Goal: Task Accomplishment & Management: Use online tool/utility

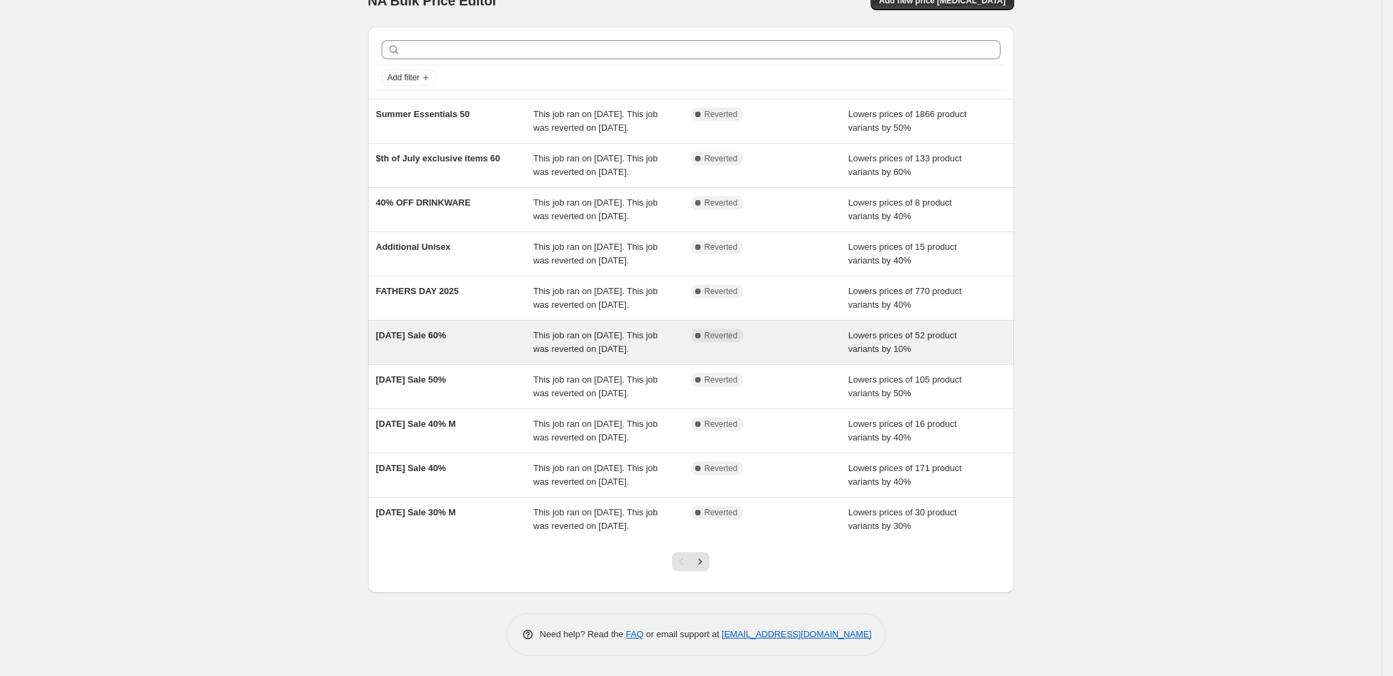
scroll to position [137, 0]
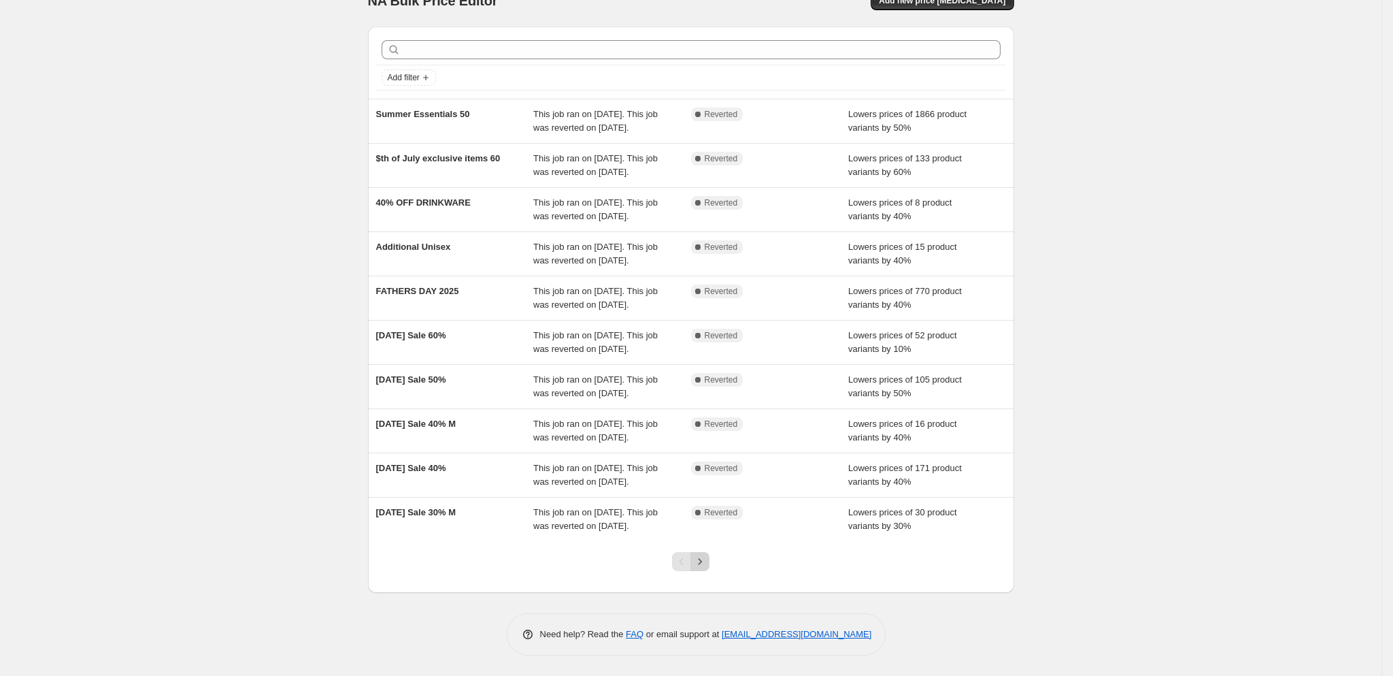
click at [707, 568] on icon "Next" at bounding box center [700, 561] width 14 height 14
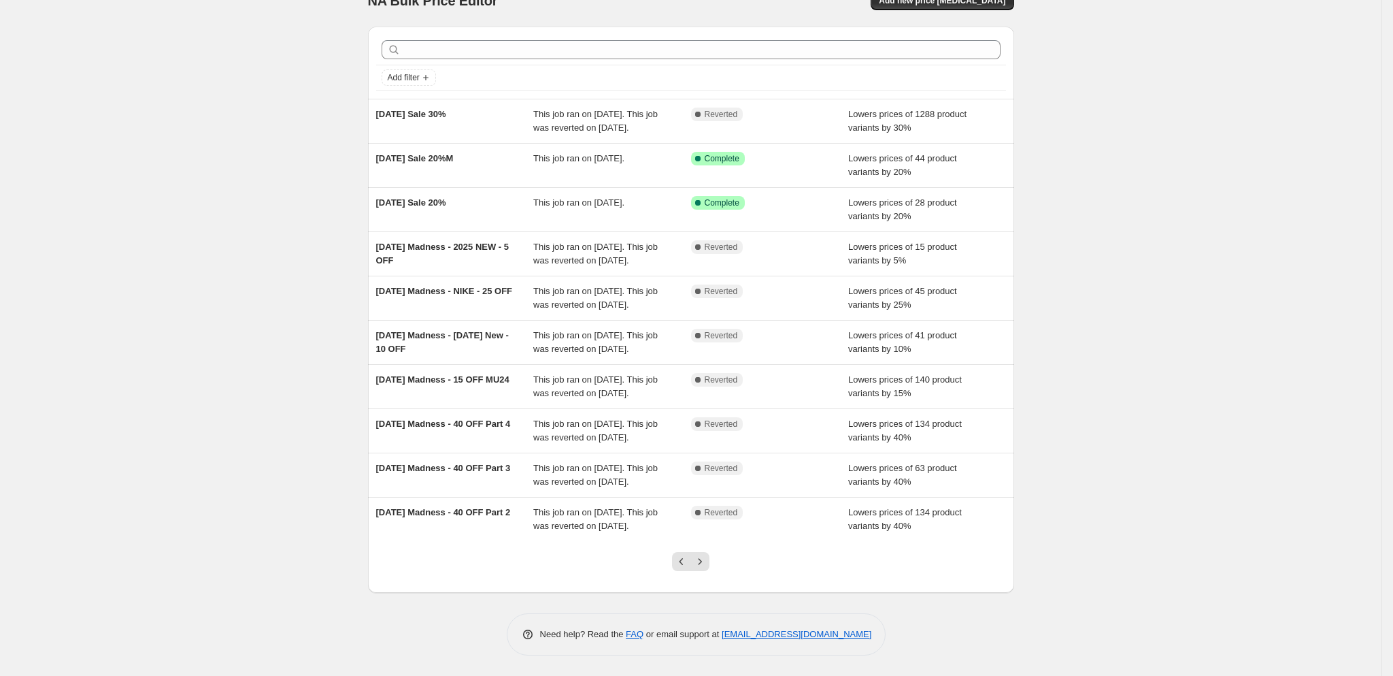
scroll to position [27, 0]
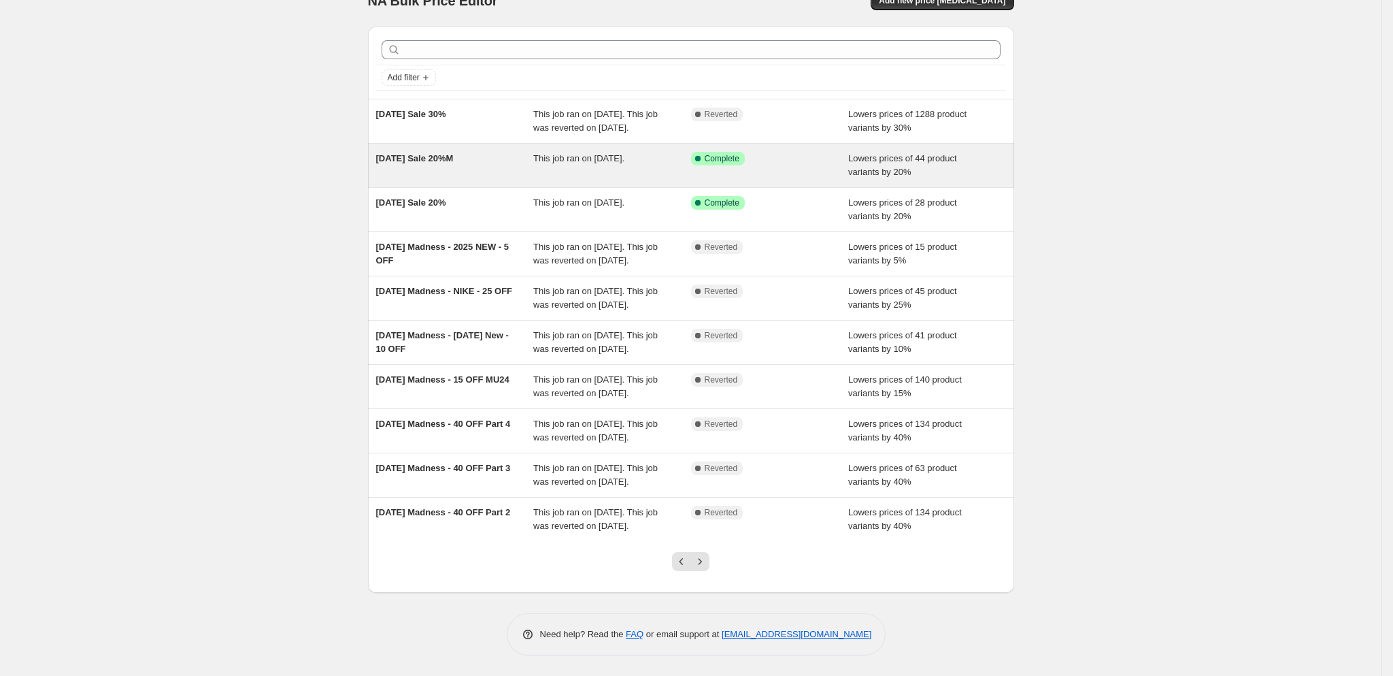
click at [514, 179] on div "2025 Memorial Day Sale 20%M" at bounding box center [455, 165] width 158 height 27
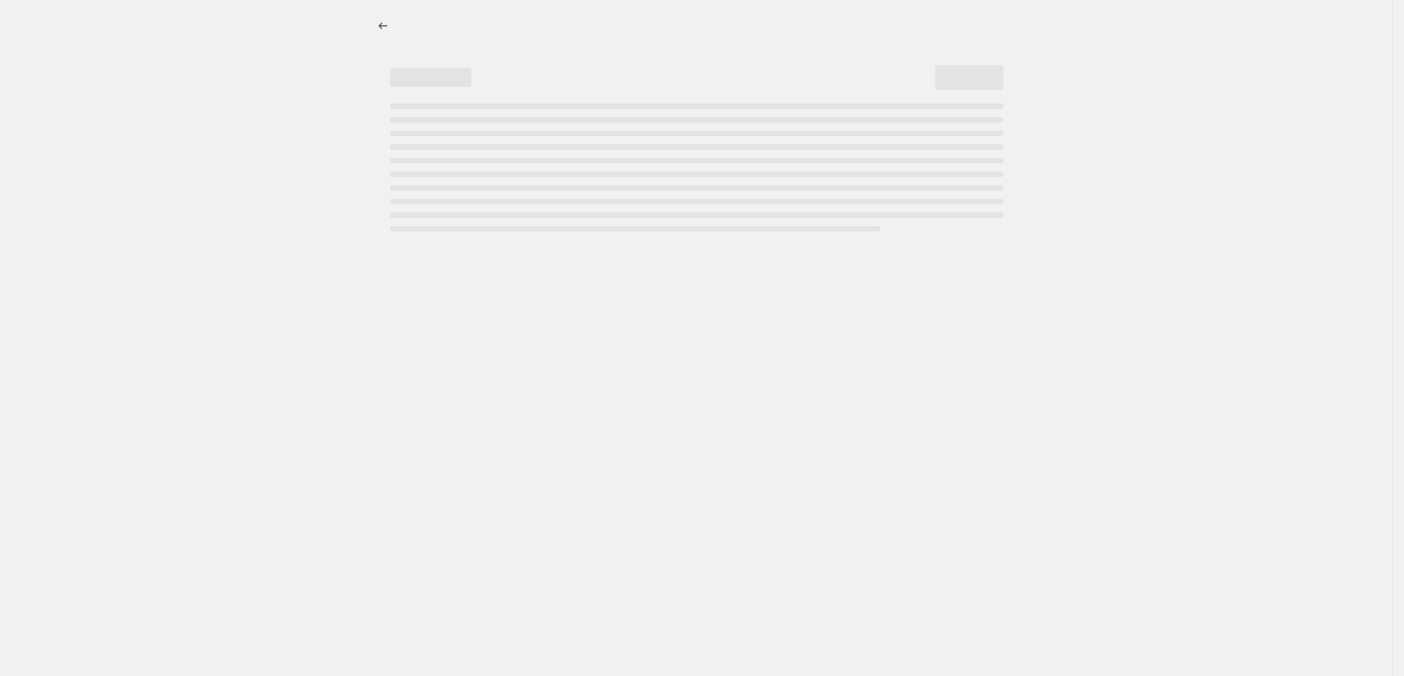
select select "percentage"
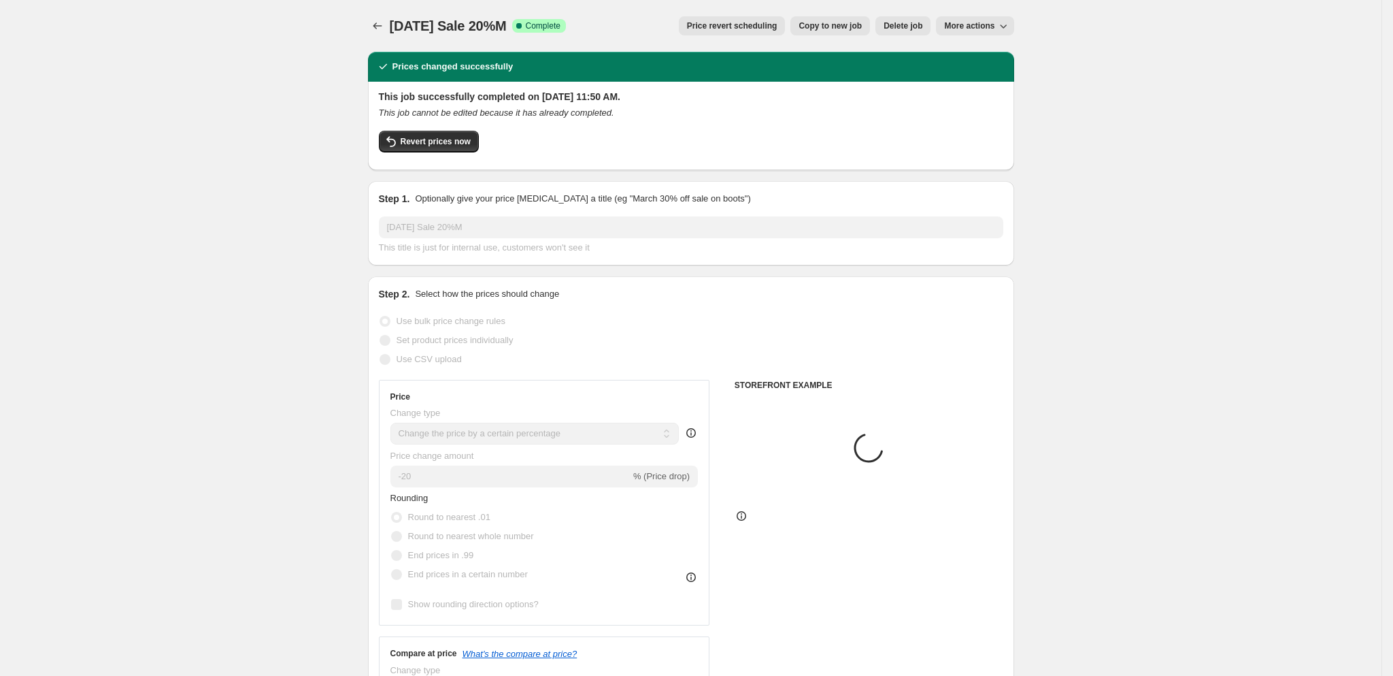
select select "tag"
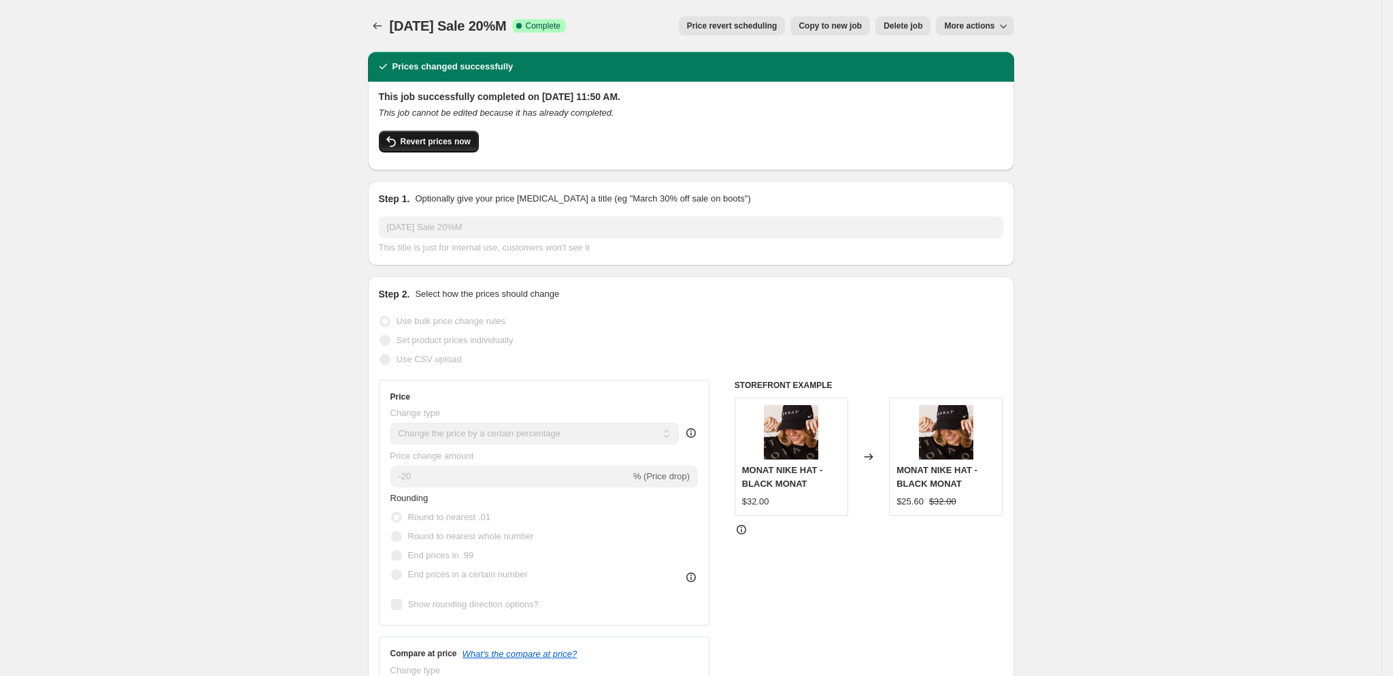
click at [430, 148] on button "Revert prices now" at bounding box center [429, 142] width 100 height 22
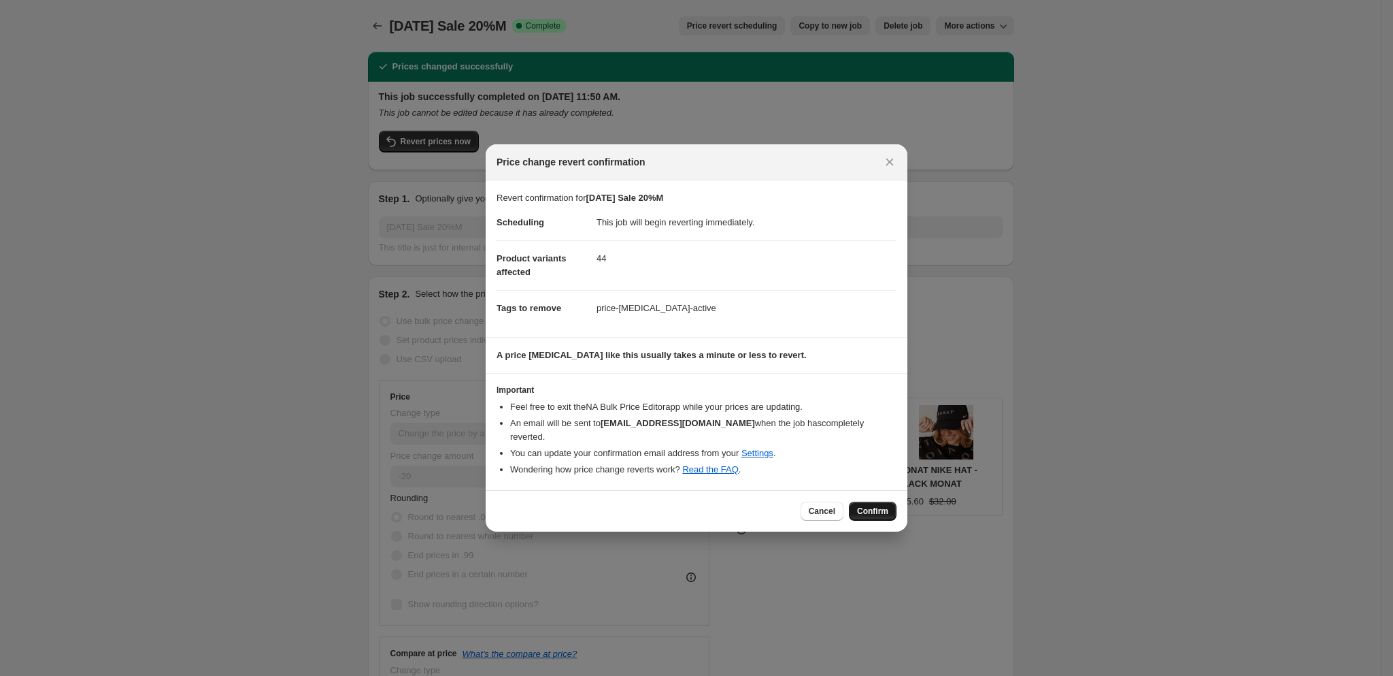
click at [880, 507] on span "Confirm" at bounding box center [872, 510] width 31 height 11
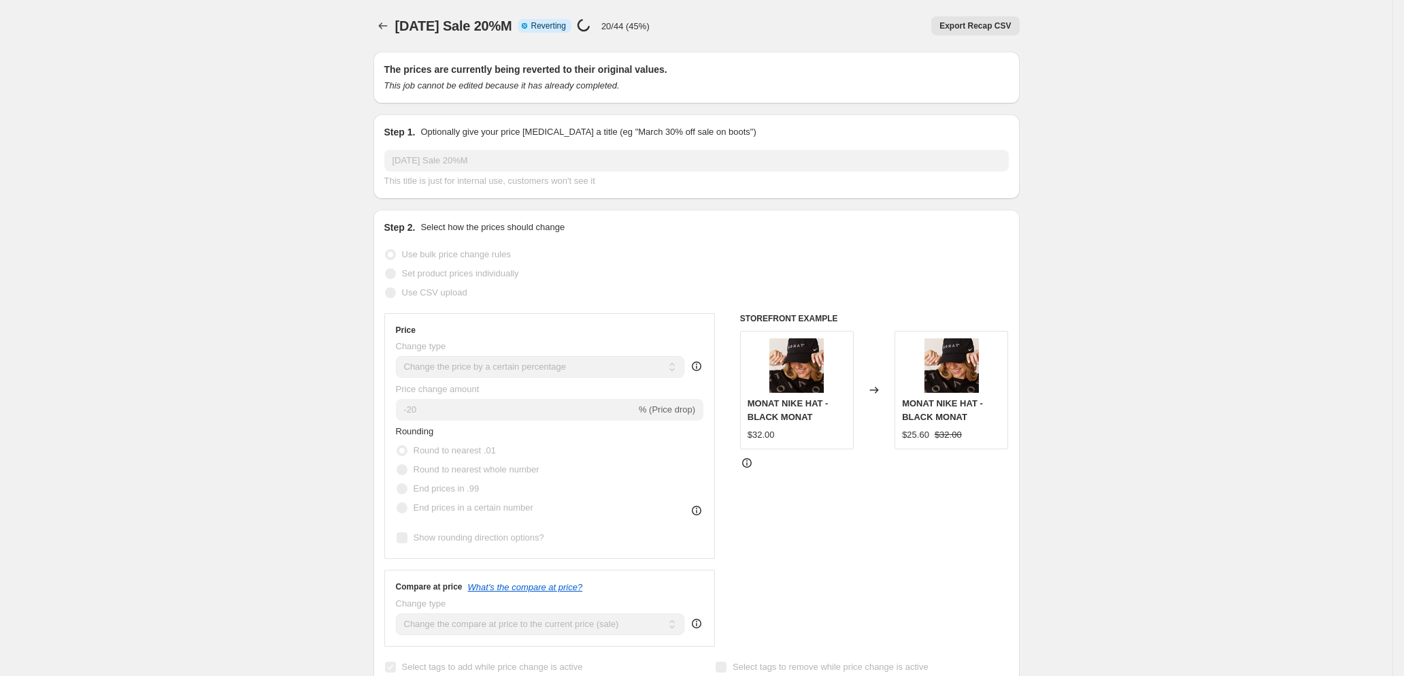
select select "percentage"
select select "tag"
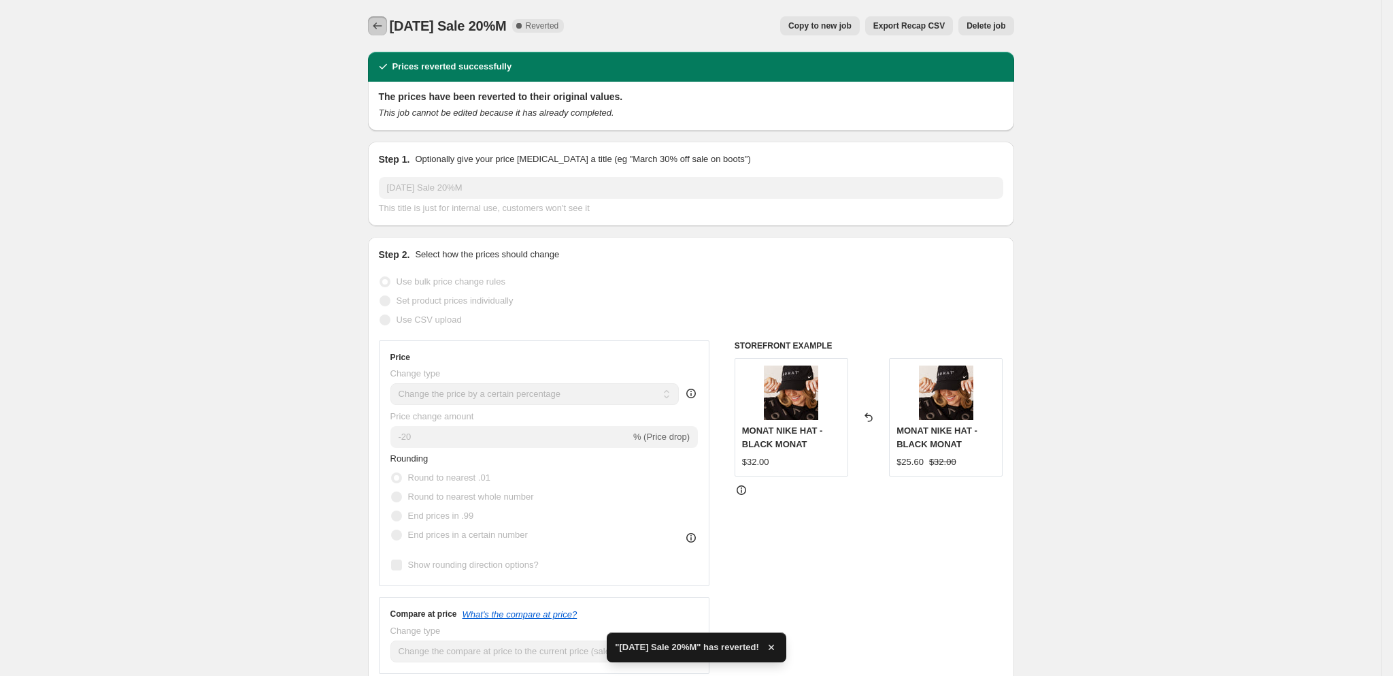
click at [374, 24] on button "Price change jobs" at bounding box center [377, 25] width 19 height 19
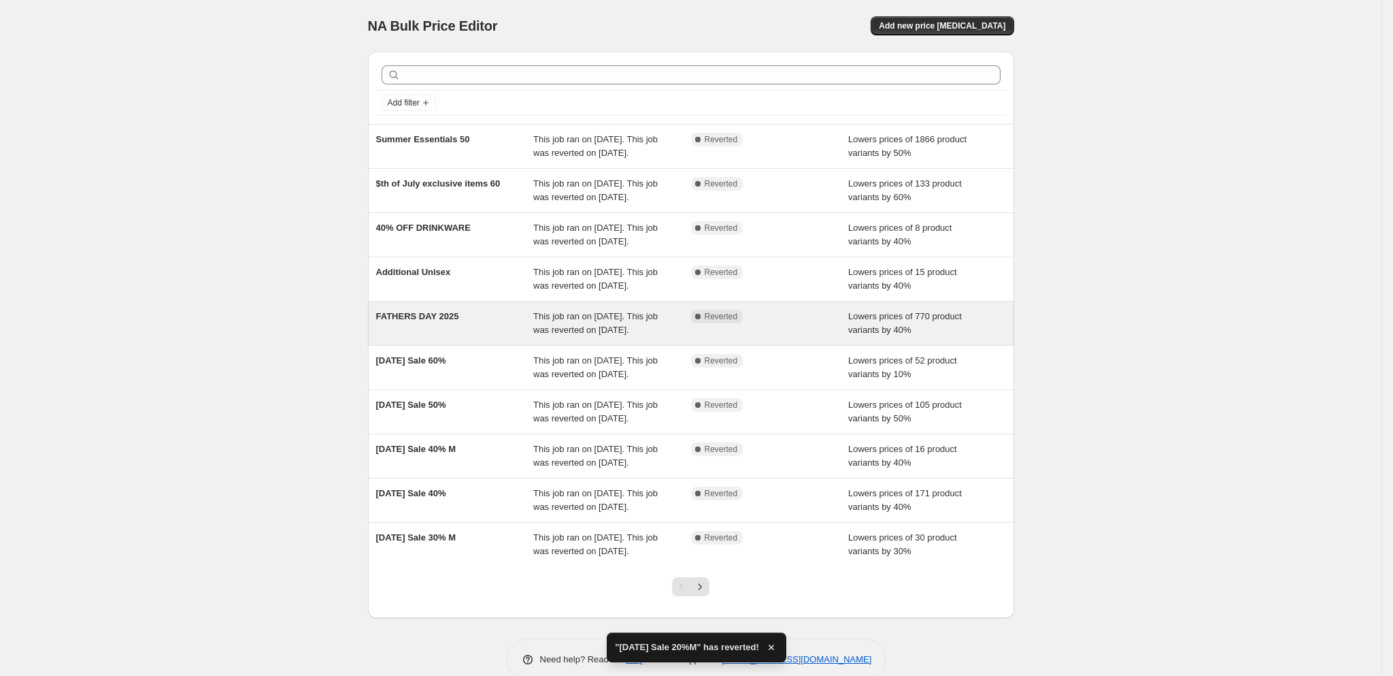
scroll to position [162, 0]
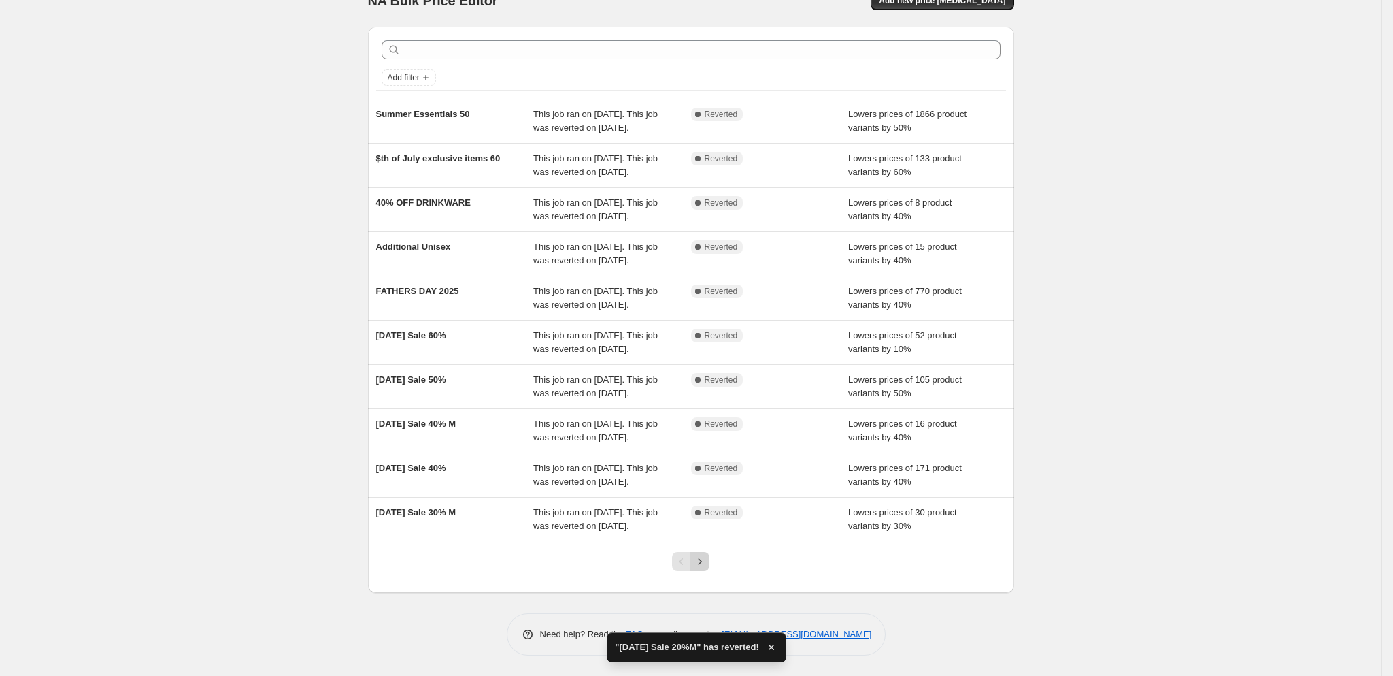
click at [707, 556] on icon "Next" at bounding box center [700, 561] width 14 height 14
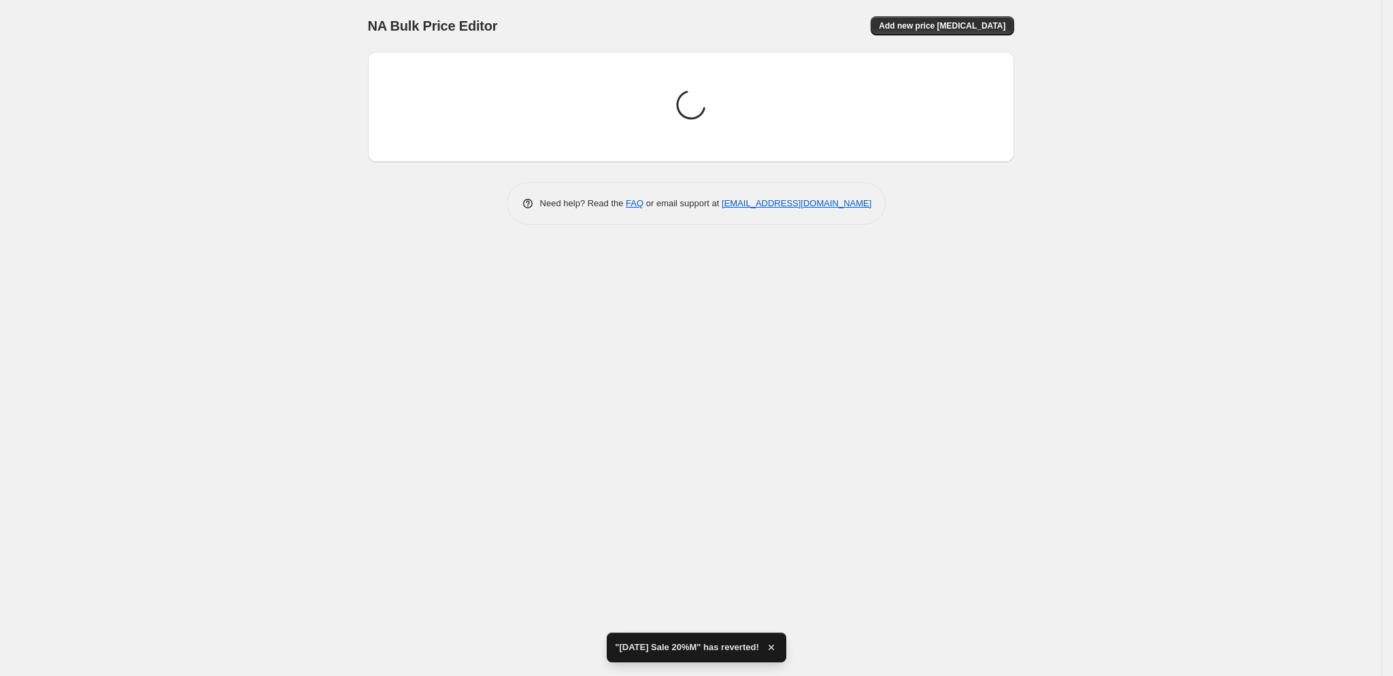
scroll to position [0, 0]
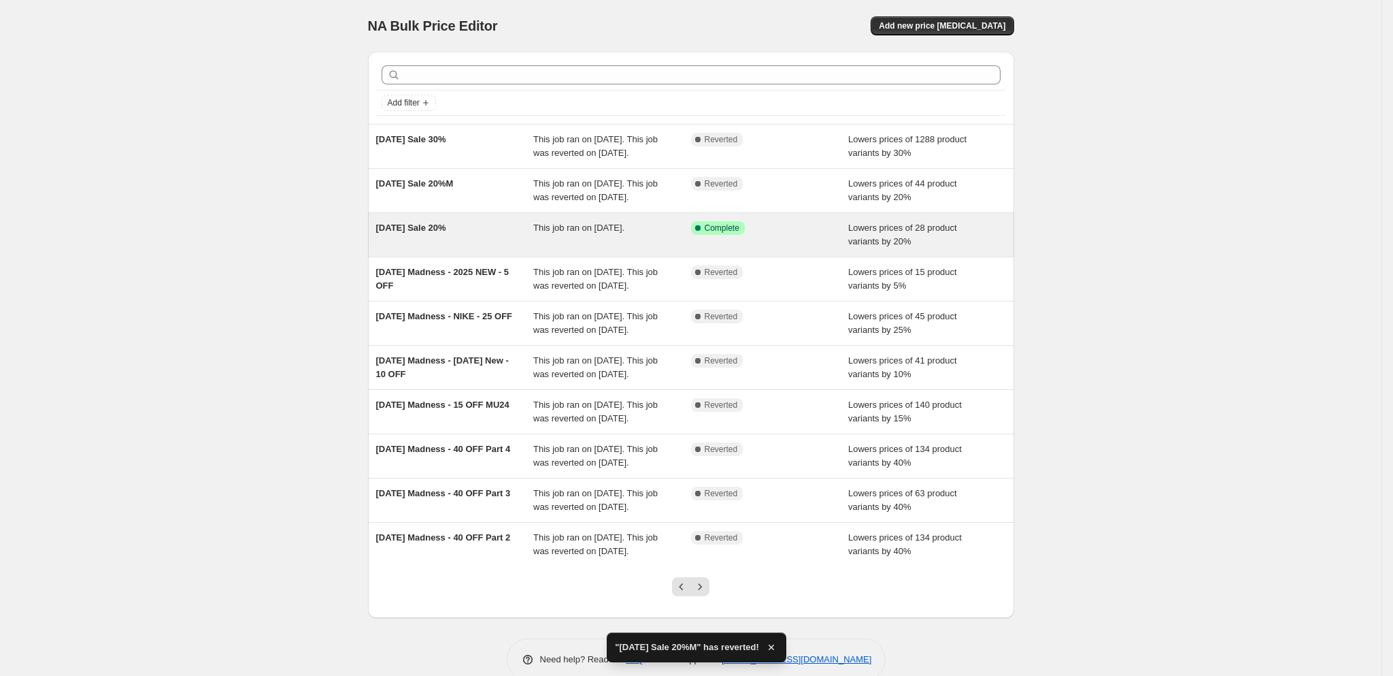
click at [497, 248] on div "2025 Memorial Day Sale 20%" at bounding box center [455, 234] width 158 height 27
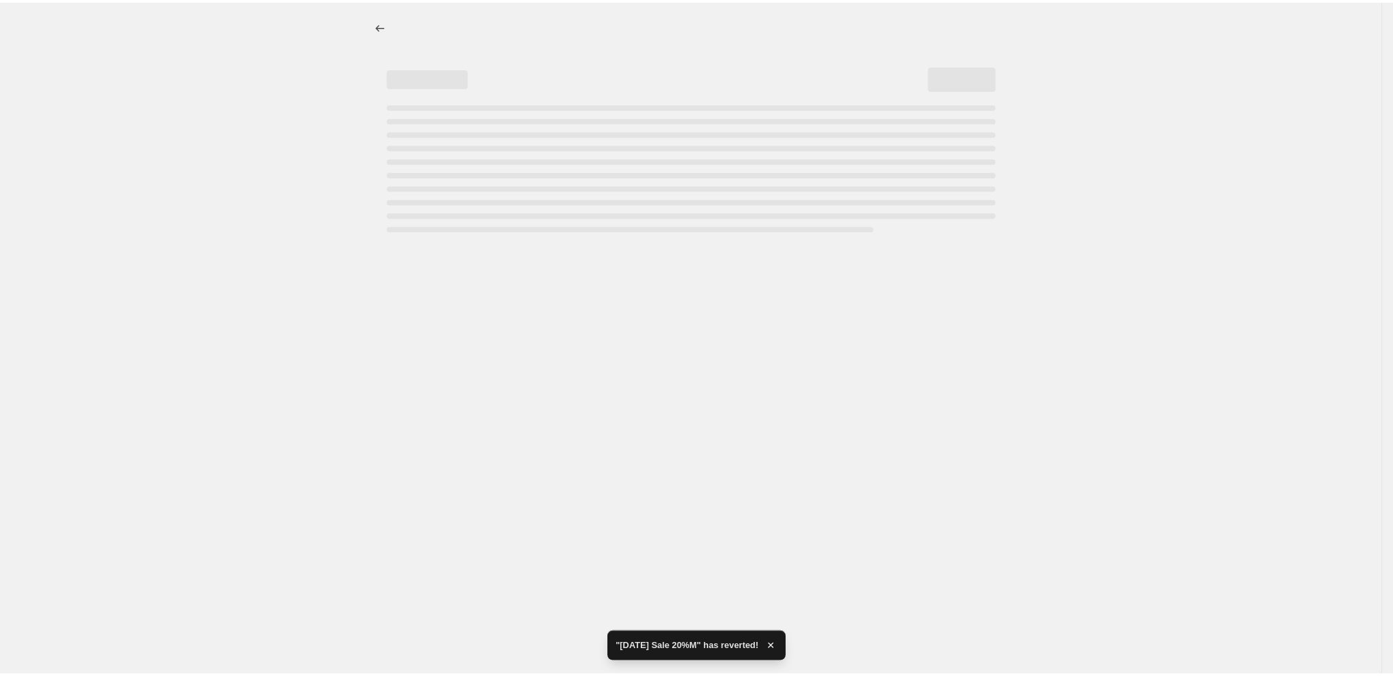
select select "percentage"
select select "tag"
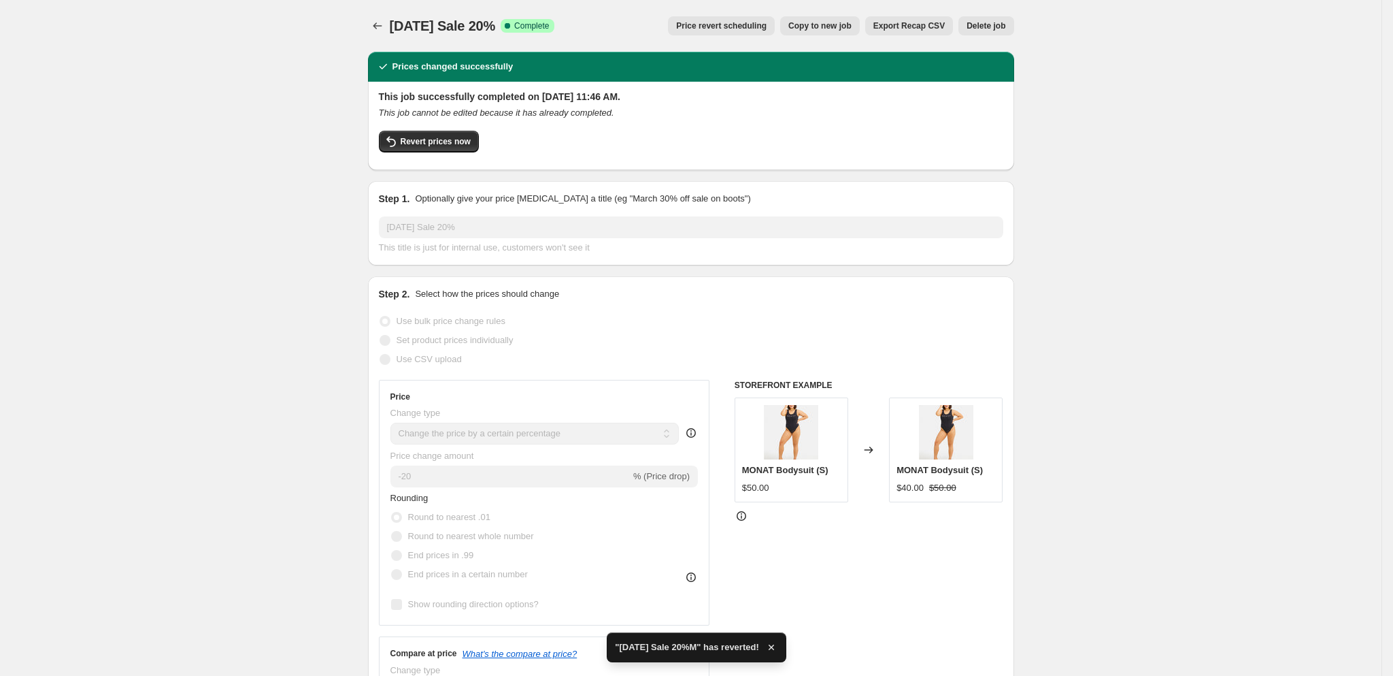
click at [700, 27] on span "Price revert scheduling" at bounding box center [721, 25] width 90 height 11
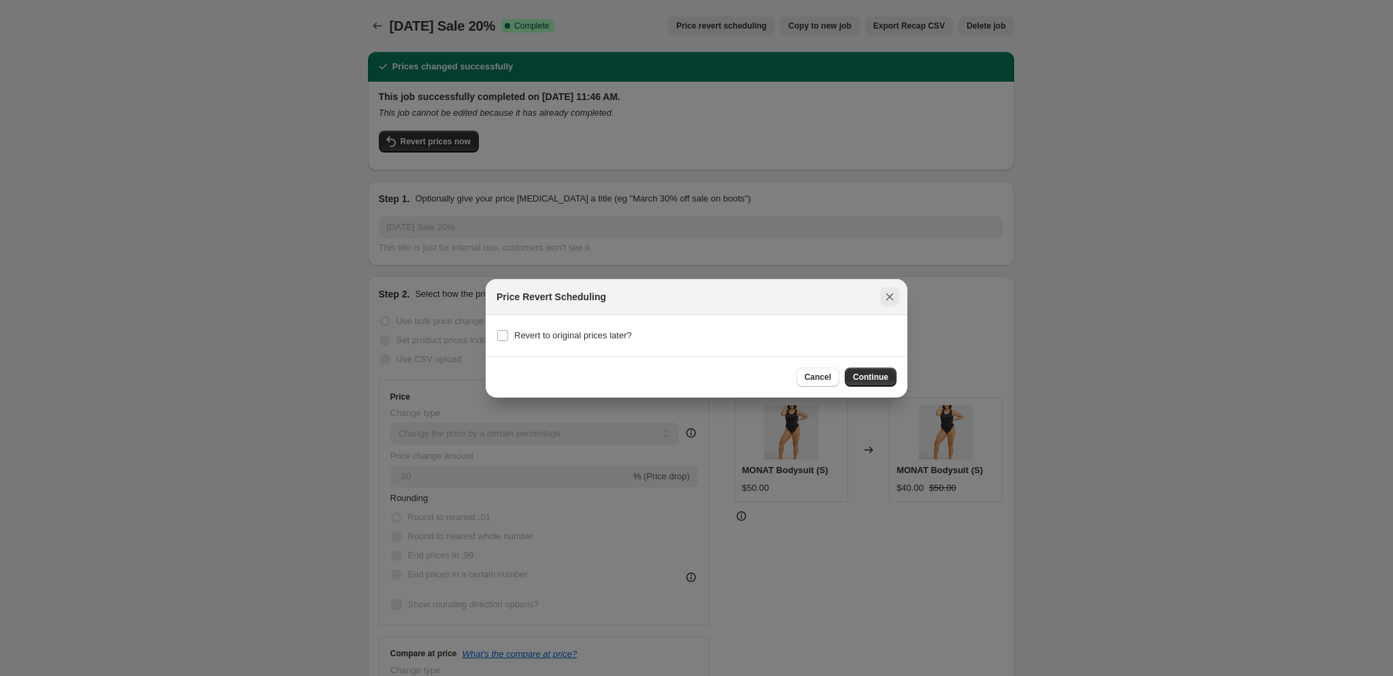
click at [891, 287] on button "Close" at bounding box center [889, 296] width 19 height 19
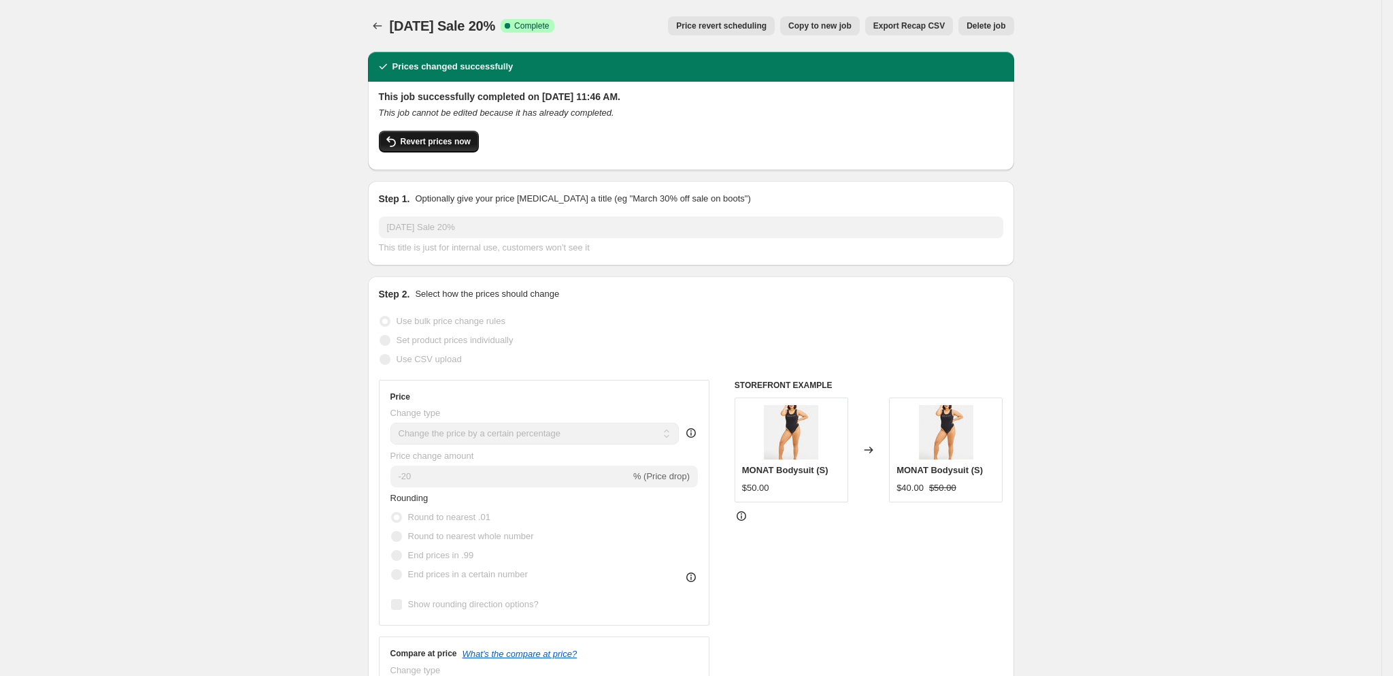
click at [448, 137] on span "Revert prices now" at bounding box center [436, 141] width 70 height 11
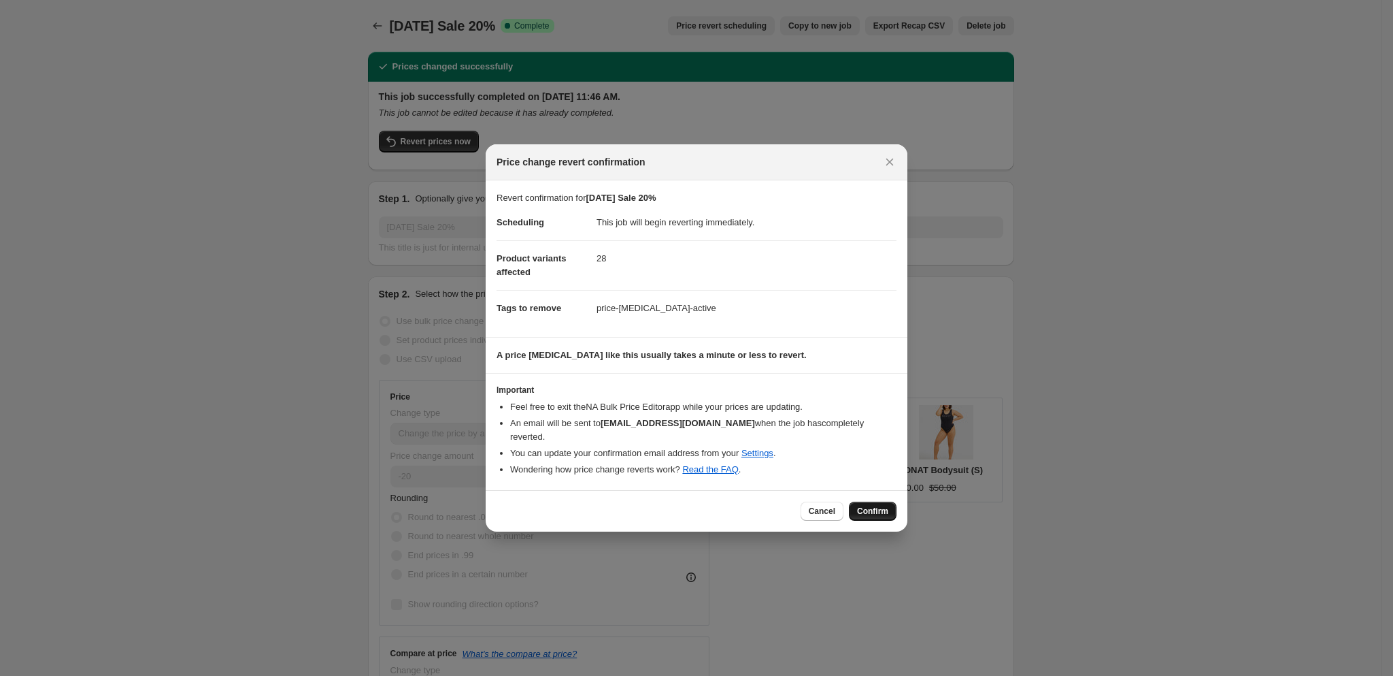
click at [866, 509] on span "Confirm" at bounding box center [872, 510] width 31 height 11
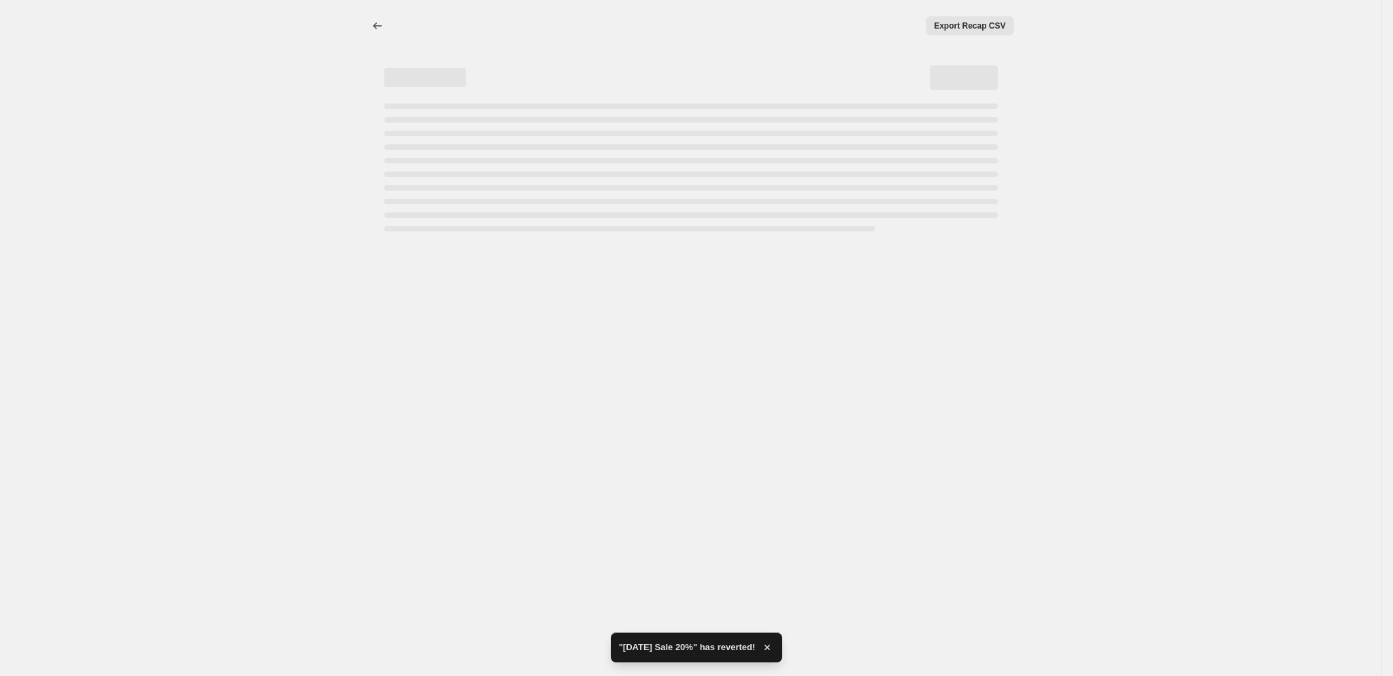
select select "percentage"
select select "tag"
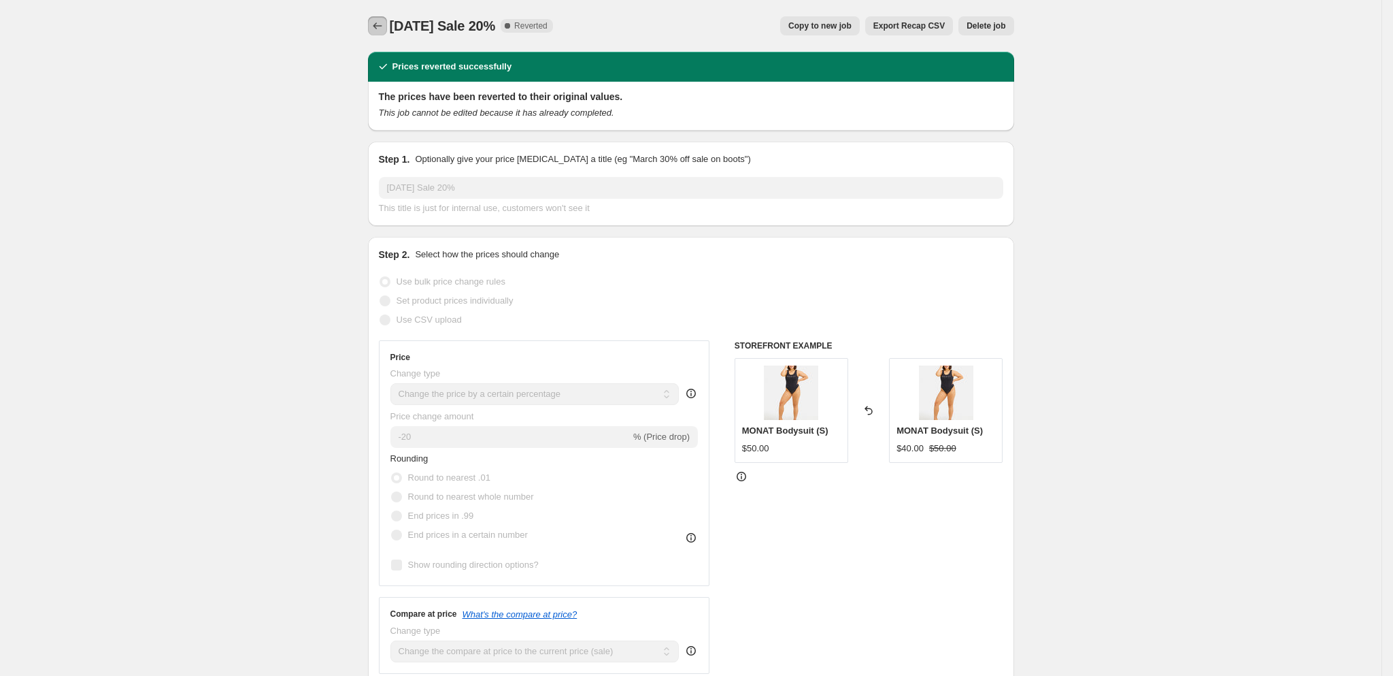
click at [376, 27] on icon "Price change jobs" at bounding box center [378, 26] width 14 height 14
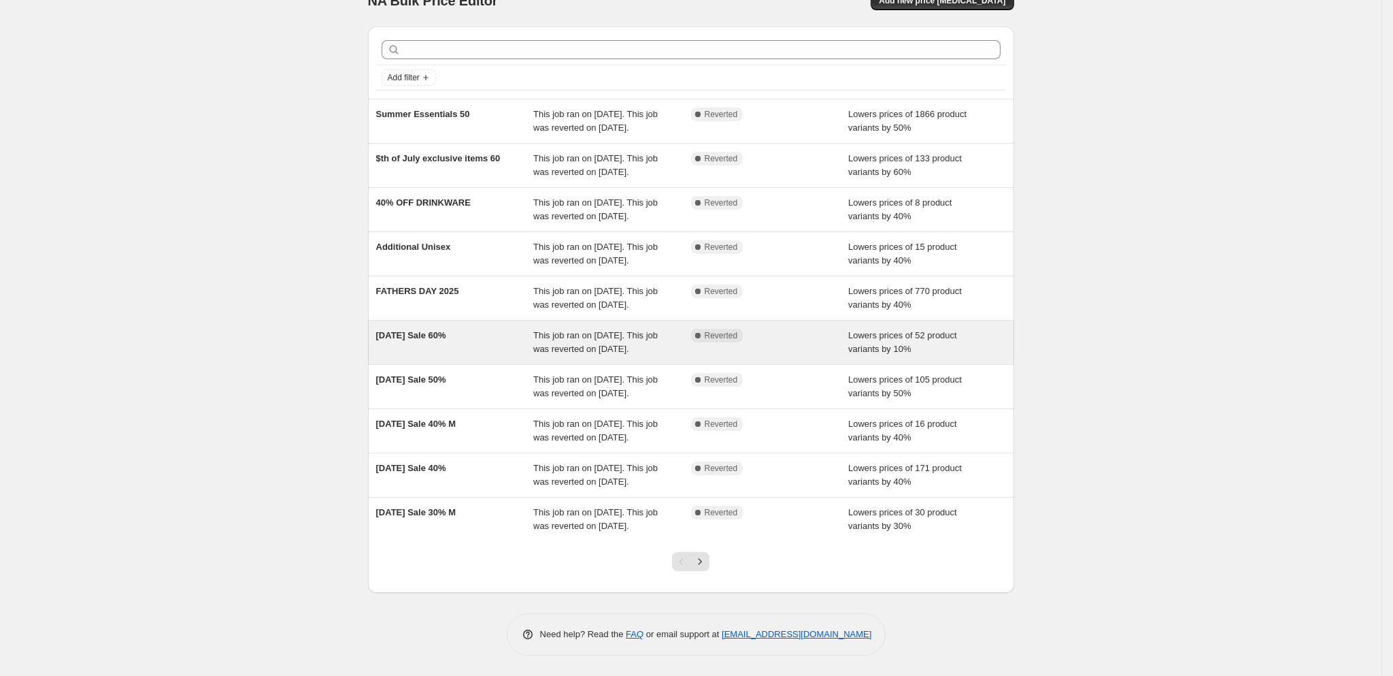
scroll to position [158, 0]
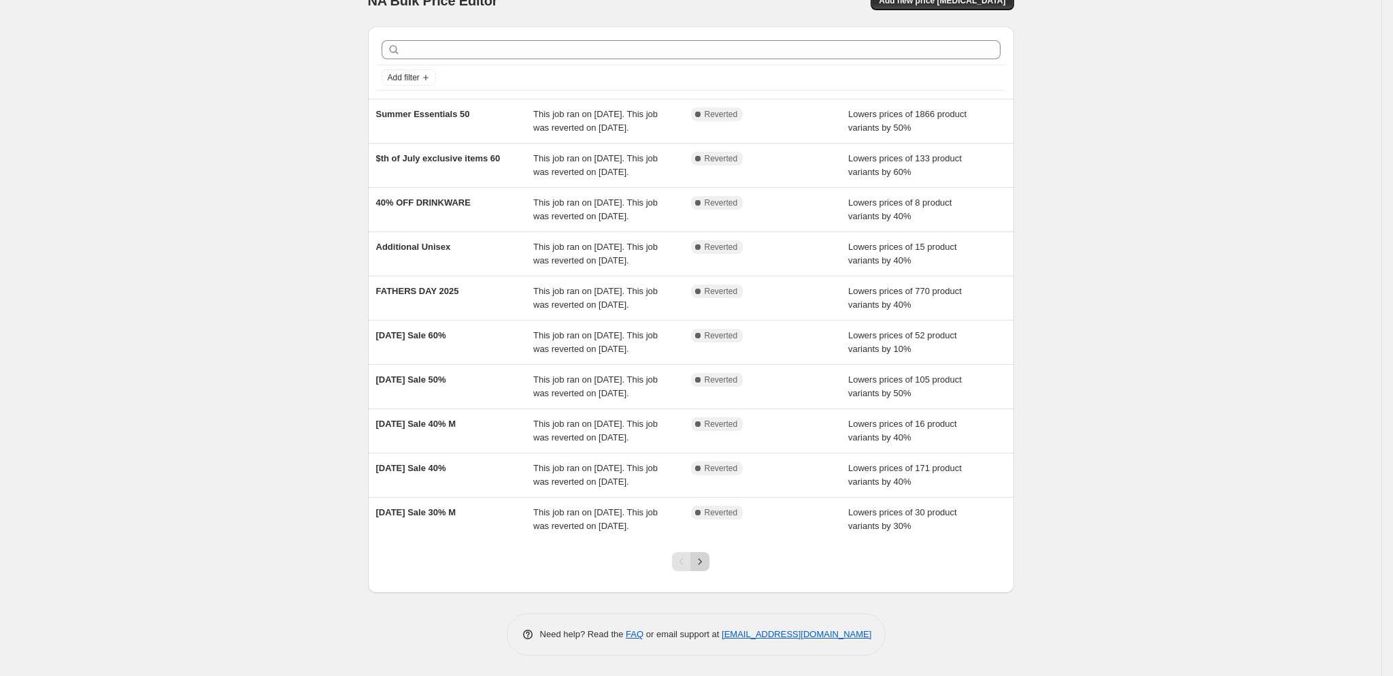
click at [707, 568] on icon "Next" at bounding box center [700, 561] width 14 height 14
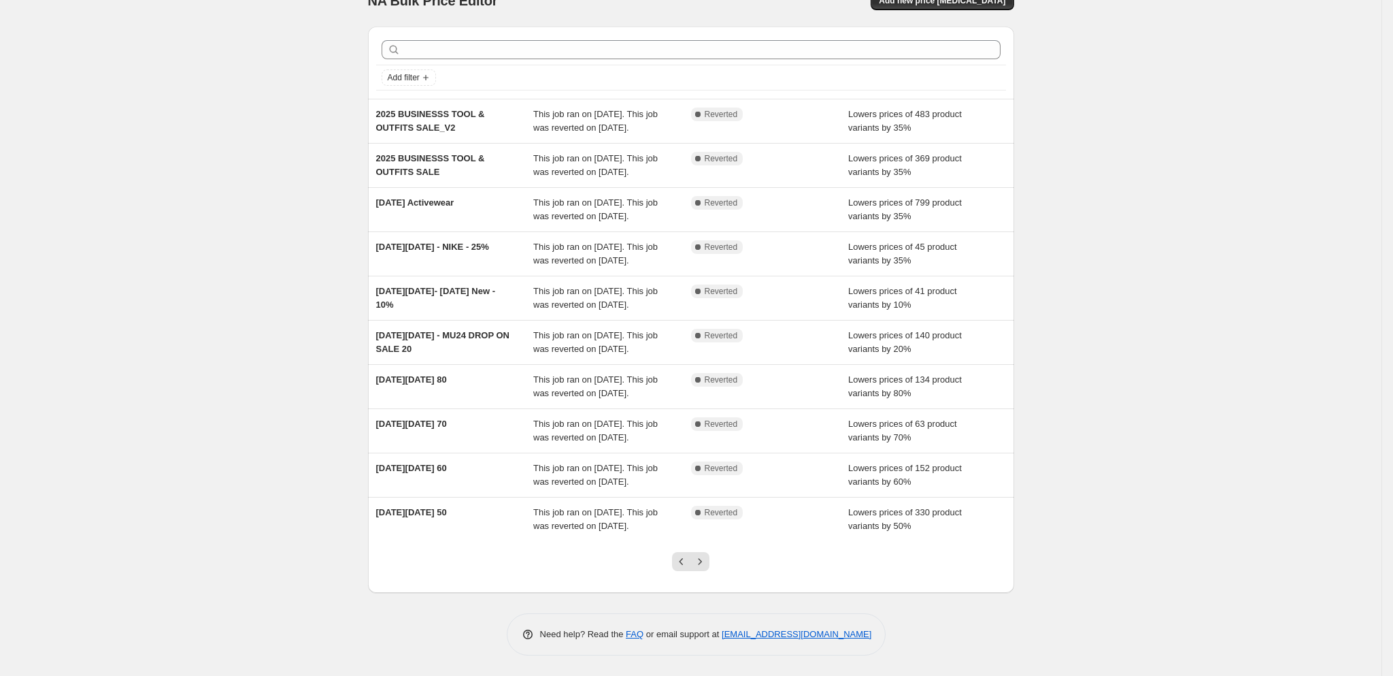
scroll to position [134, 0]
click at [701, 568] on icon "Next" at bounding box center [700, 561] width 14 height 14
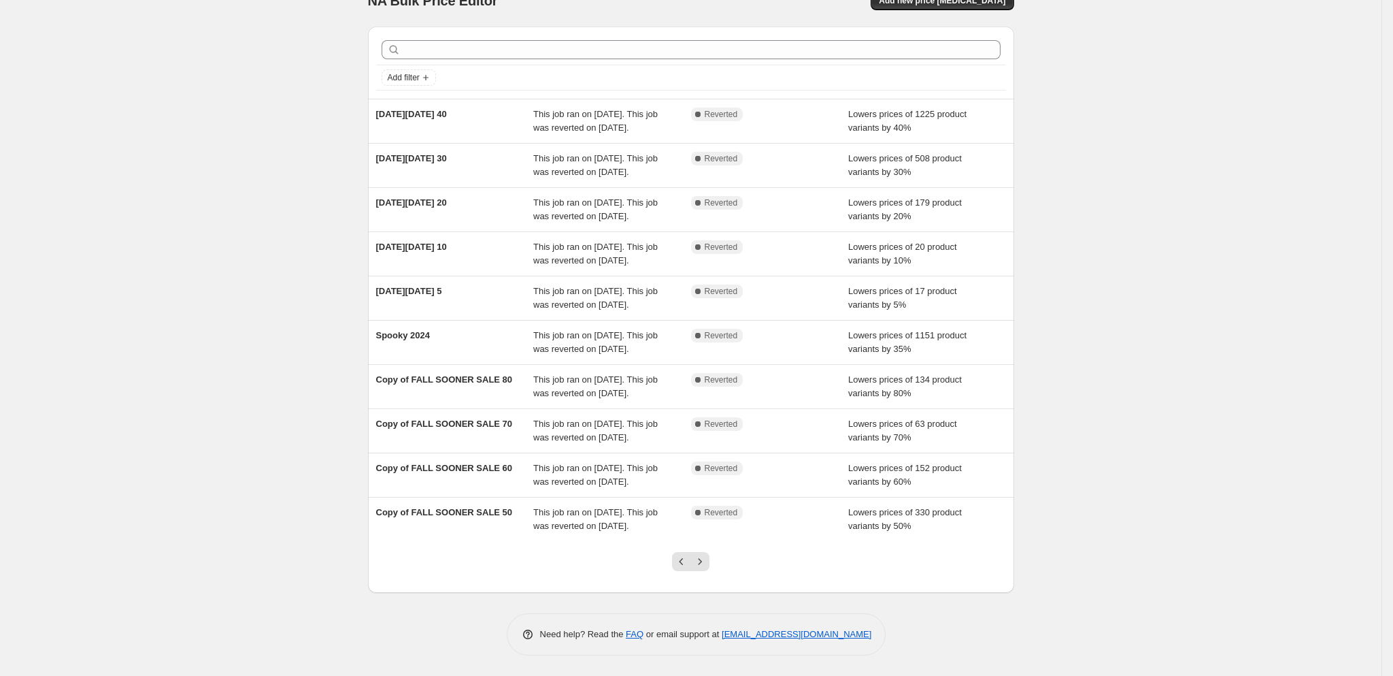
scroll to position [162, 0]
click at [678, 566] on button "Previous" at bounding box center [681, 561] width 19 height 19
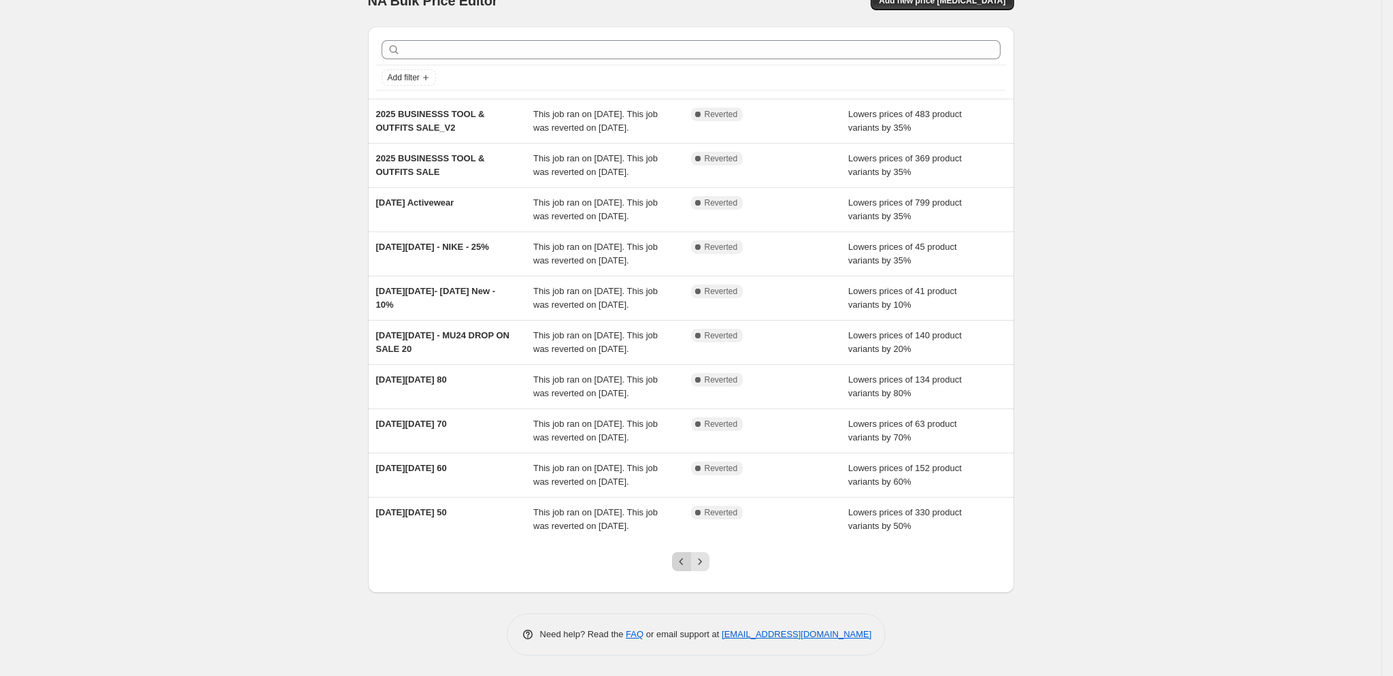
click at [688, 556] on icon "Previous" at bounding box center [682, 561] width 14 height 14
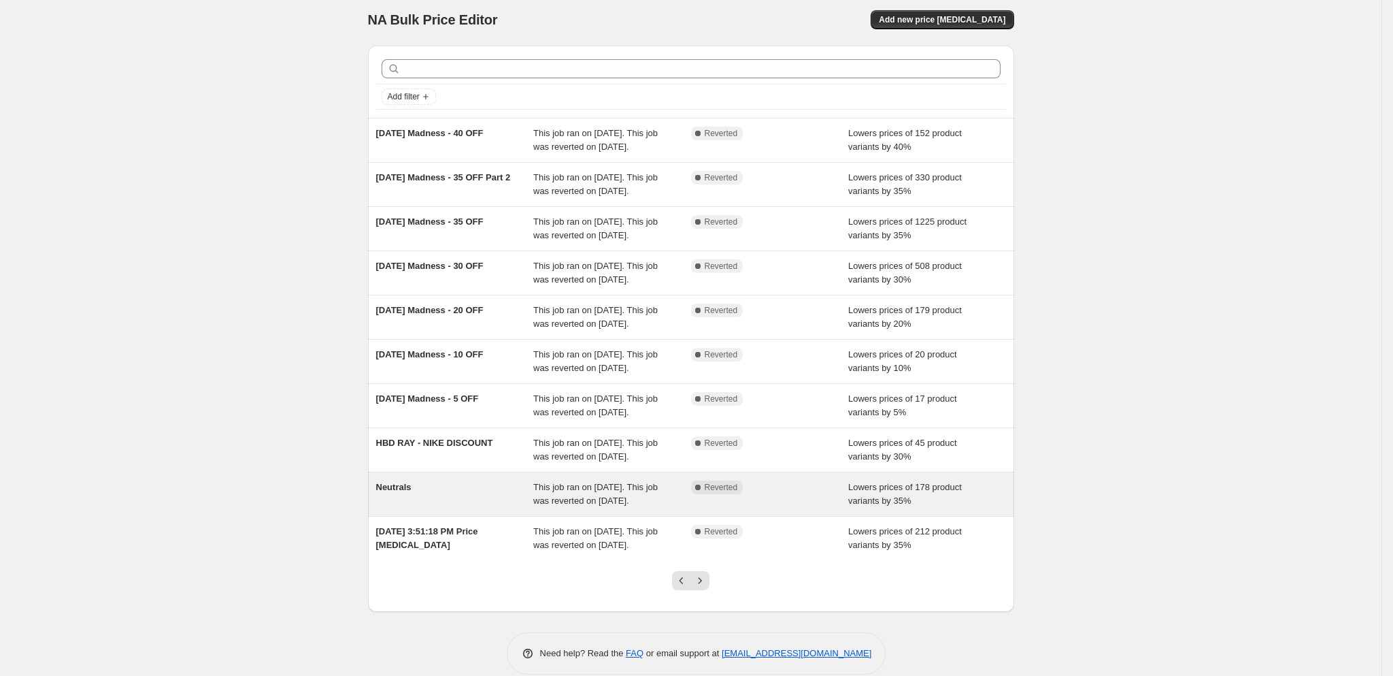
scroll to position [0, 0]
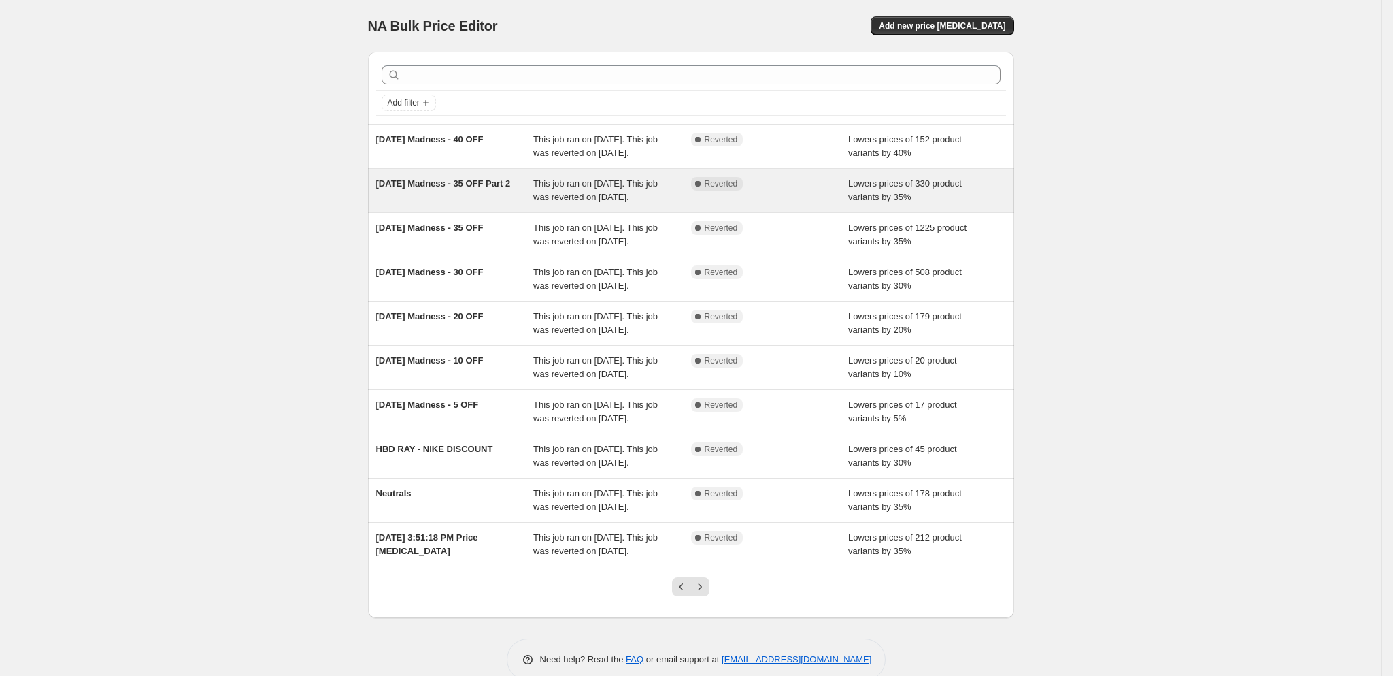
click at [488, 204] on div "2025 March Madness - 35 OFF Part 2" at bounding box center [455, 190] width 158 height 27
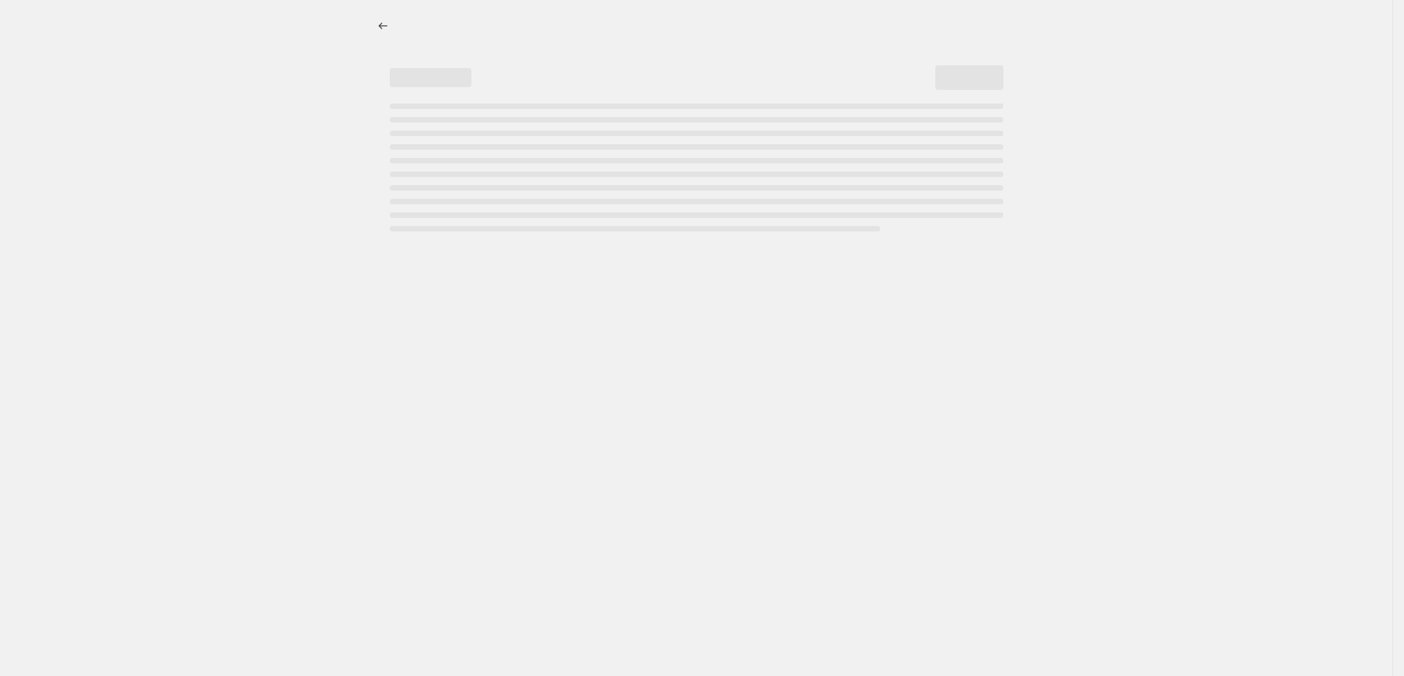
select select "percentage"
select select "tag"
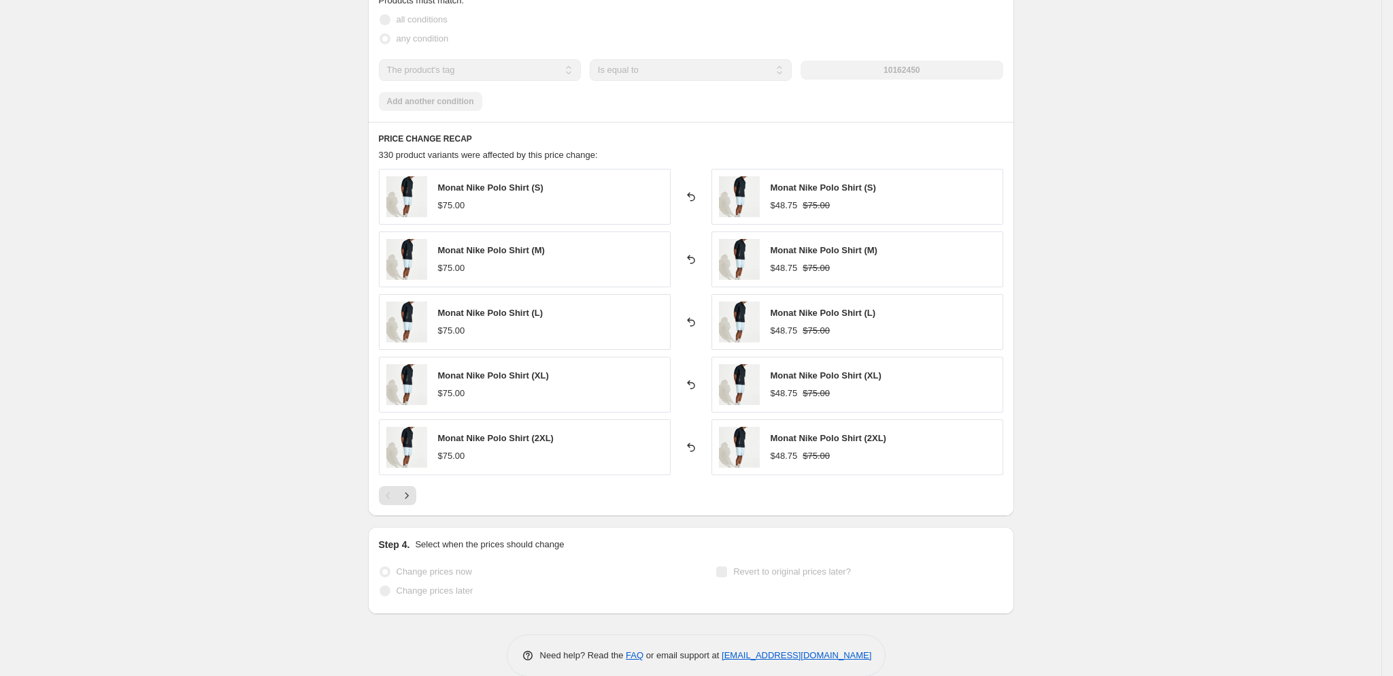
scroll to position [907, 0]
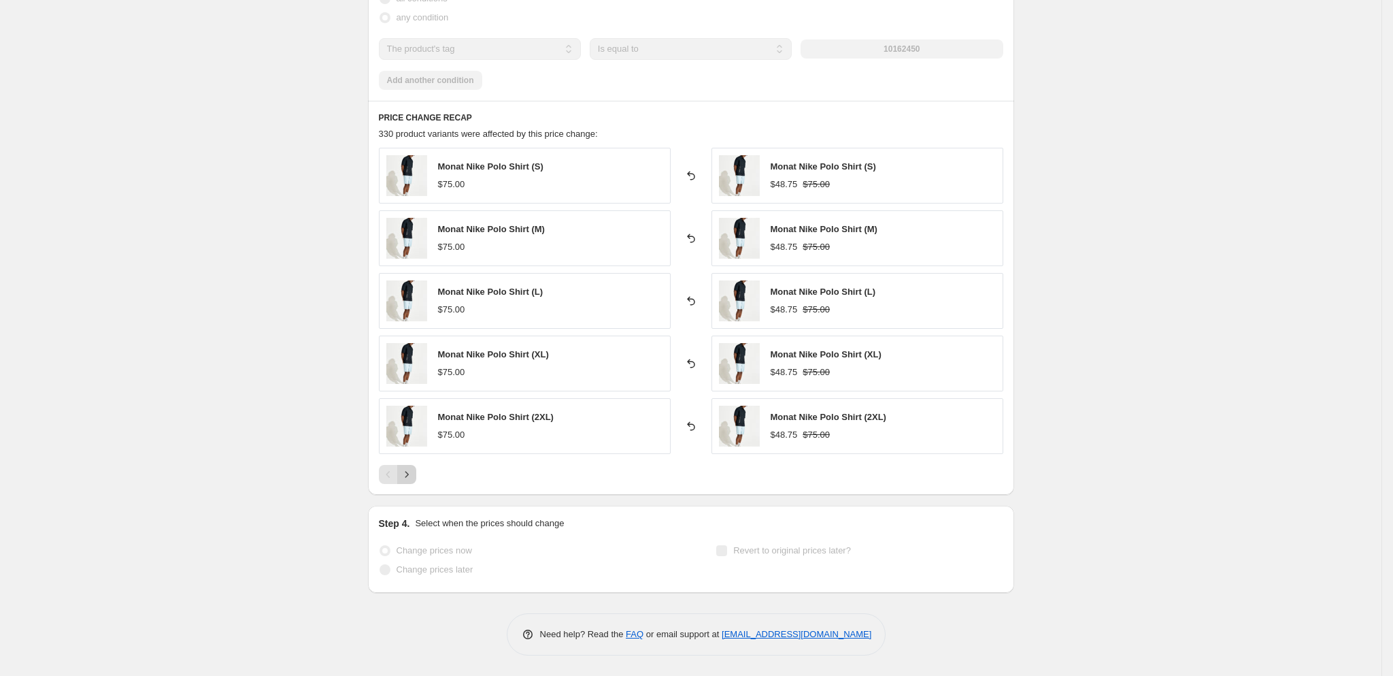
click at [411, 481] on button "Next" at bounding box center [406, 474] width 19 height 19
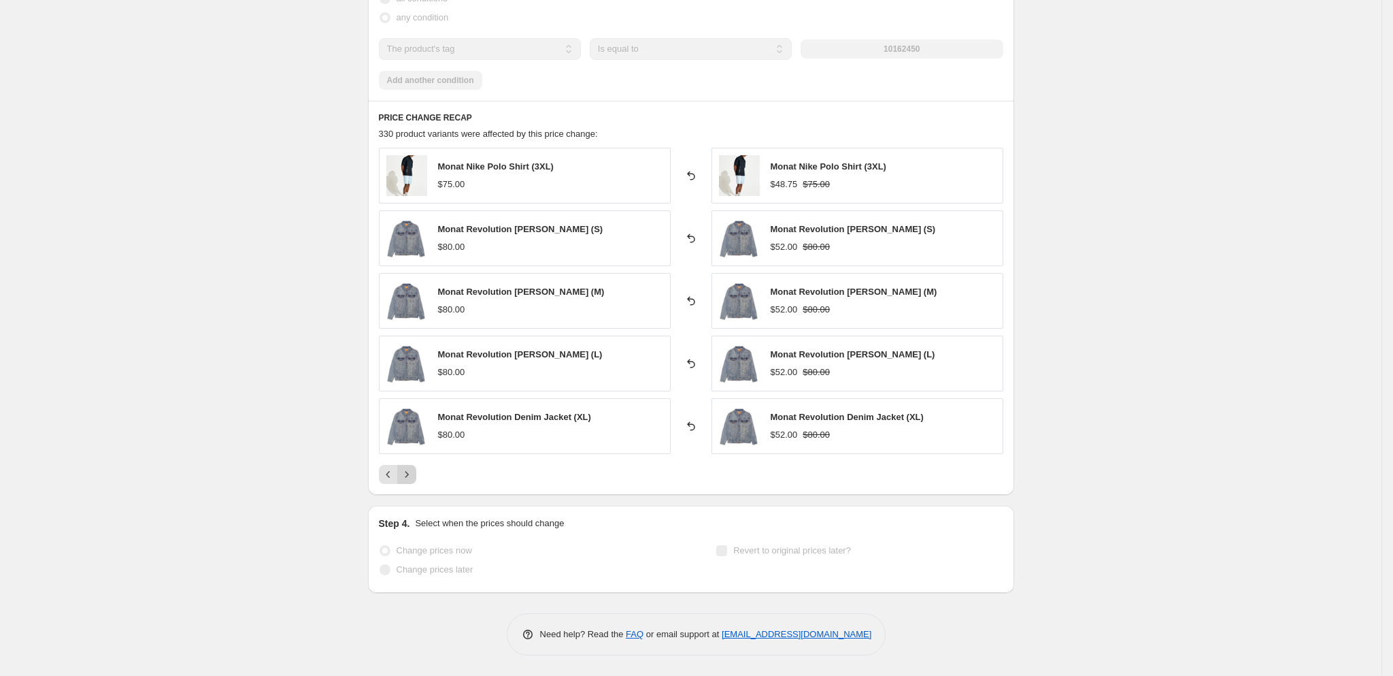
click at [411, 481] on button "Next" at bounding box center [406, 474] width 19 height 19
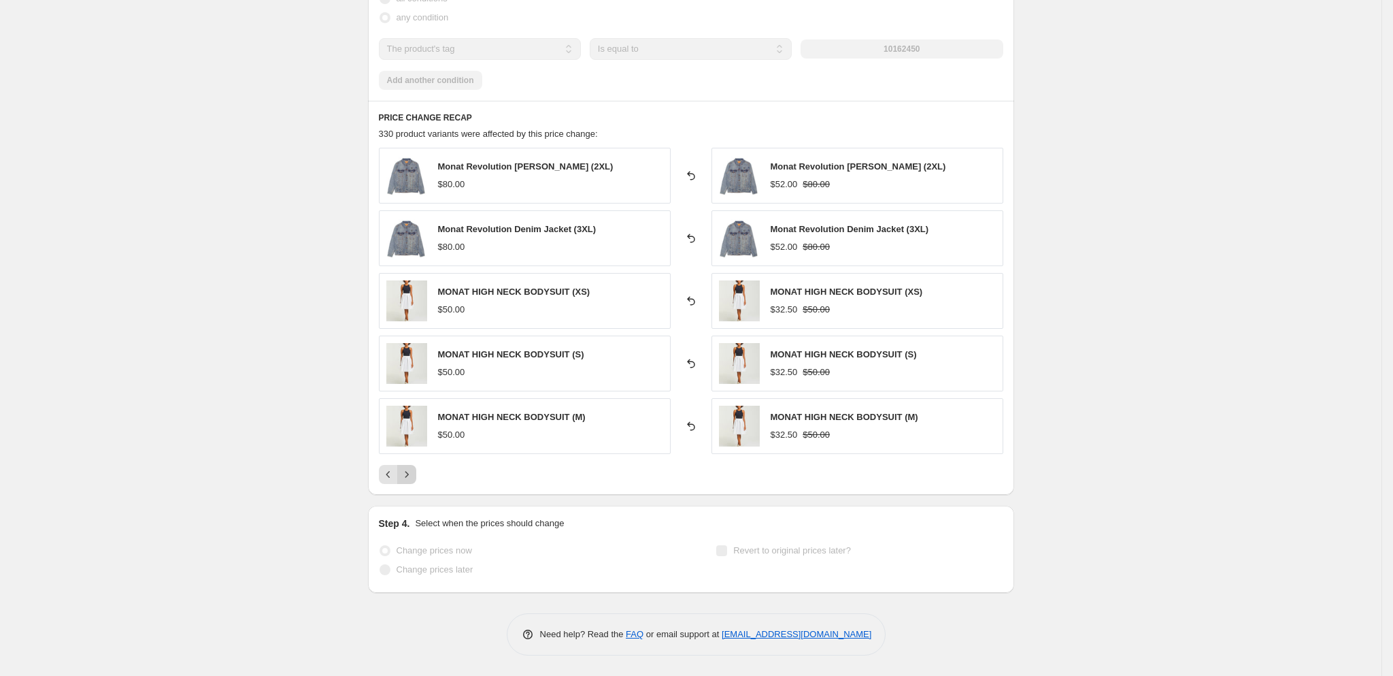
click at [411, 481] on button "Next" at bounding box center [406, 474] width 19 height 19
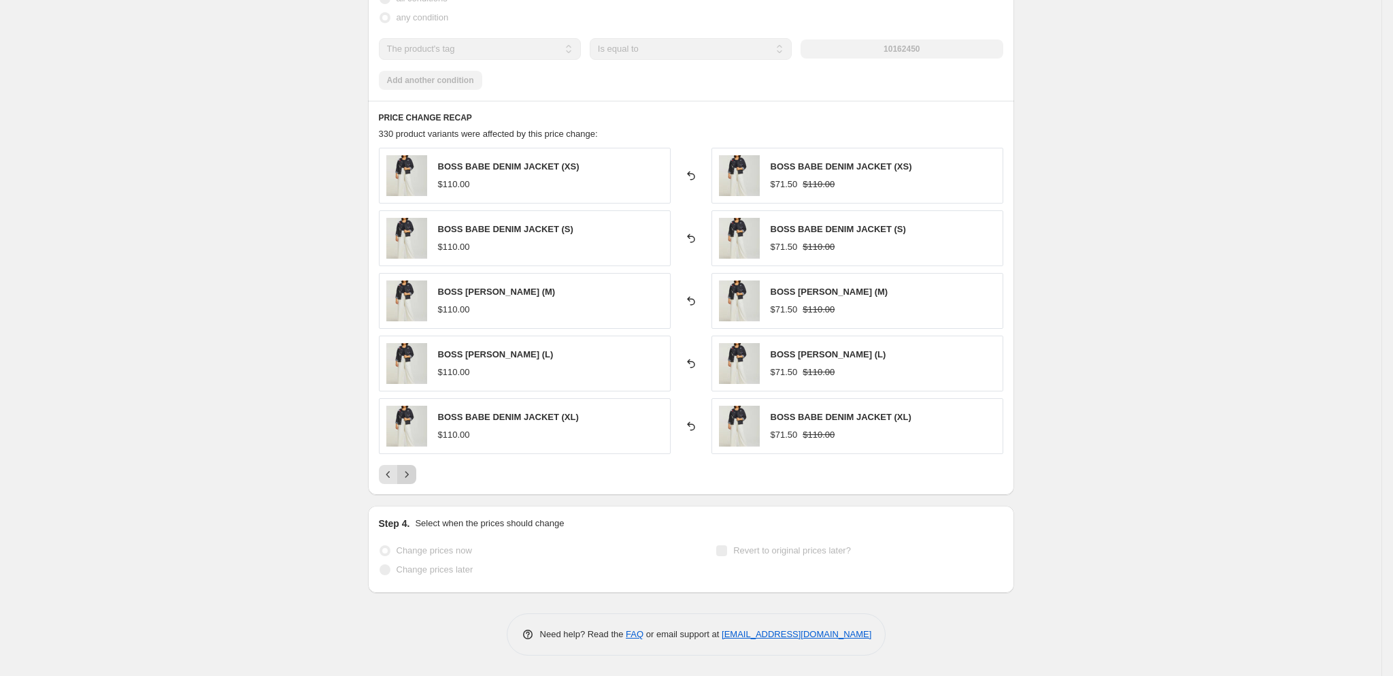
click at [411, 481] on button "Next" at bounding box center [406, 474] width 19 height 19
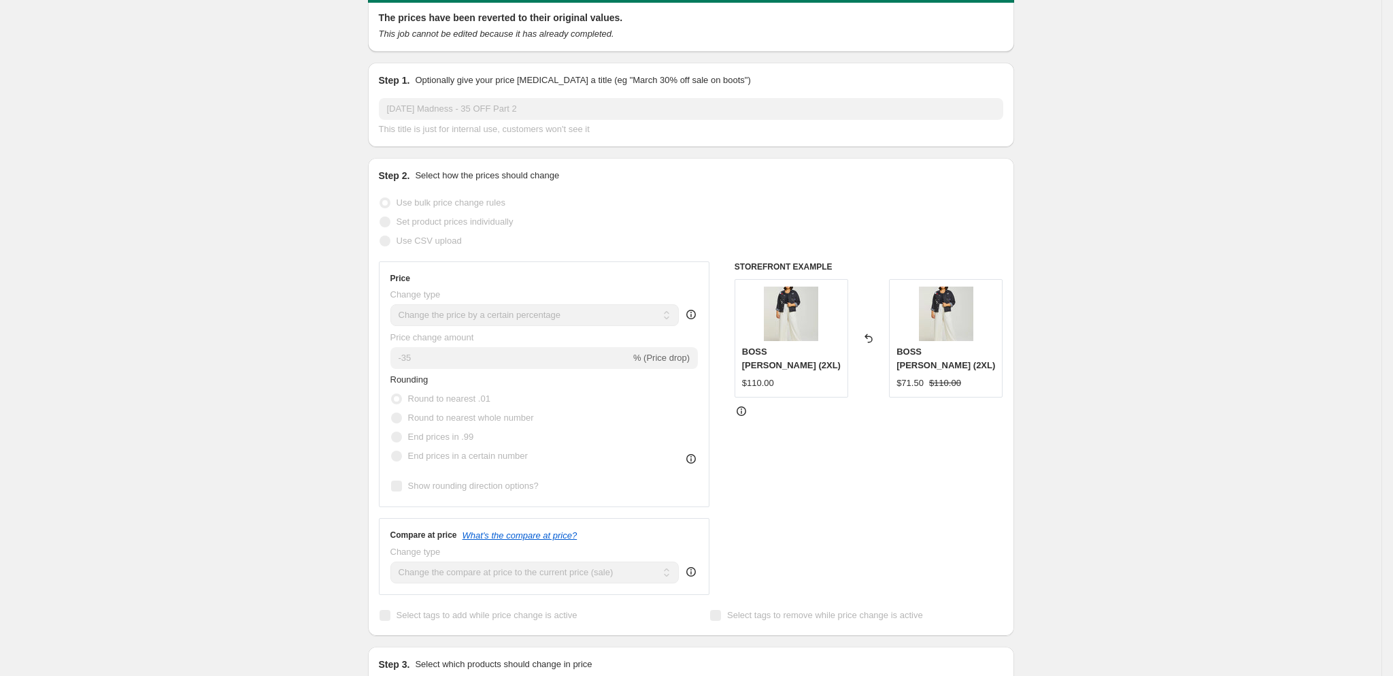
scroll to position [0, 0]
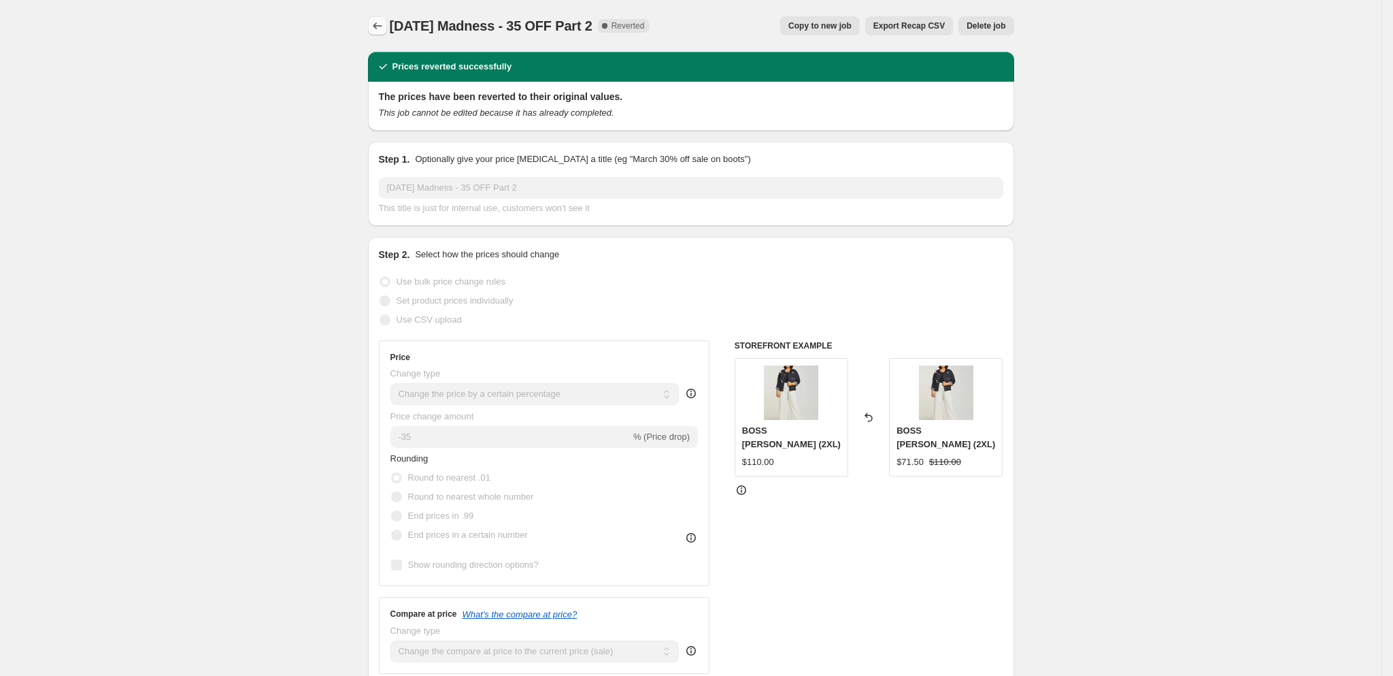
click at [375, 25] on icon "Price change jobs" at bounding box center [378, 26] width 14 height 14
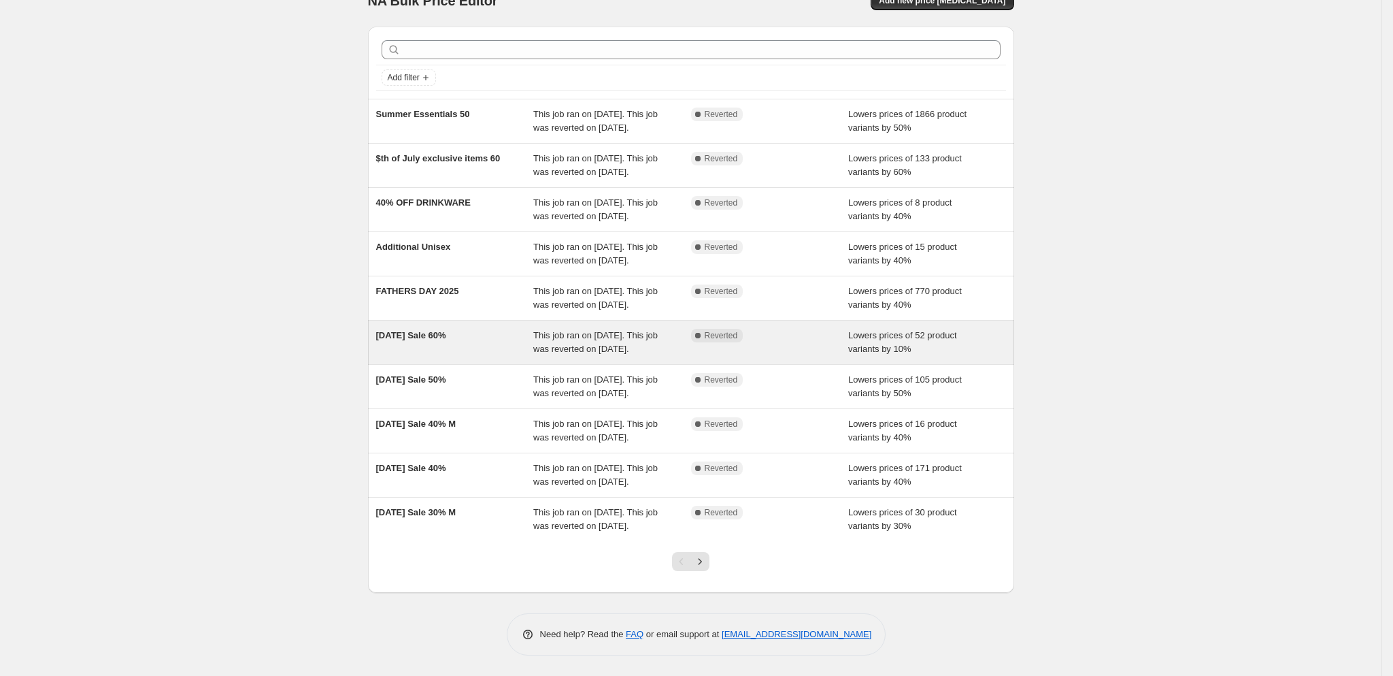
scroll to position [110, 0]
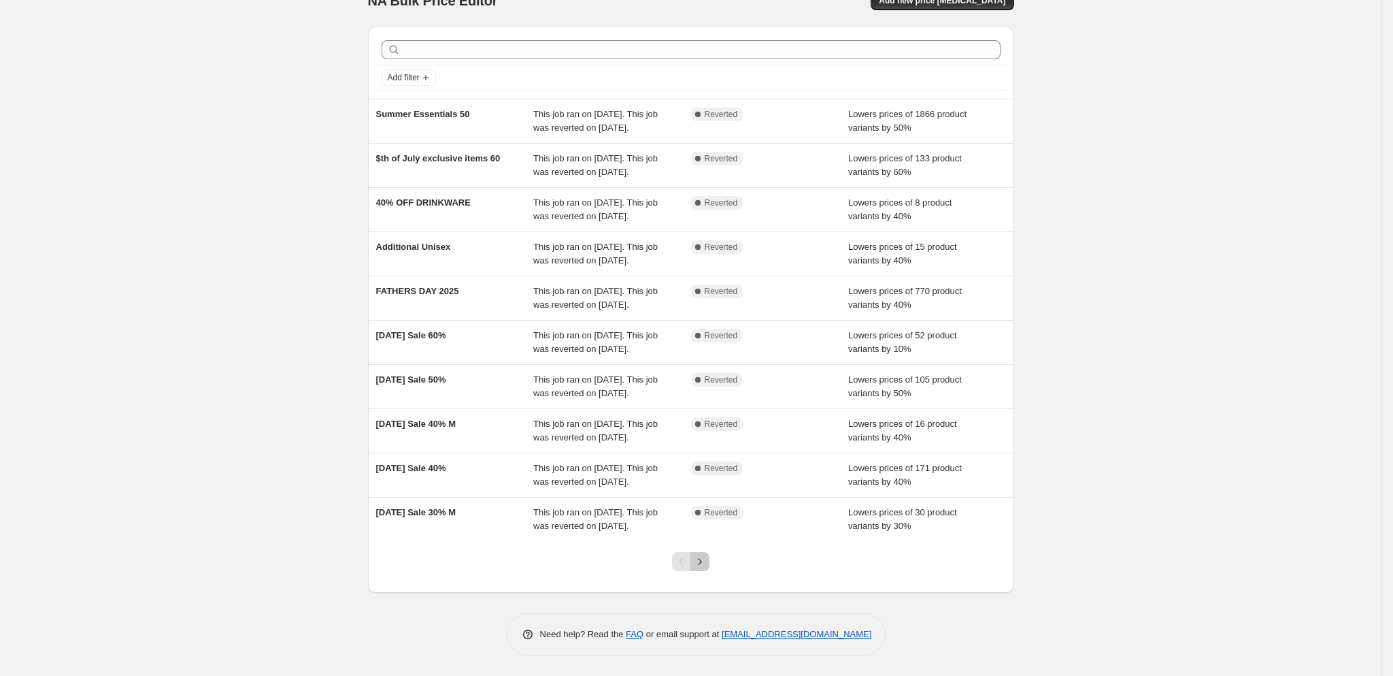
click at [707, 568] on icon "Next" at bounding box center [700, 561] width 14 height 14
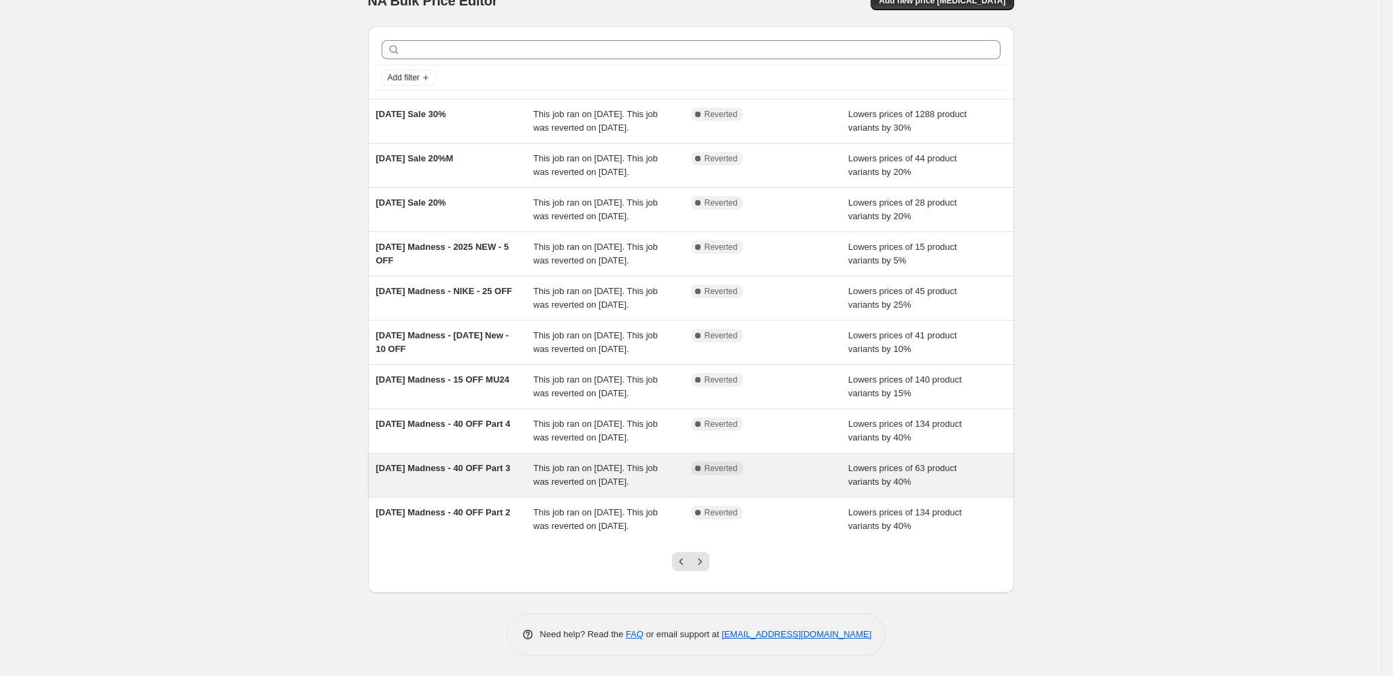
scroll to position [148, 0]
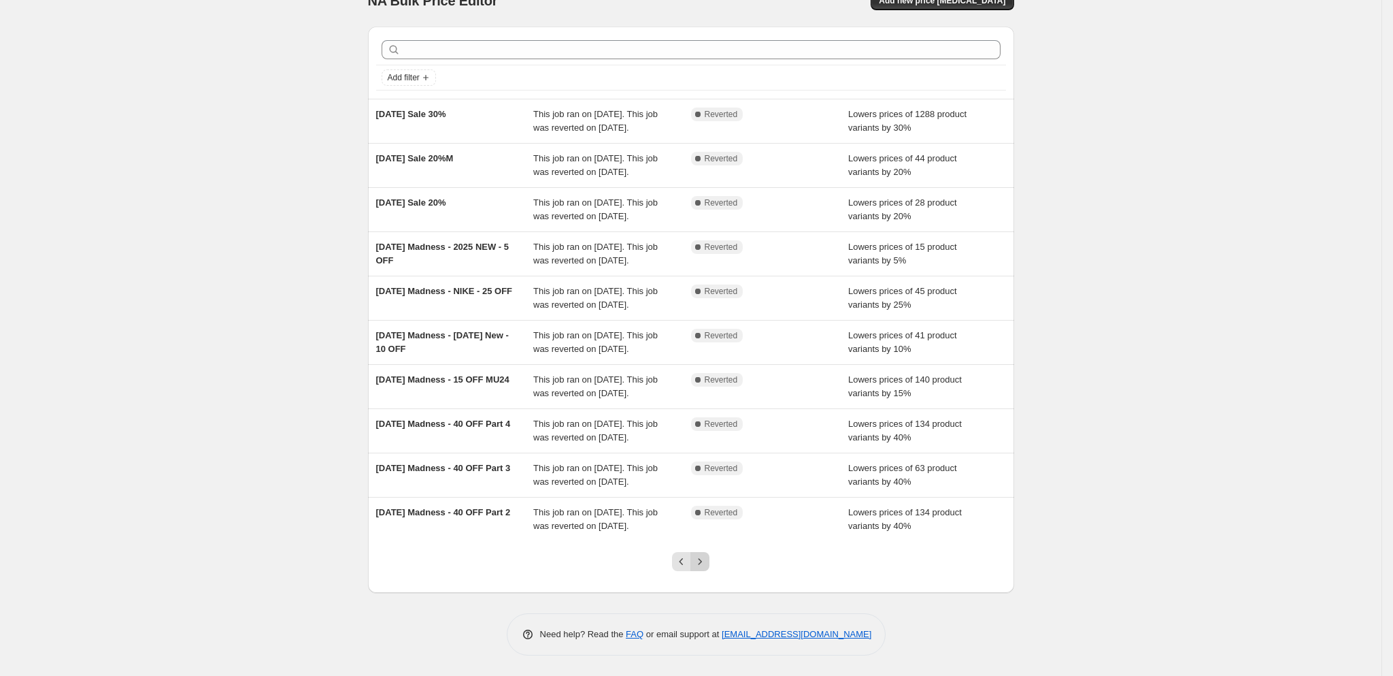
click at [707, 568] on icon "Next" at bounding box center [700, 561] width 14 height 14
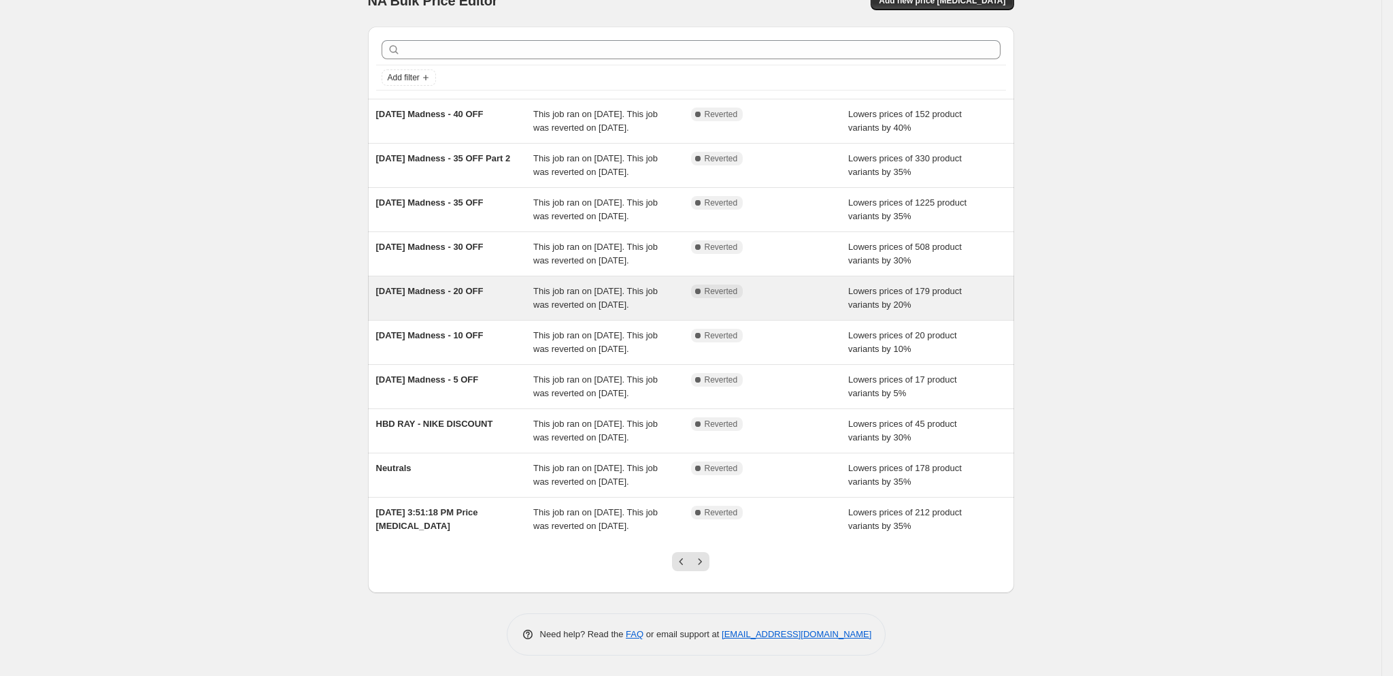
scroll to position [24, 0]
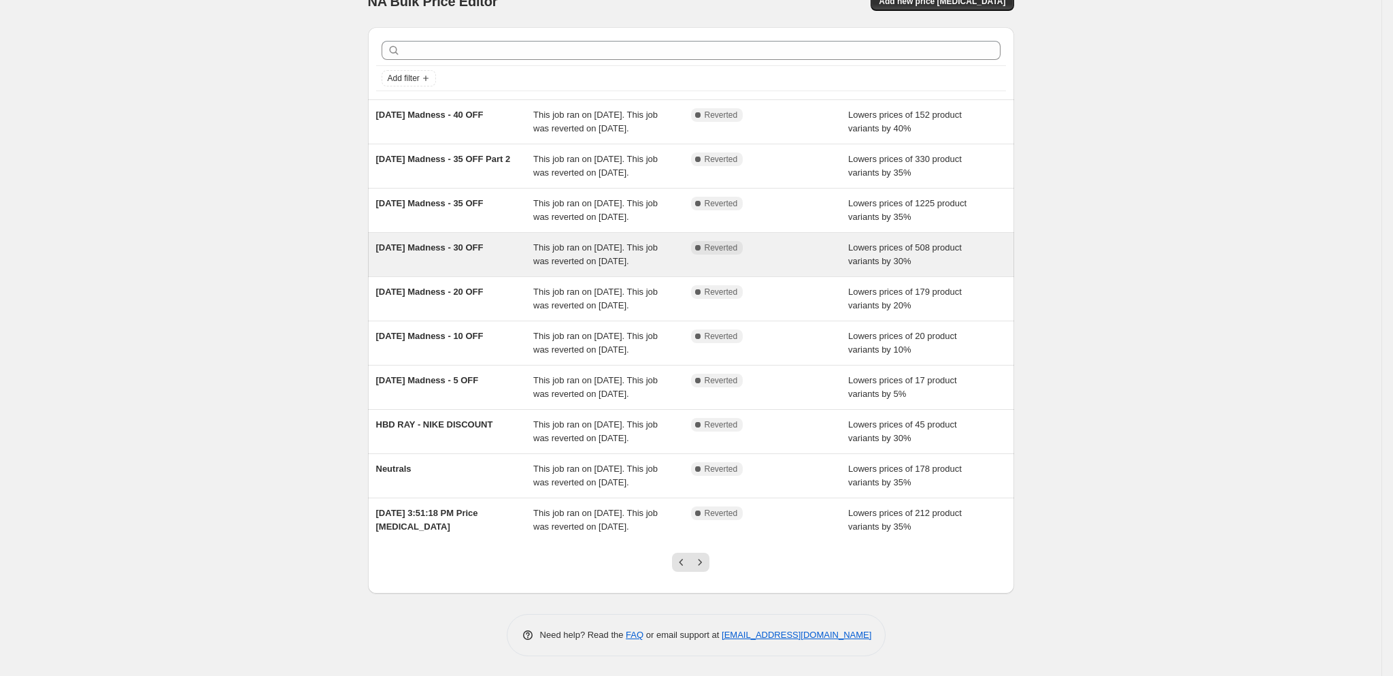
click at [468, 268] on div "2025 March Madness - 30 OFF" at bounding box center [455, 254] width 158 height 27
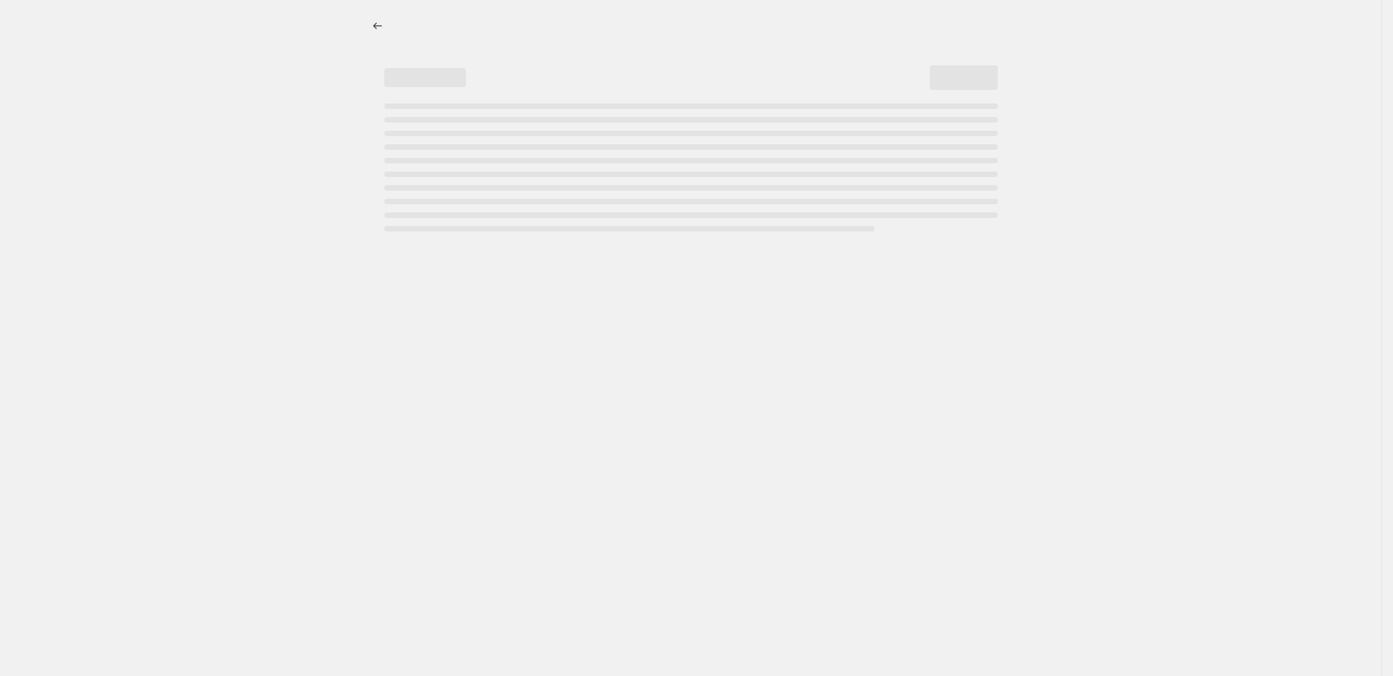
select select "percentage"
select select "tag"
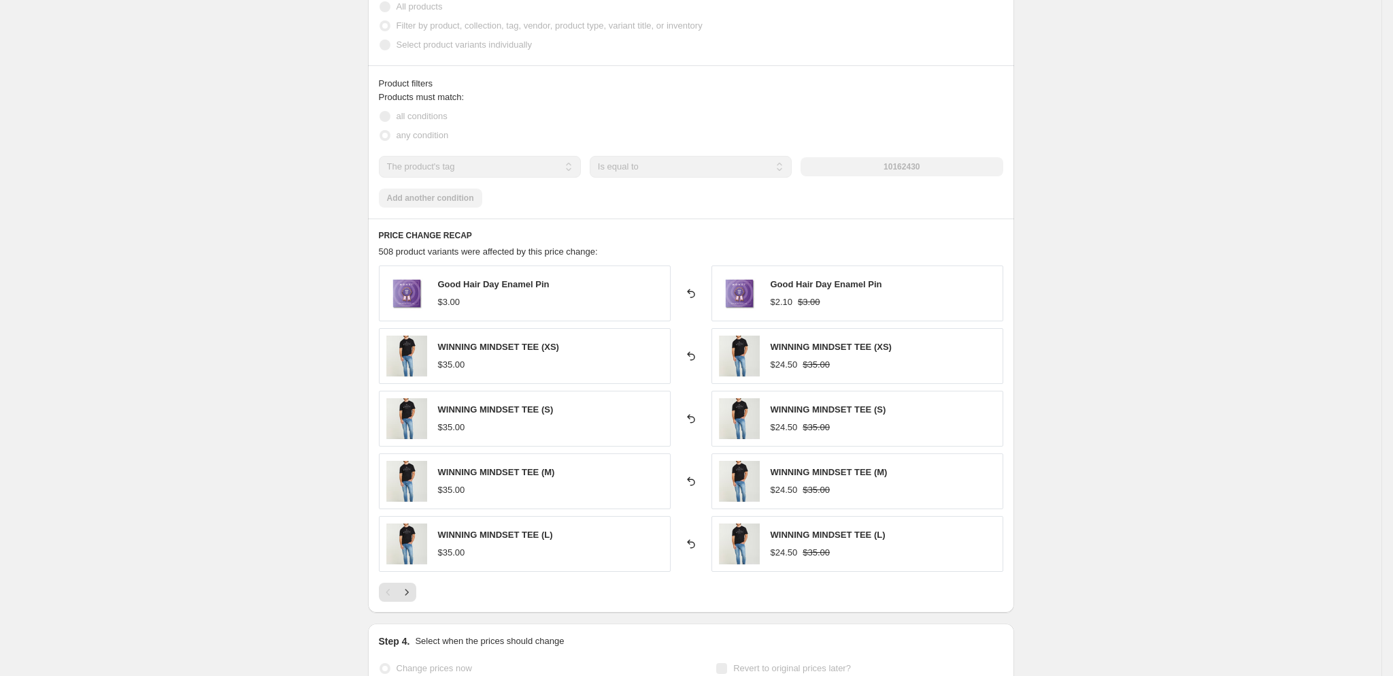
scroll to position [780, 0]
click at [412, 598] on icon "Next" at bounding box center [407, 591] width 14 height 14
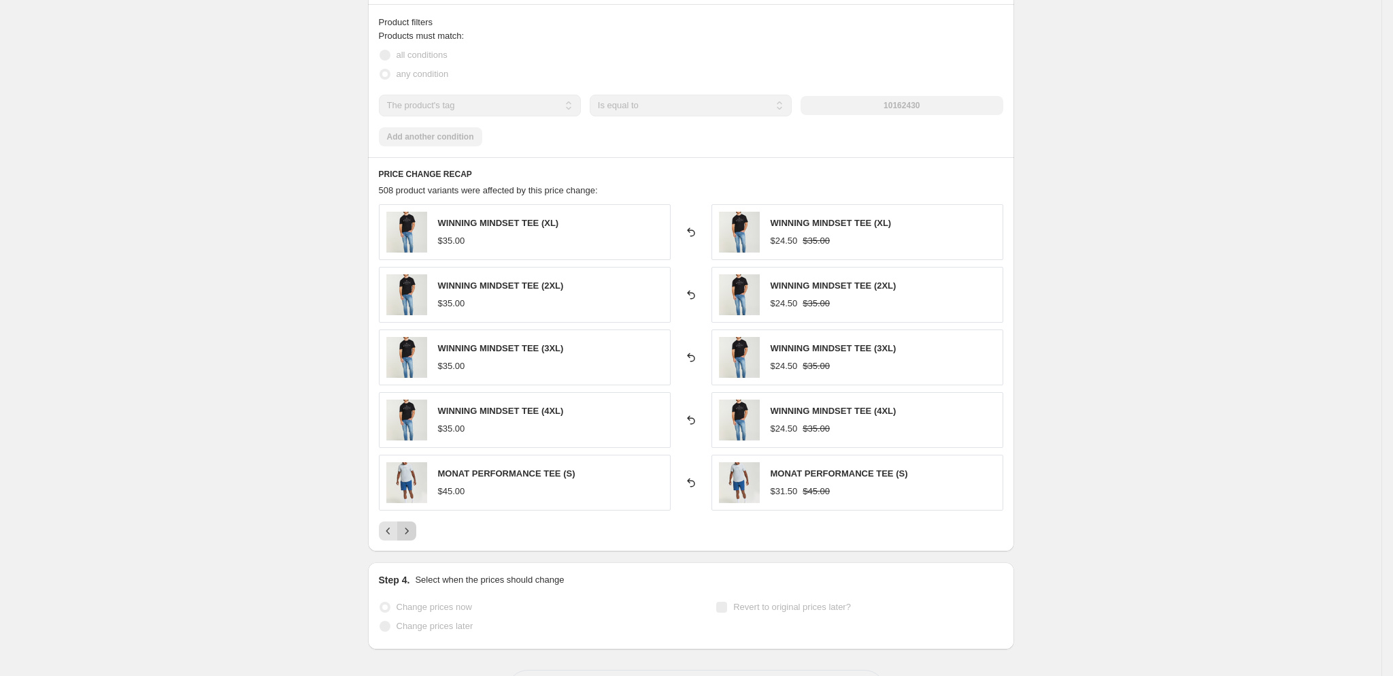
click at [410, 540] on button "Next" at bounding box center [406, 530] width 19 height 19
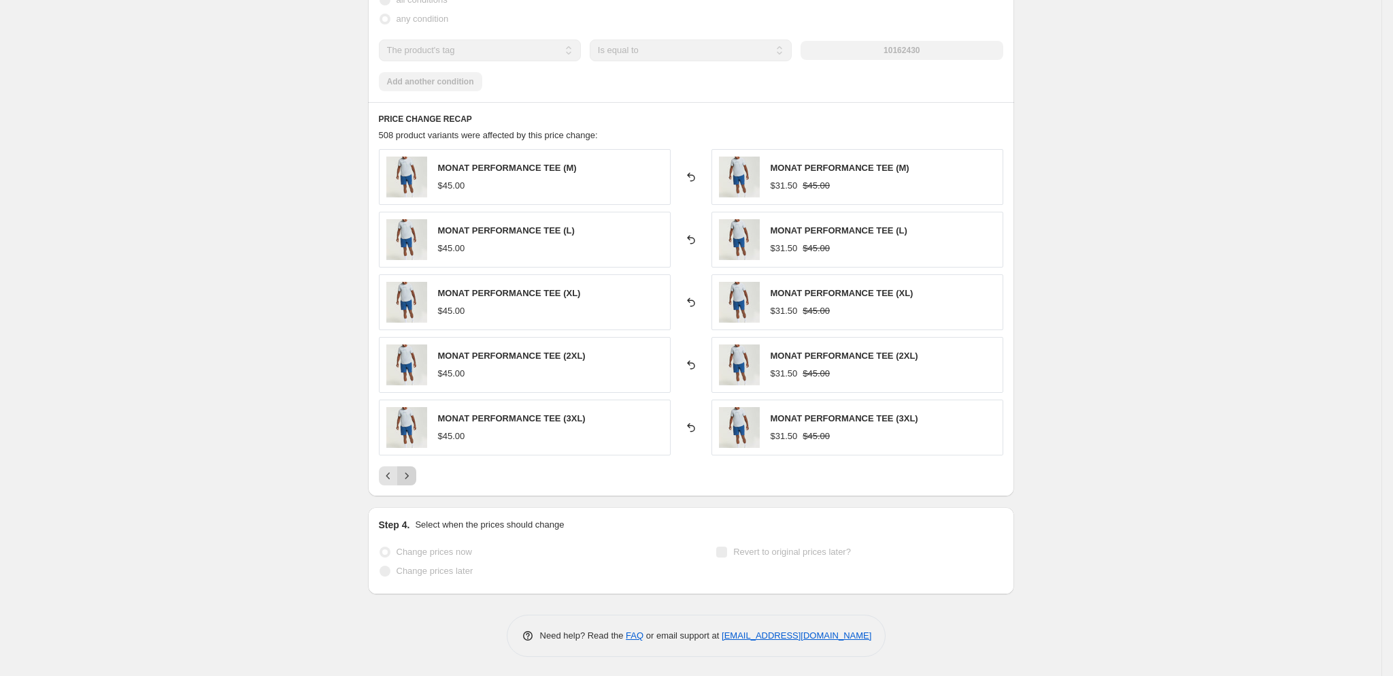
click at [412, 482] on icon "Next" at bounding box center [407, 476] width 14 height 14
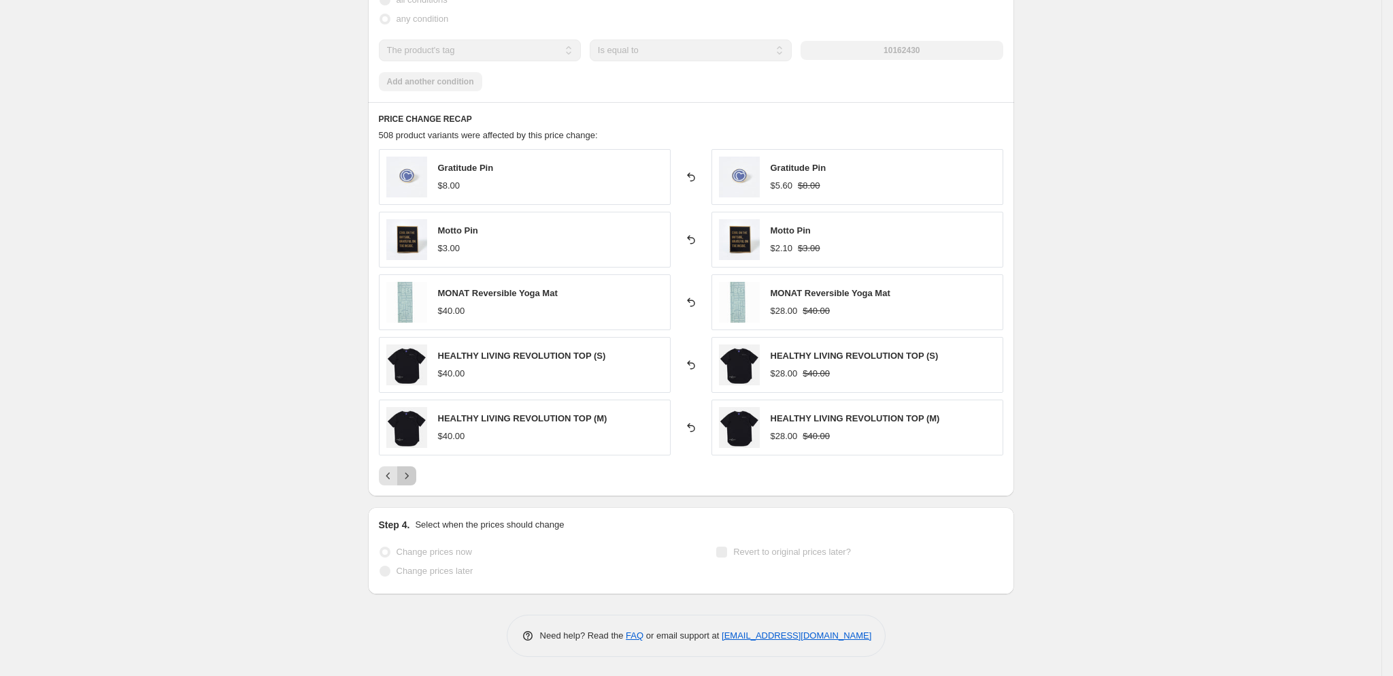
click at [412, 482] on icon "Next" at bounding box center [407, 476] width 14 height 14
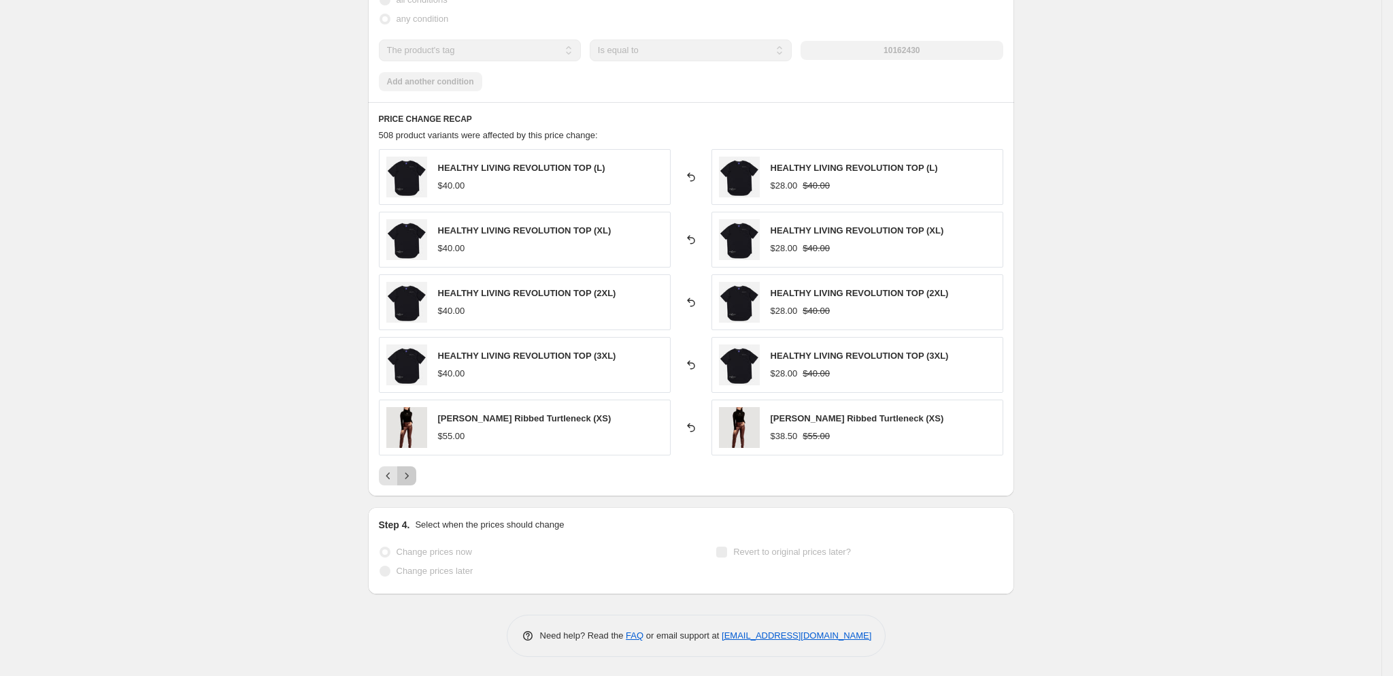
click at [412, 482] on icon "Next" at bounding box center [407, 476] width 14 height 14
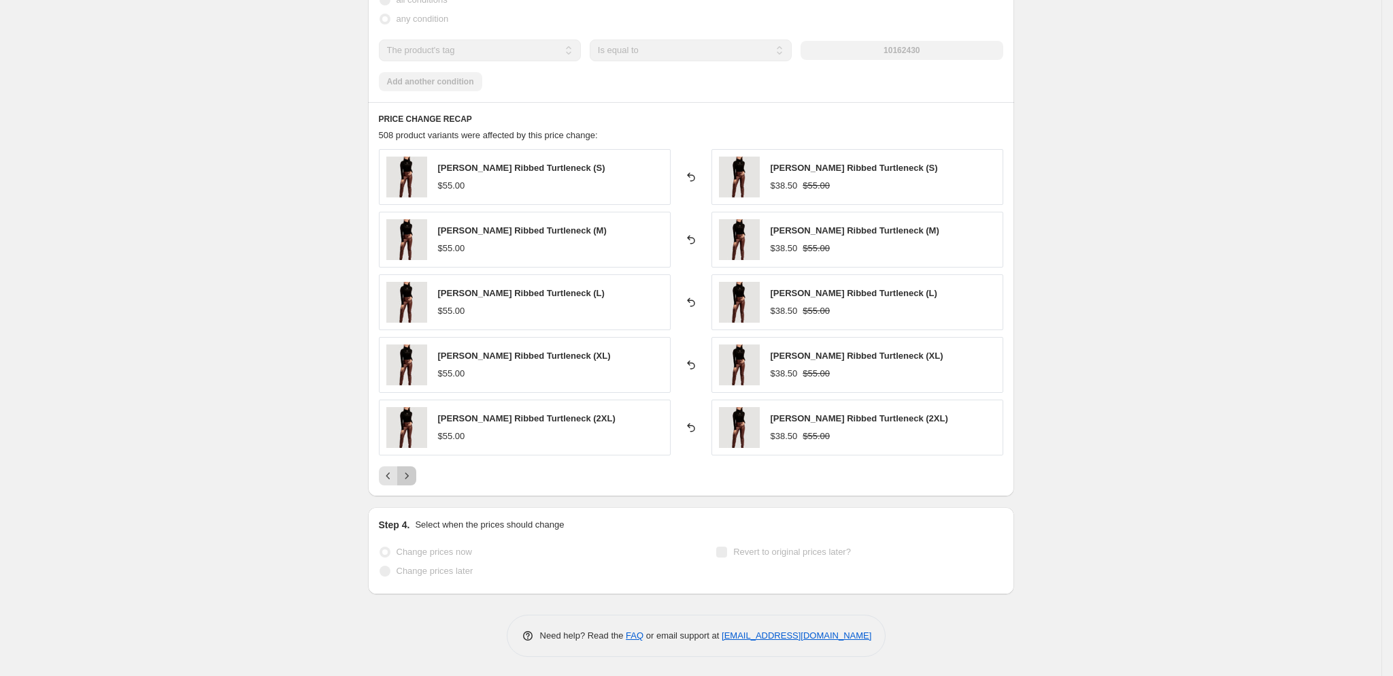
click at [412, 482] on icon "Next" at bounding box center [407, 476] width 14 height 14
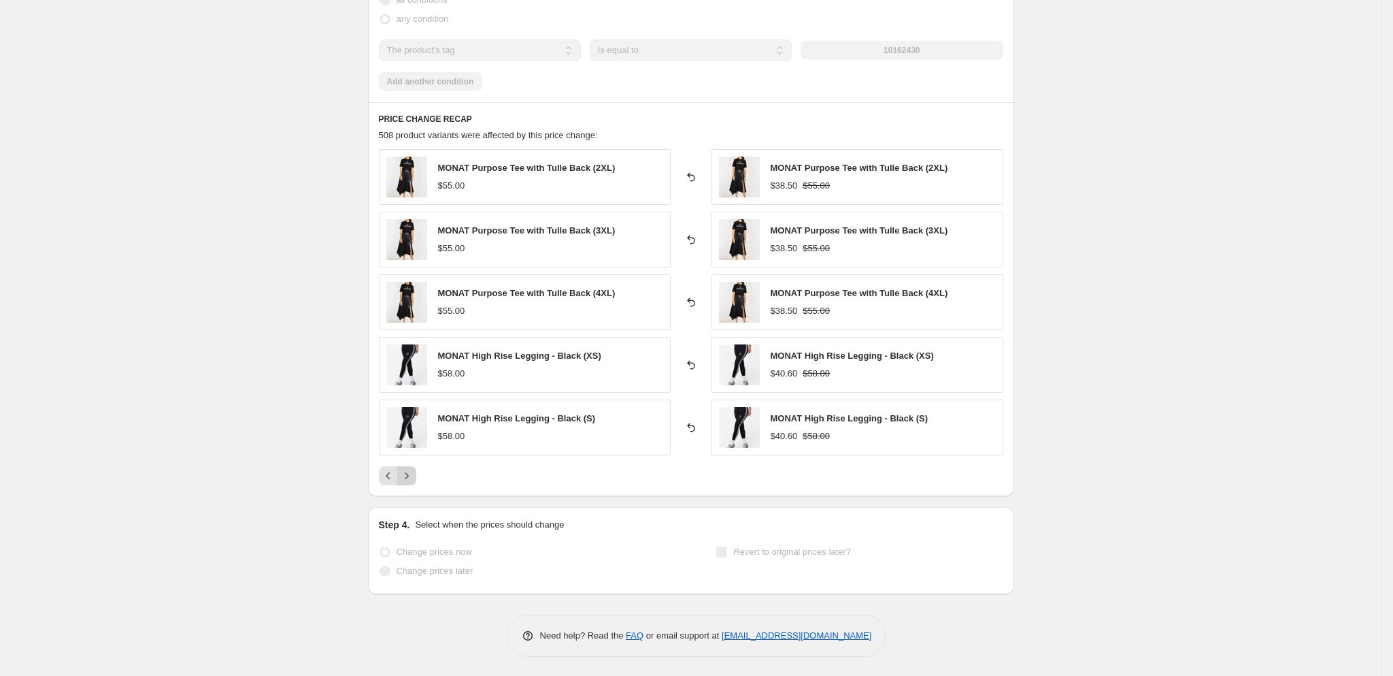
click at [412, 482] on icon "Next" at bounding box center [407, 476] width 14 height 14
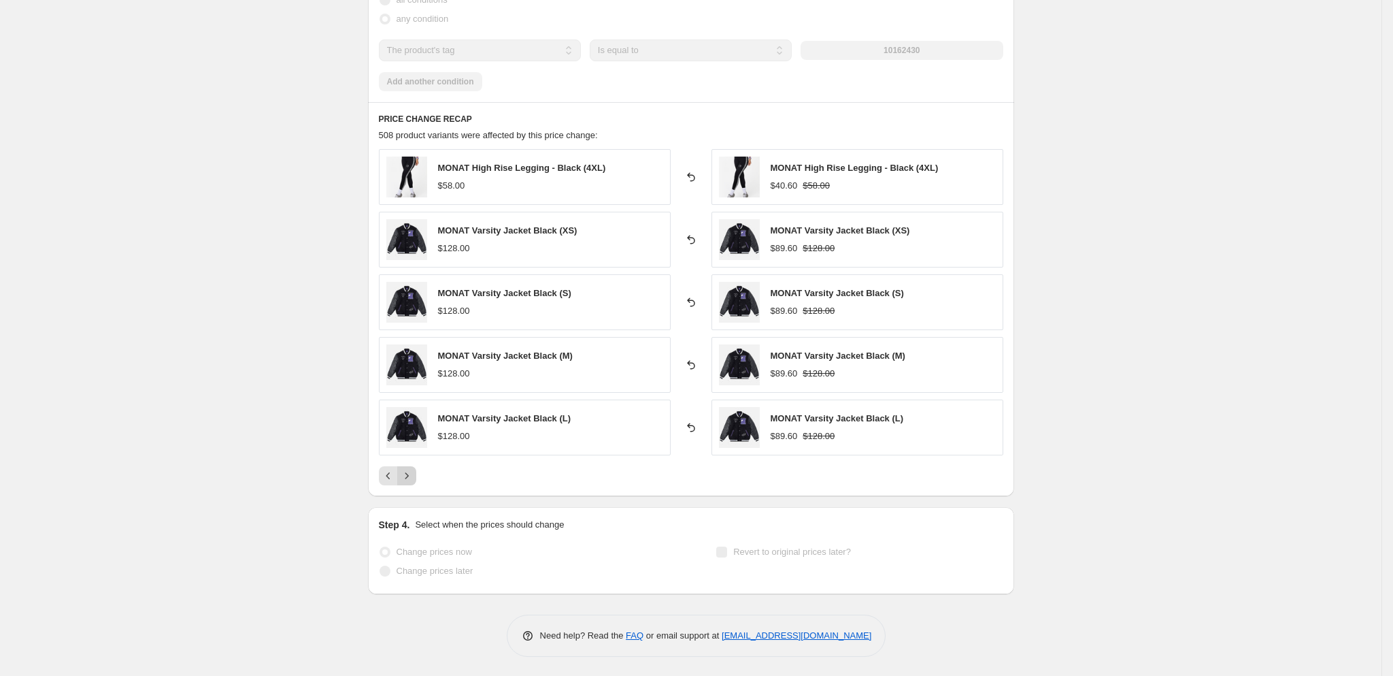
click at [412, 482] on icon "Next" at bounding box center [407, 476] width 14 height 14
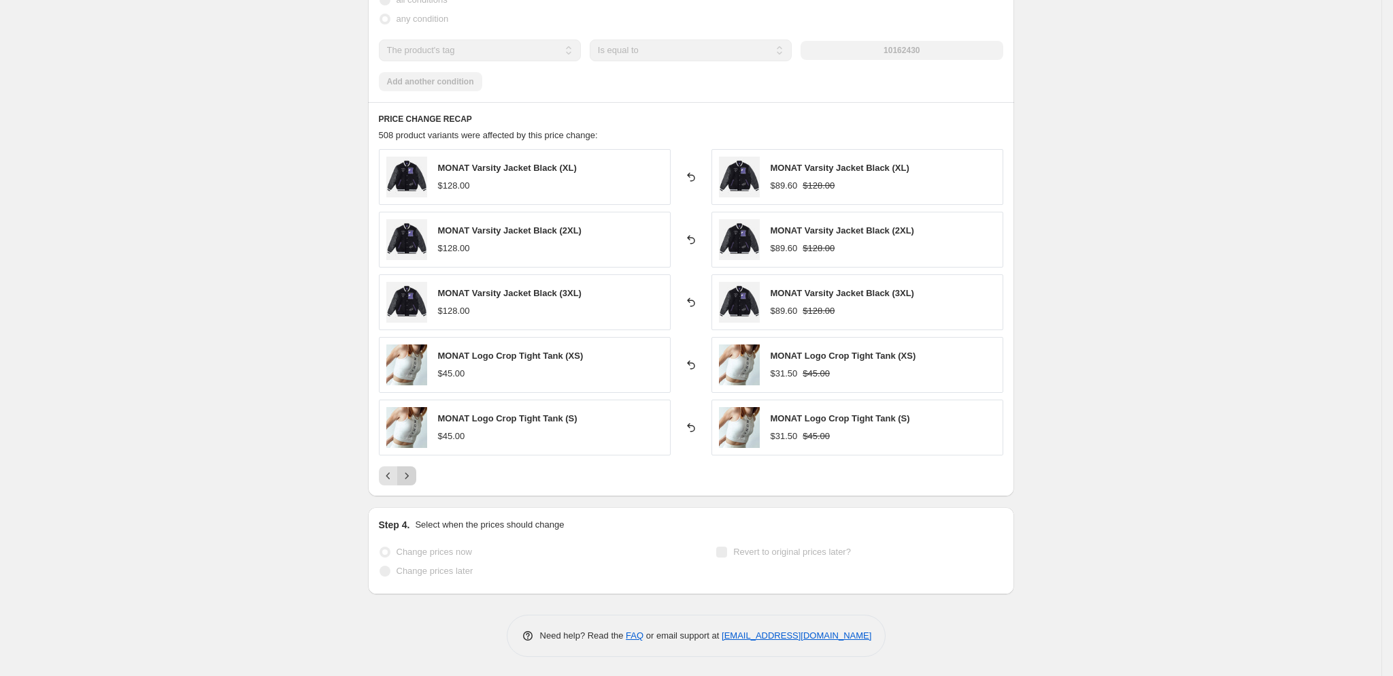
click at [412, 482] on icon "Next" at bounding box center [407, 476] width 14 height 14
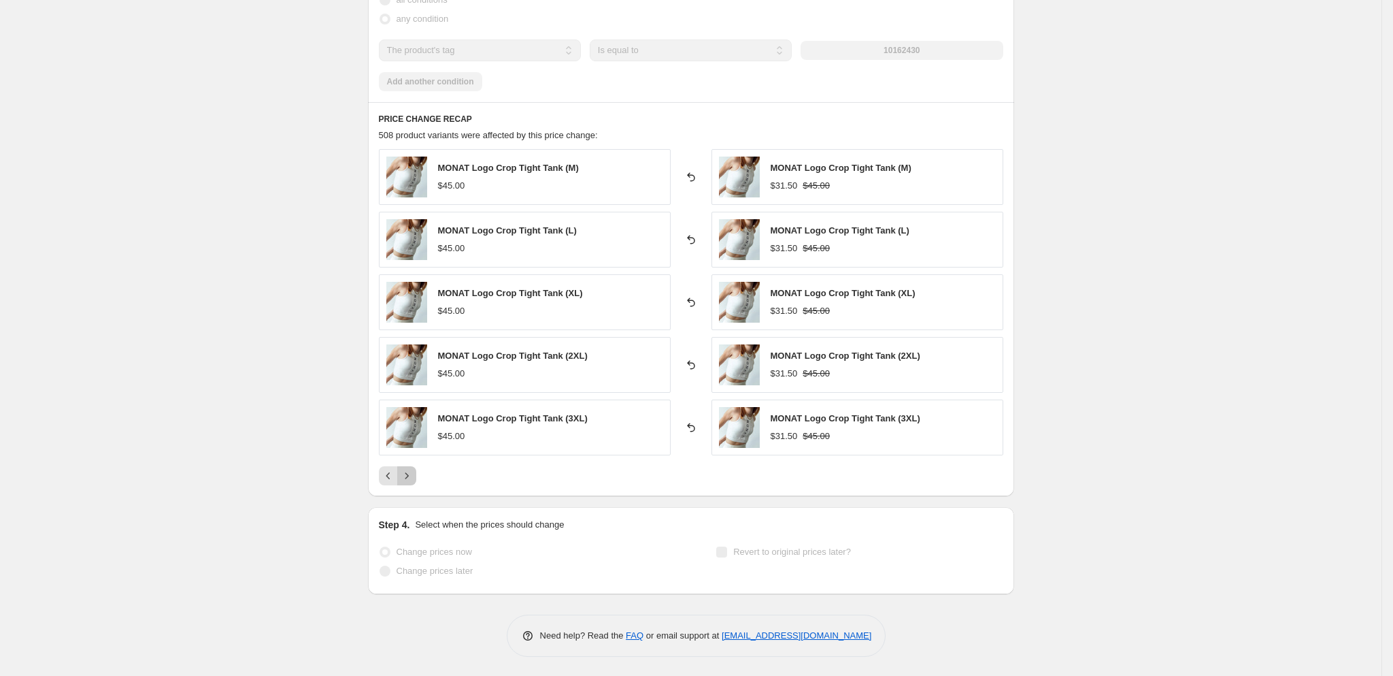
click at [412, 482] on icon "Next" at bounding box center [407, 476] width 14 height 14
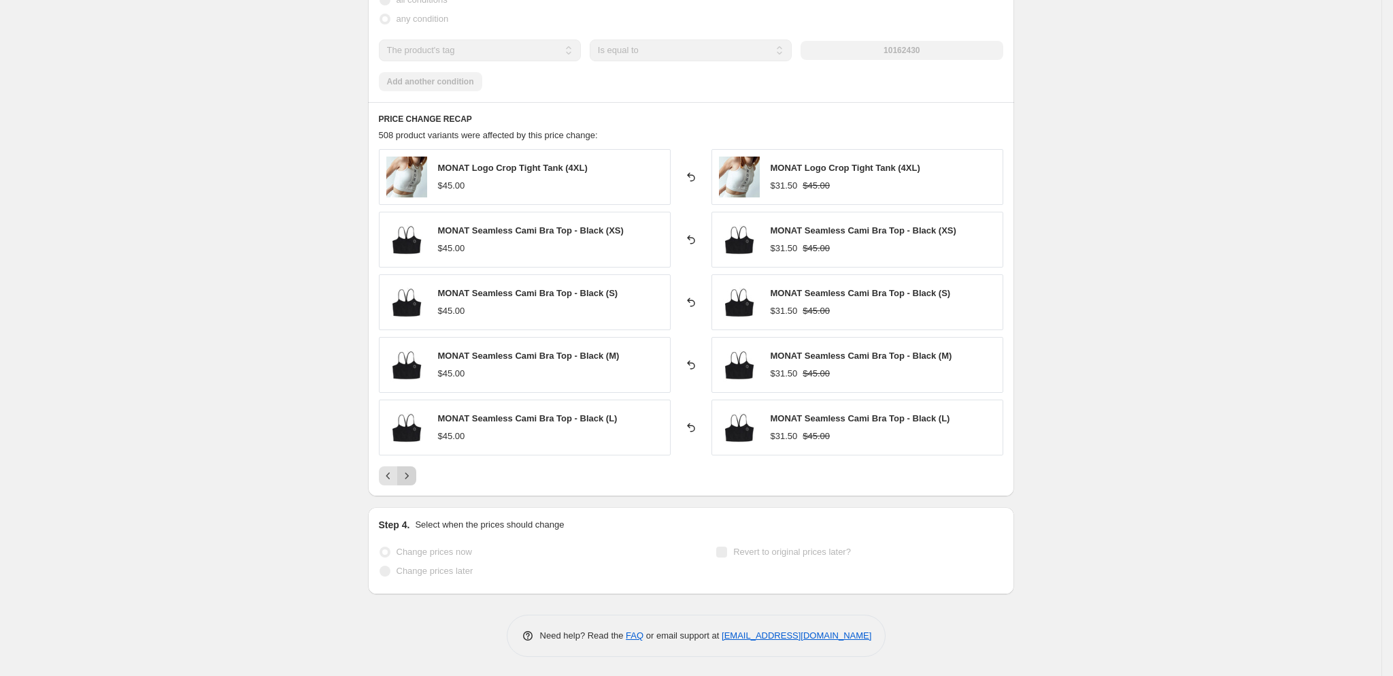
click at [412, 482] on icon "Next" at bounding box center [407, 476] width 14 height 14
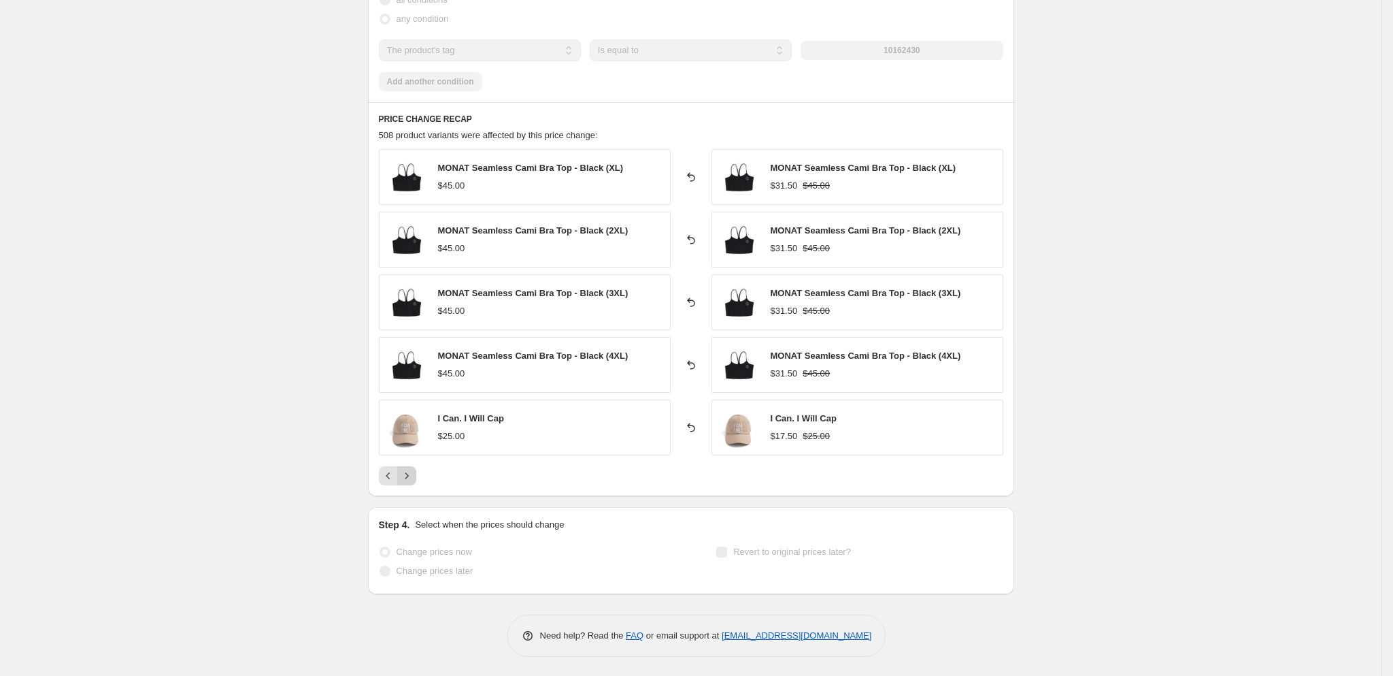
click at [412, 482] on icon "Next" at bounding box center [407, 476] width 14 height 14
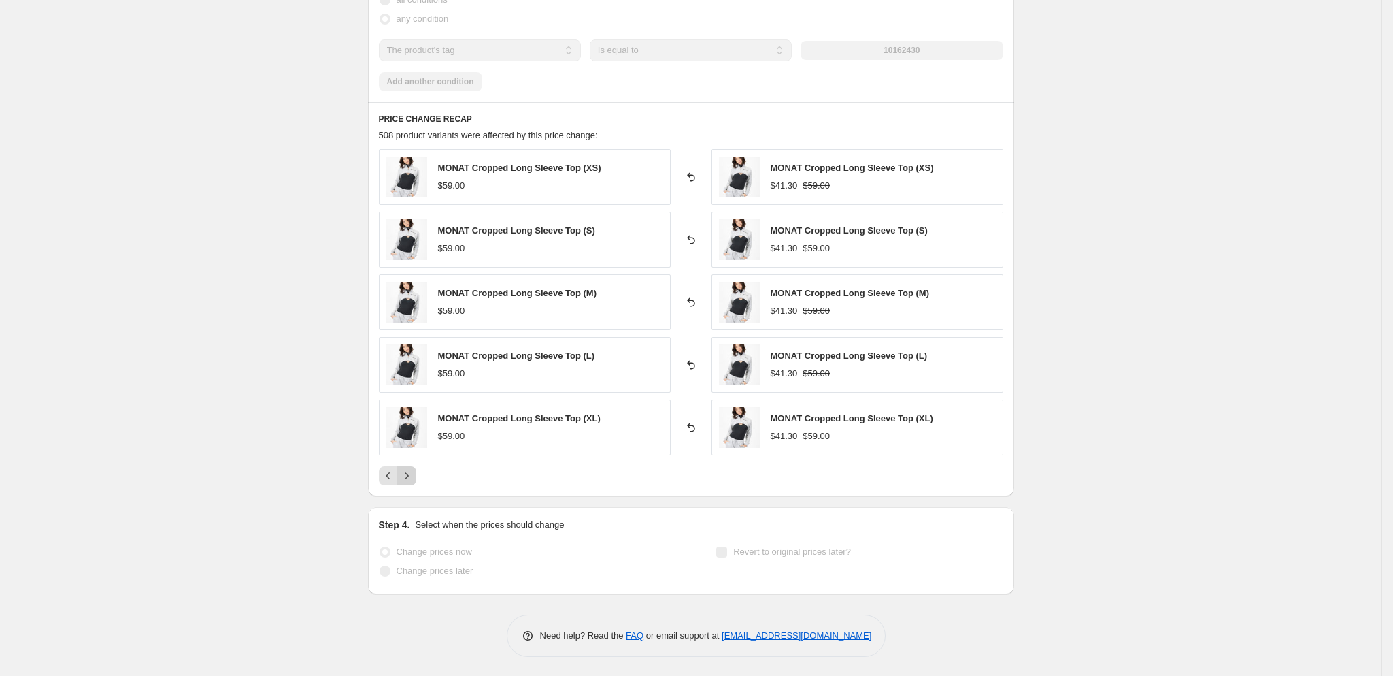
click at [412, 482] on icon "Next" at bounding box center [407, 476] width 14 height 14
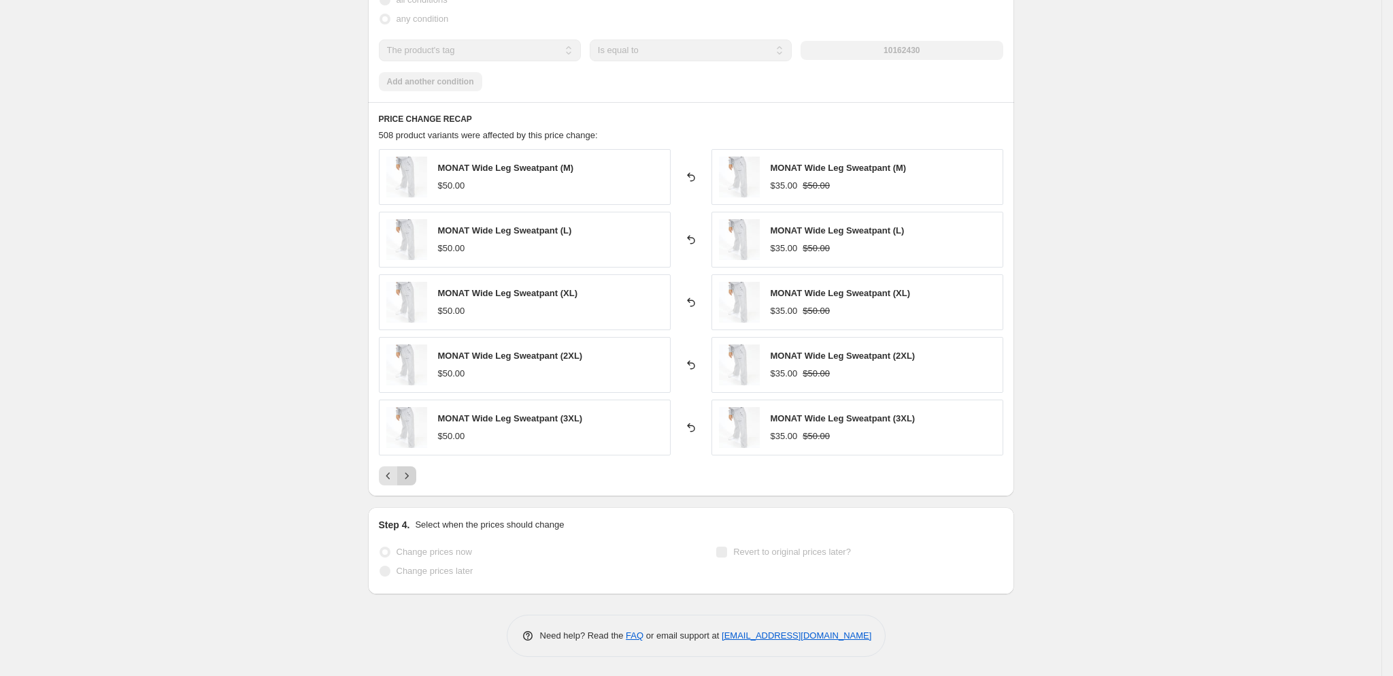
click at [412, 482] on icon "Next" at bounding box center [407, 476] width 14 height 14
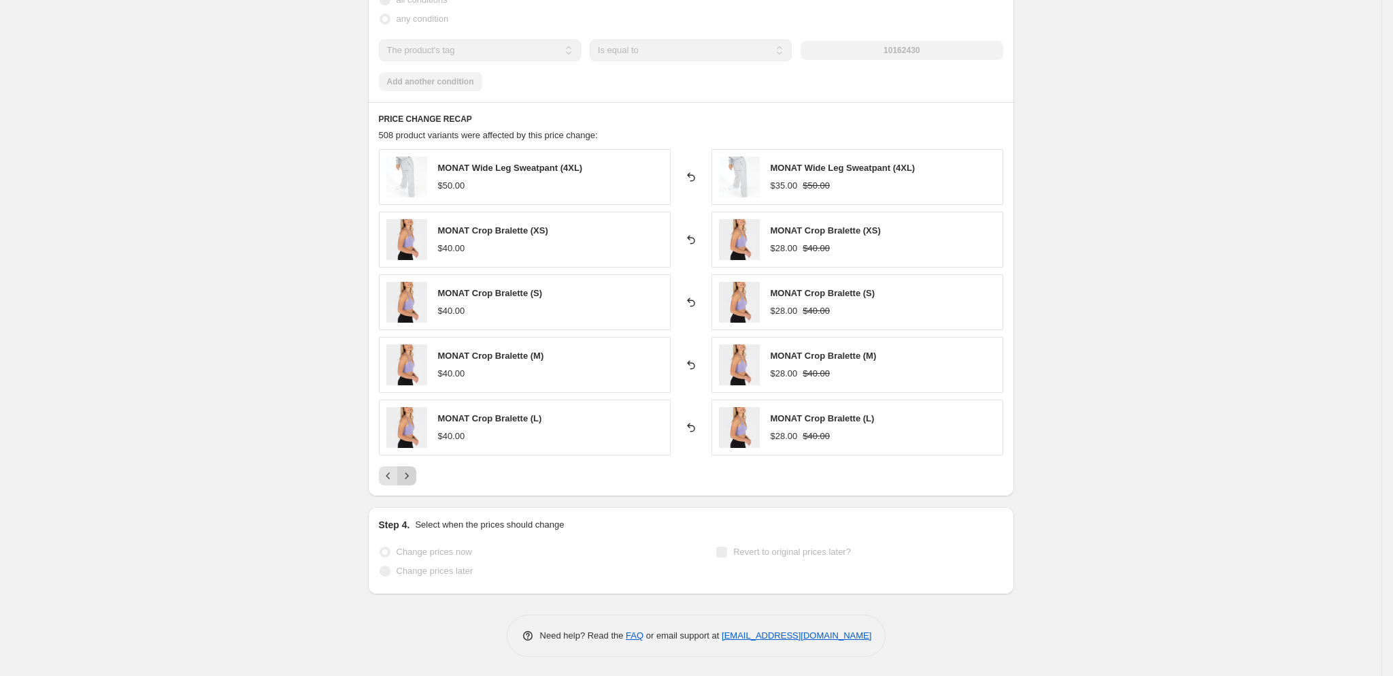
click at [412, 482] on icon "Next" at bounding box center [407, 476] width 14 height 14
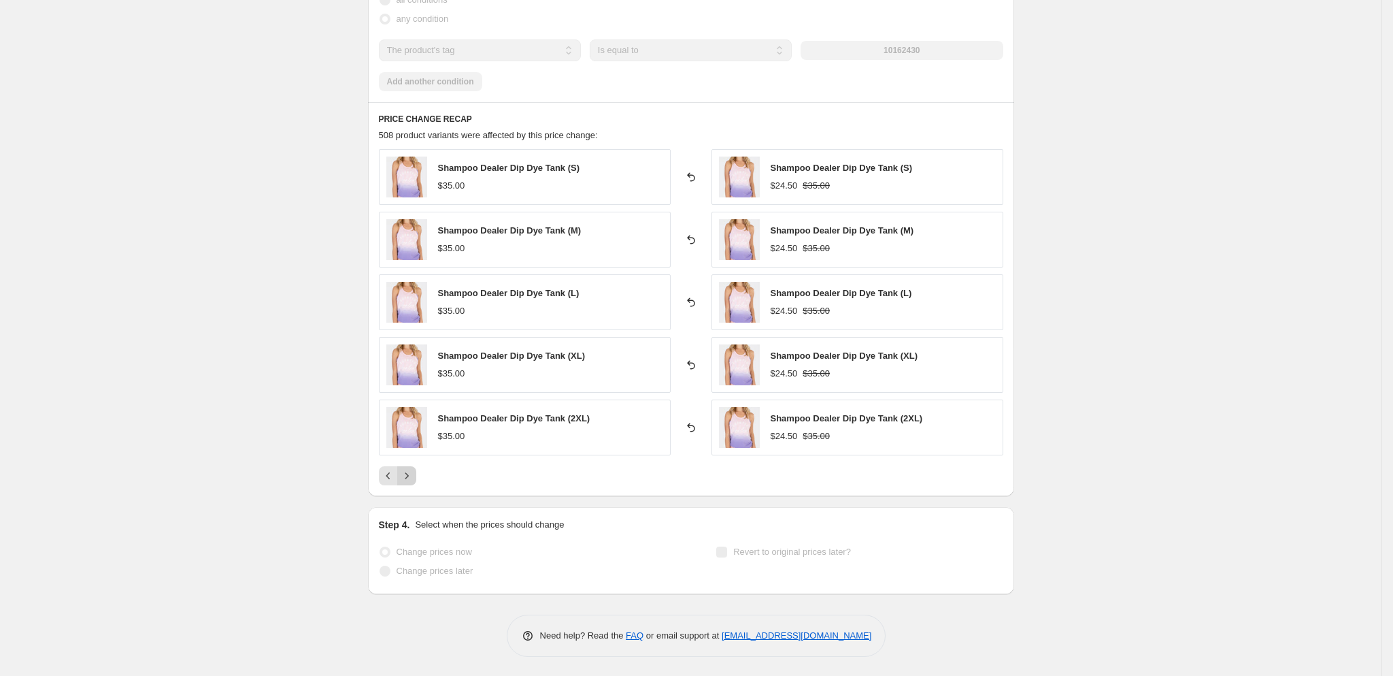
click at [412, 482] on icon "Next" at bounding box center [407, 476] width 14 height 14
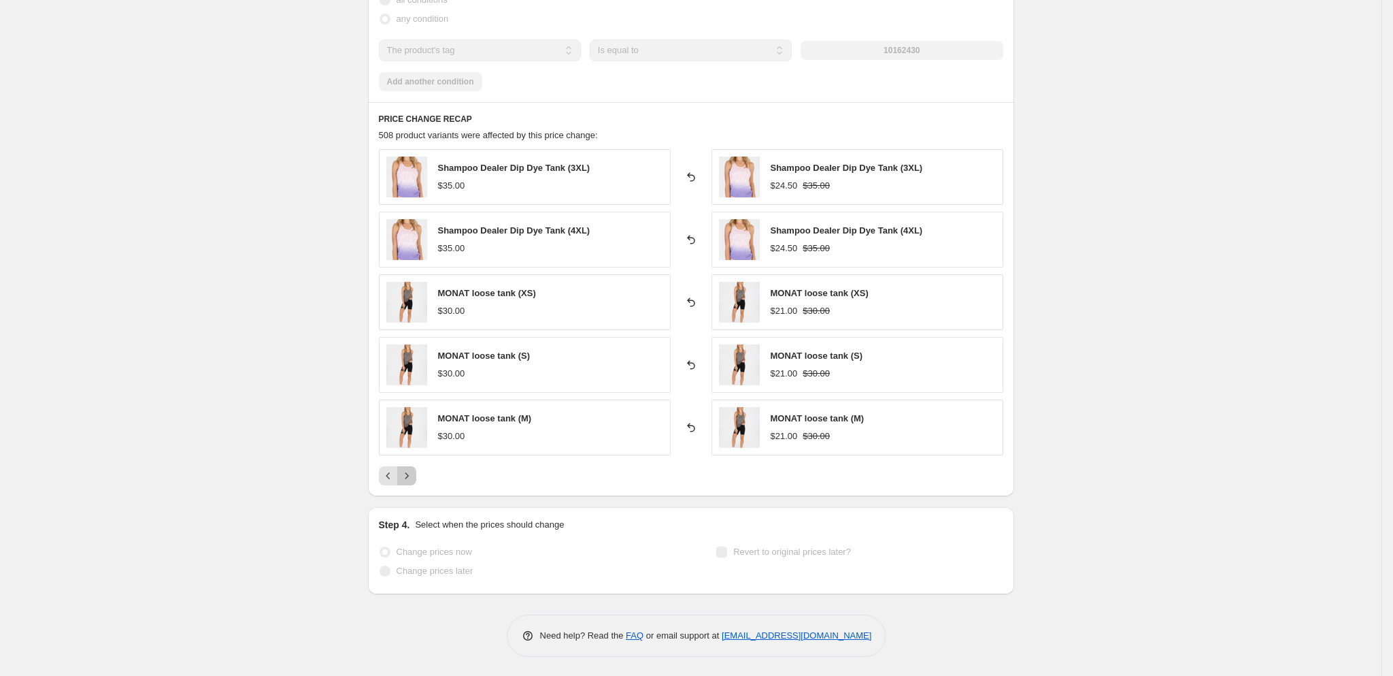
click at [412, 482] on icon "Next" at bounding box center [407, 476] width 14 height 14
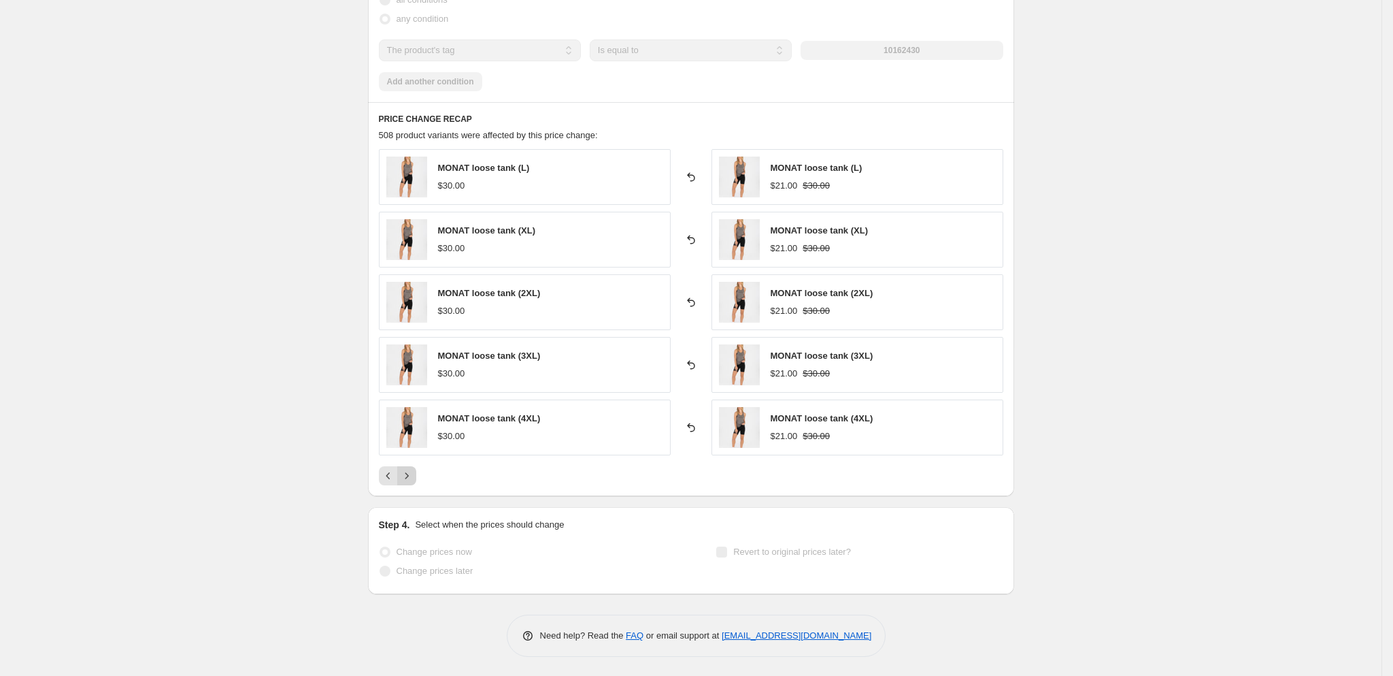
click at [412, 482] on icon "Next" at bounding box center [407, 476] width 14 height 14
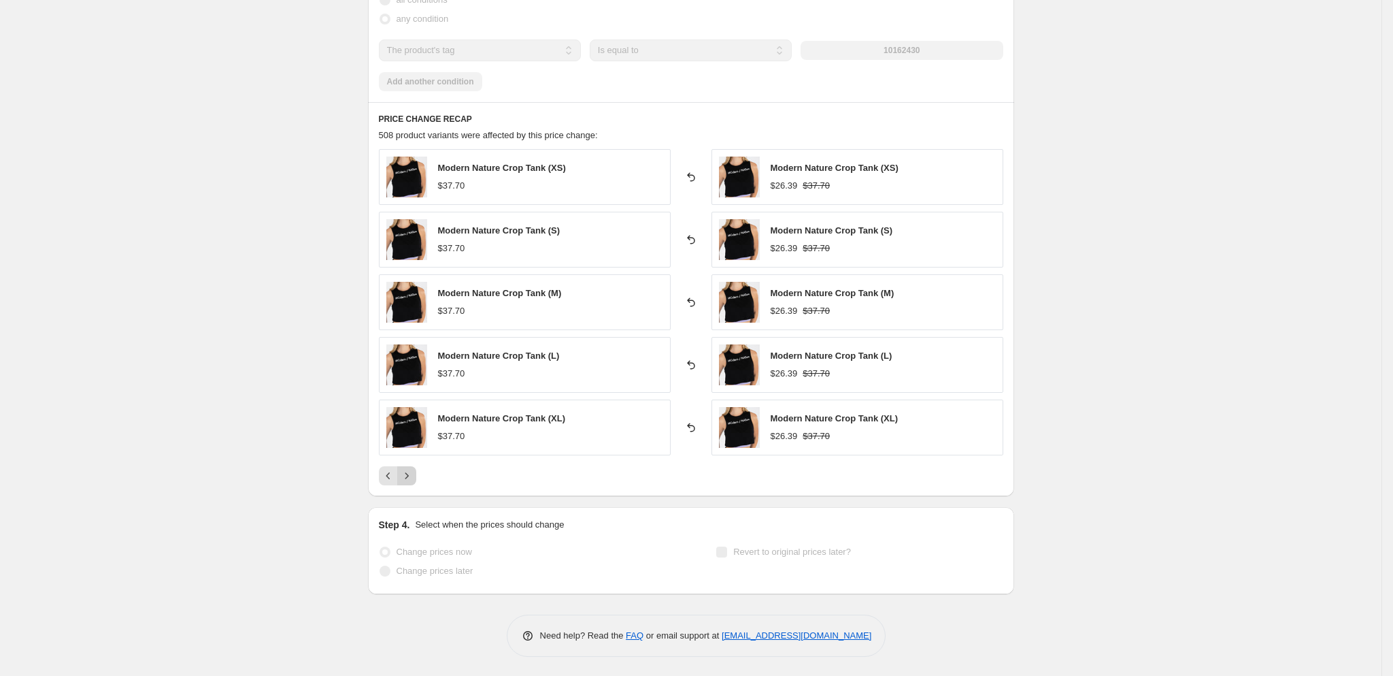
click at [412, 482] on icon "Next" at bounding box center [407, 476] width 14 height 14
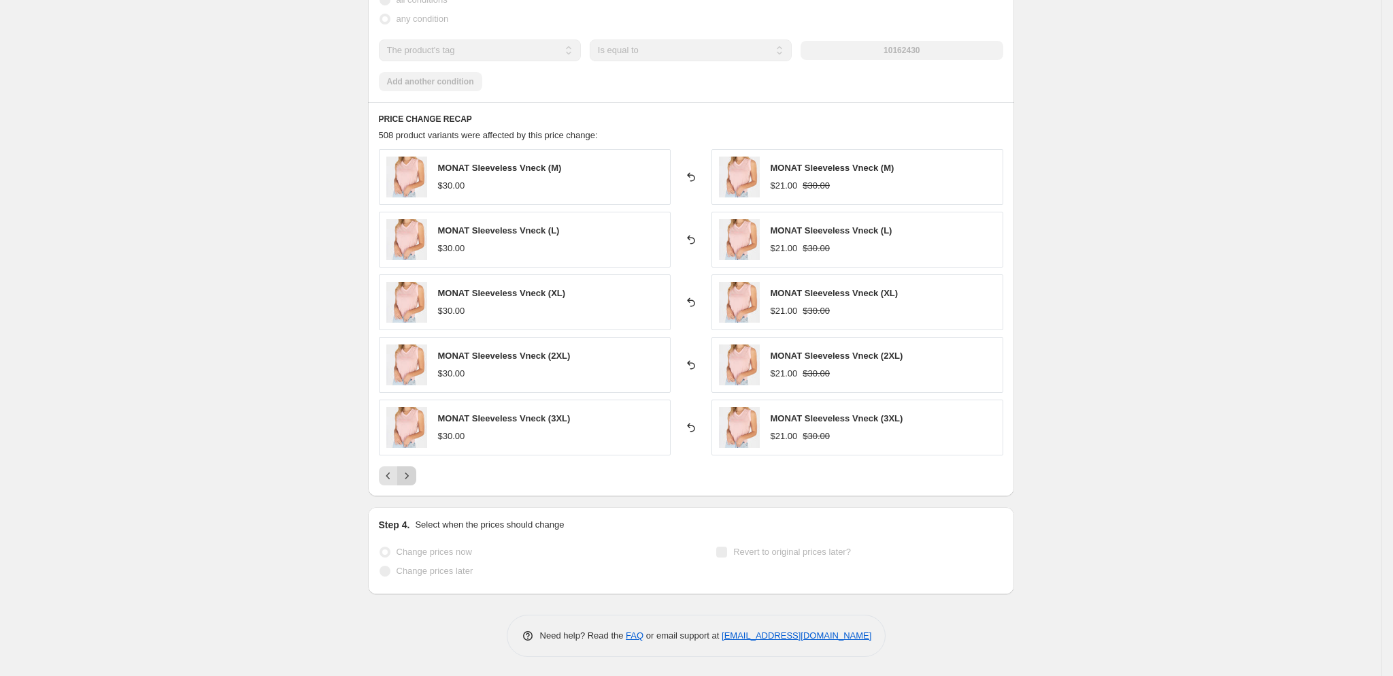
click at [412, 482] on icon "Next" at bounding box center [407, 476] width 14 height 14
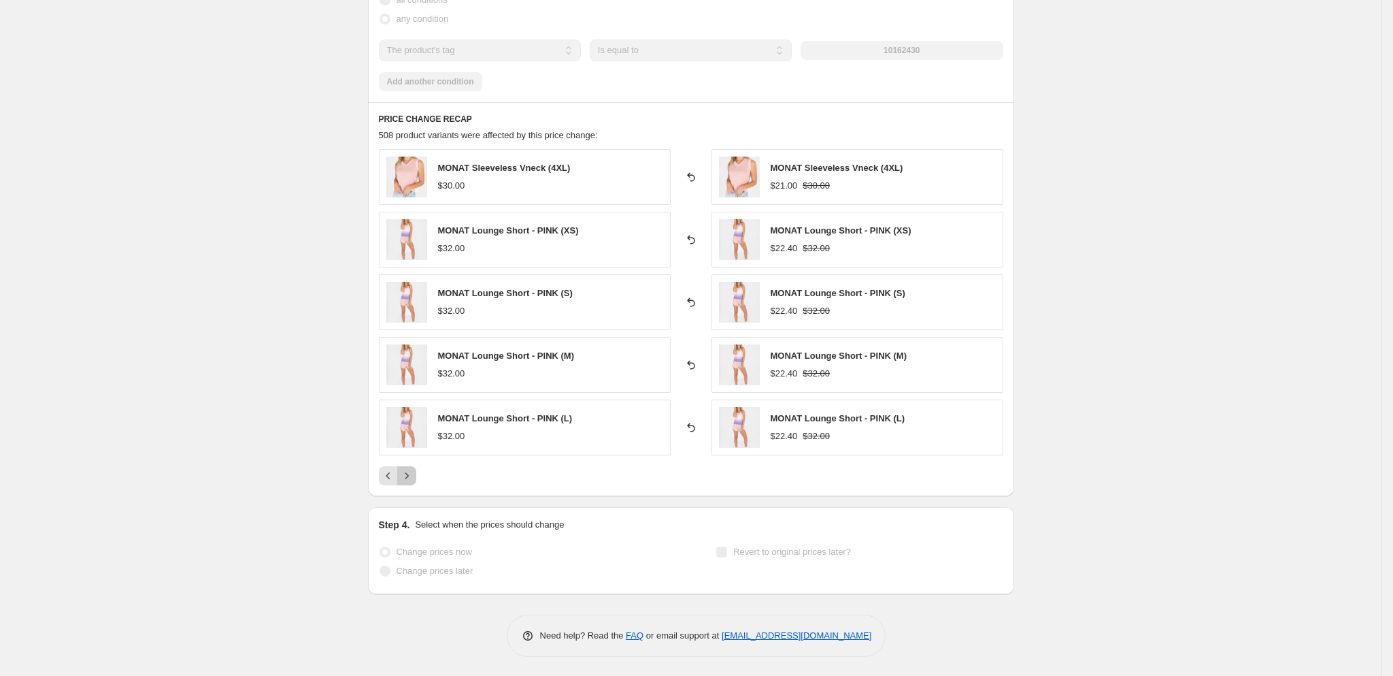
click at [412, 482] on icon "Next" at bounding box center [407, 476] width 14 height 14
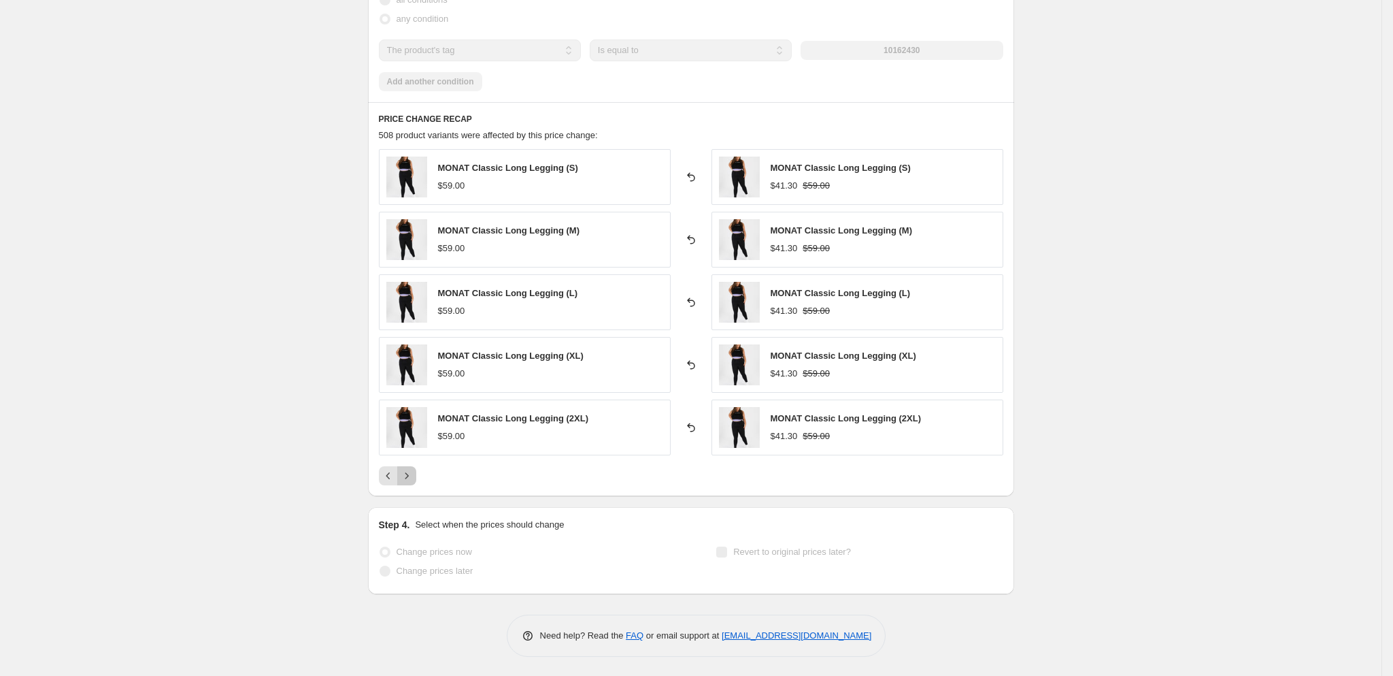
click at [412, 482] on icon "Next" at bounding box center [407, 476] width 14 height 14
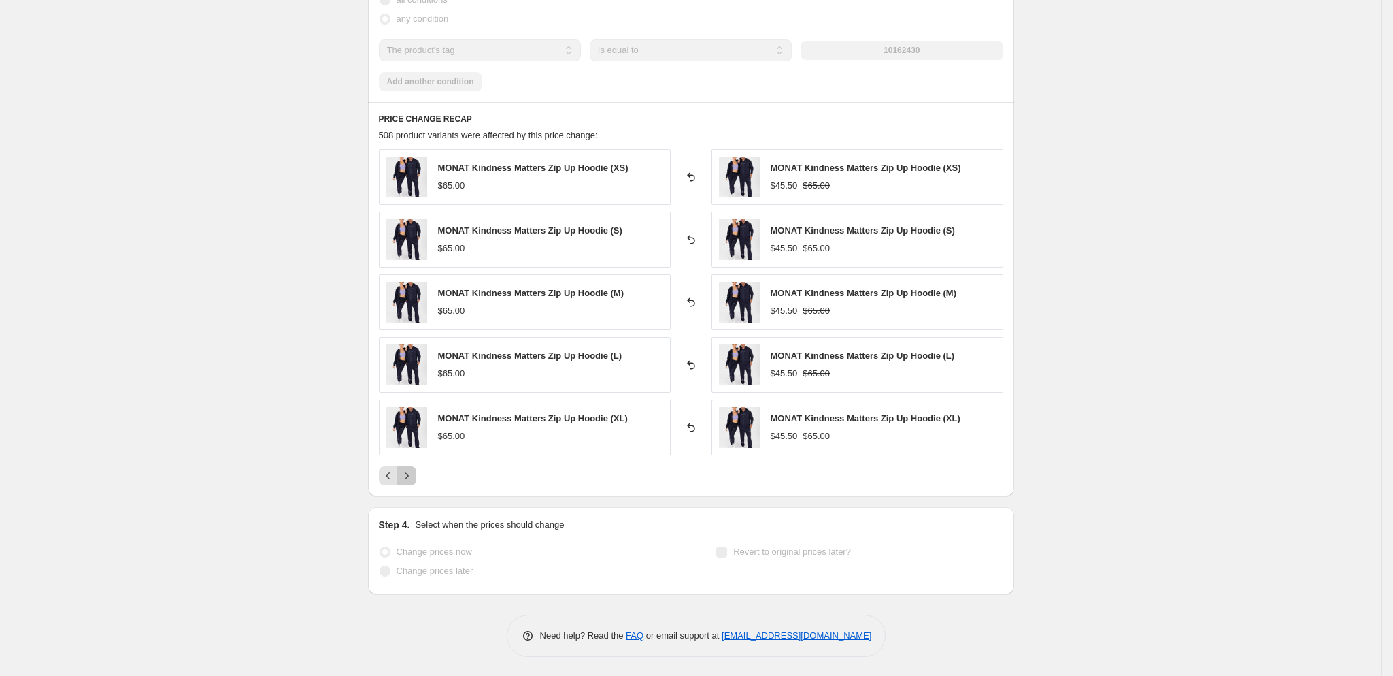
click at [412, 482] on icon "Next" at bounding box center [407, 476] width 14 height 14
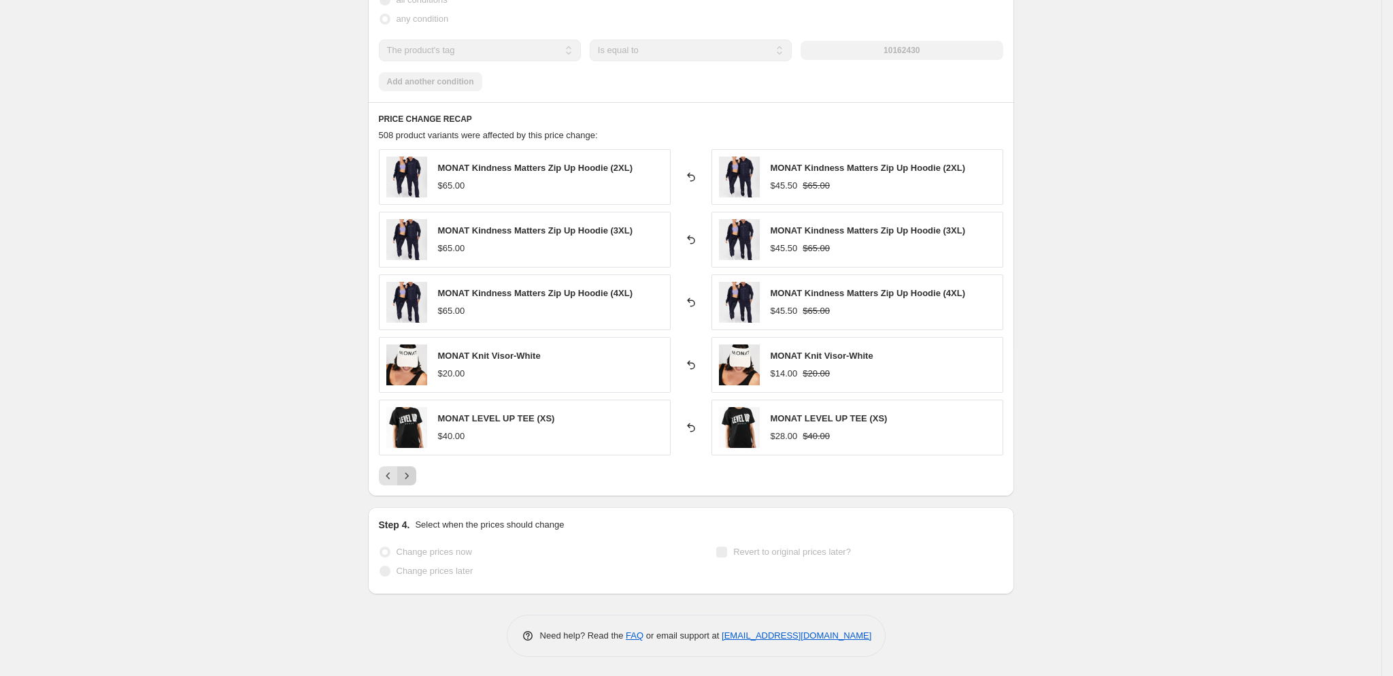
click at [412, 482] on icon "Next" at bounding box center [407, 476] width 14 height 14
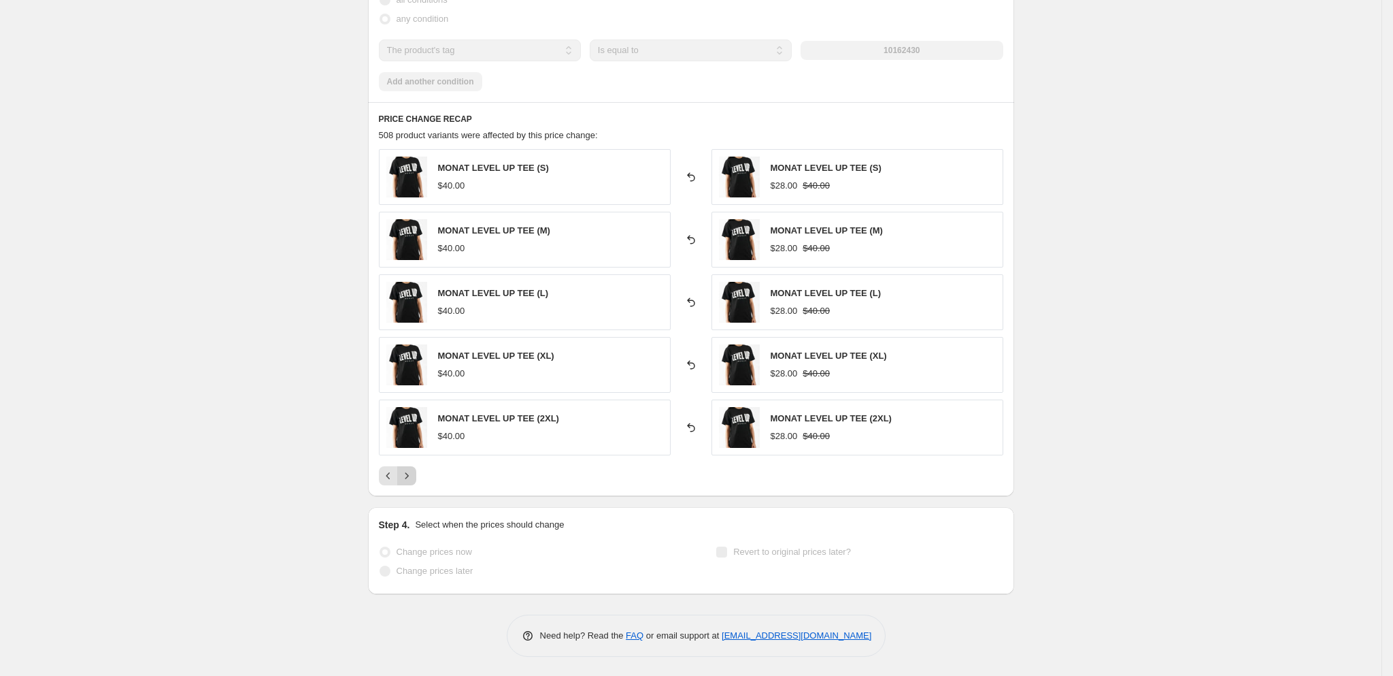
click at [412, 482] on icon "Next" at bounding box center [407, 476] width 14 height 14
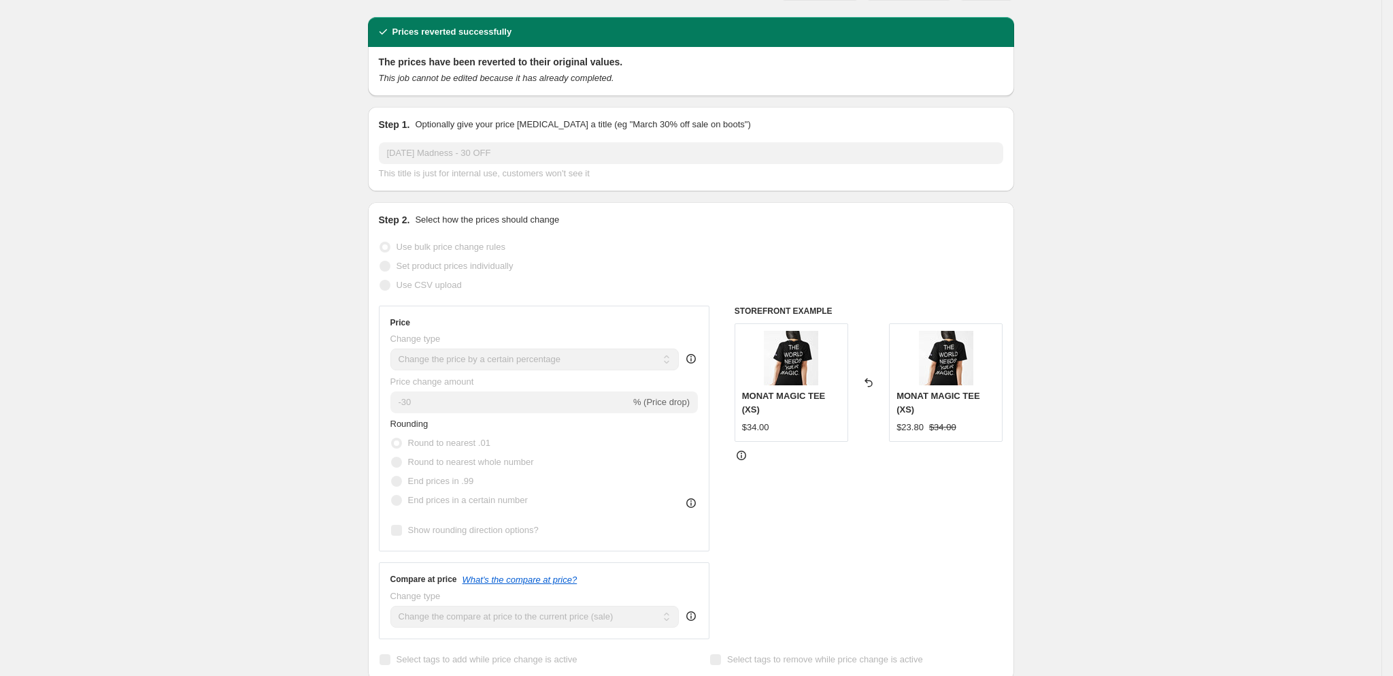
scroll to position [0, 0]
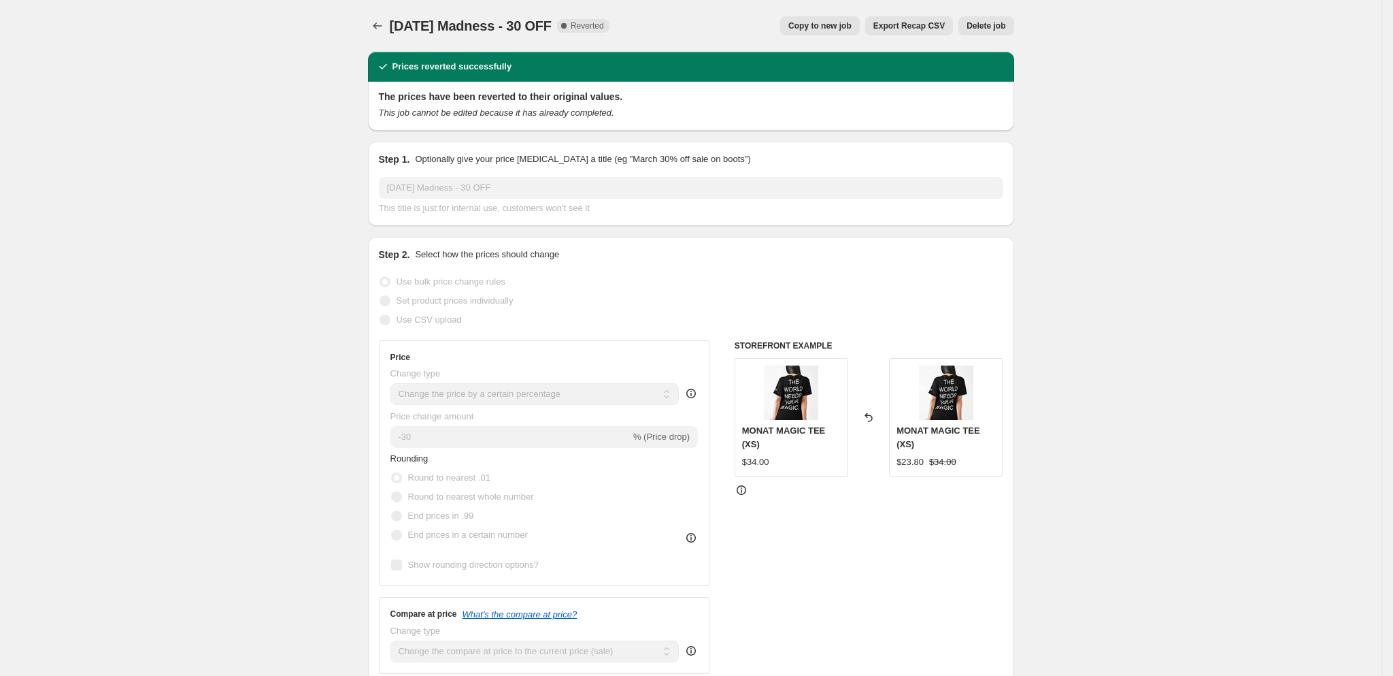
click at [817, 29] on span "Copy to new job" at bounding box center [820, 25] width 63 height 11
select select "percentage"
select select "tag"
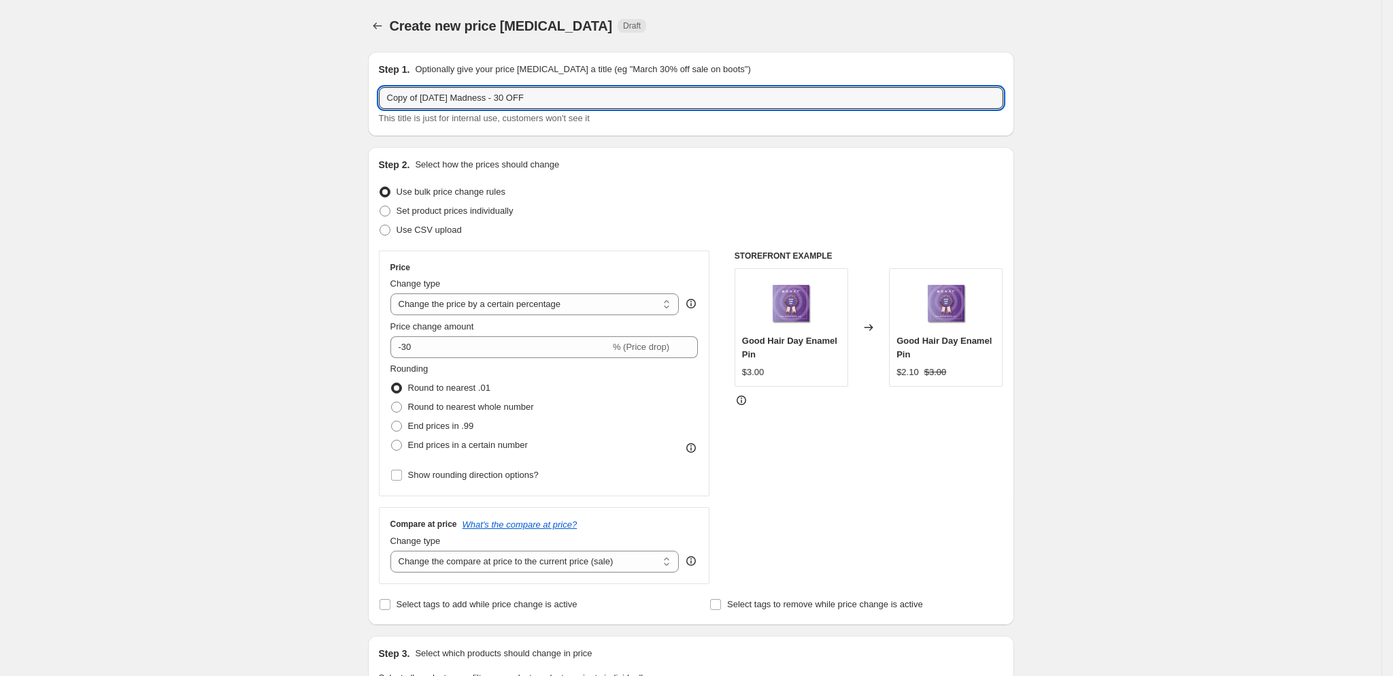
drag, startPoint x: 520, startPoint y: 95, endPoint x: 324, endPoint y: 82, distance: 197.1
click at [463, 101] on input "LABOR DAY - 30 OFF" at bounding box center [691, 98] width 625 height 22
click at [443, 101] on input "LABOR DAY - 45 OFF" at bounding box center [691, 98] width 625 height 22
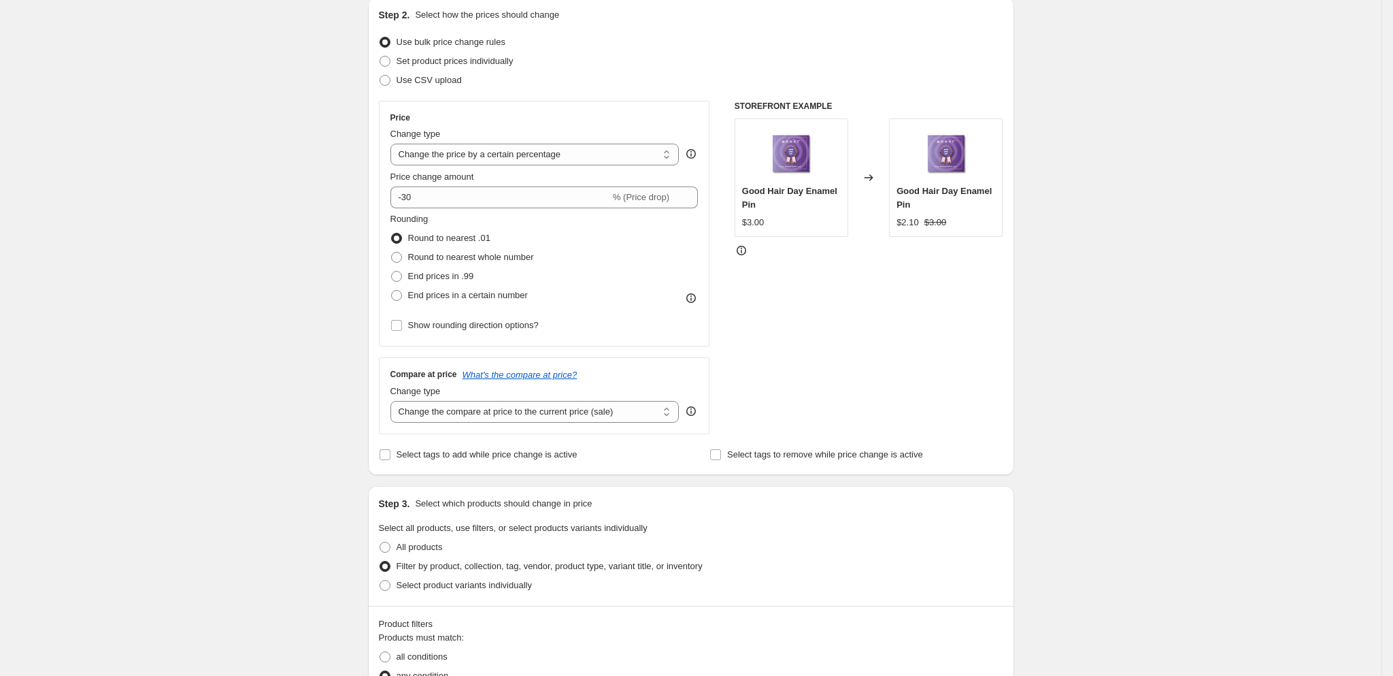
scroll to position [150, 0]
type input "[DATE] 25 - 45 OFF"
click at [429, 197] on input "-30" at bounding box center [501, 197] width 220 height 22
type input "-3"
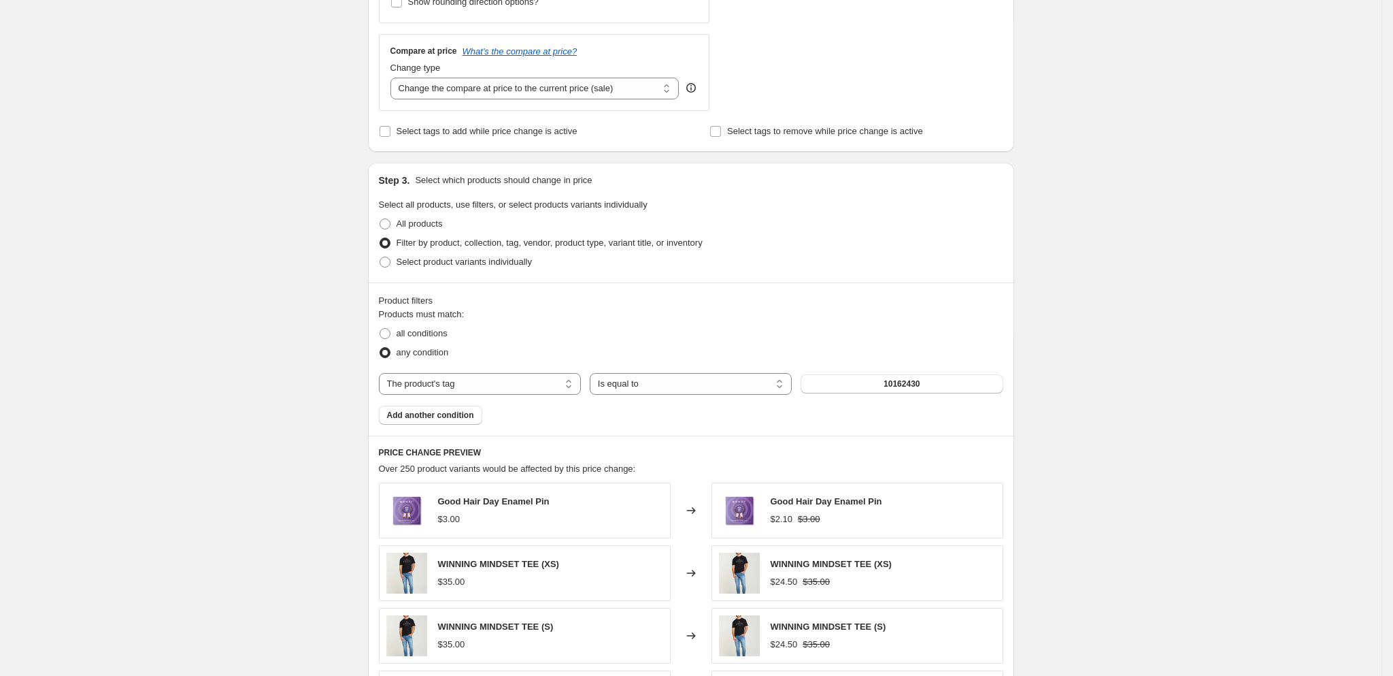
scroll to position [471, 0]
type input "-45"
click at [533, 131] on span "Select tags to add while price change is active" at bounding box center [487, 132] width 181 height 10
click at [391, 131] on input "Select tags to add while price change is active" at bounding box center [385, 132] width 11 height 11
checkbox input "true"
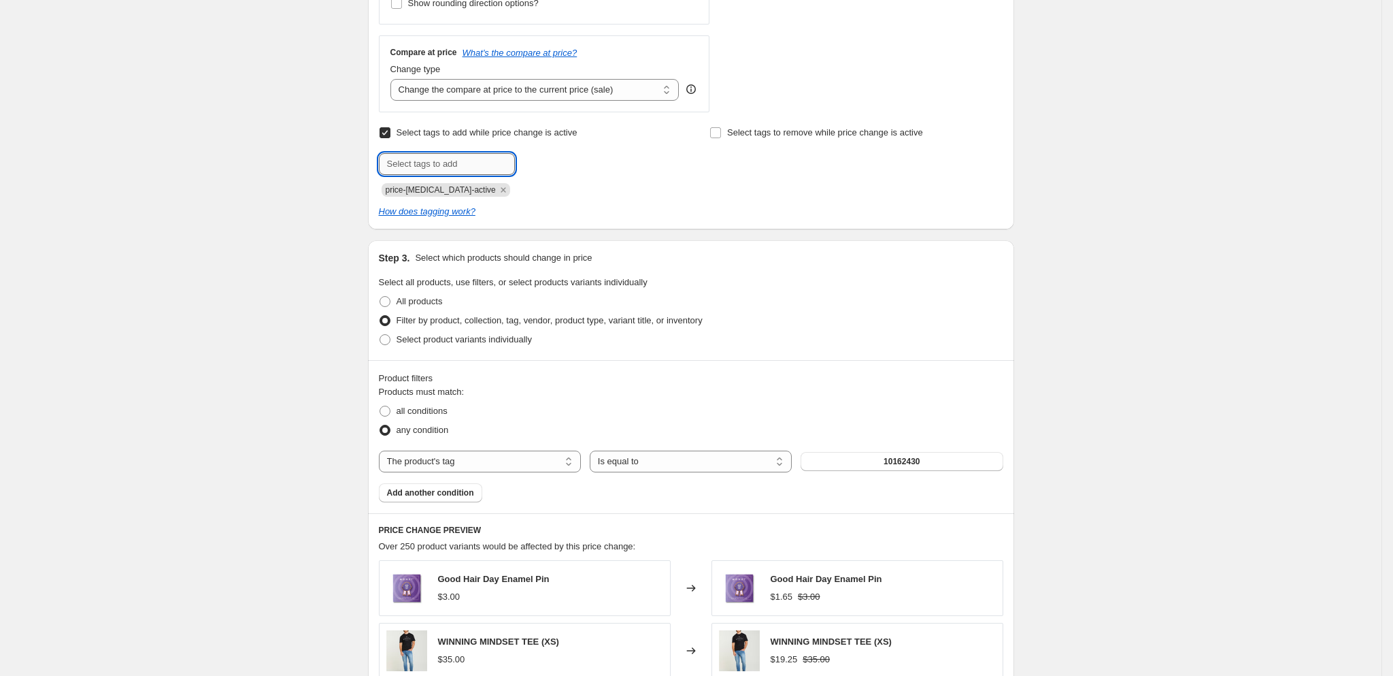
click at [495, 167] on input "text" at bounding box center [447, 164] width 136 height 22
type input "LABOR DAY 25"
click at [540, 172] on button "Add LABOR DAY 25" at bounding box center [554, 162] width 73 height 19
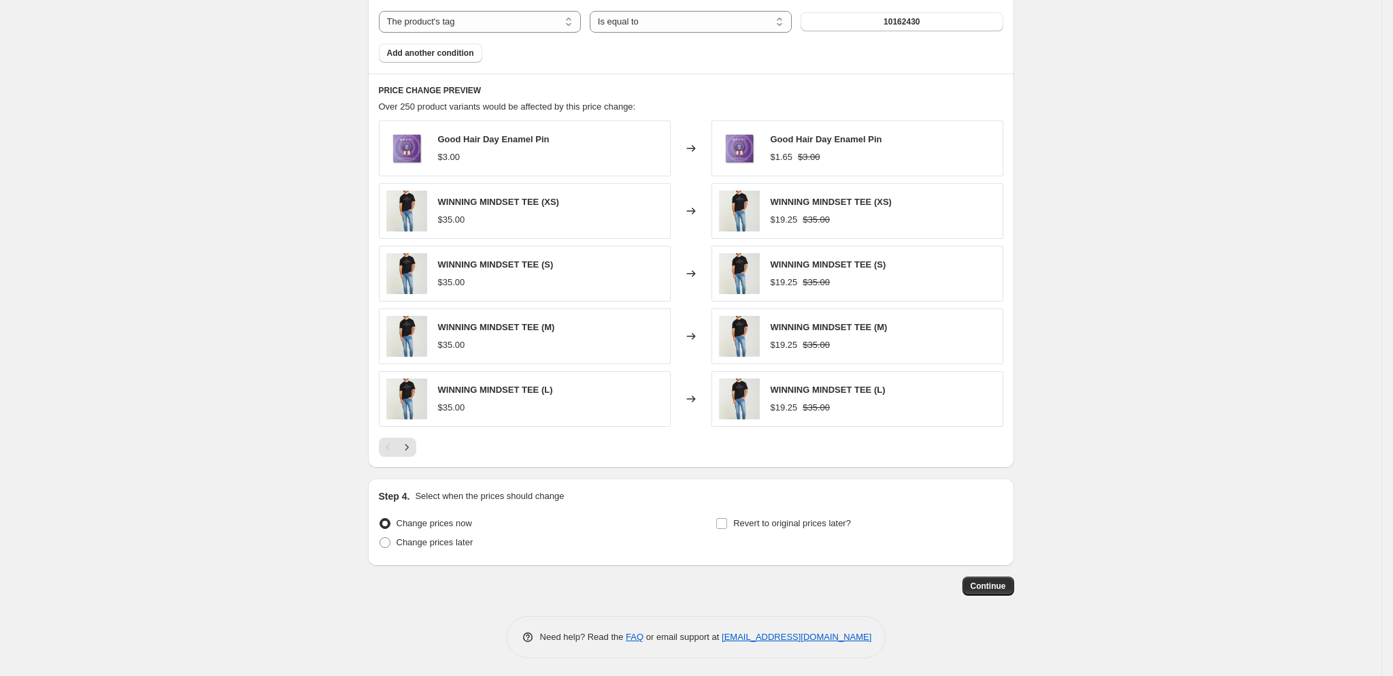
scroll to position [923, 0]
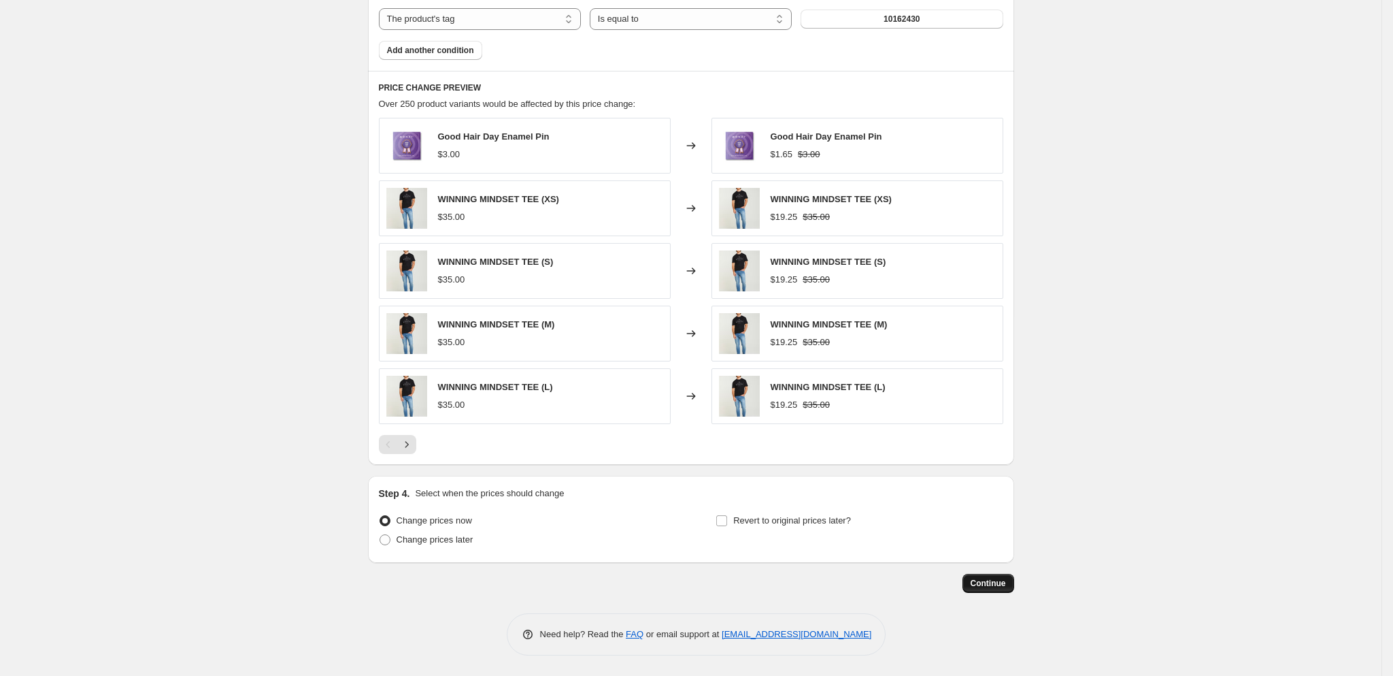
click at [998, 588] on span "Continue" at bounding box center [988, 583] width 35 height 11
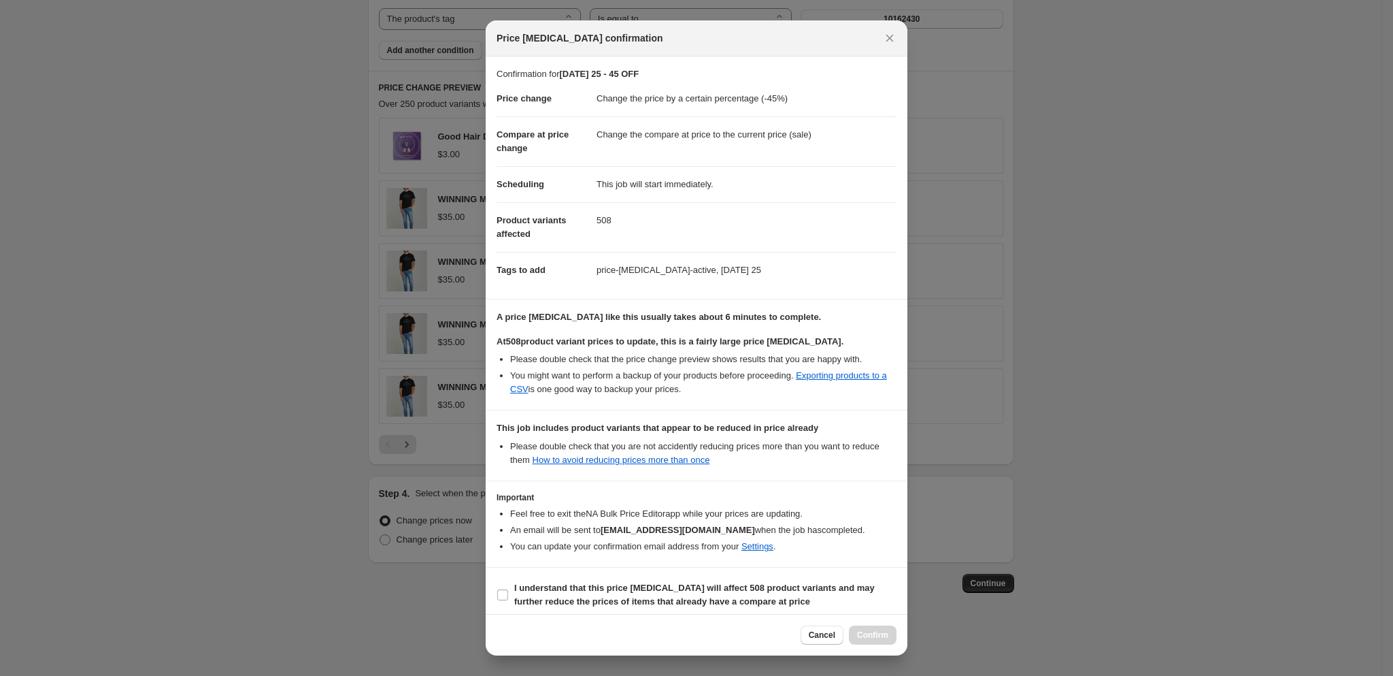
click at [872, 640] on div "Cancel Confirm" at bounding box center [849, 634] width 96 height 19
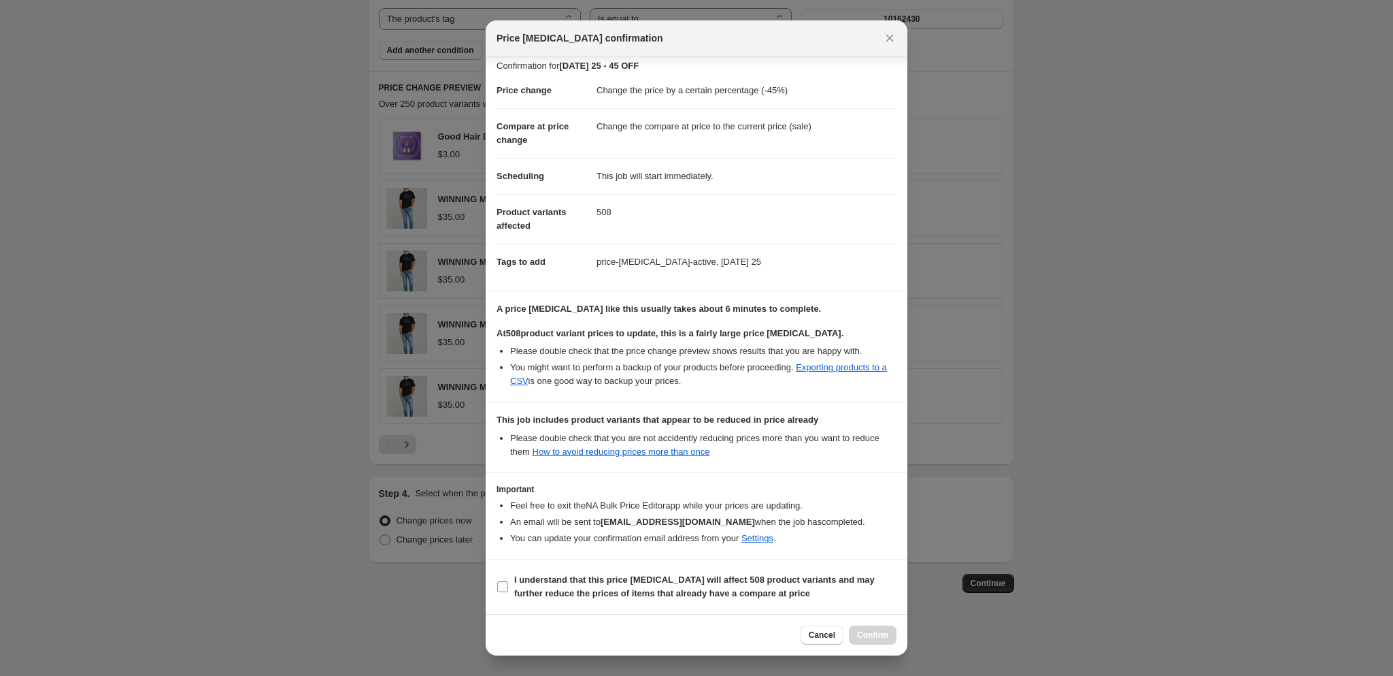
click at [526, 585] on span "I understand that this price change job will affect 508 product variants and ma…" at bounding box center [705, 586] width 382 height 27
click at [508, 585] on input "I understand that this price change job will affect 508 product variants and ma…" at bounding box center [502, 586] width 11 height 11
checkbox input "true"
click at [861, 631] on span "Confirm" at bounding box center [872, 634] width 31 height 11
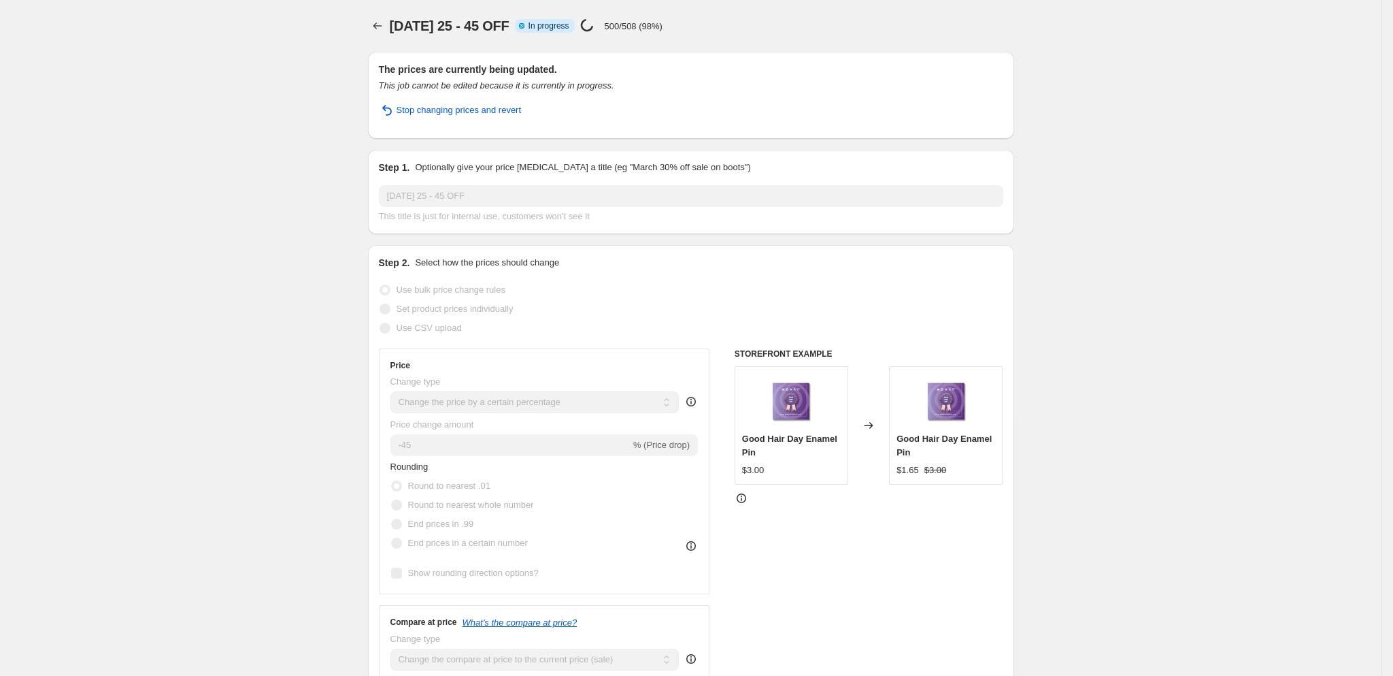
select select "percentage"
select select "tag"
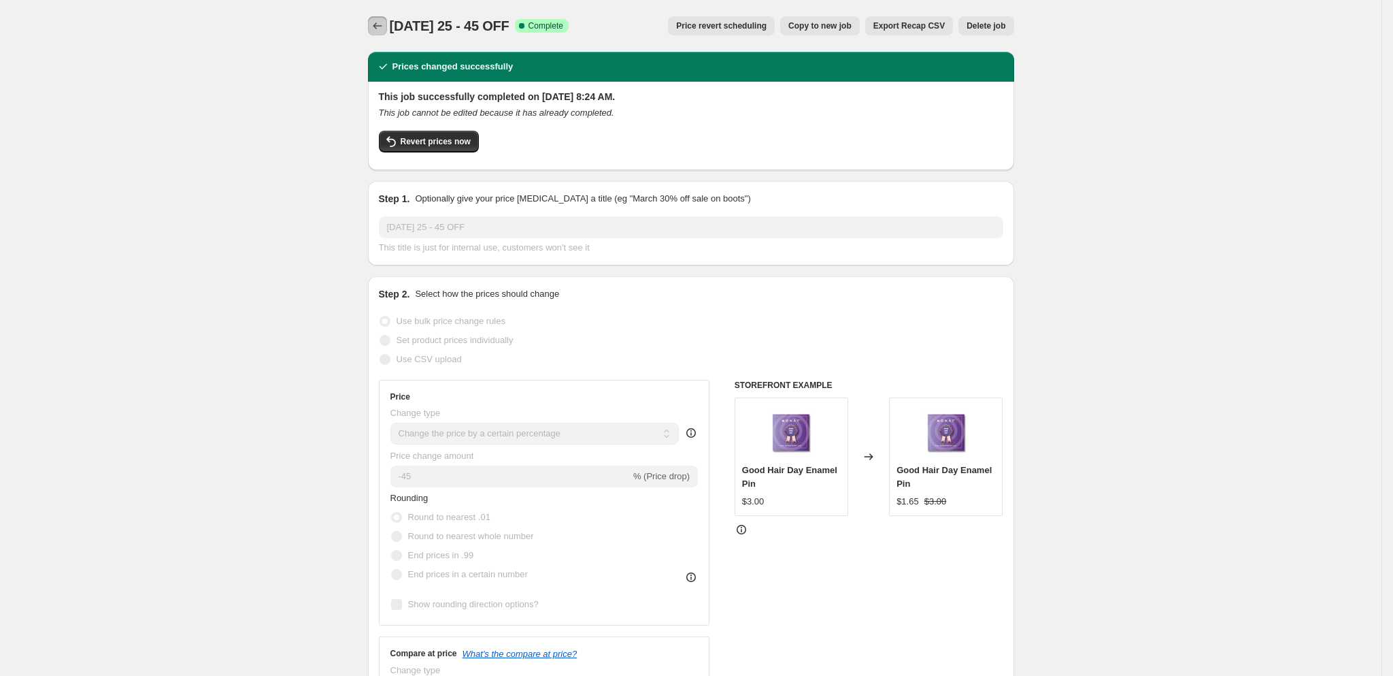
click at [380, 27] on icon "Price change jobs" at bounding box center [377, 25] width 9 height 7
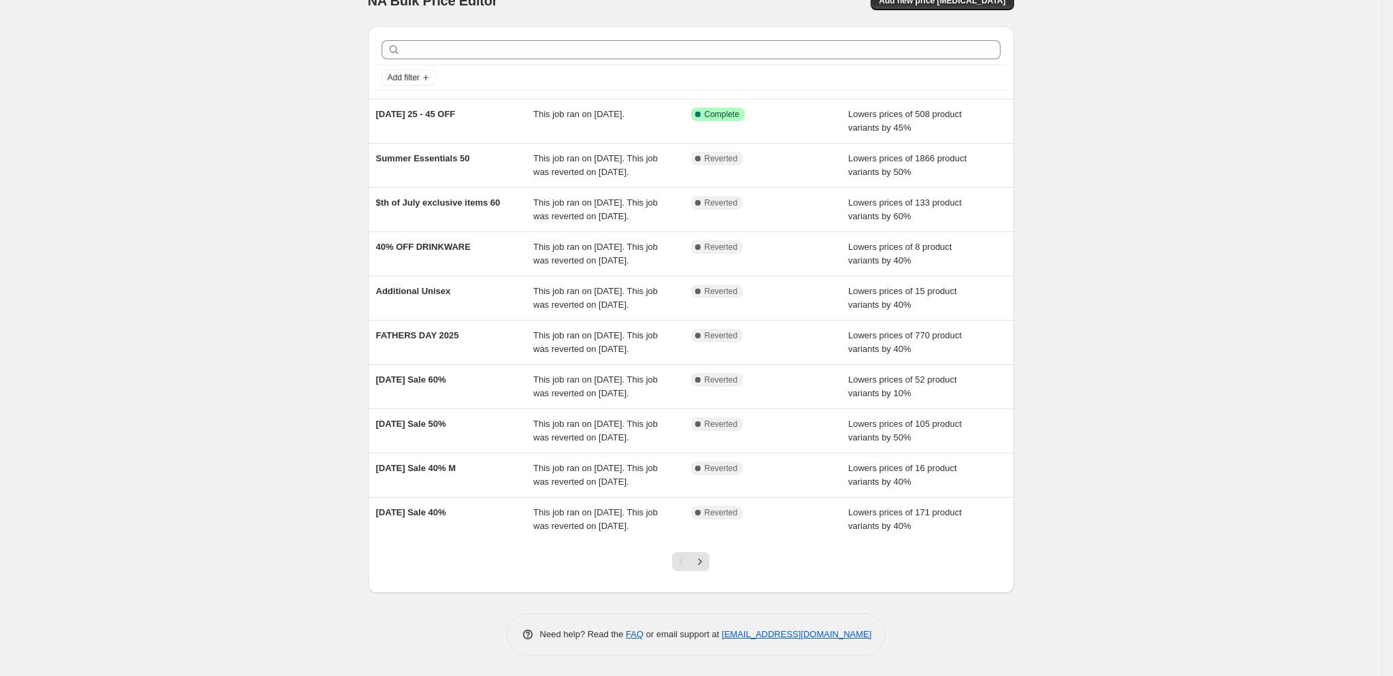
scroll to position [109, 0]
click at [703, 568] on icon "Next" at bounding box center [700, 561] width 14 height 14
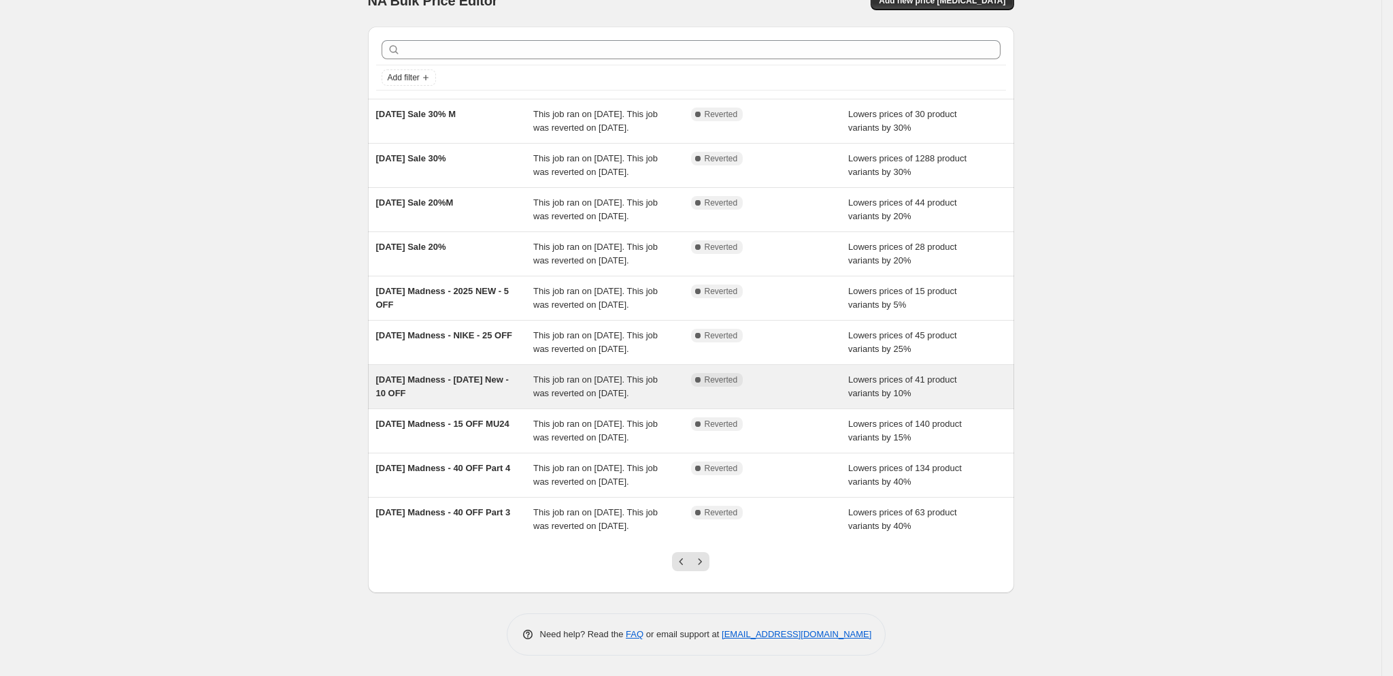
scroll to position [42, 0]
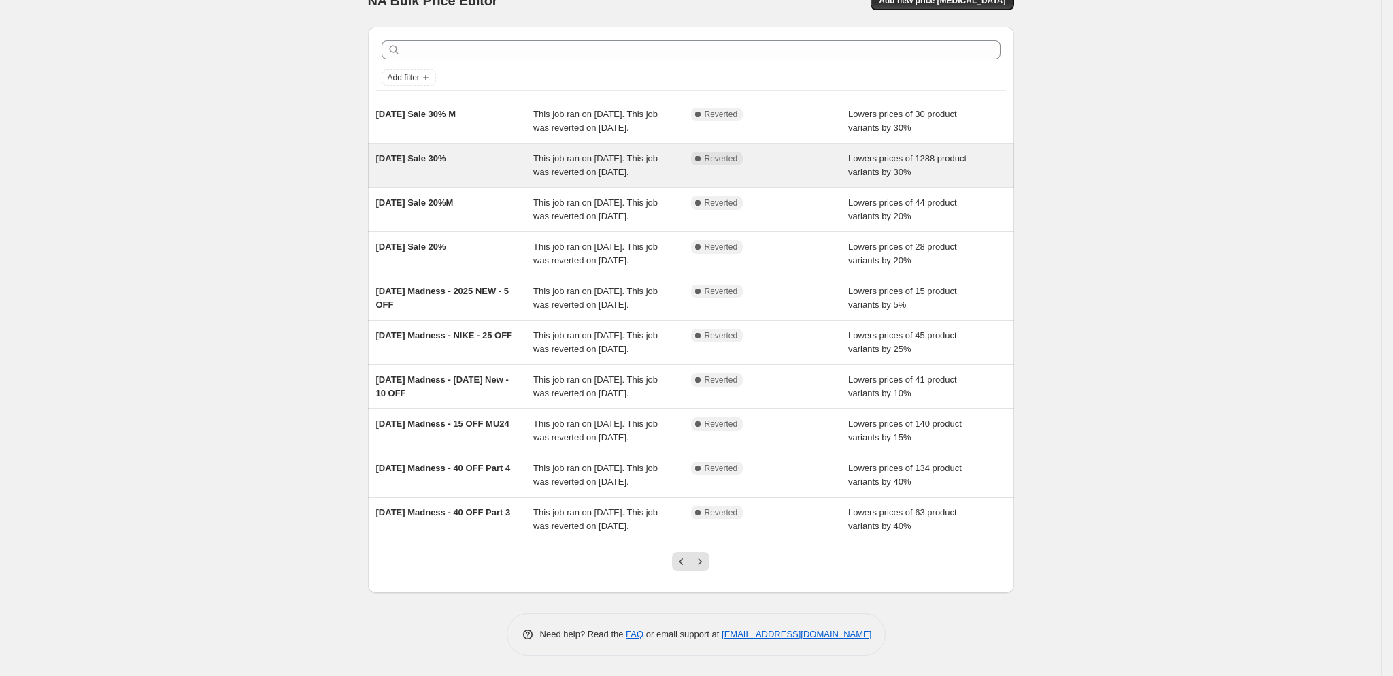
click at [461, 167] on div "2025 Memorial Day Sale 30%" at bounding box center [455, 165] width 158 height 27
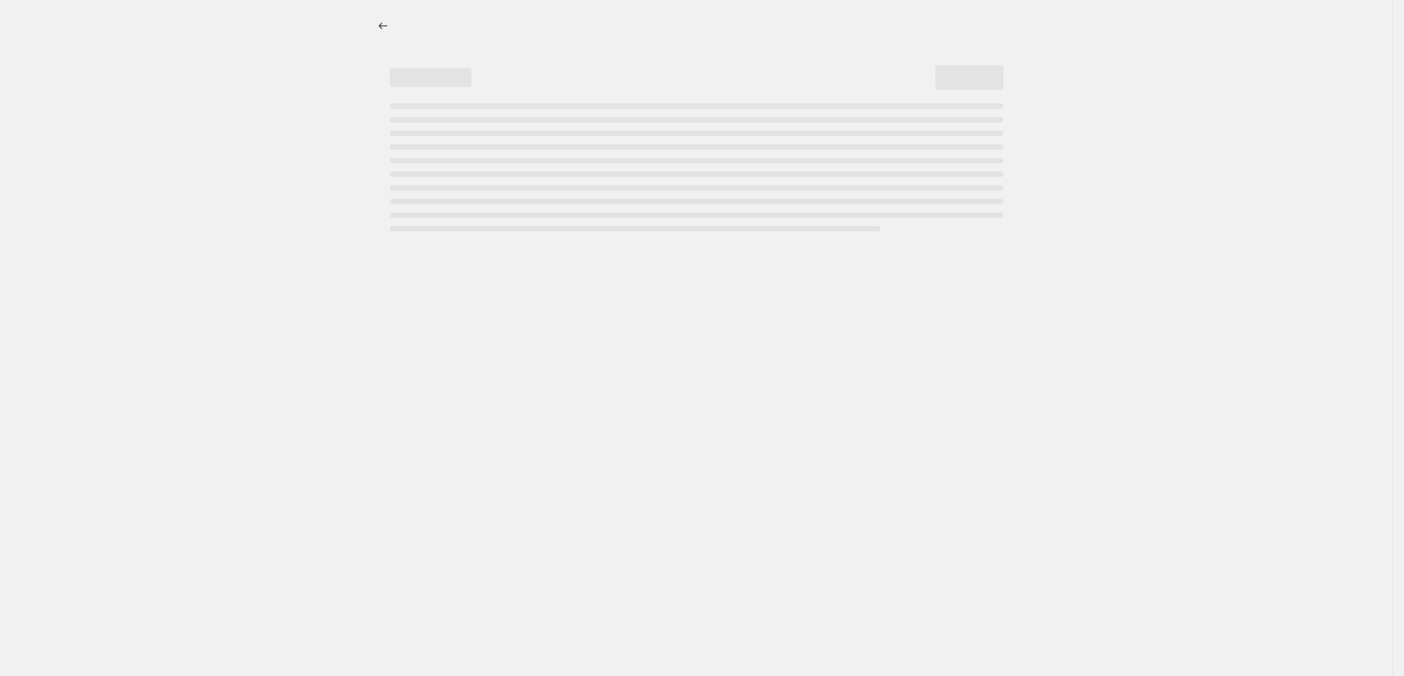
select select "percentage"
select select "tag"
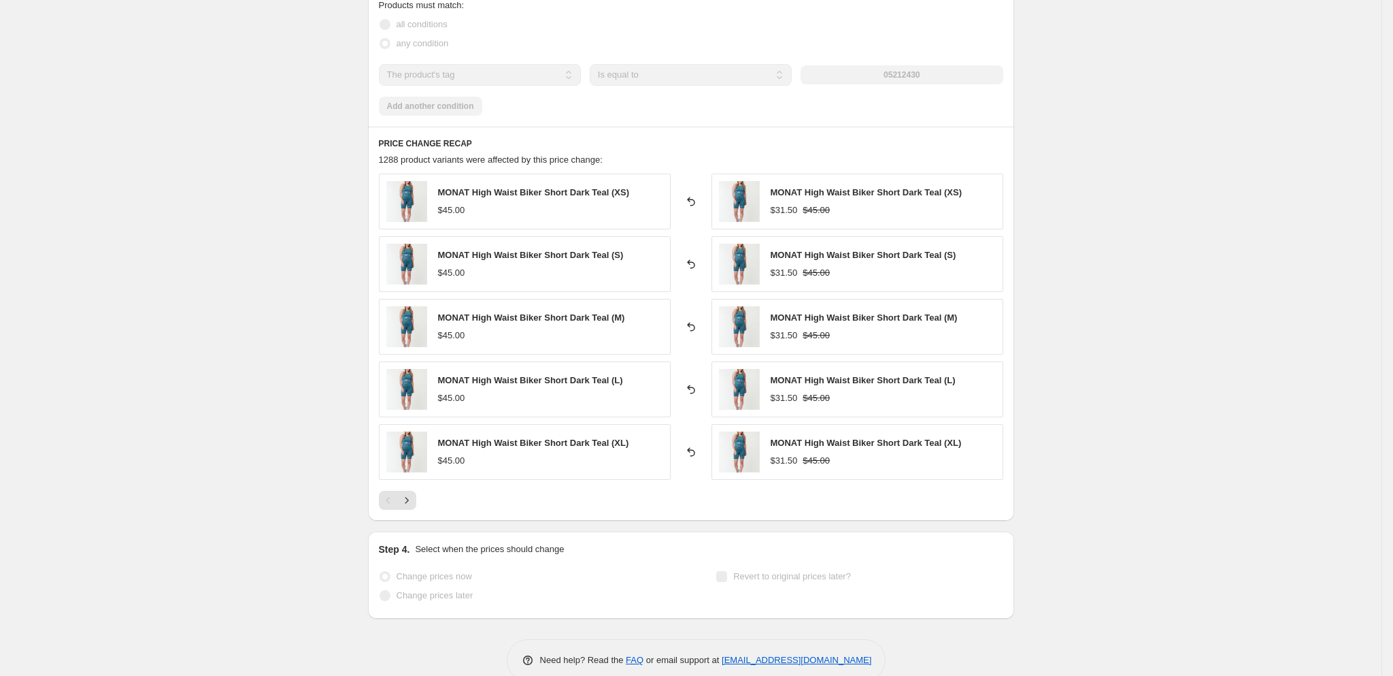
scroll to position [953, 0]
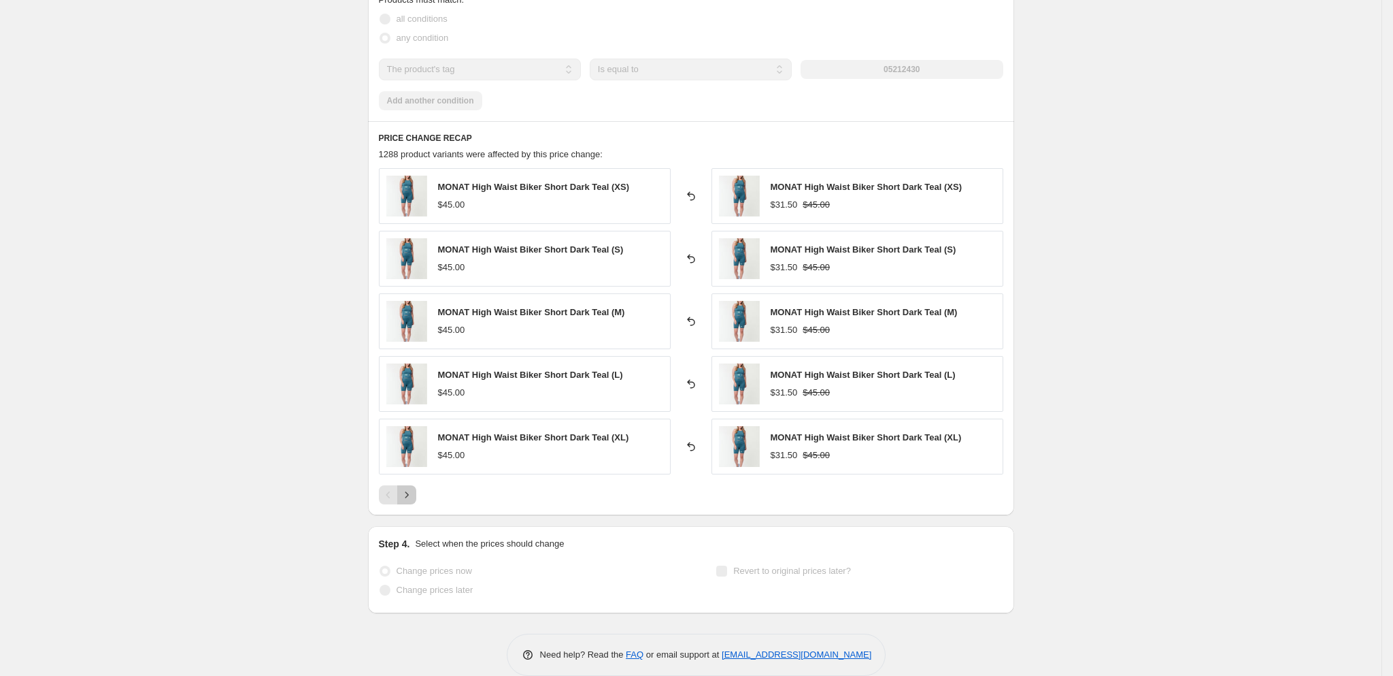
click at [416, 504] on button "Next" at bounding box center [406, 494] width 19 height 19
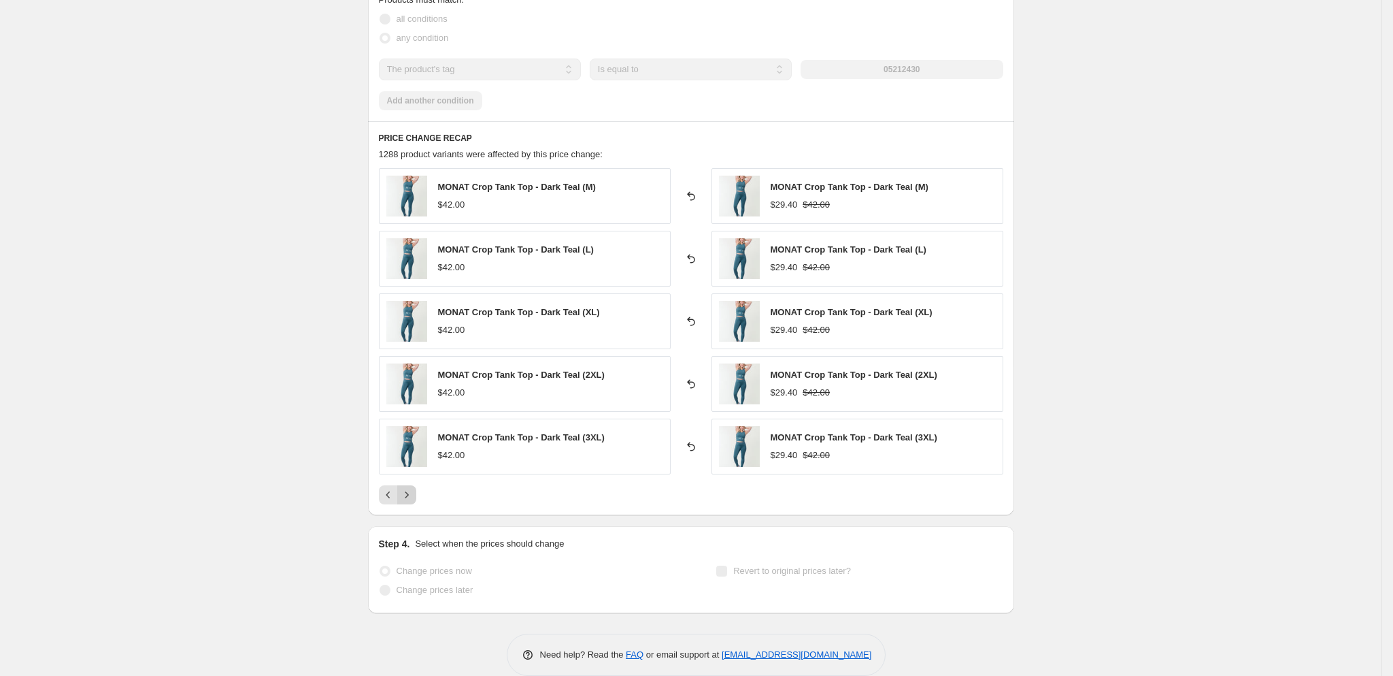
click at [416, 504] on button "Next" at bounding box center [406, 494] width 19 height 19
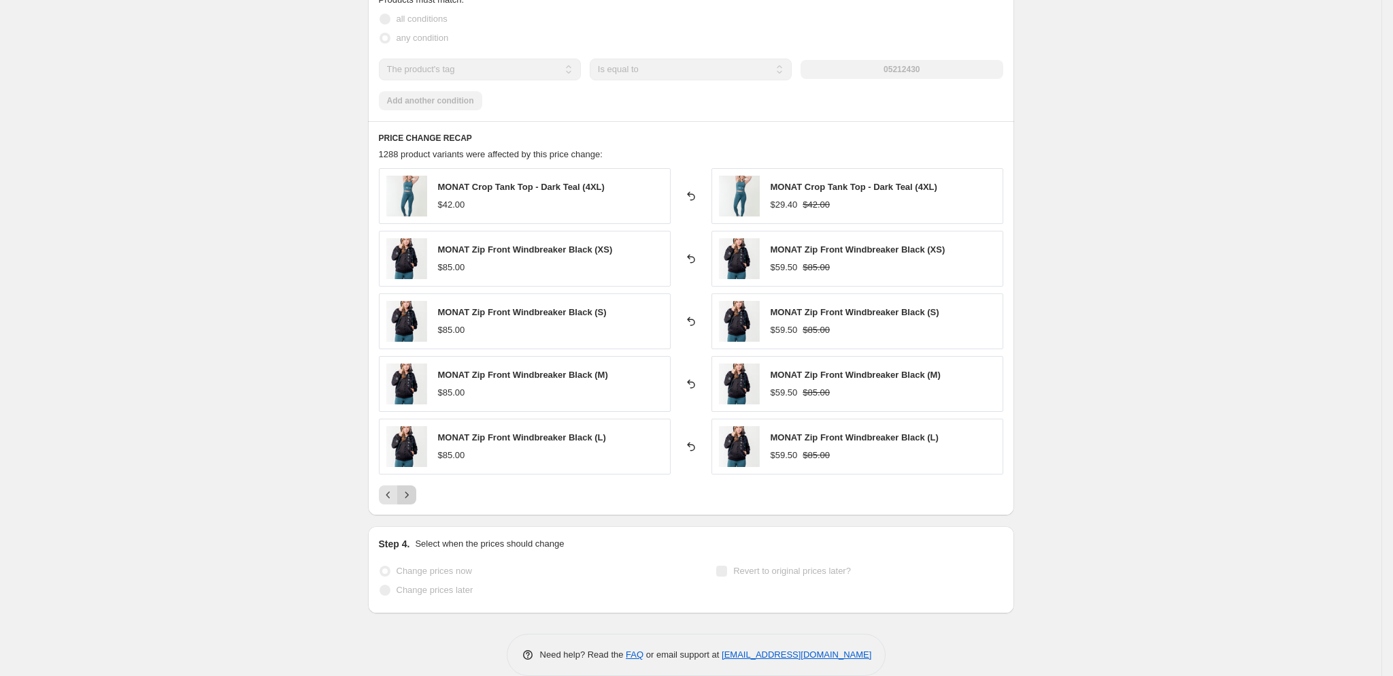
click at [416, 504] on button "Next" at bounding box center [406, 494] width 19 height 19
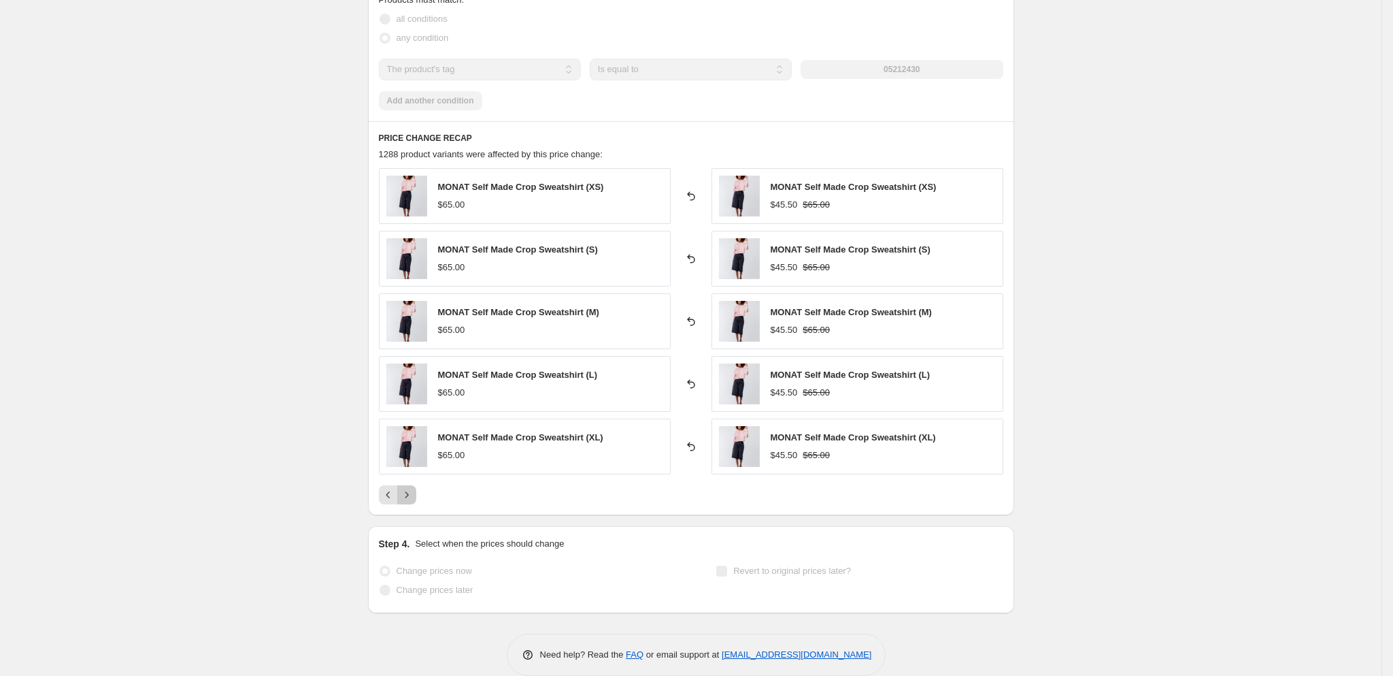
click at [416, 504] on button "Next" at bounding box center [406, 494] width 19 height 19
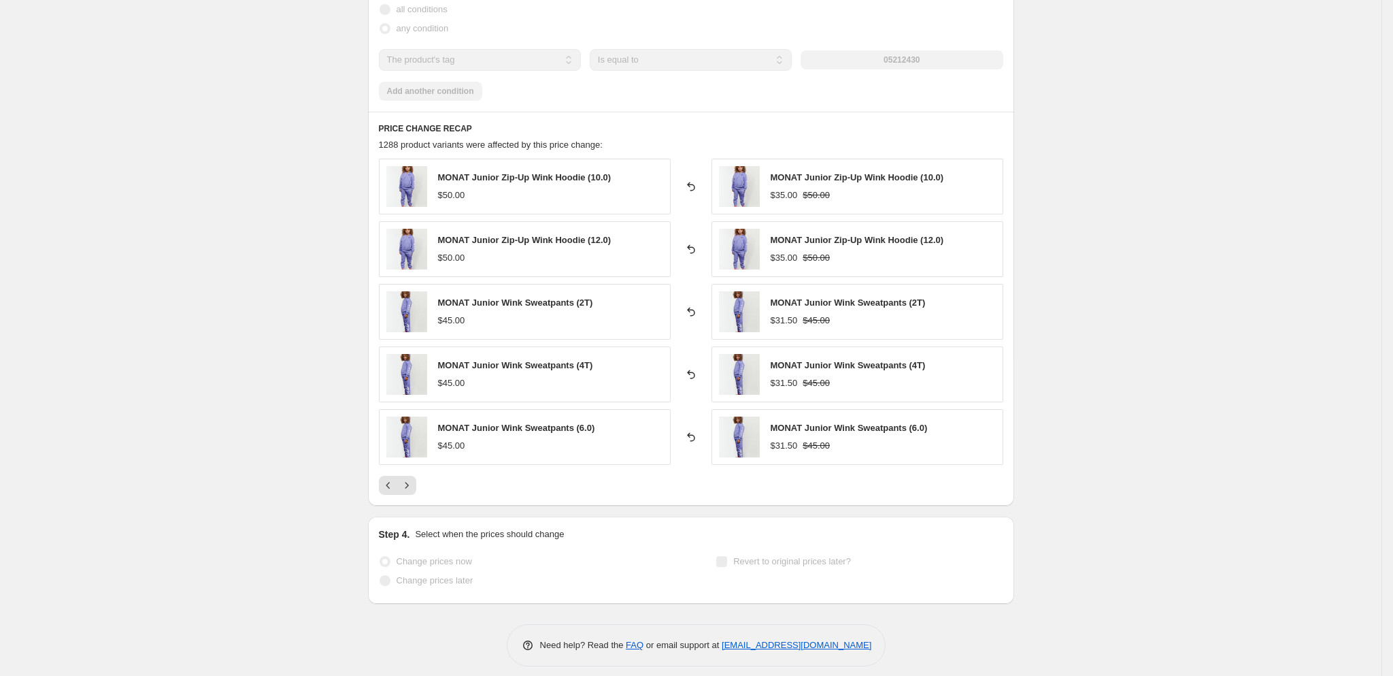
scroll to position [964, 0]
click at [416, 493] on button "Next" at bounding box center [406, 483] width 19 height 19
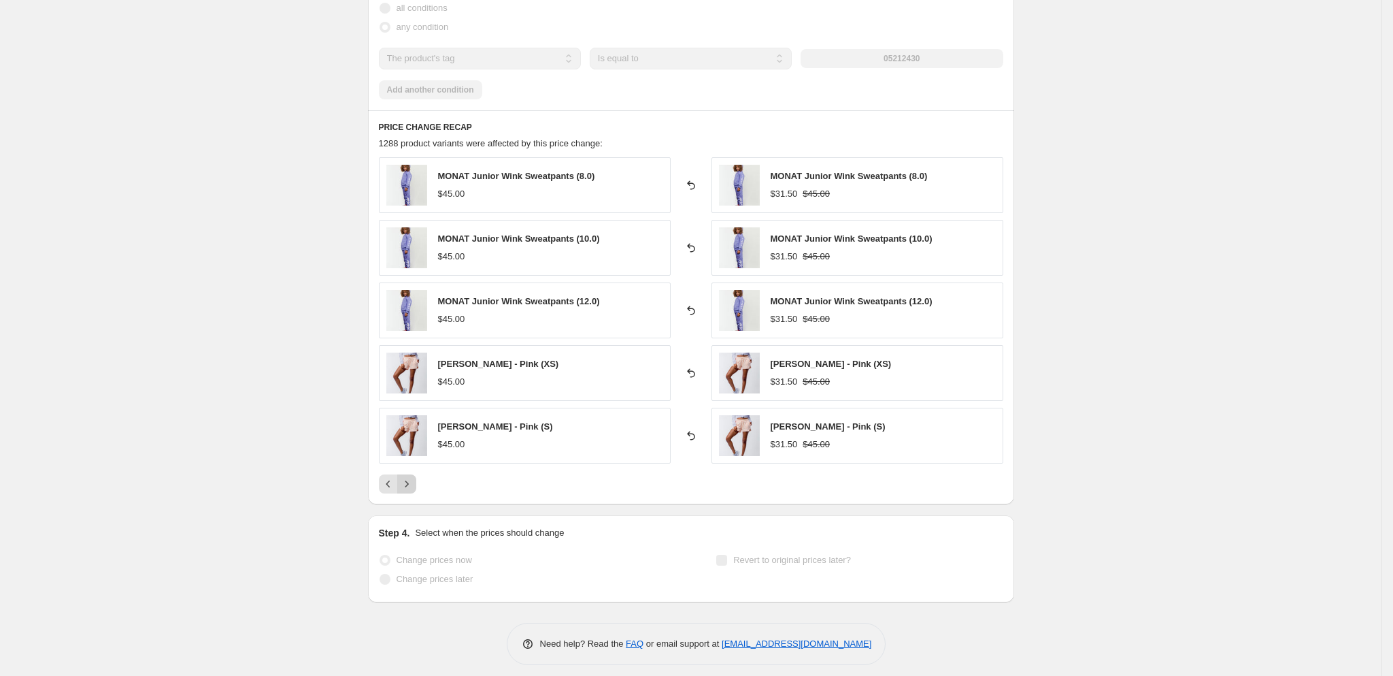
click at [416, 493] on button "Next" at bounding box center [406, 483] width 19 height 19
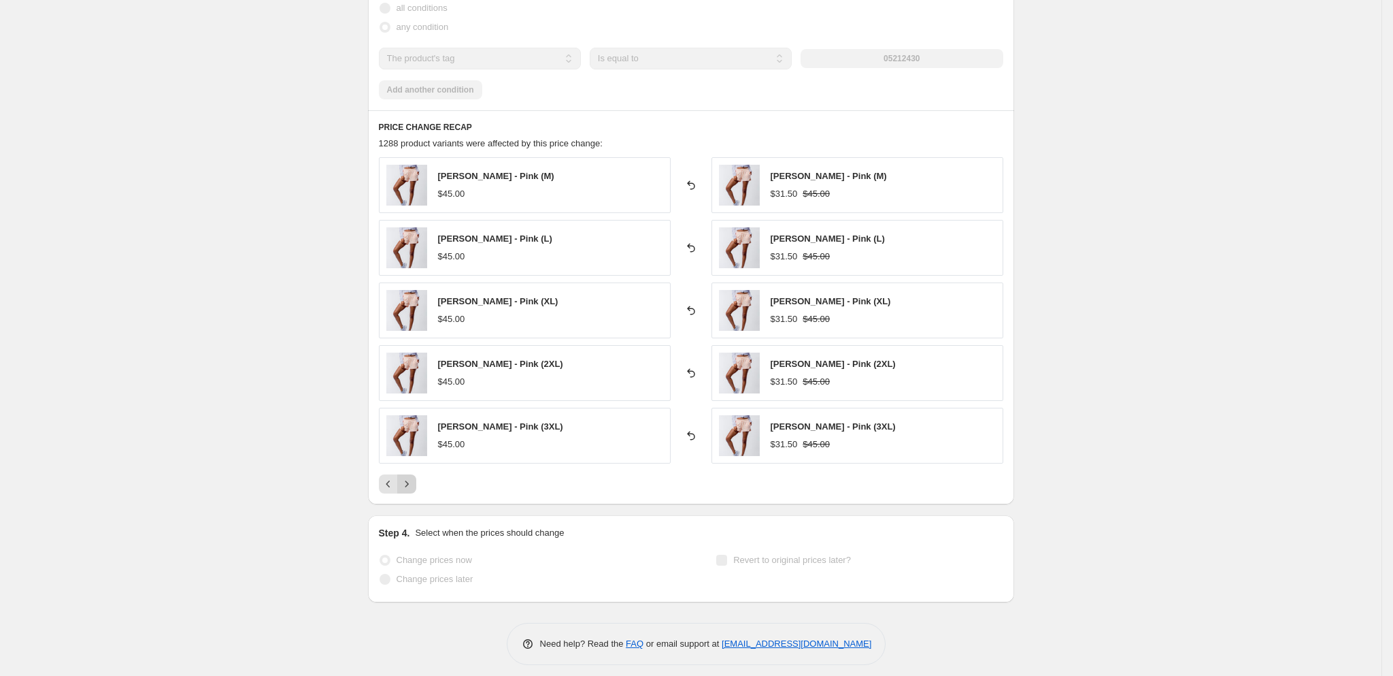
click at [416, 493] on button "Next" at bounding box center [406, 483] width 19 height 19
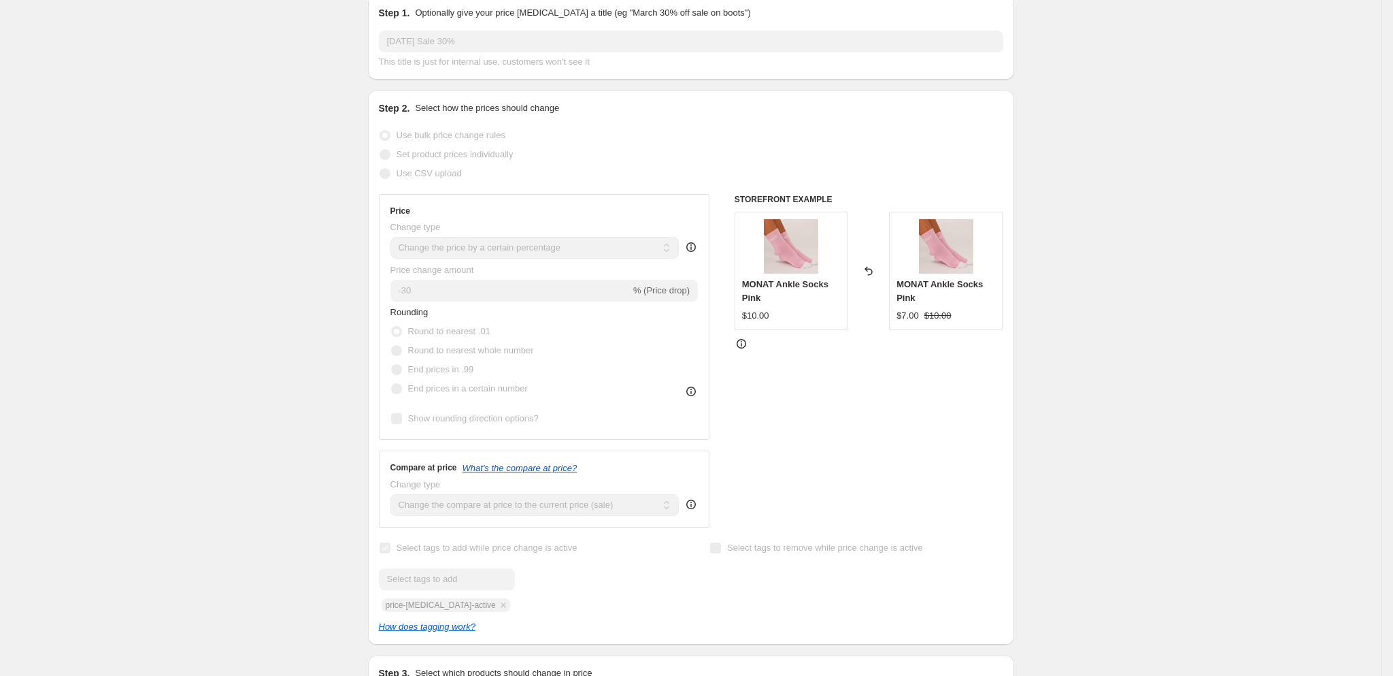
scroll to position [0, 0]
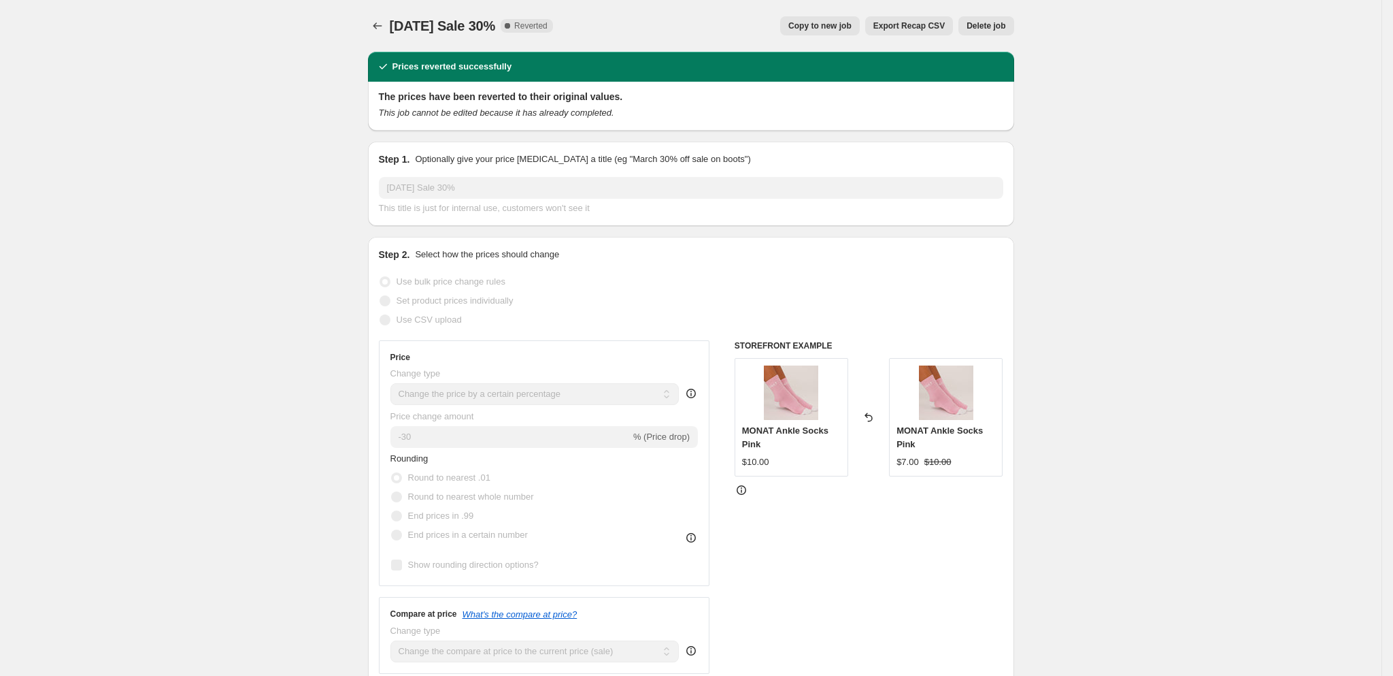
click at [827, 17] on button "Copy to new job" at bounding box center [820, 25] width 80 height 19
select select "percentage"
select select "tag"
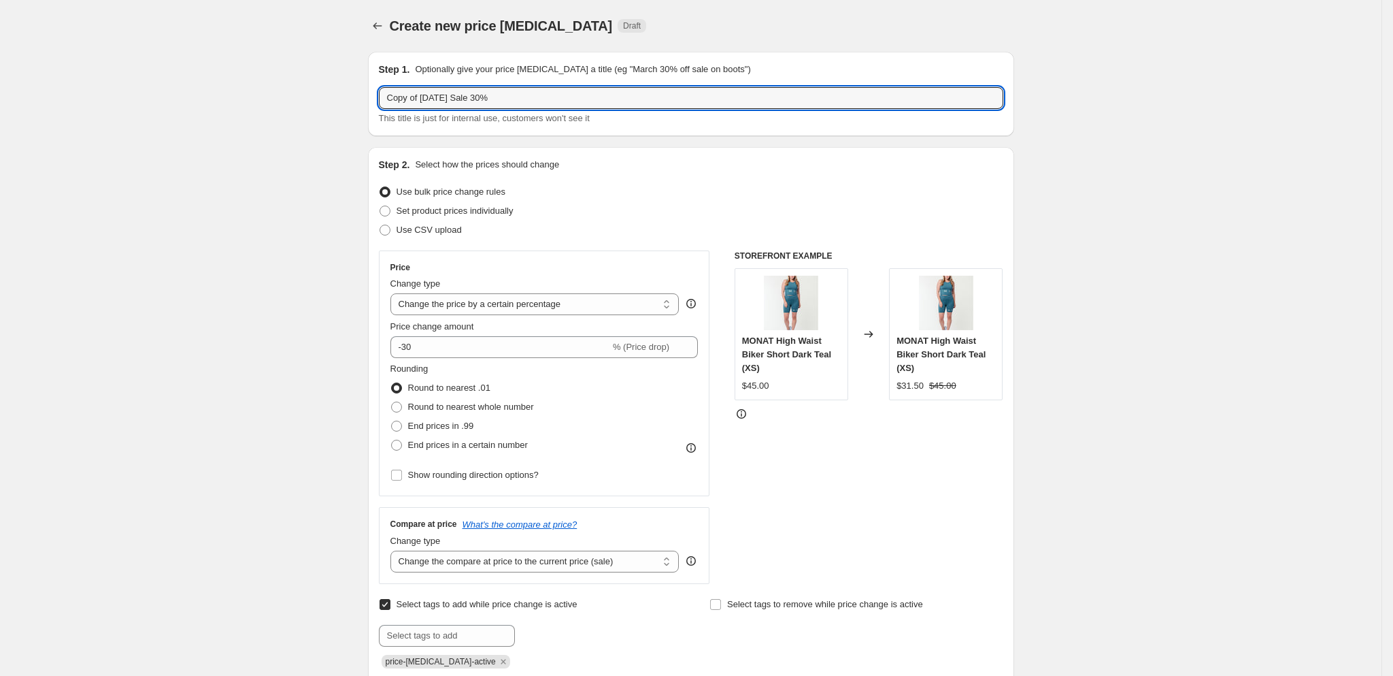
drag, startPoint x: 493, startPoint y: 92, endPoint x: 322, endPoint y: 92, distance: 170.8
click at [516, 95] on input "LABOR DAY Sale 30%" at bounding box center [691, 98] width 625 height 22
click at [461, 101] on input "LABOR DAY Sale - 35 OFF" at bounding box center [691, 98] width 625 height 22
type input "LABOR DAY SALE - 35 OFF"
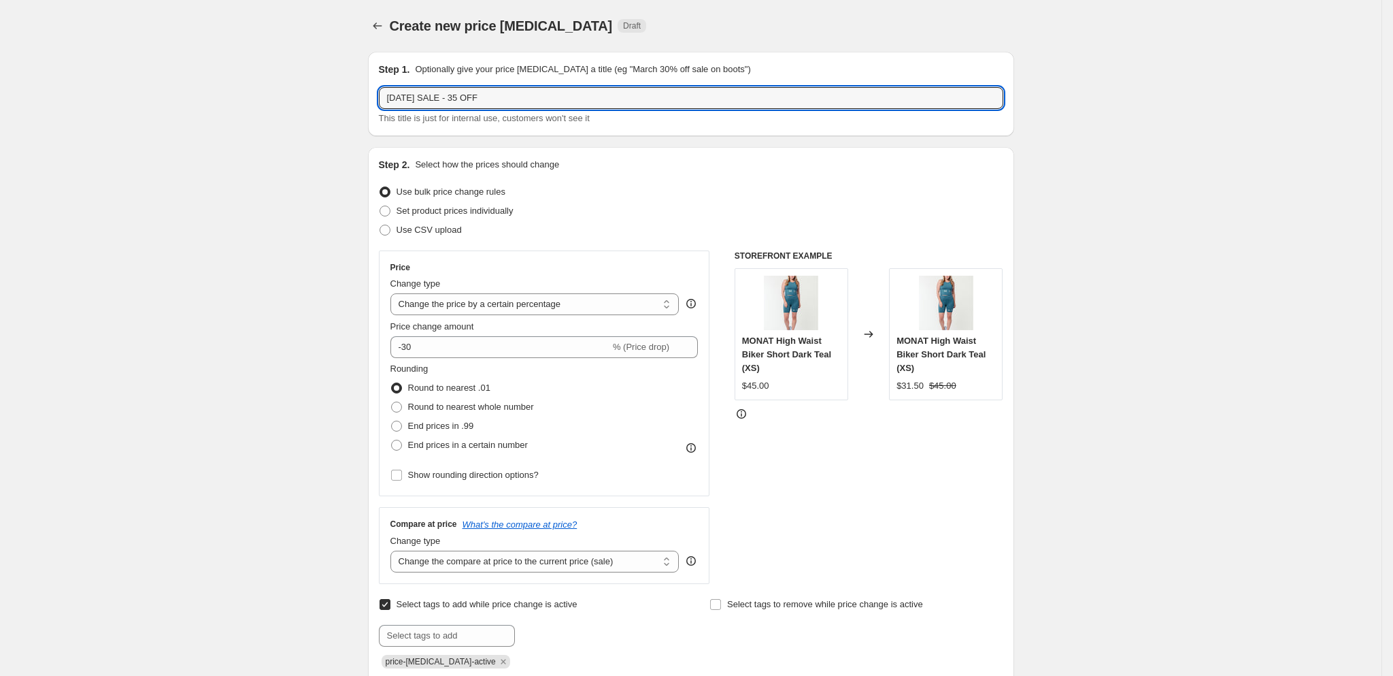
click at [723, 165] on div "Step 2. Select how the prices should change" at bounding box center [691, 165] width 625 height 14
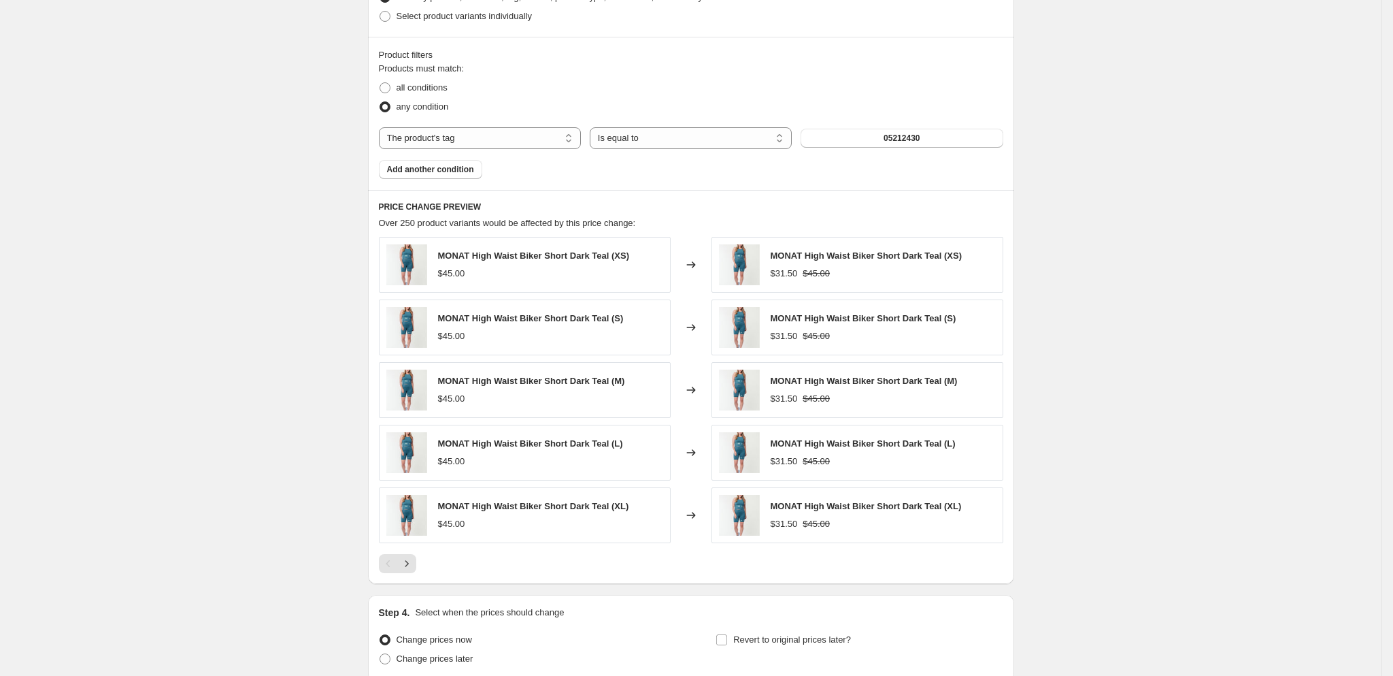
scroll to position [923, 0]
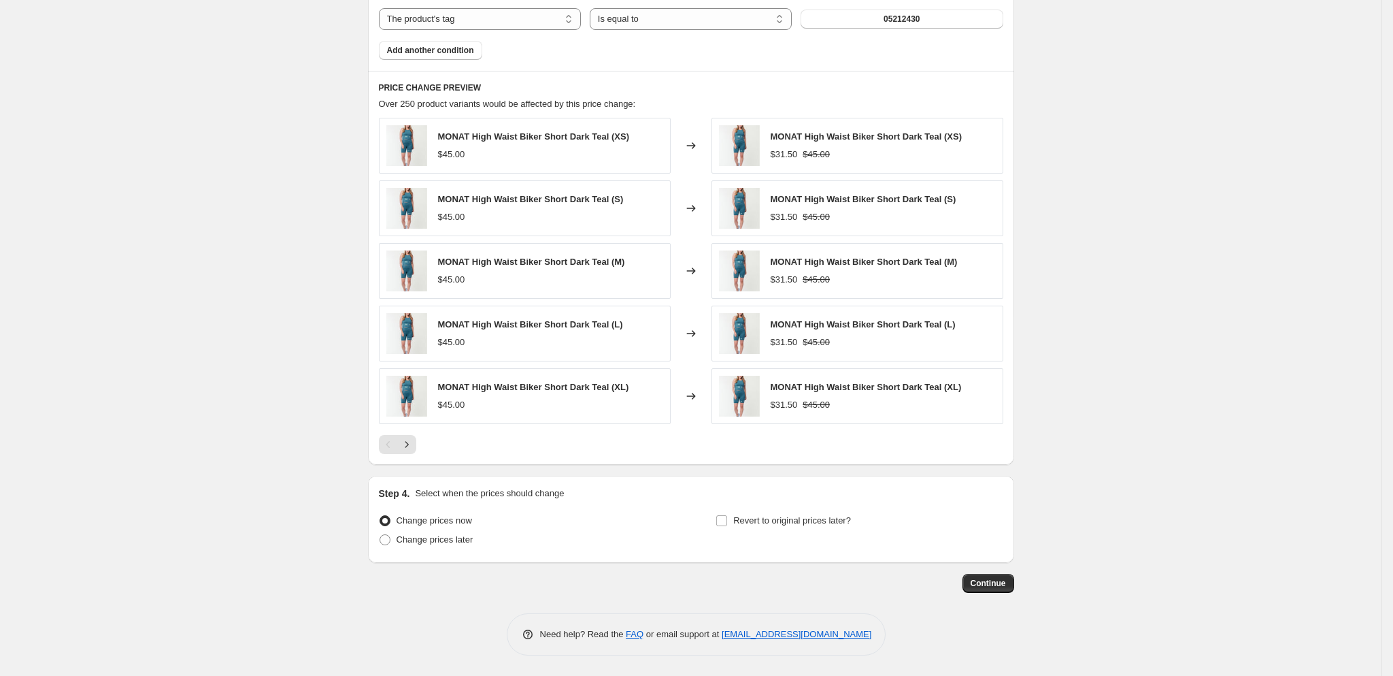
drag, startPoint x: 991, startPoint y: 582, endPoint x: 1042, endPoint y: 165, distance: 420.2
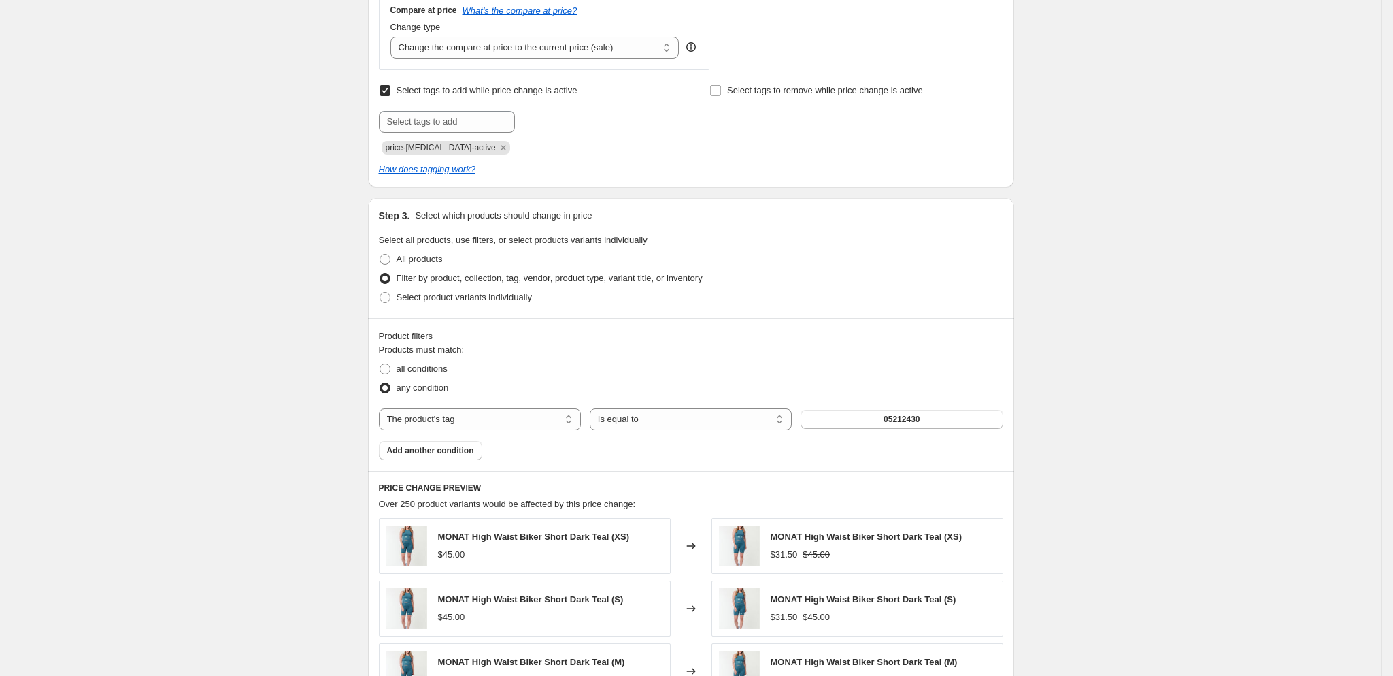
scroll to position [414, 0]
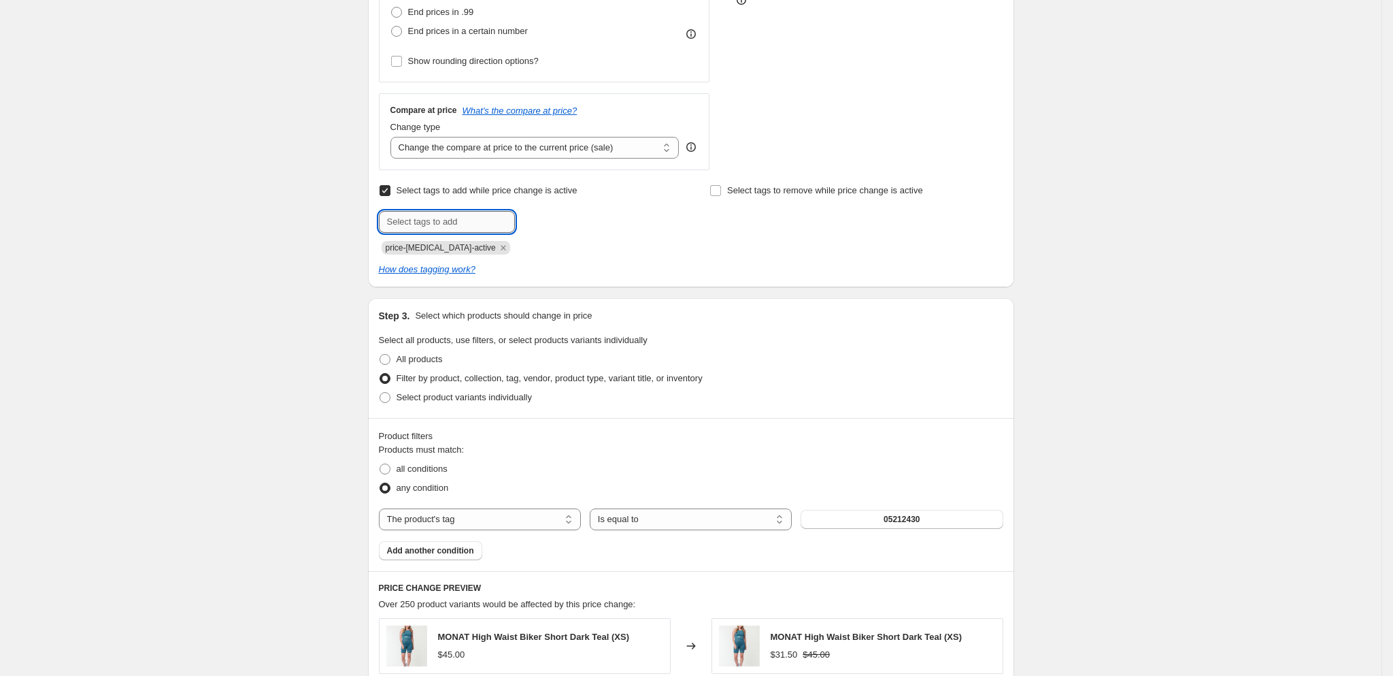
click at [480, 230] on input "text" at bounding box center [447, 222] width 136 height 22
type input "LABOR DAY SALE 25"
click at [557, 260] on div "Select tags to add while price change is active Submit LABOR DAY SALE 25 Add LA…" at bounding box center [691, 228] width 625 height 95
click at [557, 222] on span "LABOR DAY SA..." at bounding box center [568, 221] width 48 height 10
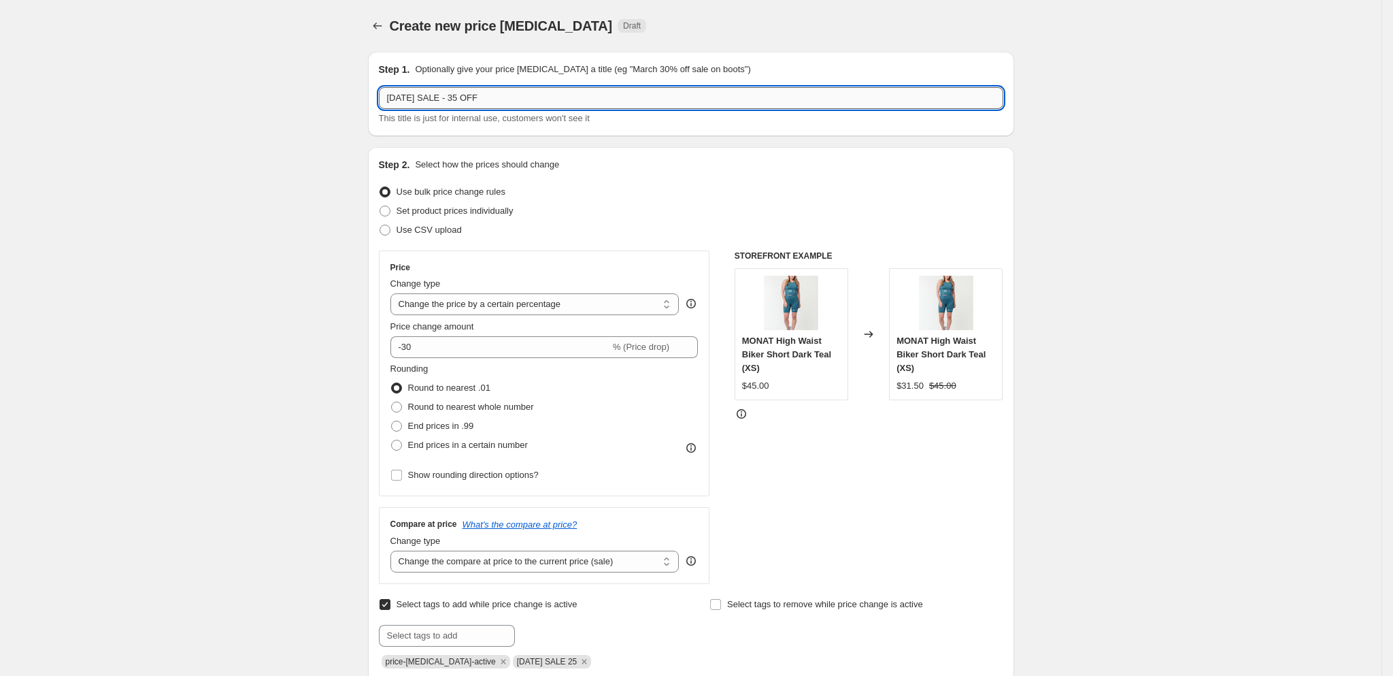
click at [455, 107] on input "LABOR DAY SALE - 35 OFF" at bounding box center [691, 98] width 625 height 22
paste input "25 - 45 OFF Success Complete"
drag, startPoint x: 582, startPoint y: 90, endPoint x: 511, endPoint y: 88, distance: 71.5
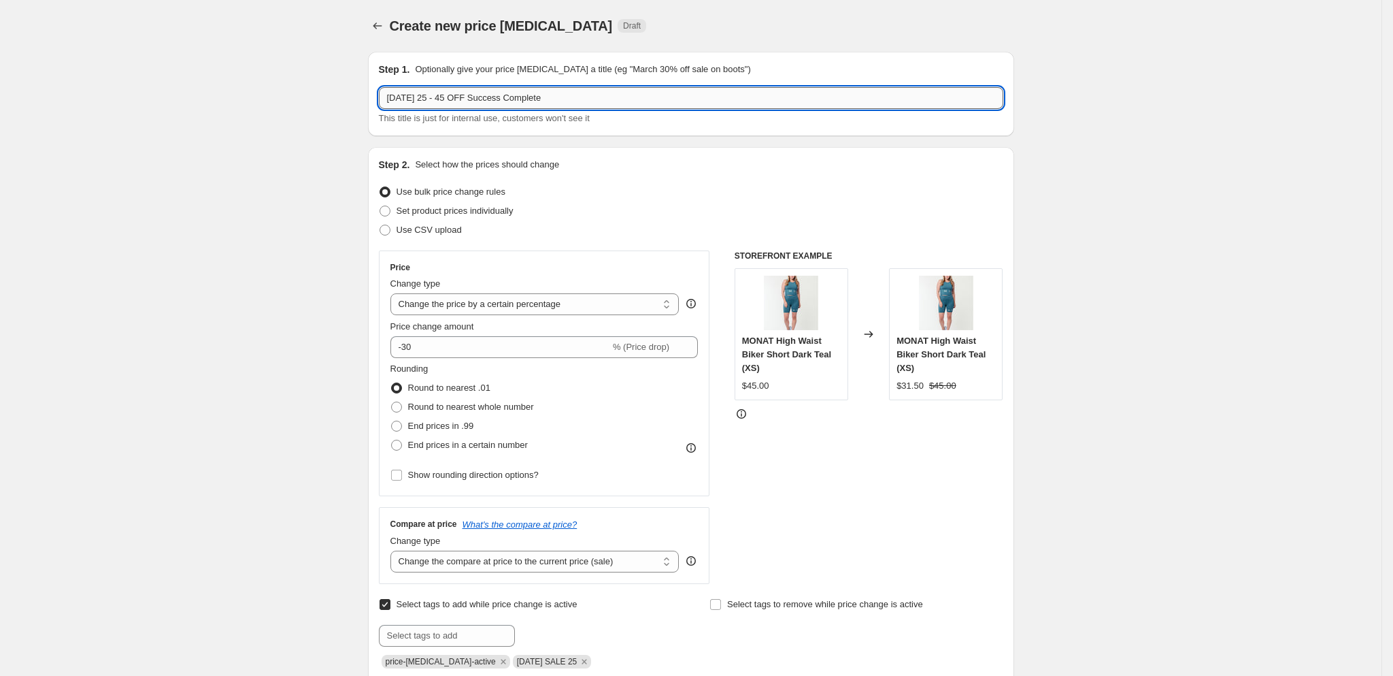
click at [511, 88] on input "LABOR DAY 25 - 45 OFF Success Complete" at bounding box center [691, 98] width 625 height 22
type input "[DATE] 25 - 35 OFF"
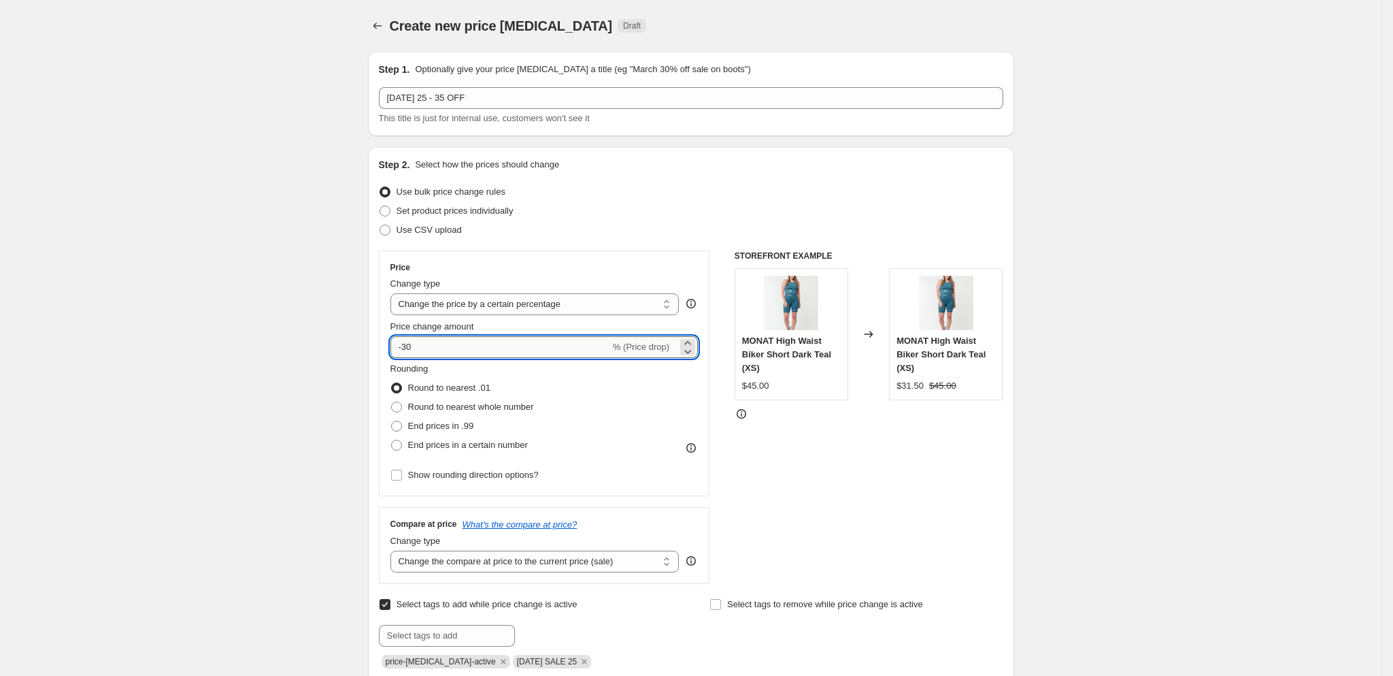
click at [424, 350] on input "-30" at bounding box center [501, 347] width 220 height 22
type input "-35"
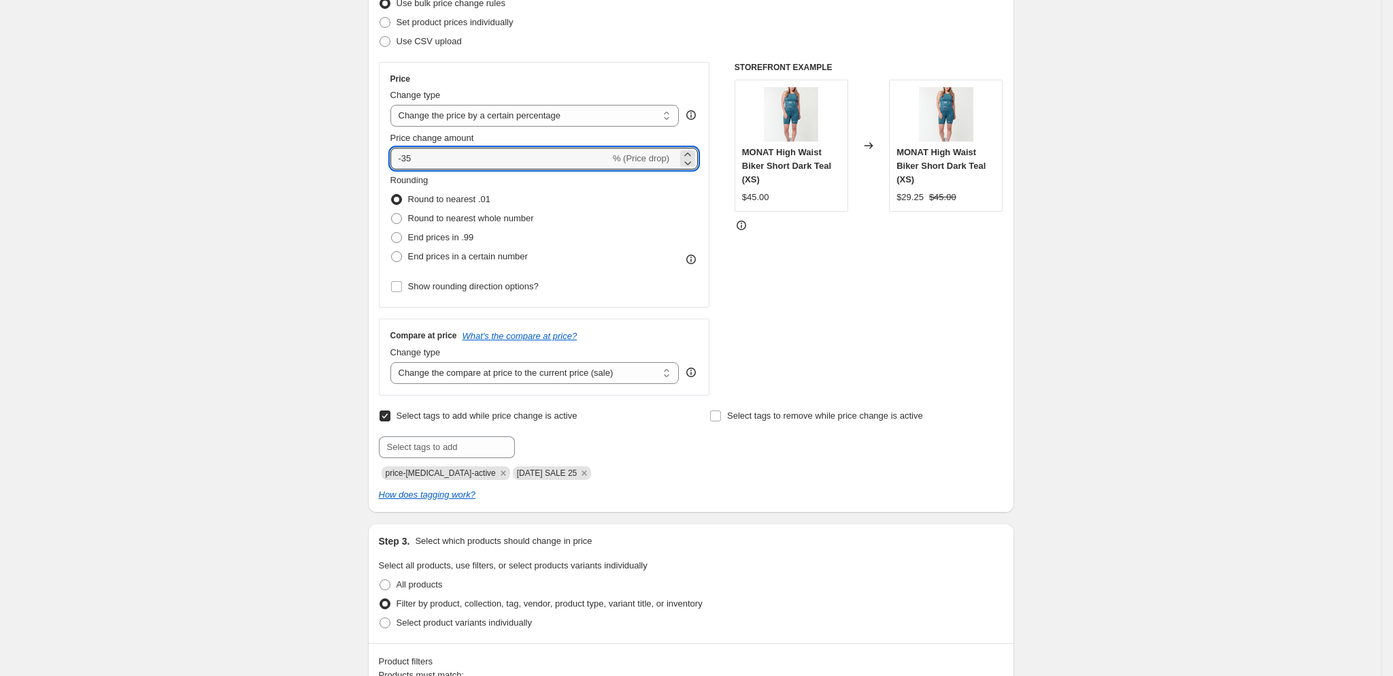
scroll to position [239, 0]
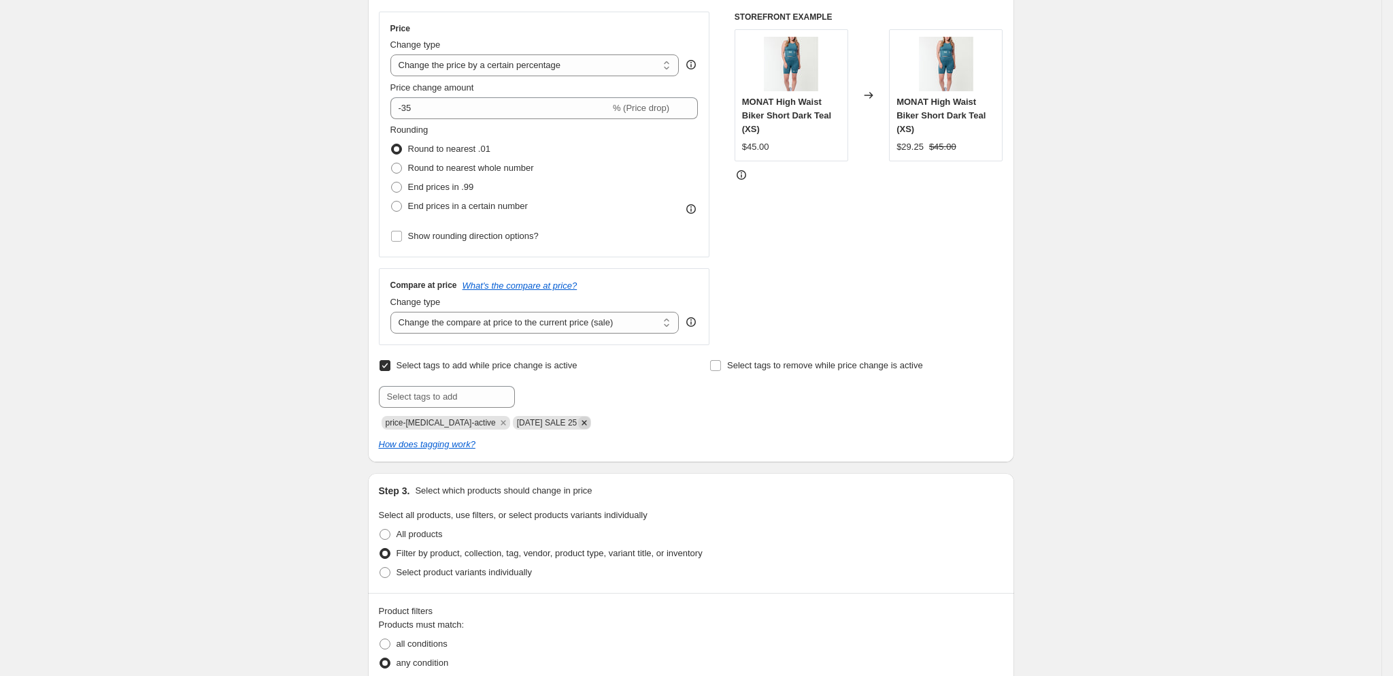
click at [591, 429] on icon "Remove LABOR DAY SALE 25" at bounding box center [584, 422] width 12 height 12
click at [472, 399] on input "text" at bounding box center [447, 397] width 136 height 22
type input "LABOR DAY 25"
click at [676, 476] on div "Step 1. Optionally give your price change job a title (eg "March 30% off sale o…" at bounding box center [685, 534] width 657 height 1465
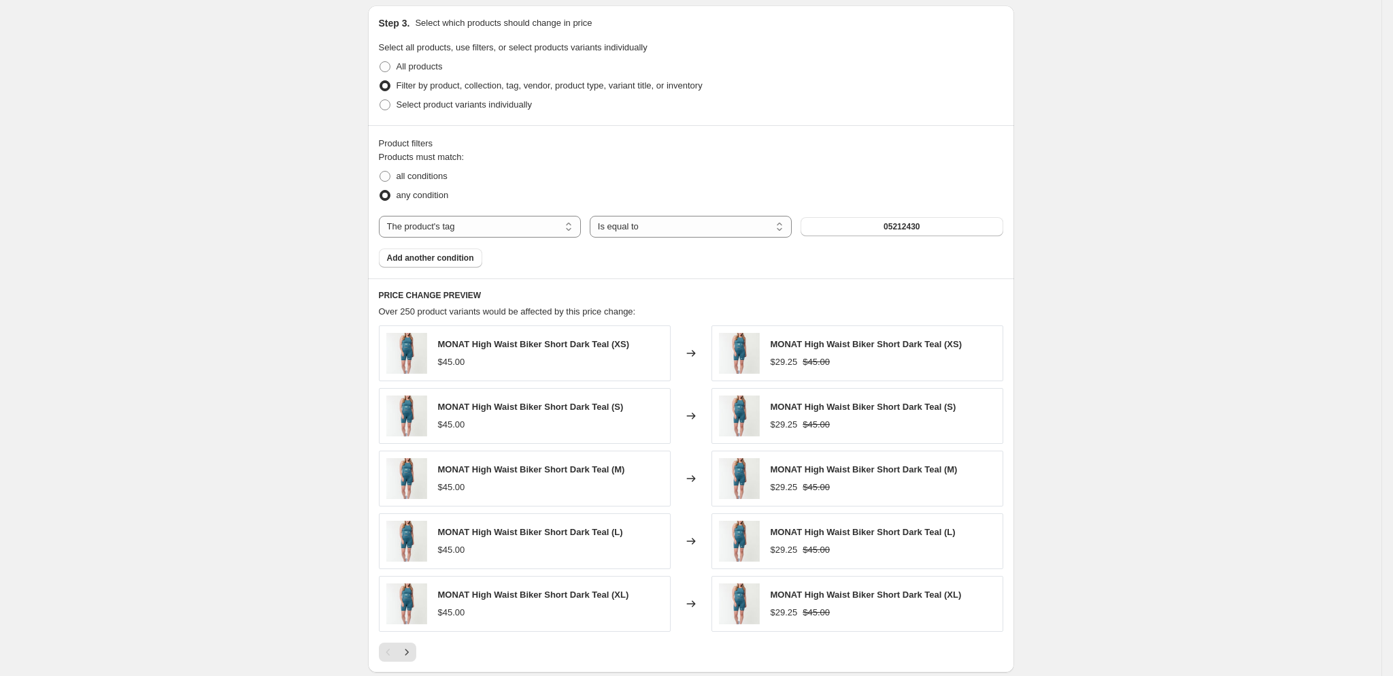
scroll to position [923, 0]
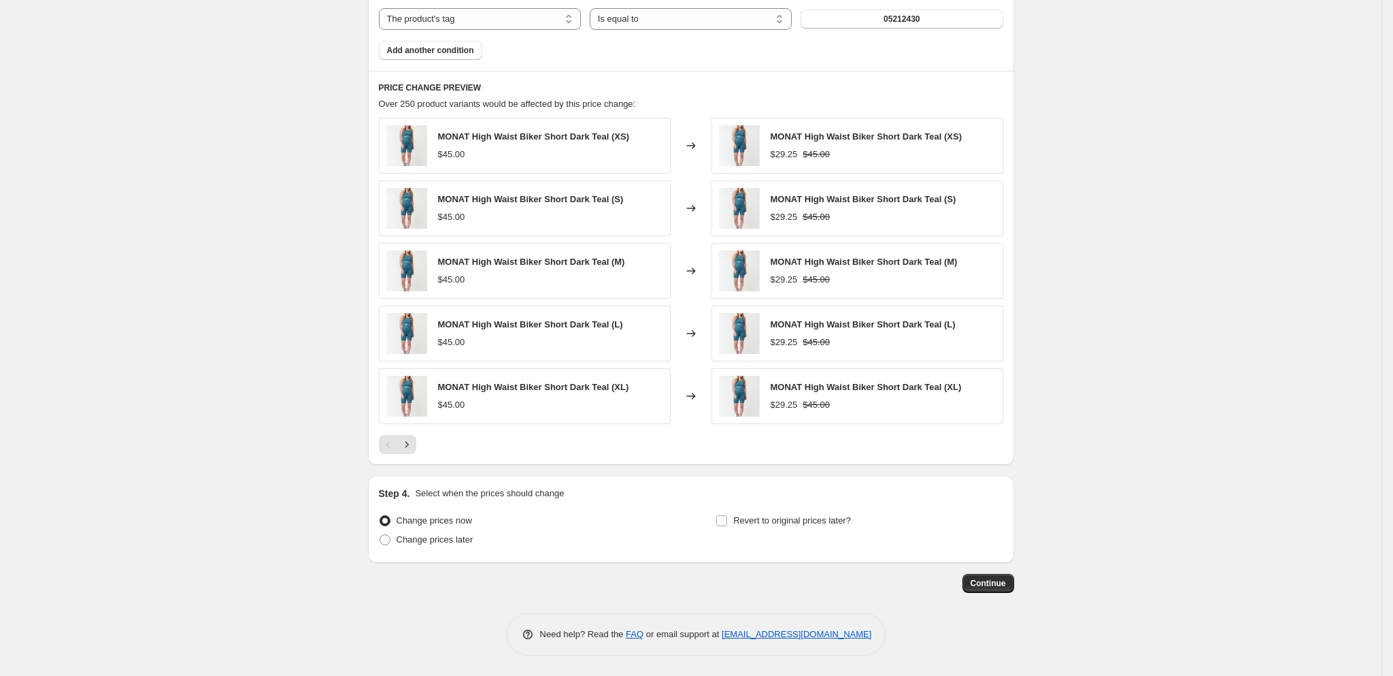
drag, startPoint x: 982, startPoint y: 585, endPoint x: 1009, endPoint y: 227, distance: 359.5
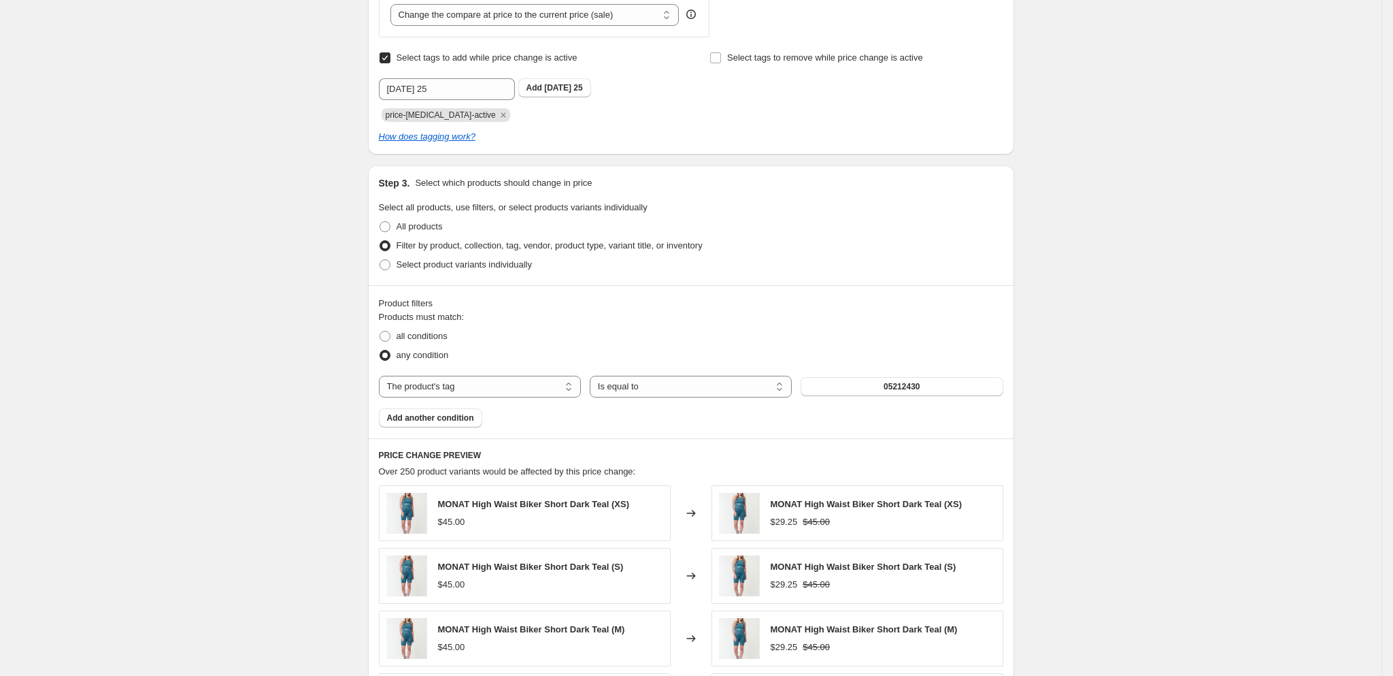
scroll to position [544, 0]
click at [564, 95] on span "LABOR DAY 25" at bounding box center [563, 91] width 38 height 10
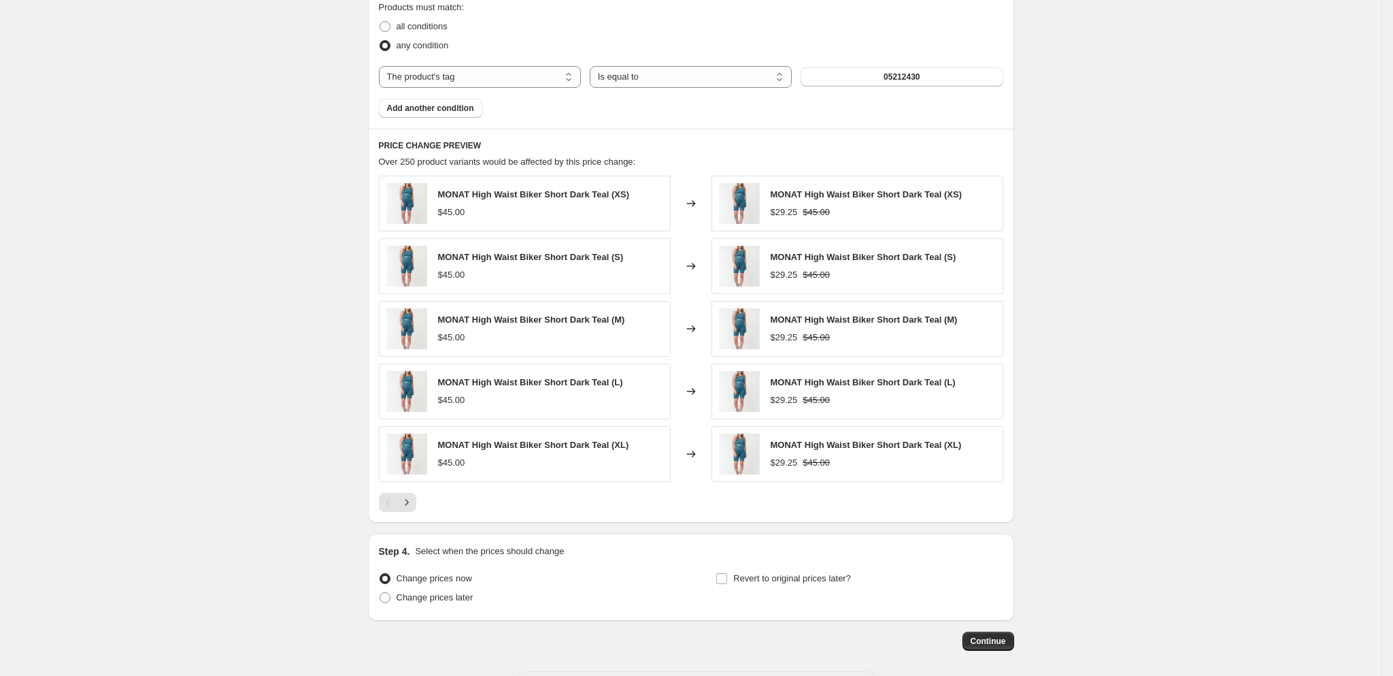
scroll to position [923, 0]
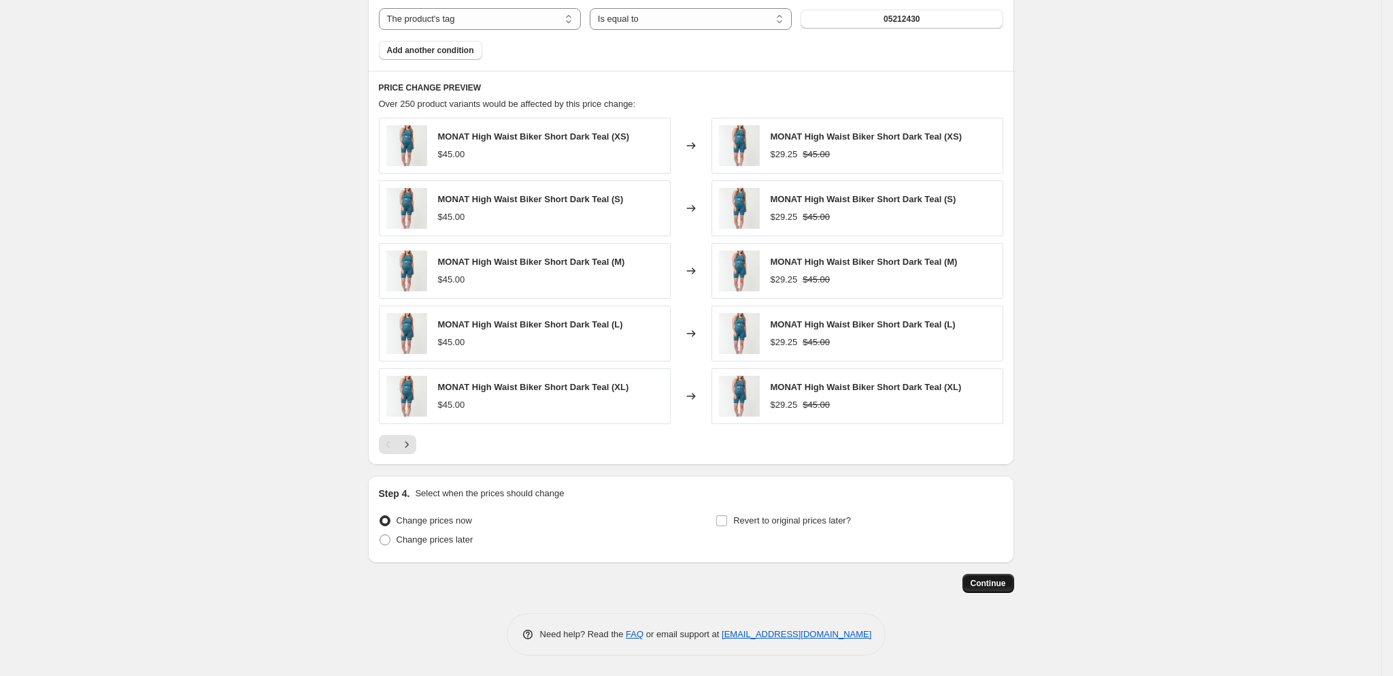
click at [979, 586] on span "Continue" at bounding box center [988, 583] width 35 height 11
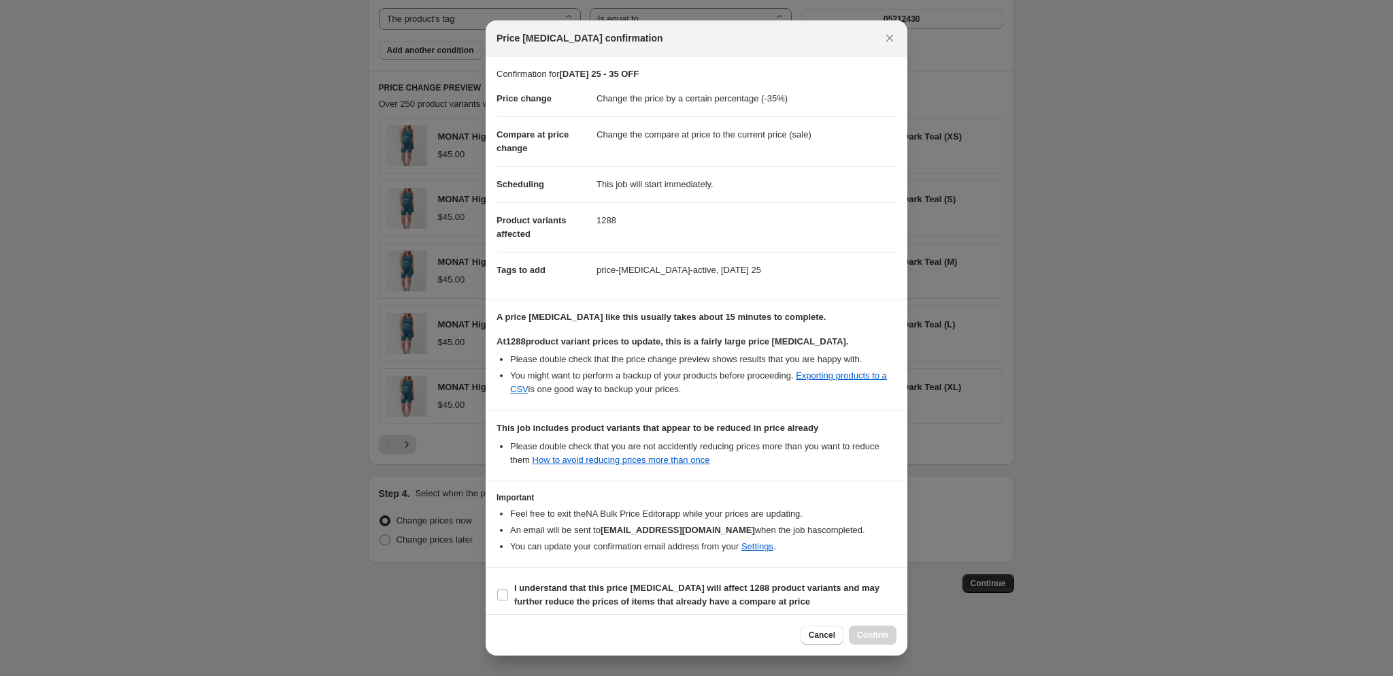
scroll to position [22, 0]
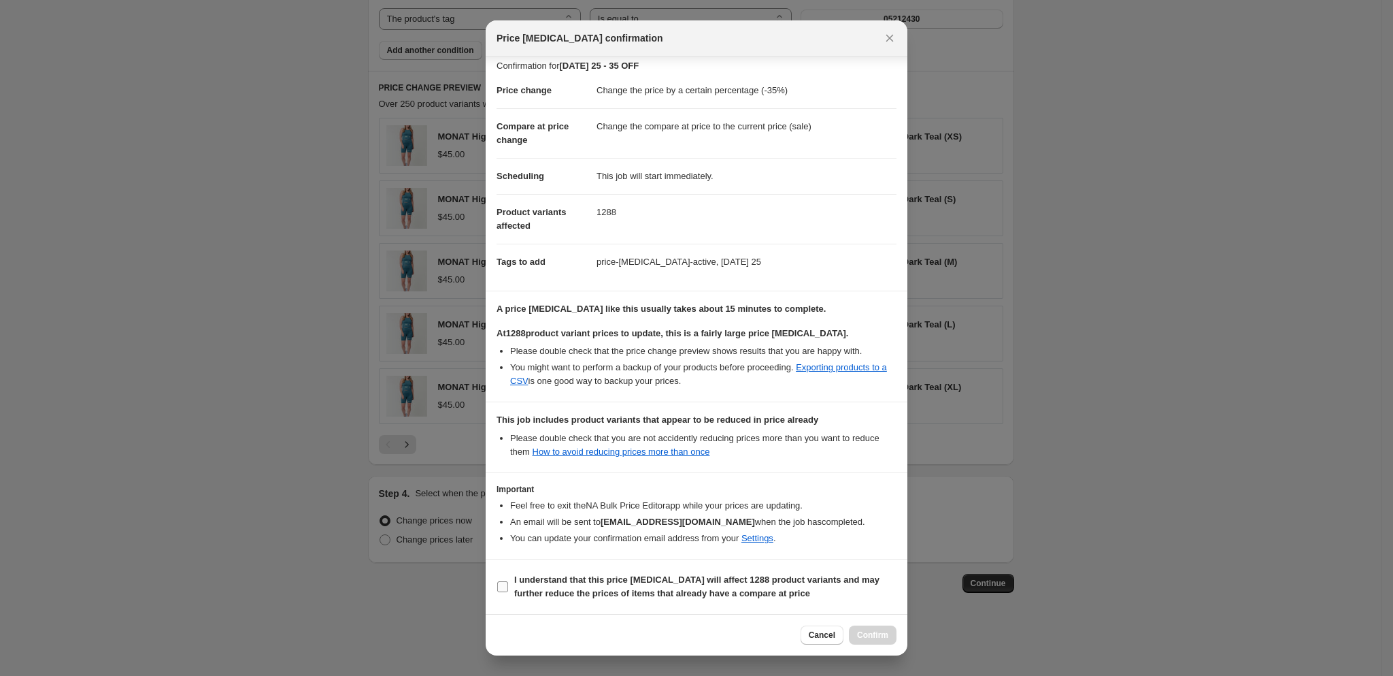
click at [499, 583] on input "I understand that this price change job will affect 1288 product variants and m…" at bounding box center [502, 586] width 11 height 11
checkbox input "true"
drag, startPoint x: 870, startPoint y: 629, endPoint x: 871, endPoint y: 639, distance: 9.5
click at [871, 639] on span "Confirm" at bounding box center [872, 634] width 31 height 11
type input "[DATE] 25 - 35 OFF"
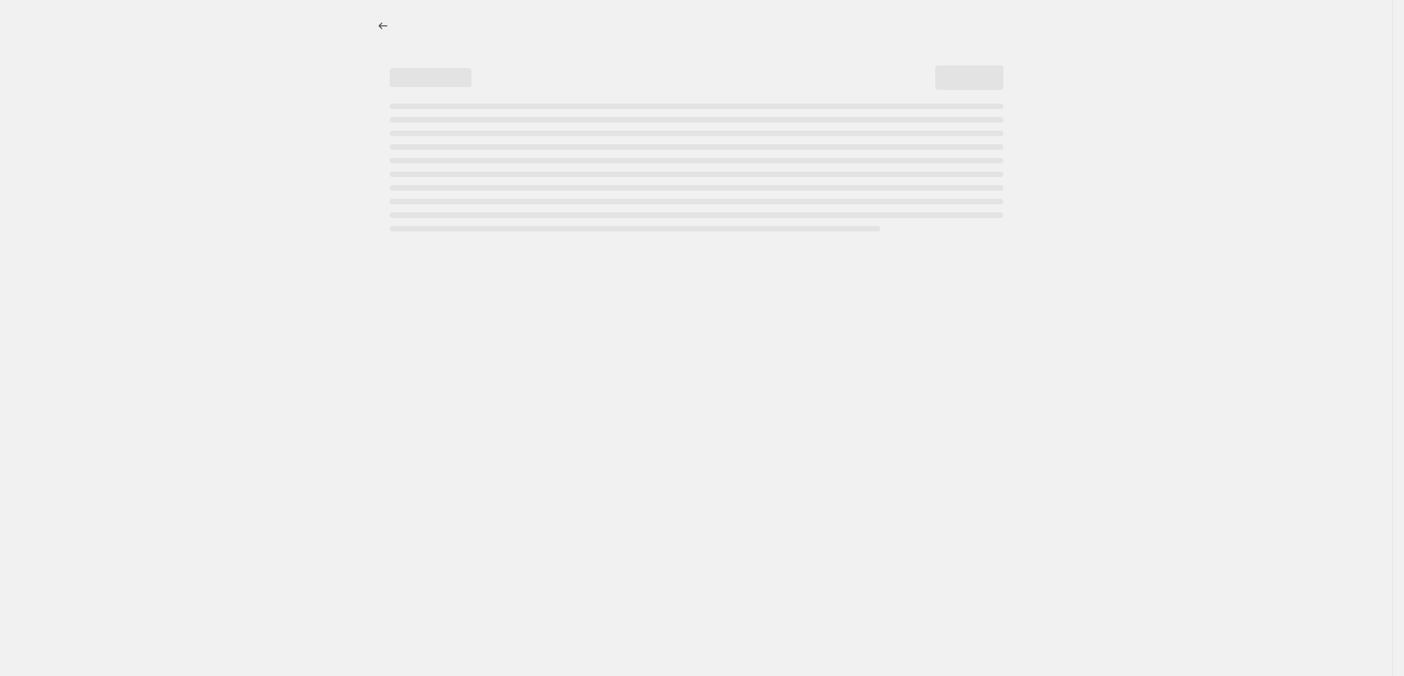
select select "percentage"
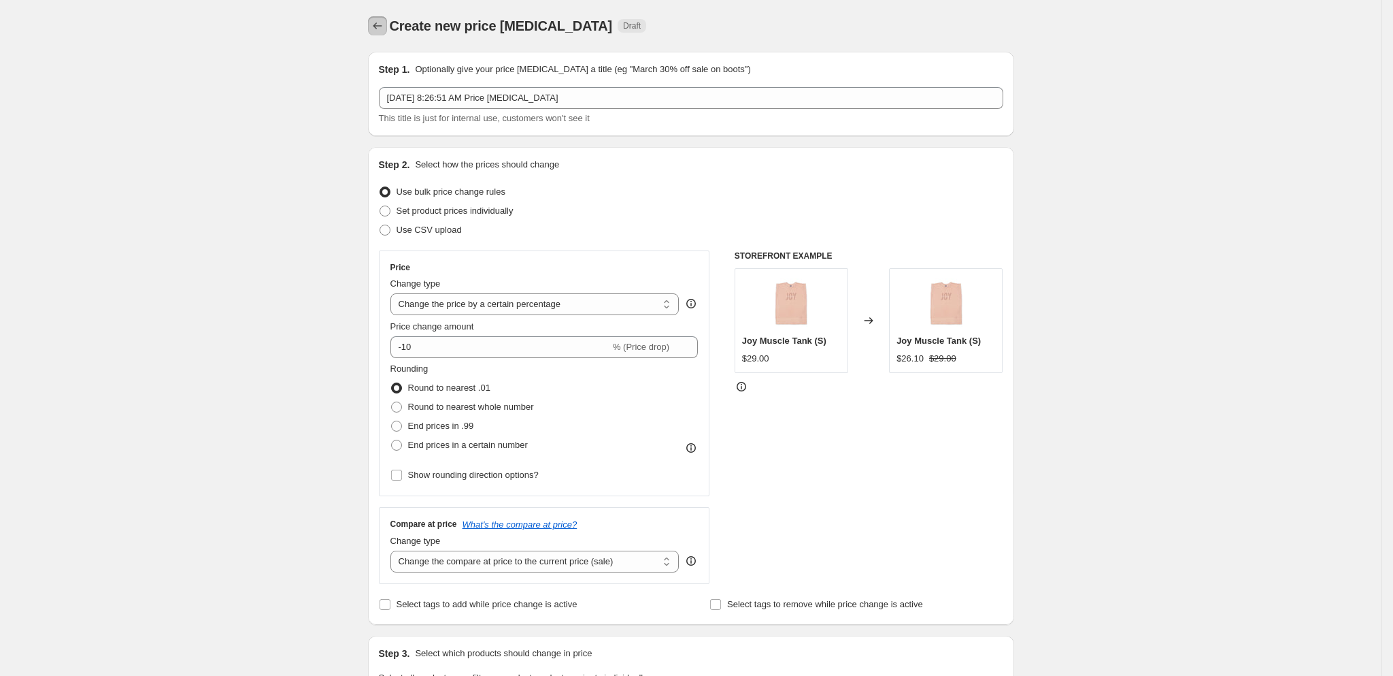
click at [378, 28] on icon "Price change jobs" at bounding box center [378, 26] width 14 height 14
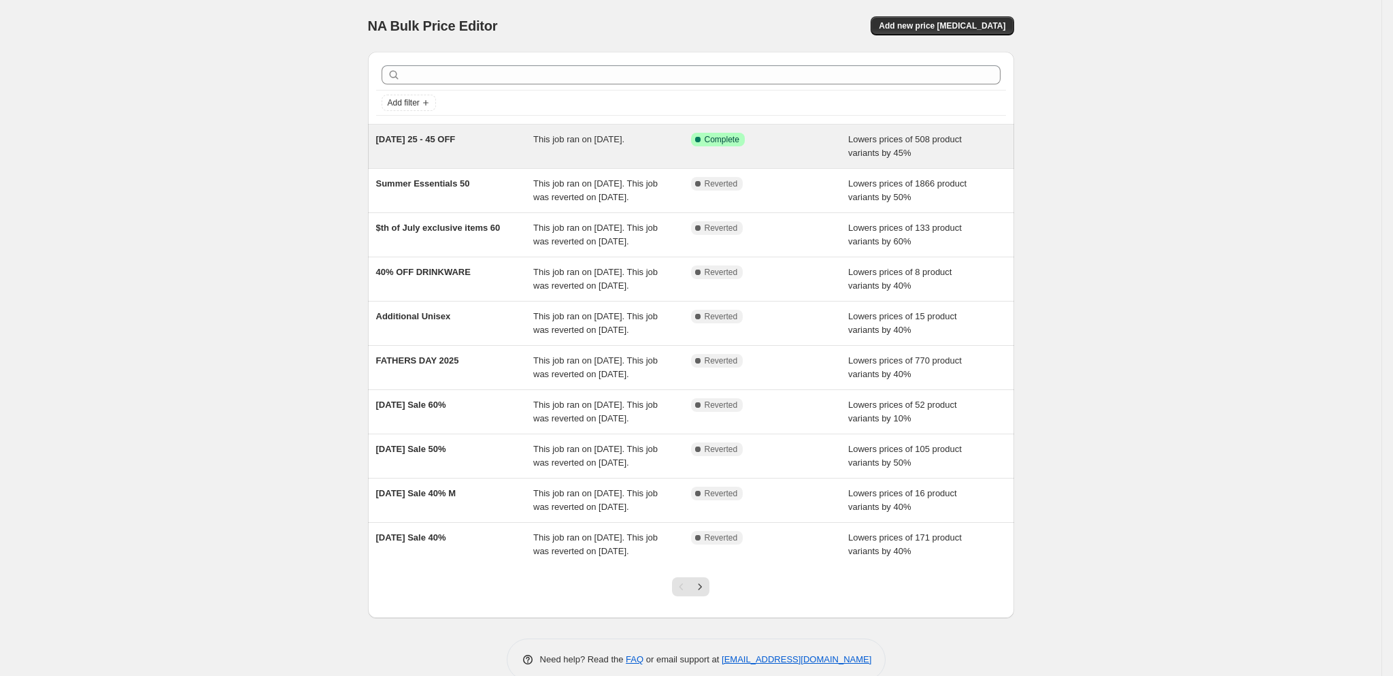
click at [477, 165] on div "LABOR DAY 25 - 45 OFF This job ran on August 29, 2025. Success Complete Complet…" at bounding box center [691, 147] width 646 height 44
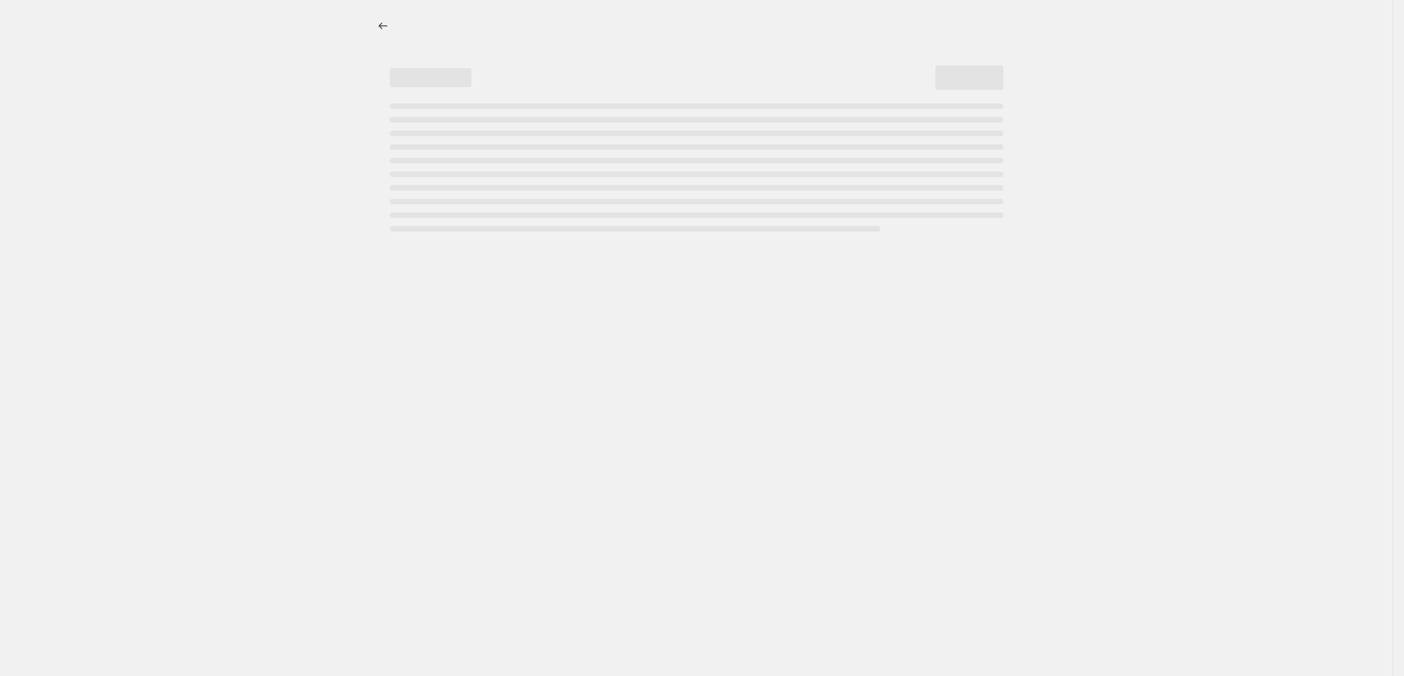
select select "percentage"
select select "tag"
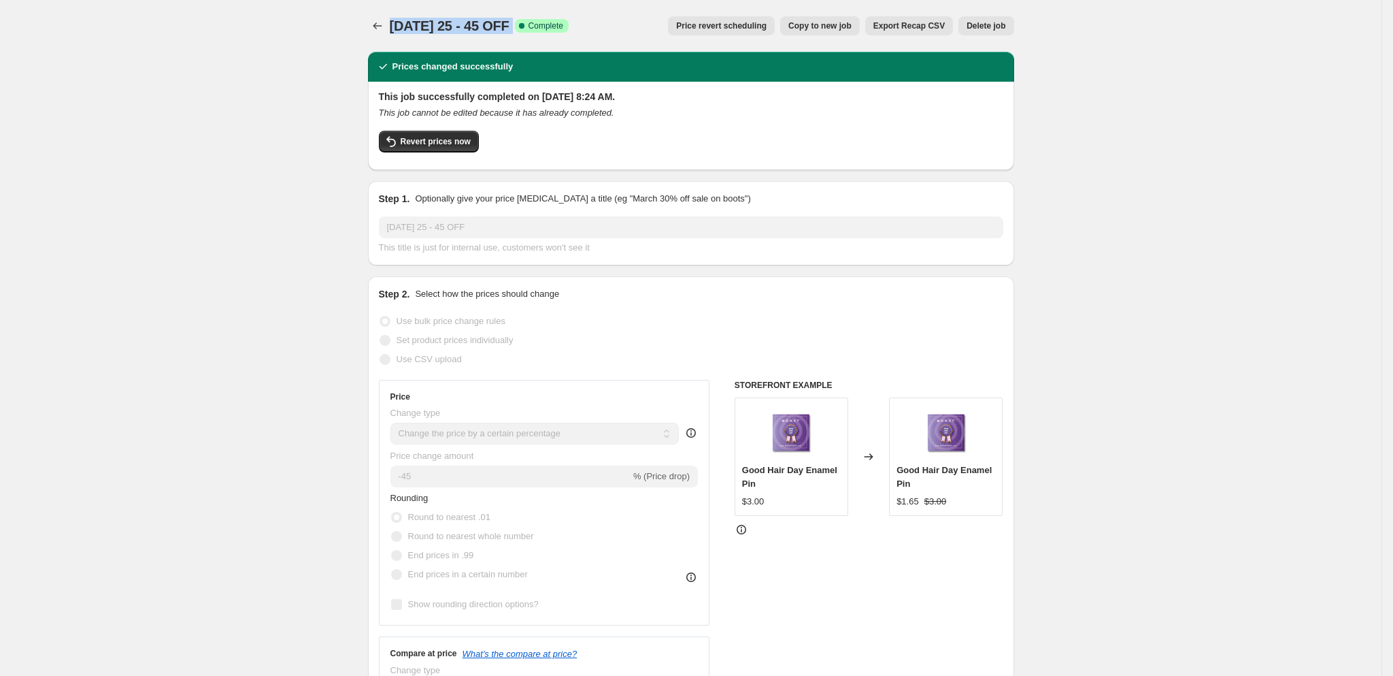
drag, startPoint x: 395, startPoint y: 19, endPoint x: 562, endPoint y: 36, distance: 168.2
click at [562, 37] on div "LABOR DAY 25 - 45 OFF. This page is ready LABOR DAY 25 - 45 OFF Success Complet…" at bounding box center [691, 26] width 646 height 52
copy div "LABOR DAY 25 - 45 OFF Success Complete"
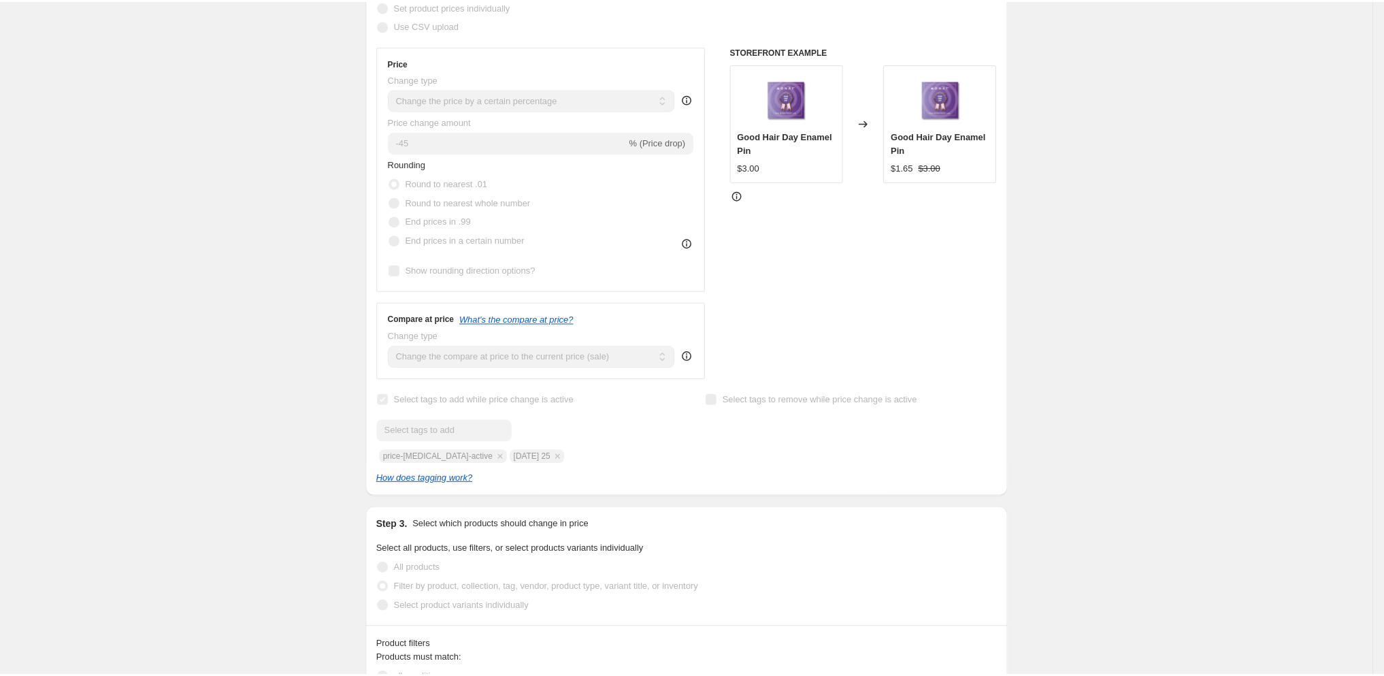
scroll to position [334, 0]
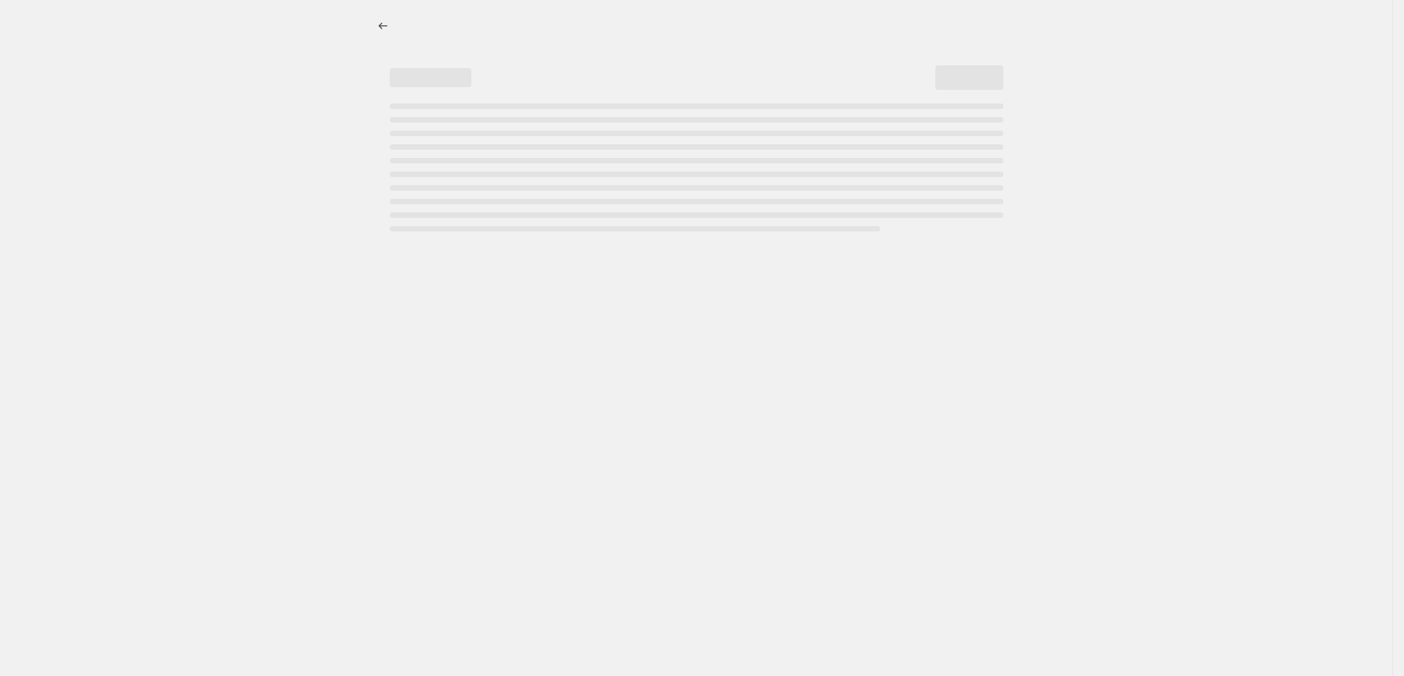
select select "percentage"
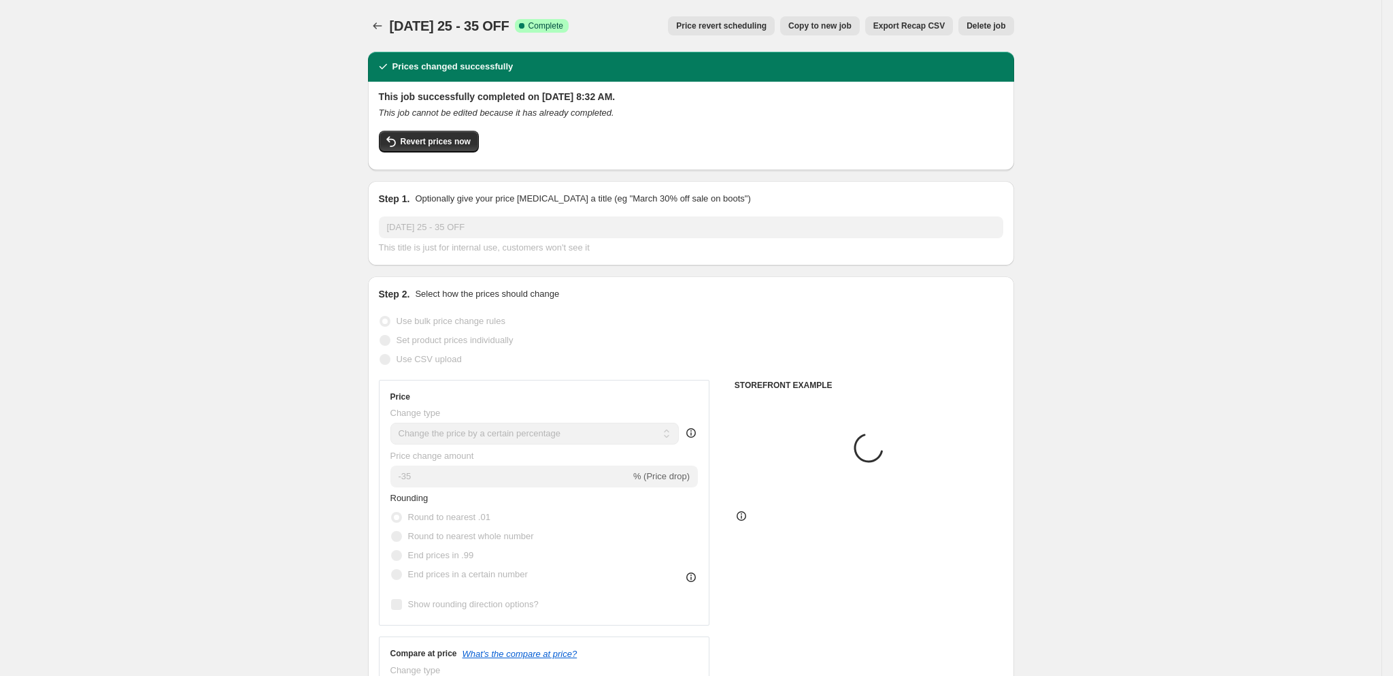
select select "tag"
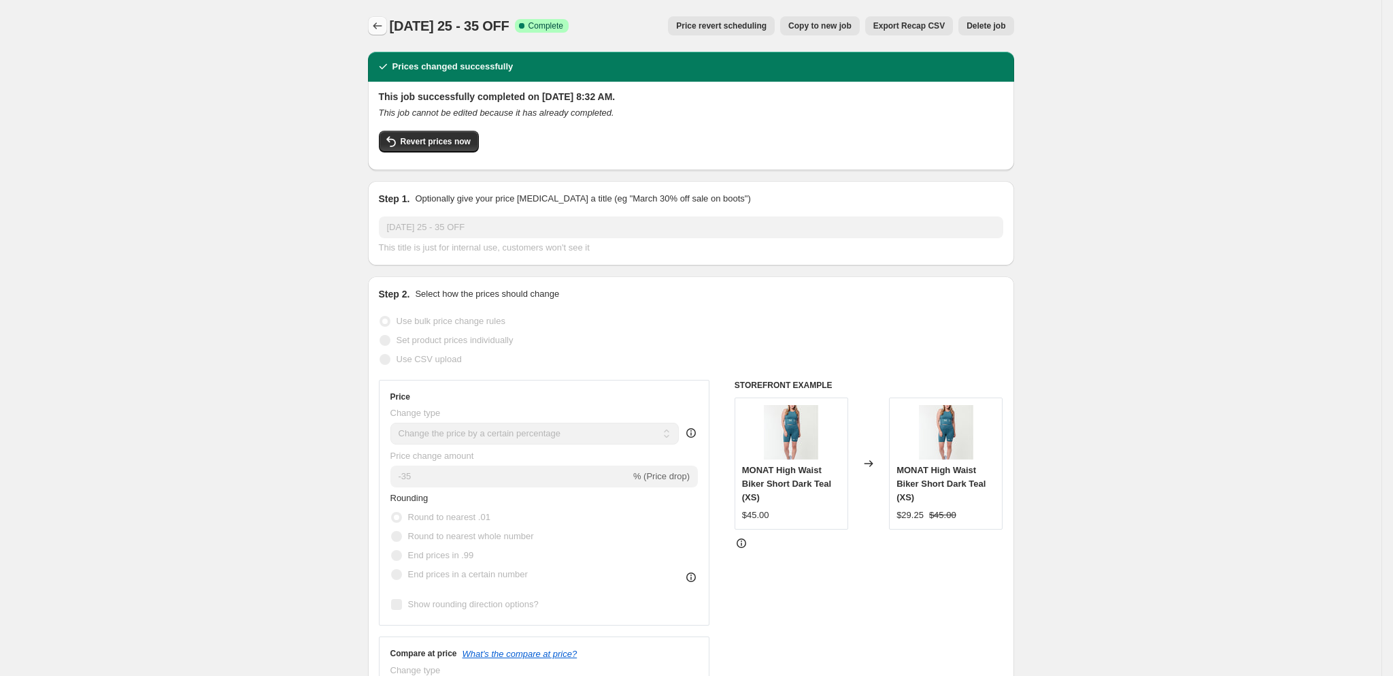
click at [387, 27] on button "Price change jobs" at bounding box center [377, 25] width 19 height 19
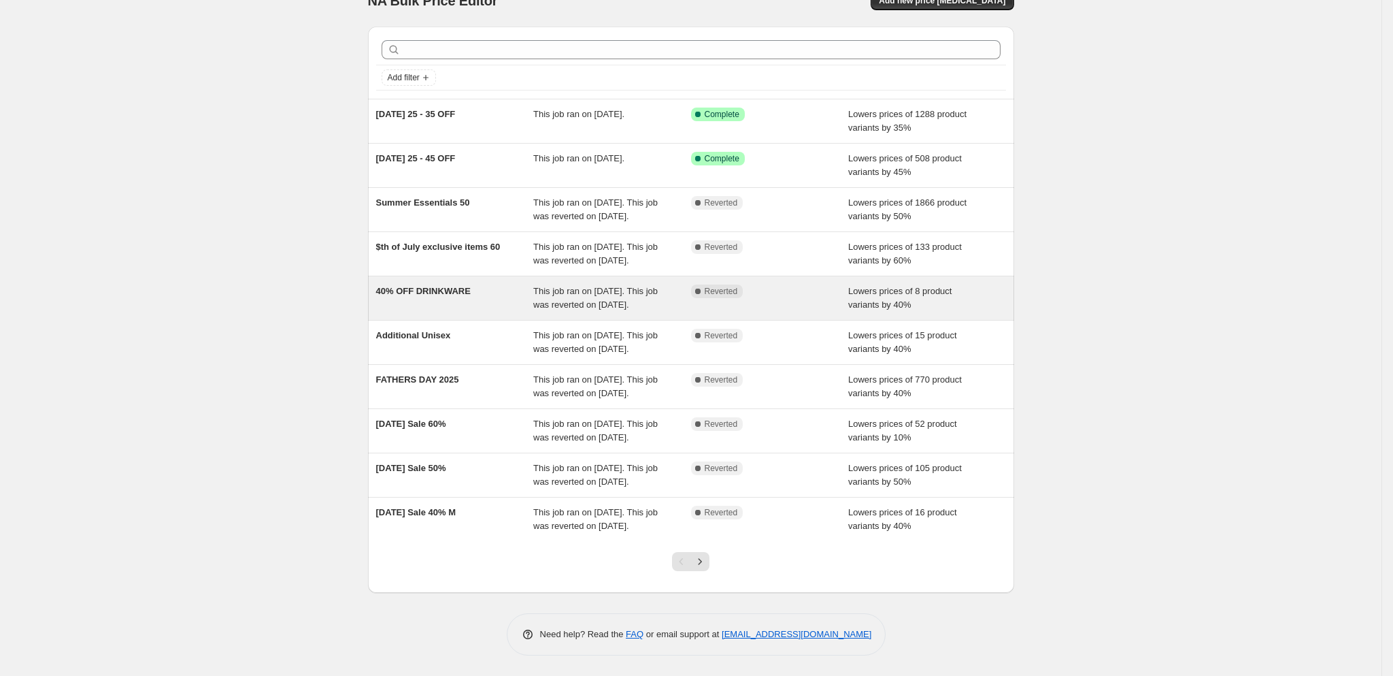
scroll to position [85, 0]
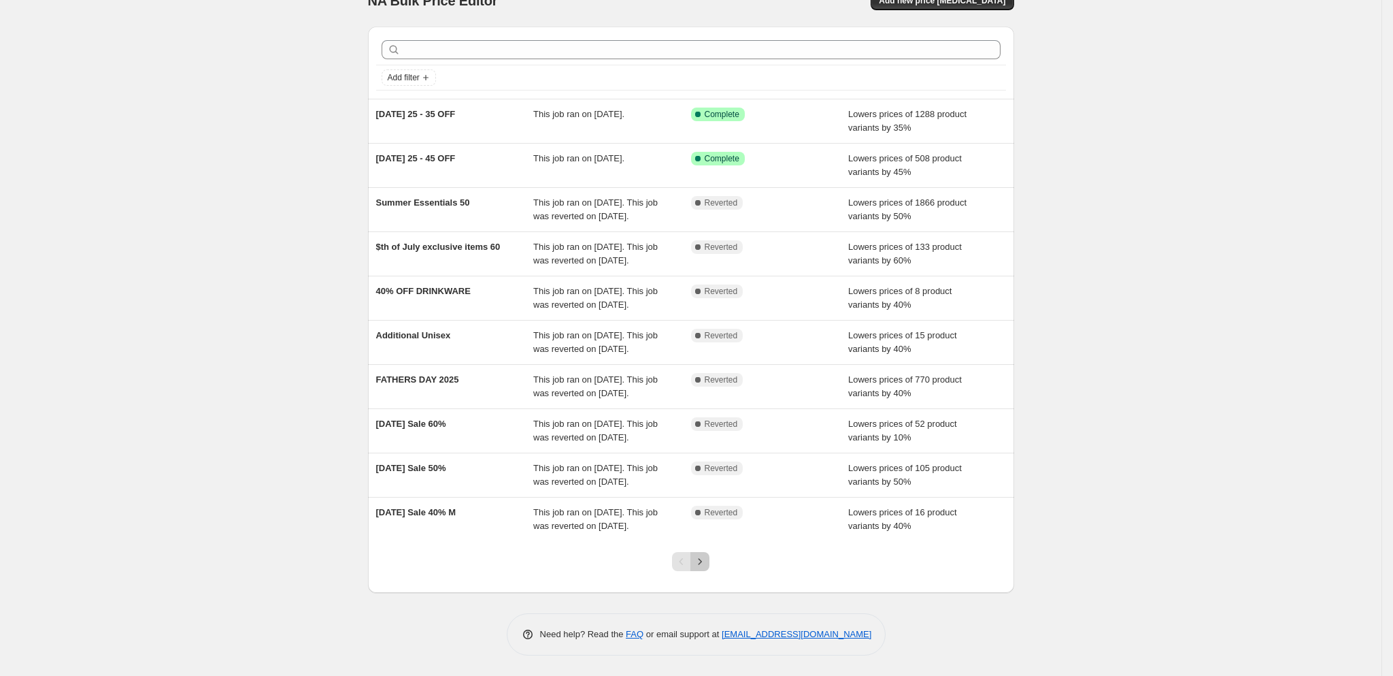
click at [709, 571] on button "Next" at bounding box center [700, 561] width 19 height 19
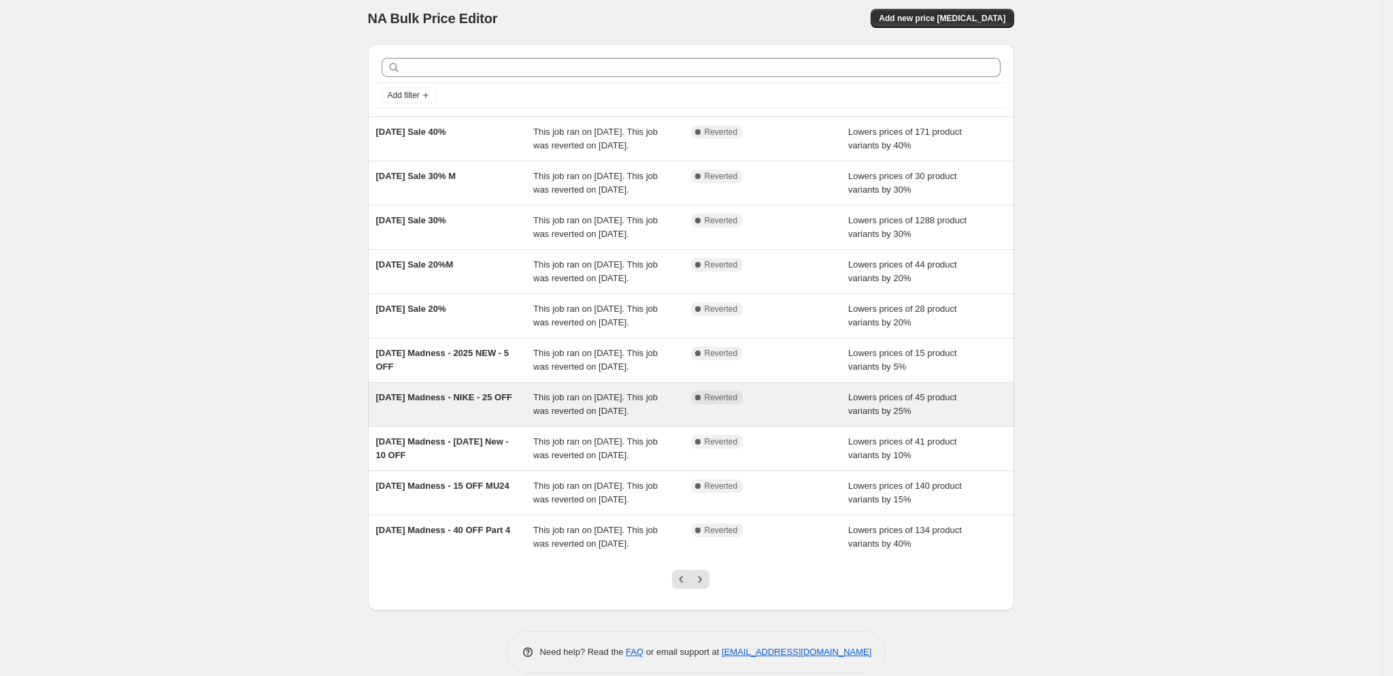
scroll to position [162, 0]
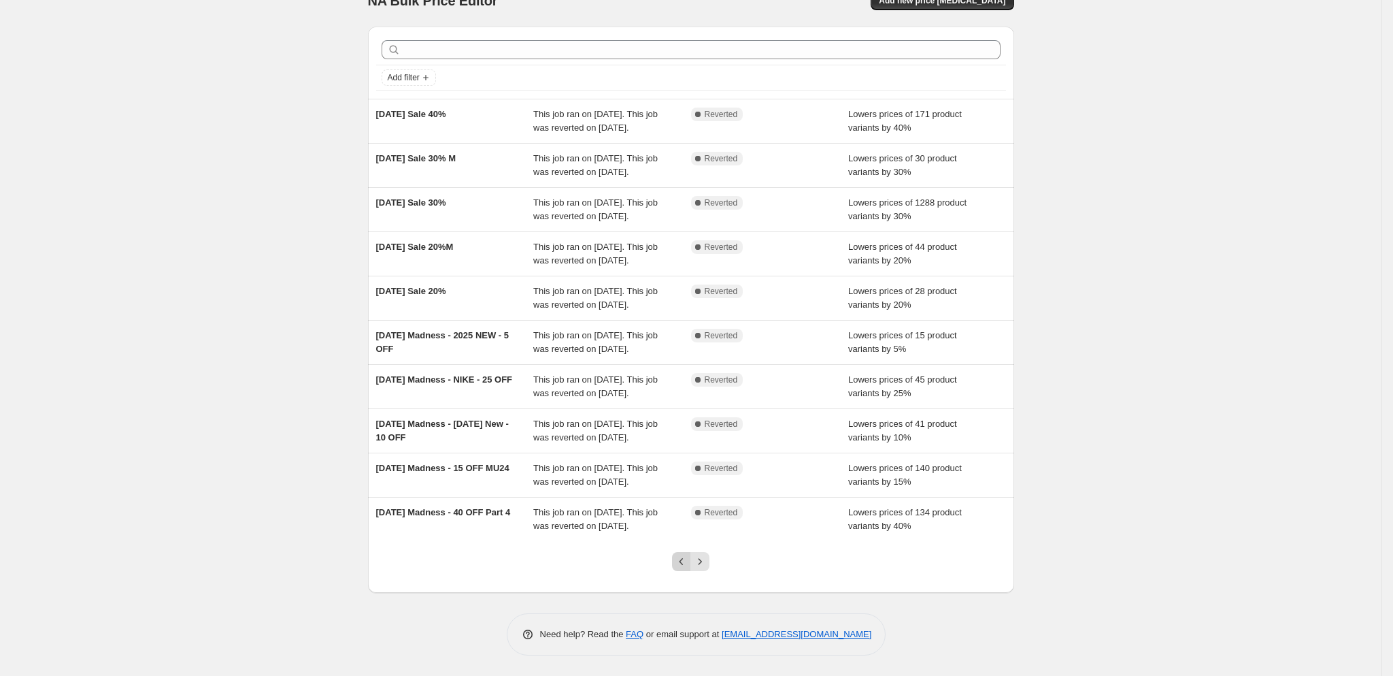
click at [684, 569] on button "Previous" at bounding box center [681, 561] width 19 height 19
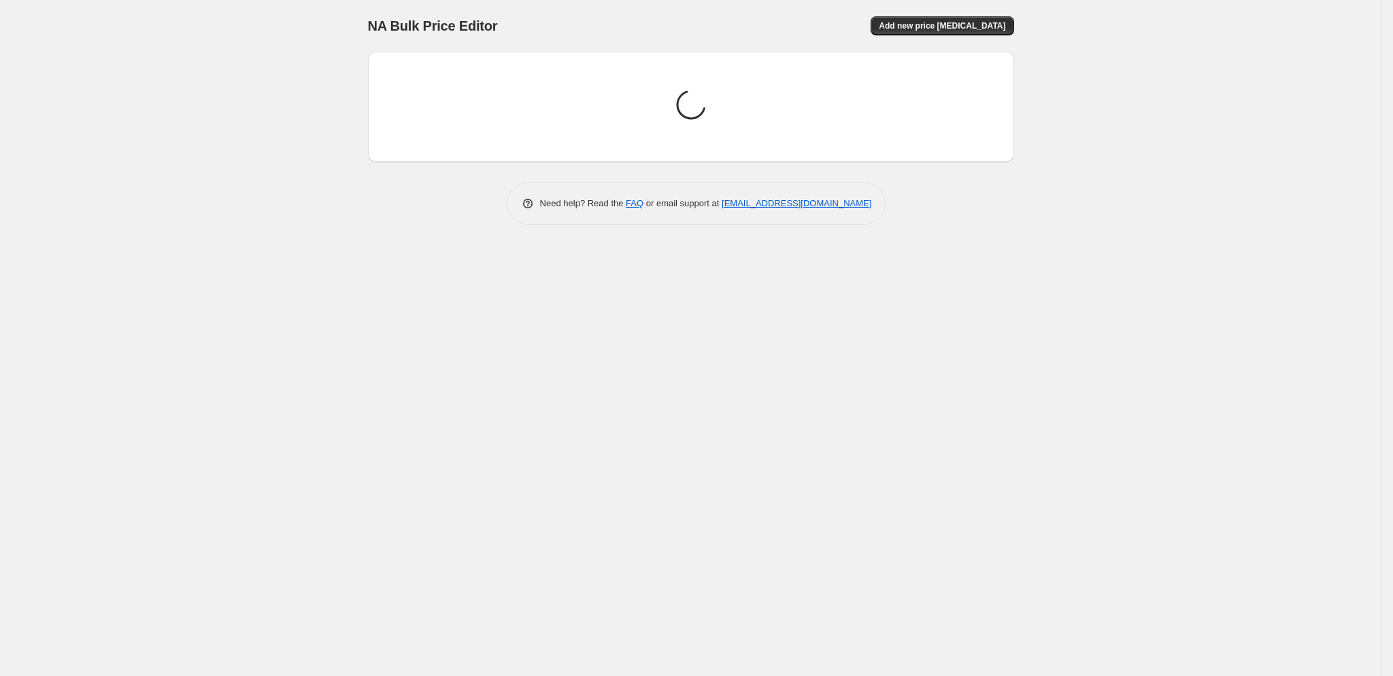
scroll to position [0, 0]
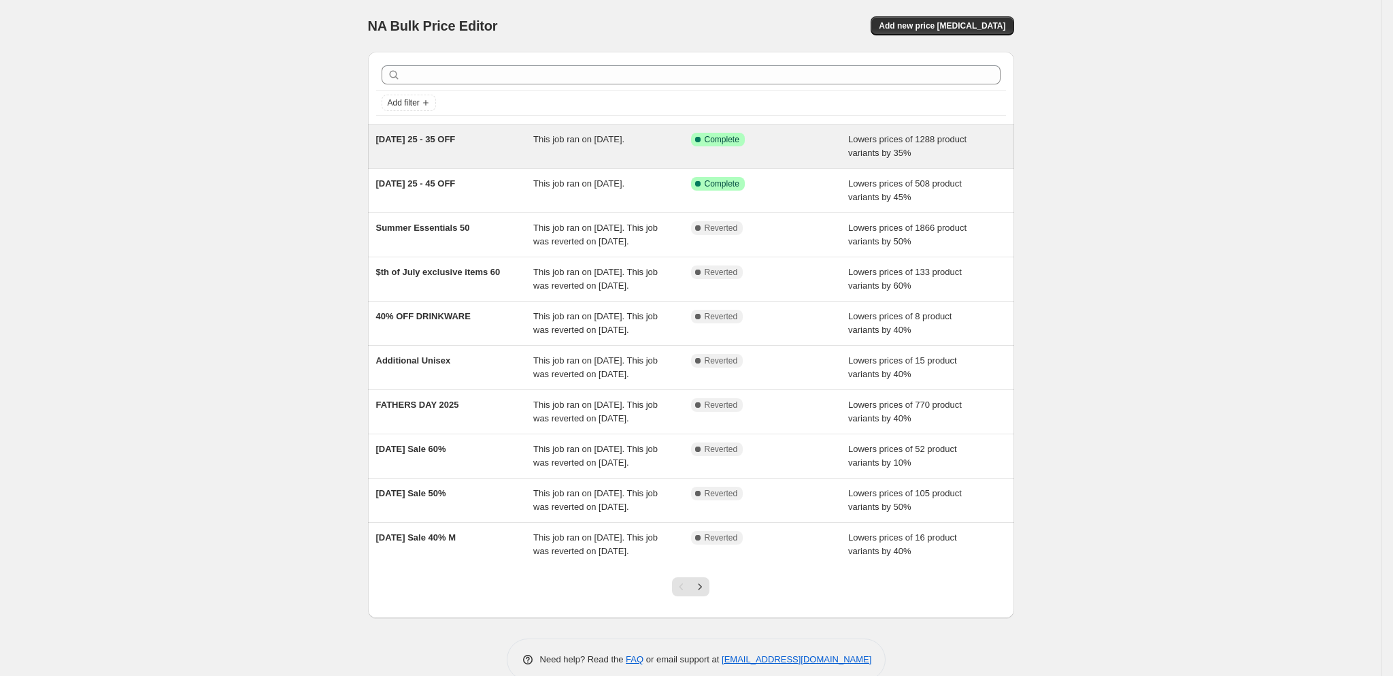
click at [491, 132] on div "LABOR DAY 25 - 35 OFF This job ran on August 29, 2025. Success Complete Complet…" at bounding box center [691, 147] width 646 height 44
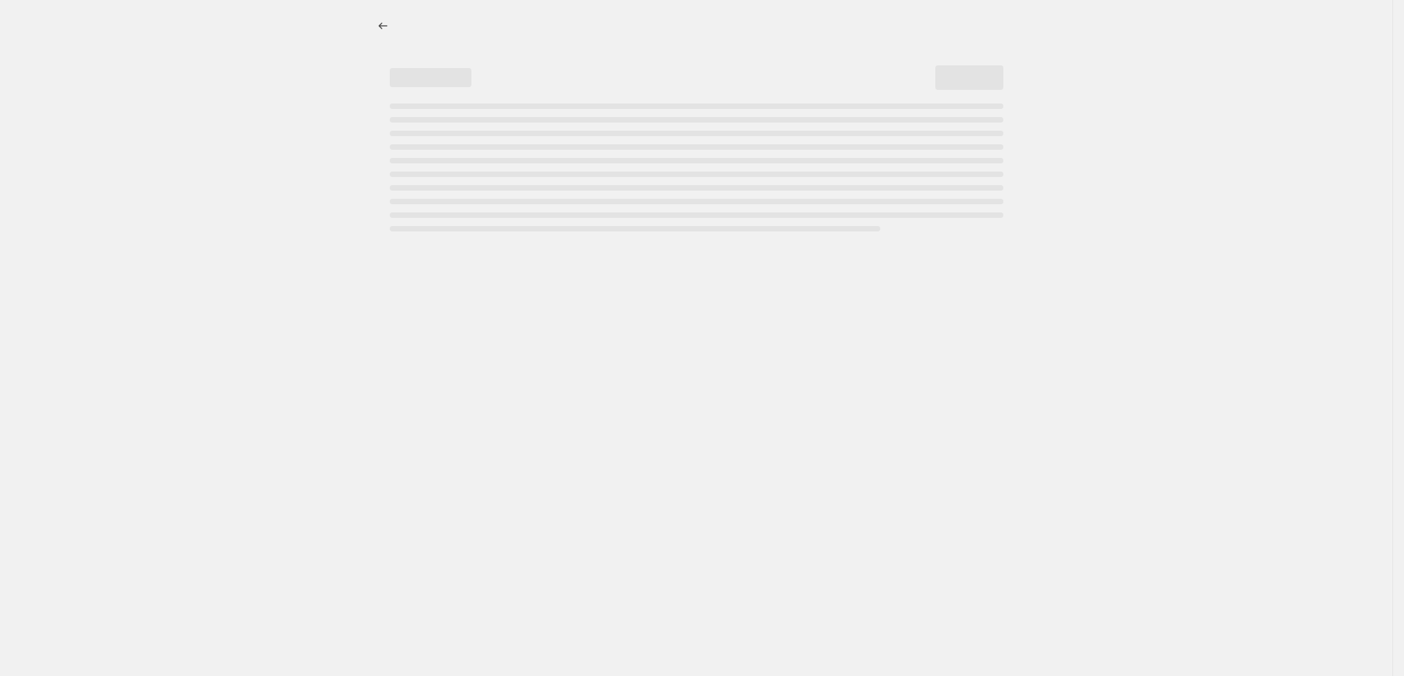
select select "percentage"
select select "tag"
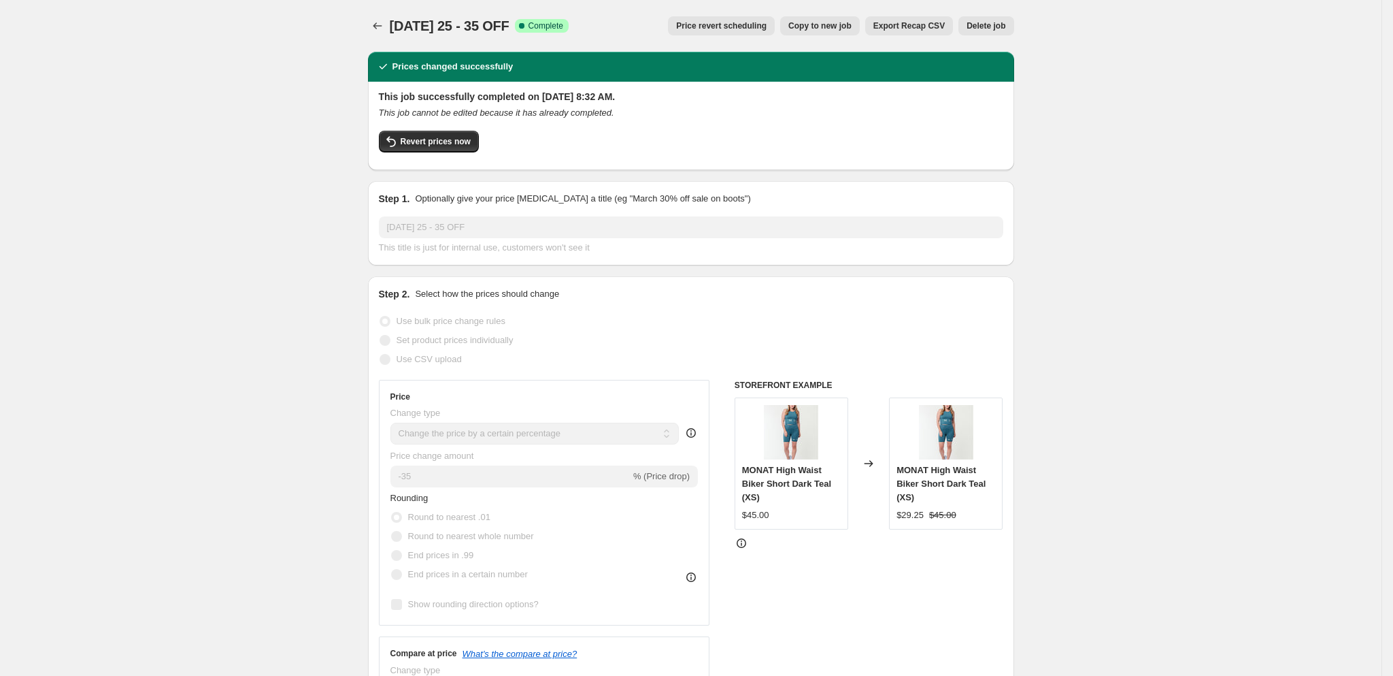
click at [435, 31] on span "[DATE] 25 - 35 OFF" at bounding box center [450, 25] width 120 height 15
copy span "[DATE] 25 - 35 OFF"
click at [382, 21] on icon "Price change jobs" at bounding box center [378, 26] width 14 height 14
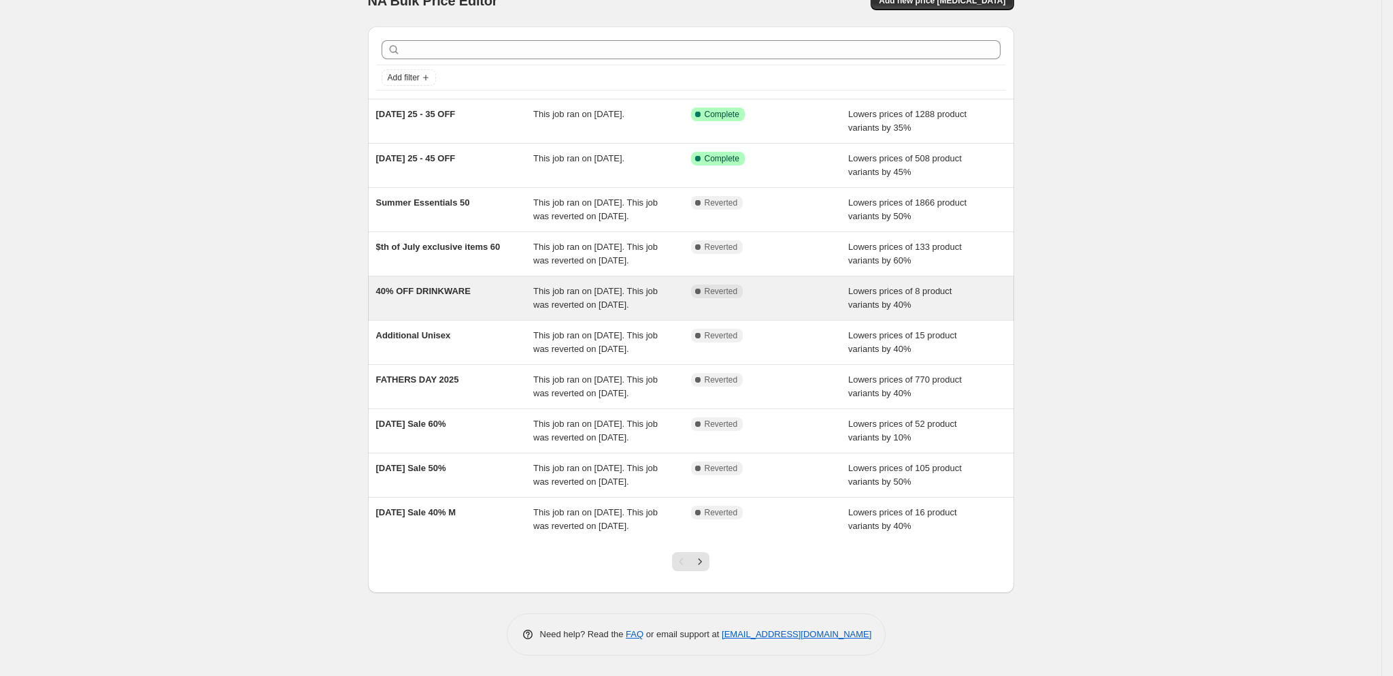
scroll to position [61, 0]
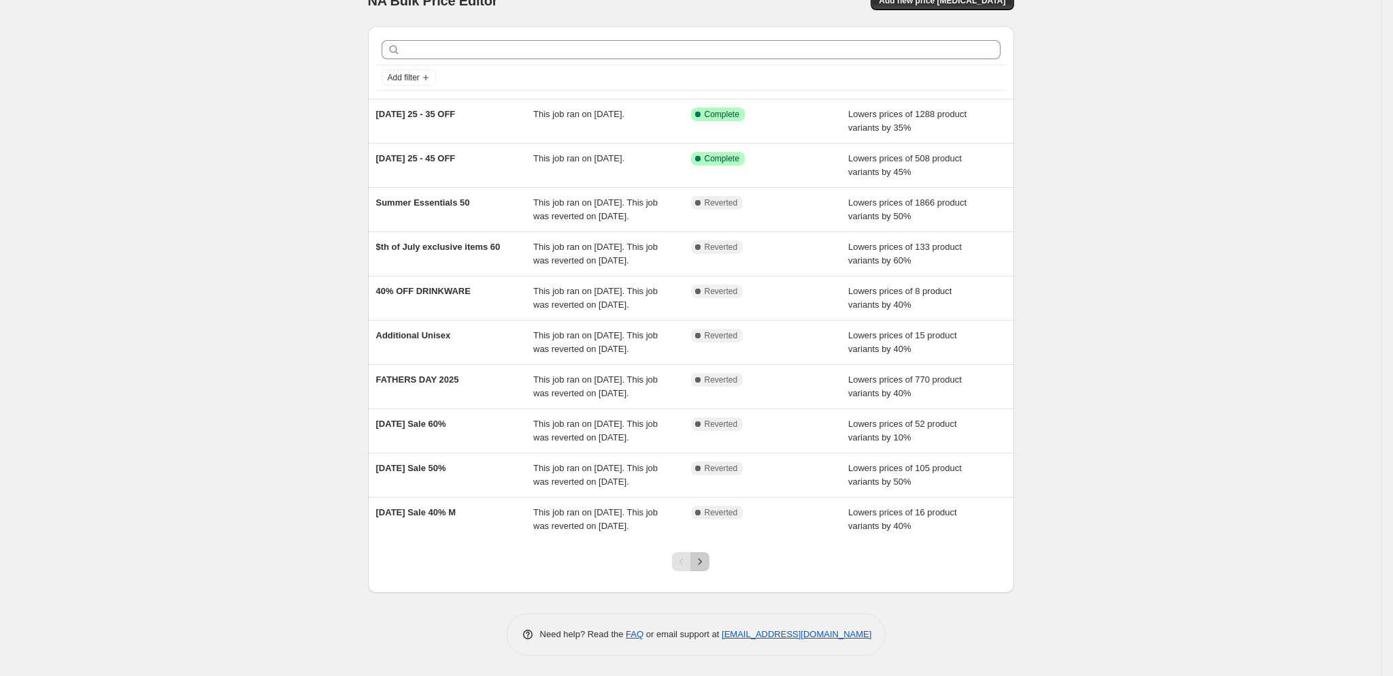
click at [707, 568] on icon "Next" at bounding box center [700, 561] width 14 height 14
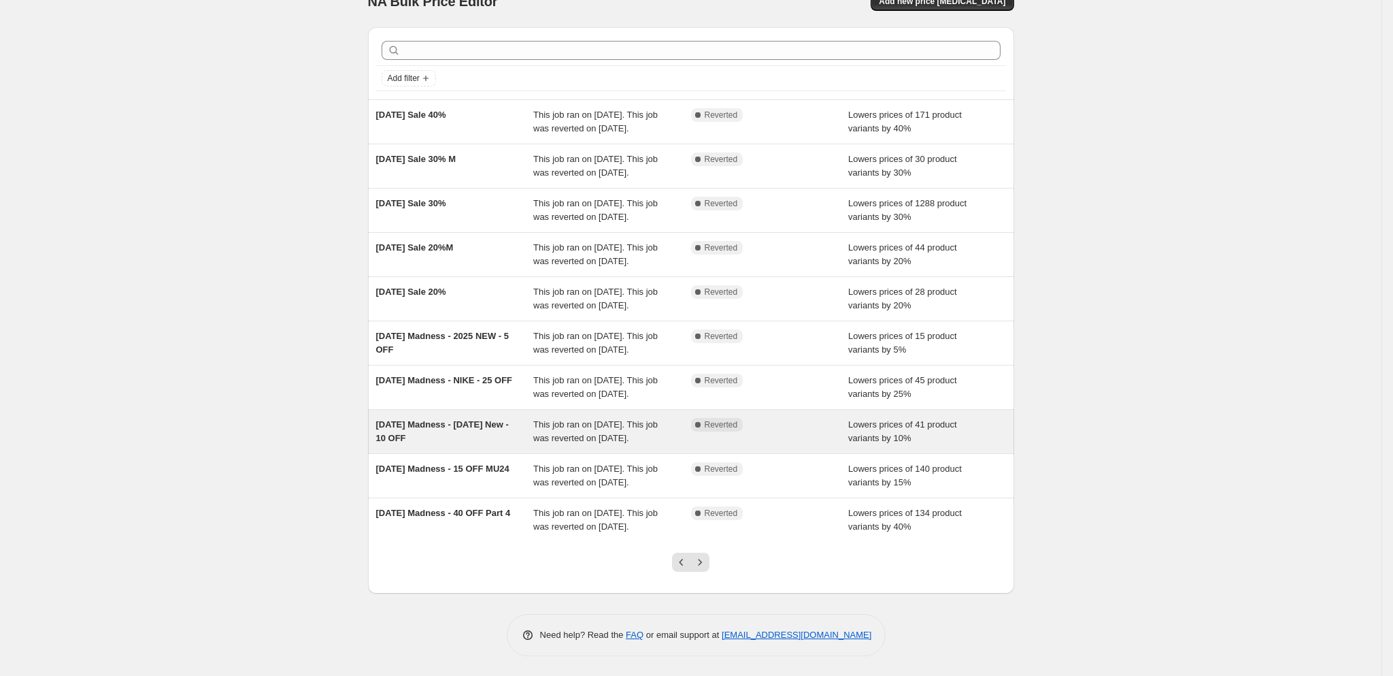
scroll to position [23, 0]
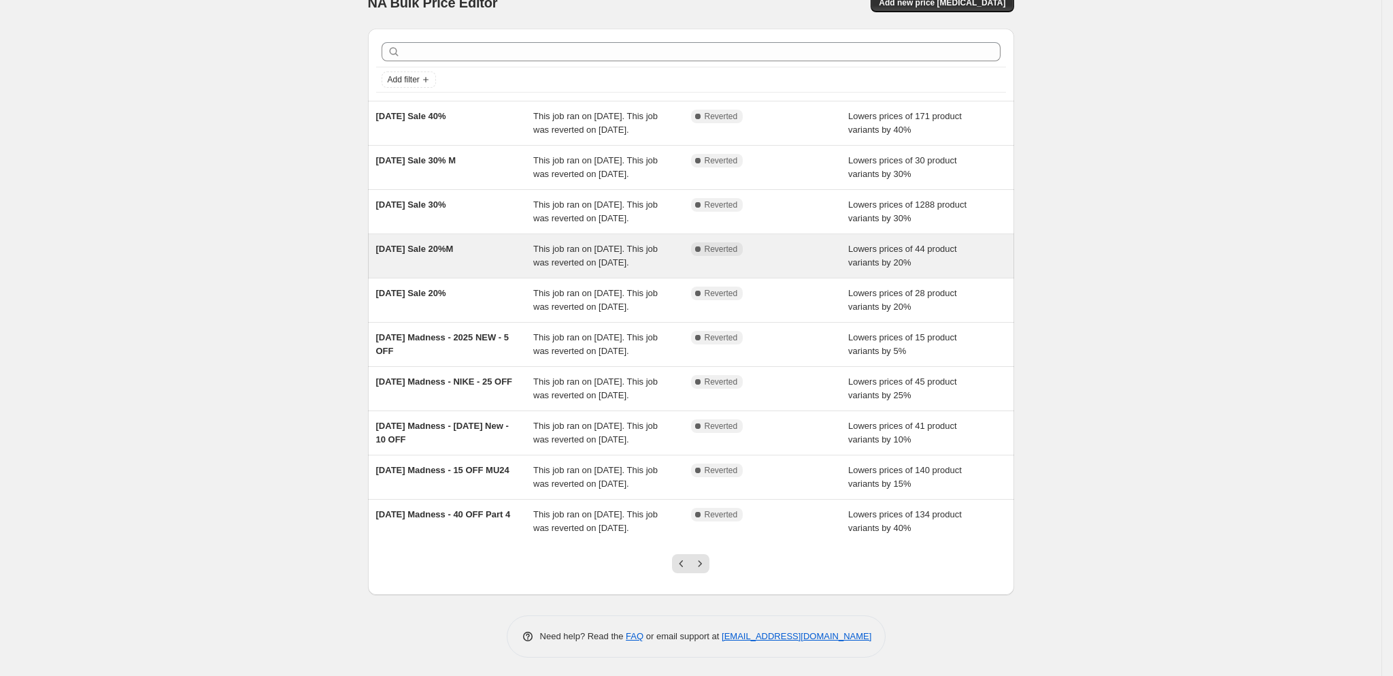
click at [501, 278] on div "2025 Memorial Day Sale 20%M This job ran on May 22, 2025. This job was reverted…" at bounding box center [691, 256] width 646 height 44
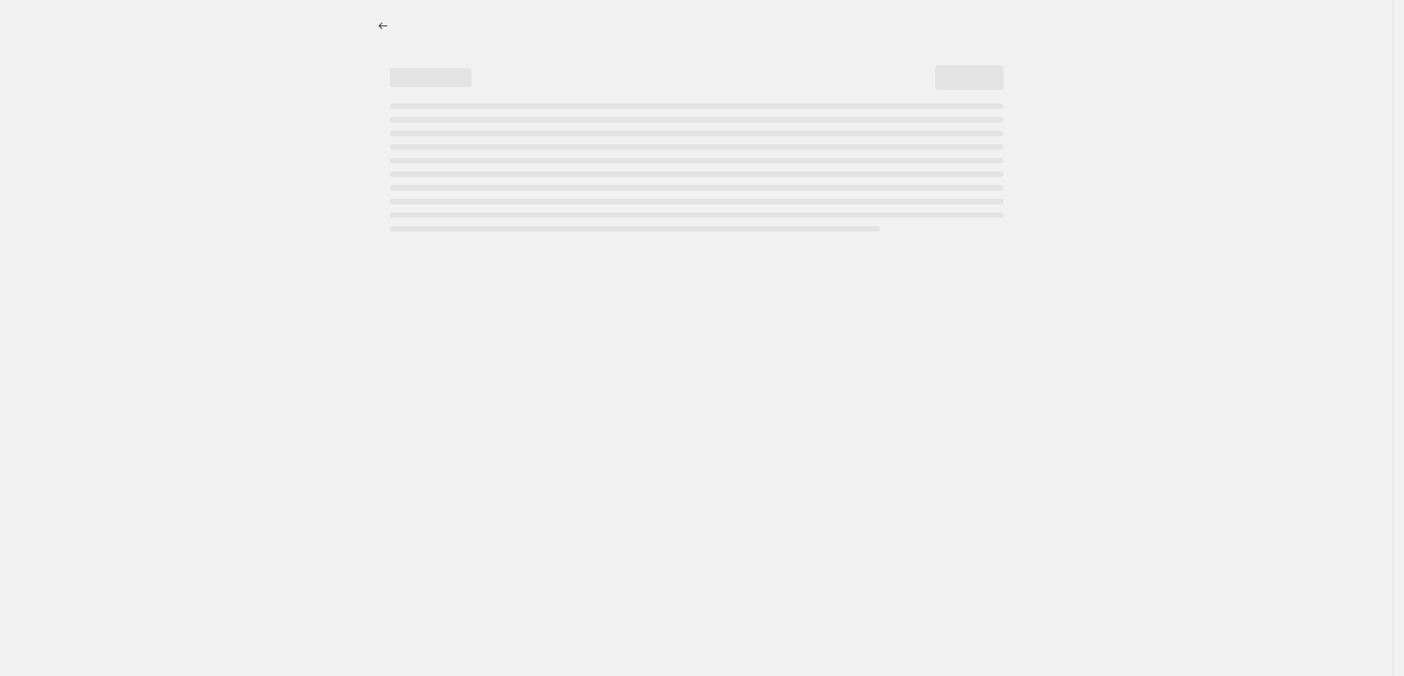
select select "percentage"
select select "tag"
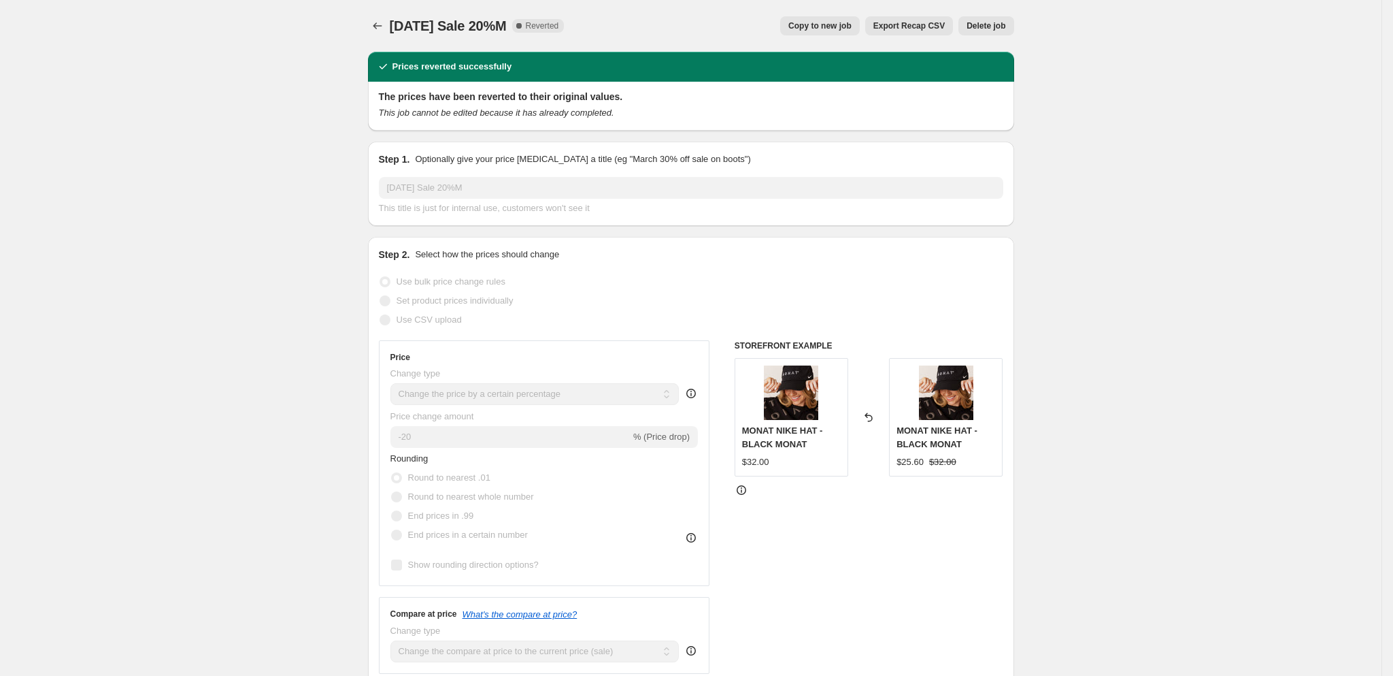
click at [817, 26] on span "Copy to new job" at bounding box center [820, 25] width 63 height 11
select select "percentage"
select select "tag"
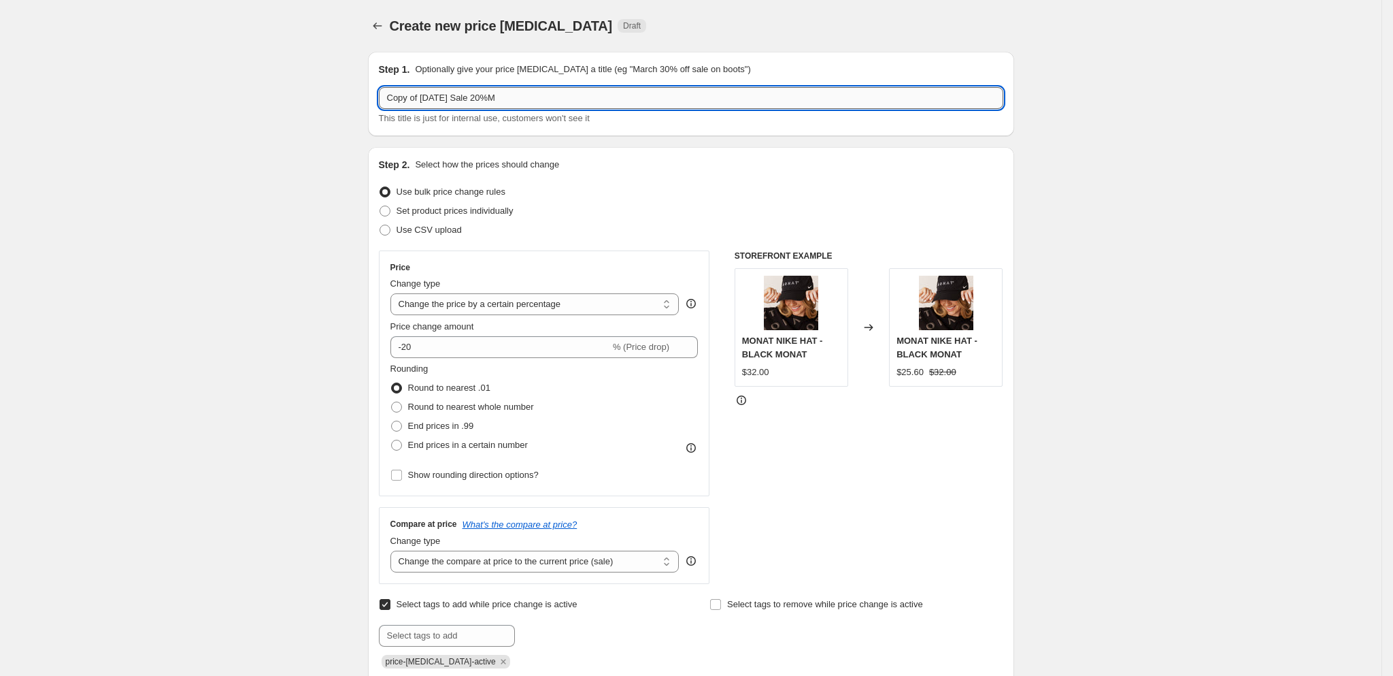
click at [642, 103] on input "Copy of 2025 Memorial Day Sale 20%M" at bounding box center [691, 98] width 625 height 22
paste input "[DATE] 25 - 35 OFF"
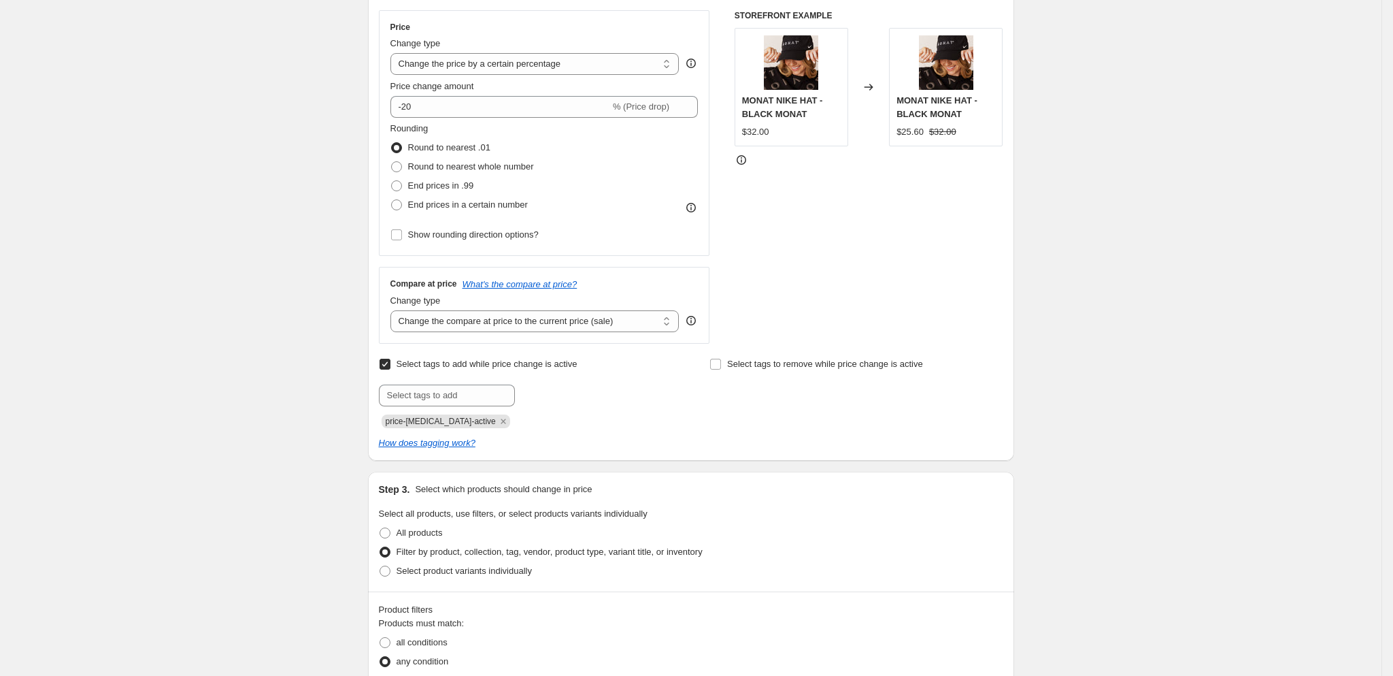
scroll to position [242, 0]
type input "[DATE] 25 - 20 OFF"
click at [451, 398] on input "text" at bounding box center [447, 394] width 136 height 22
type input "LABOR DAY 25"
click at [574, 391] on span "LABOR DAY 25" at bounding box center [563, 393] width 38 height 10
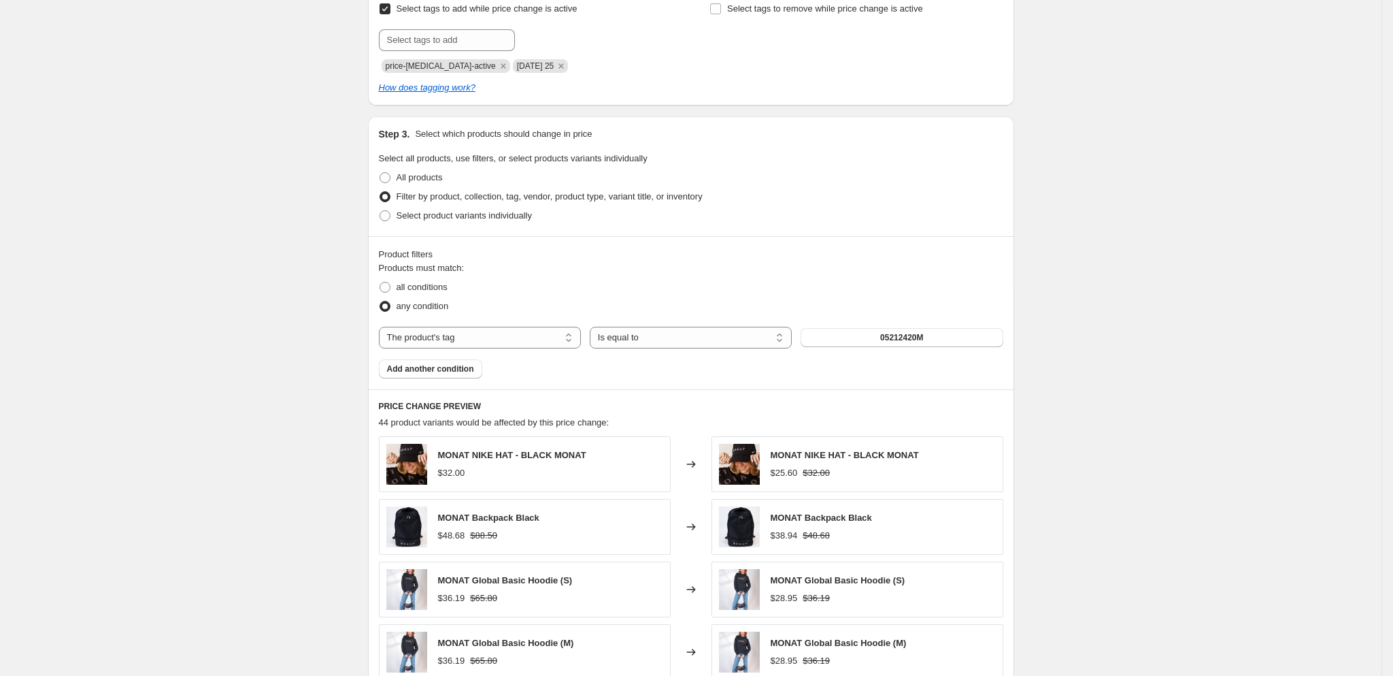
scroll to position [923, 0]
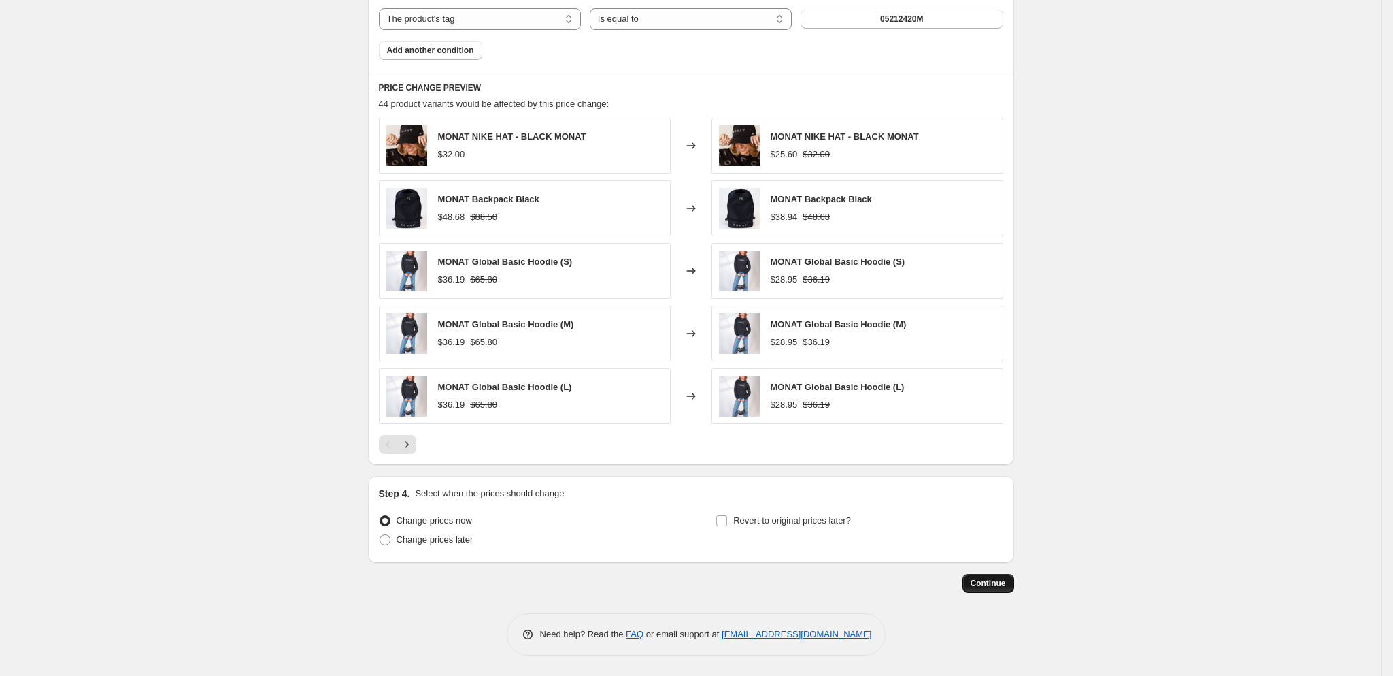
click at [1004, 588] on span "Continue" at bounding box center [988, 583] width 35 height 11
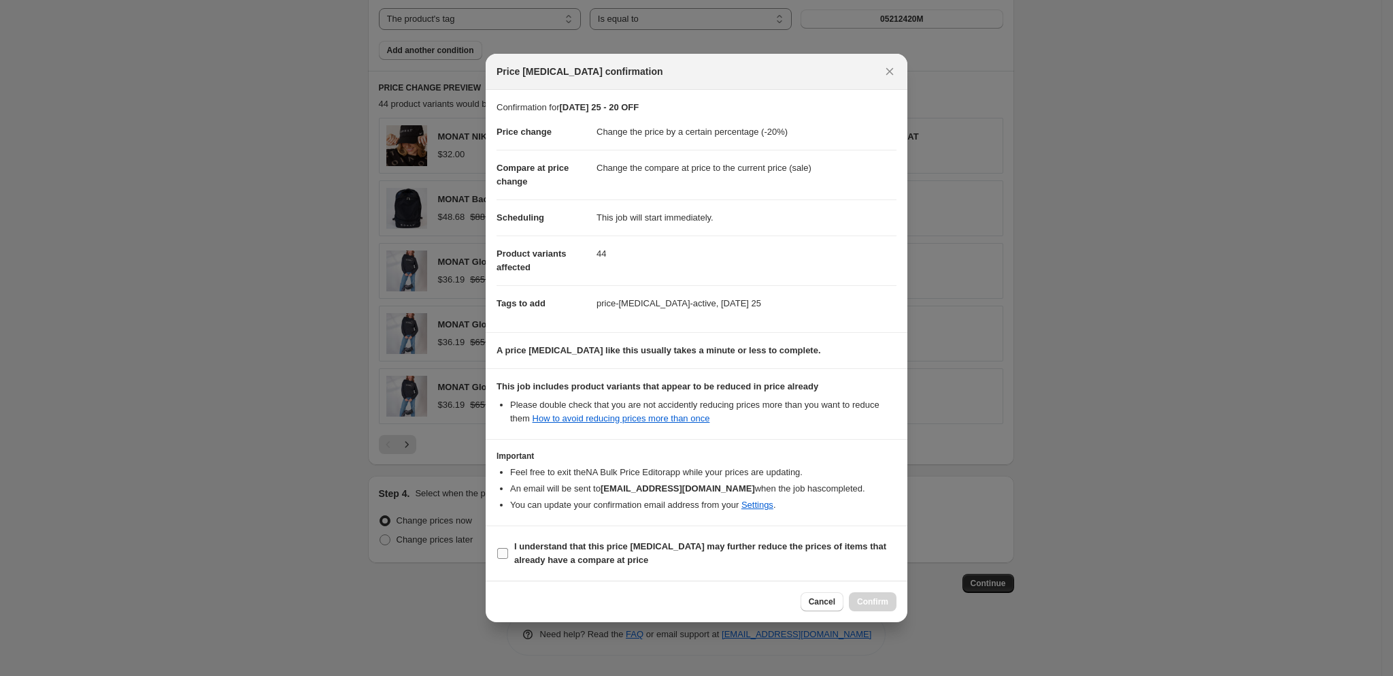
click at [501, 548] on input "I understand that this price change job may further reduce the prices of items …" at bounding box center [502, 553] width 11 height 11
checkbox input "true"
click at [877, 601] on span "Confirm" at bounding box center [872, 601] width 31 height 11
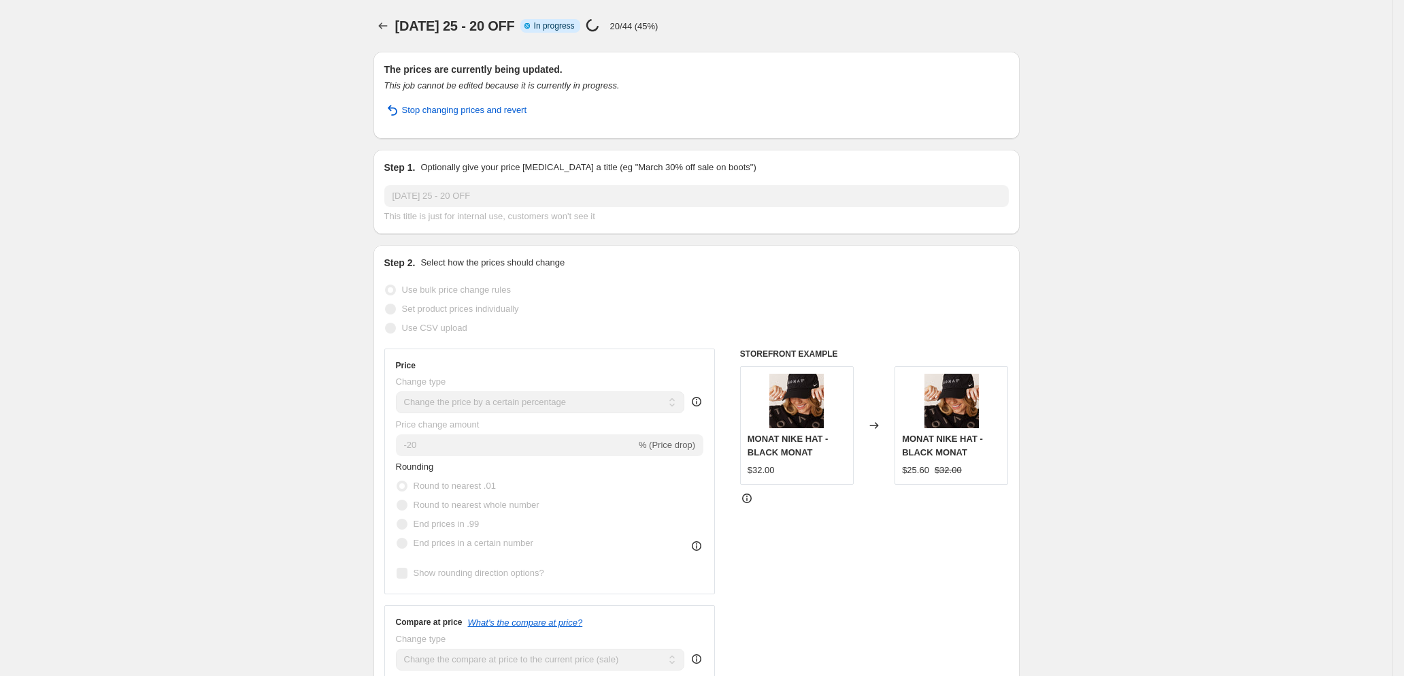
select select "percentage"
select select "tag"
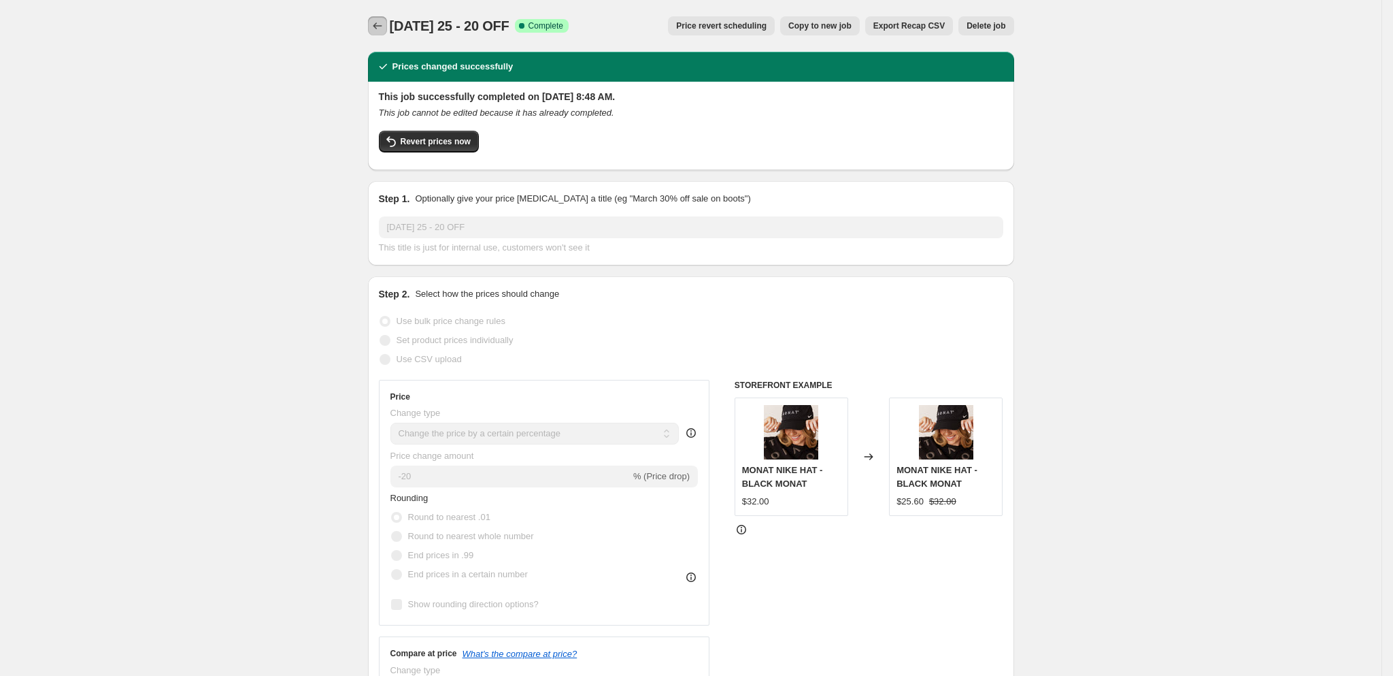
click at [387, 21] on button "Price change jobs" at bounding box center [377, 25] width 19 height 19
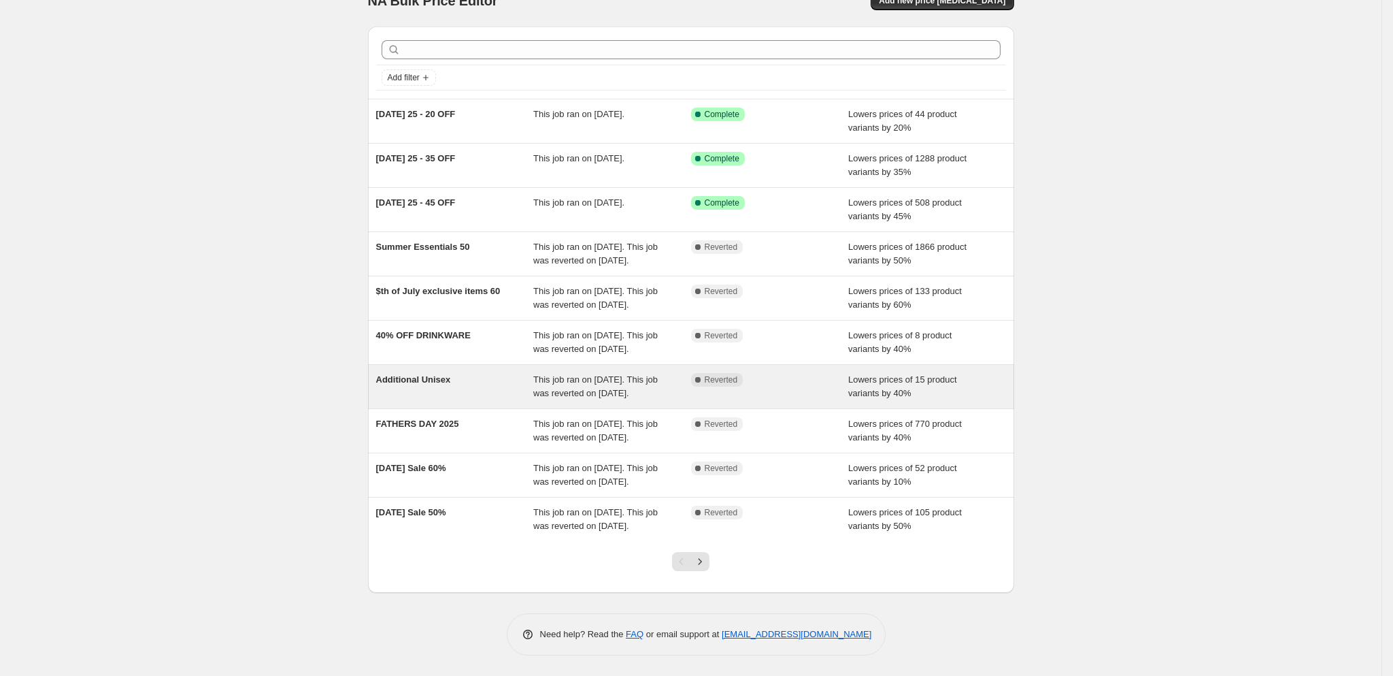
scroll to position [80, 0]
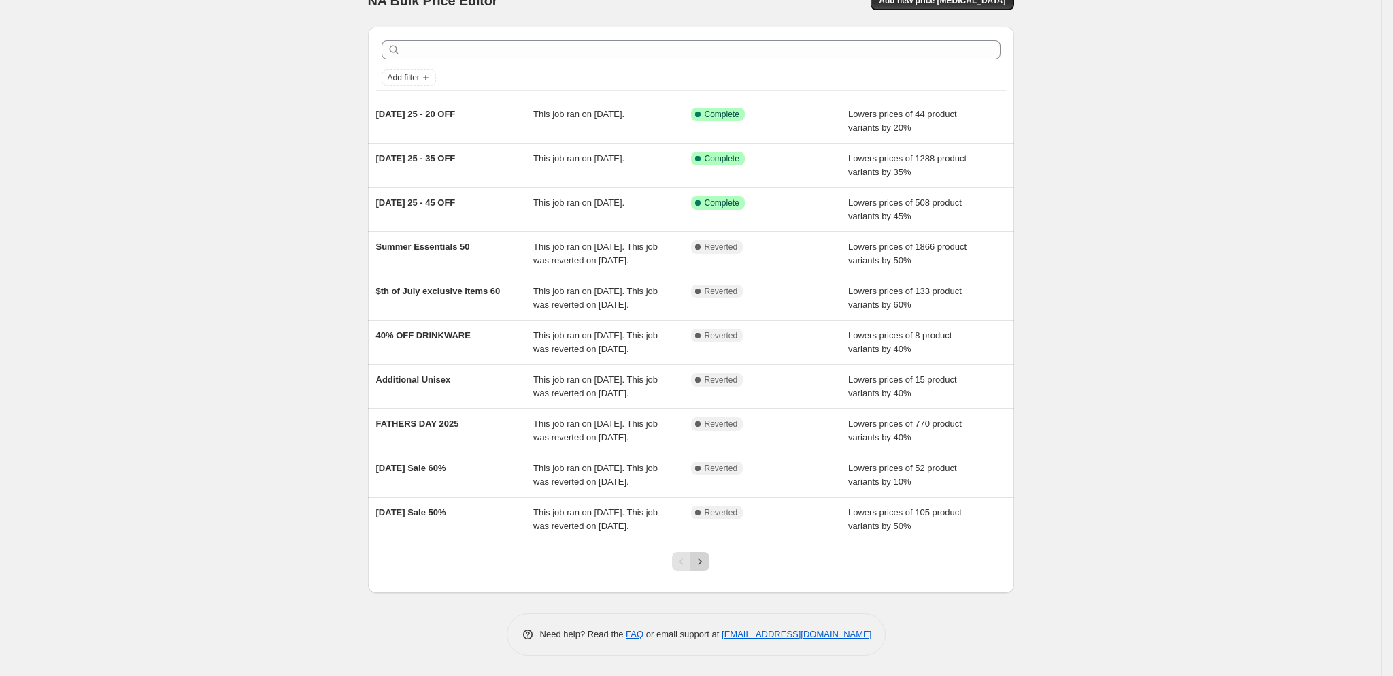
click at [702, 564] on icon "Next" at bounding box center [700, 561] width 3 height 6
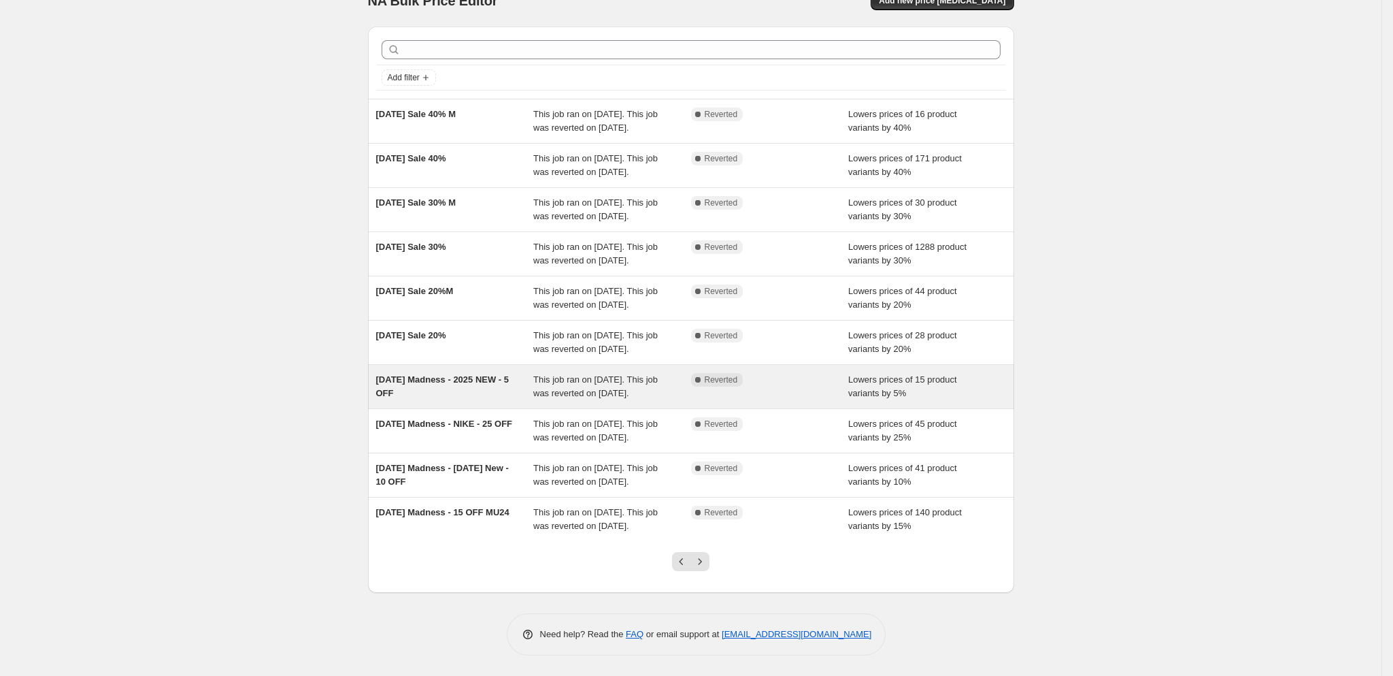
scroll to position [162, 0]
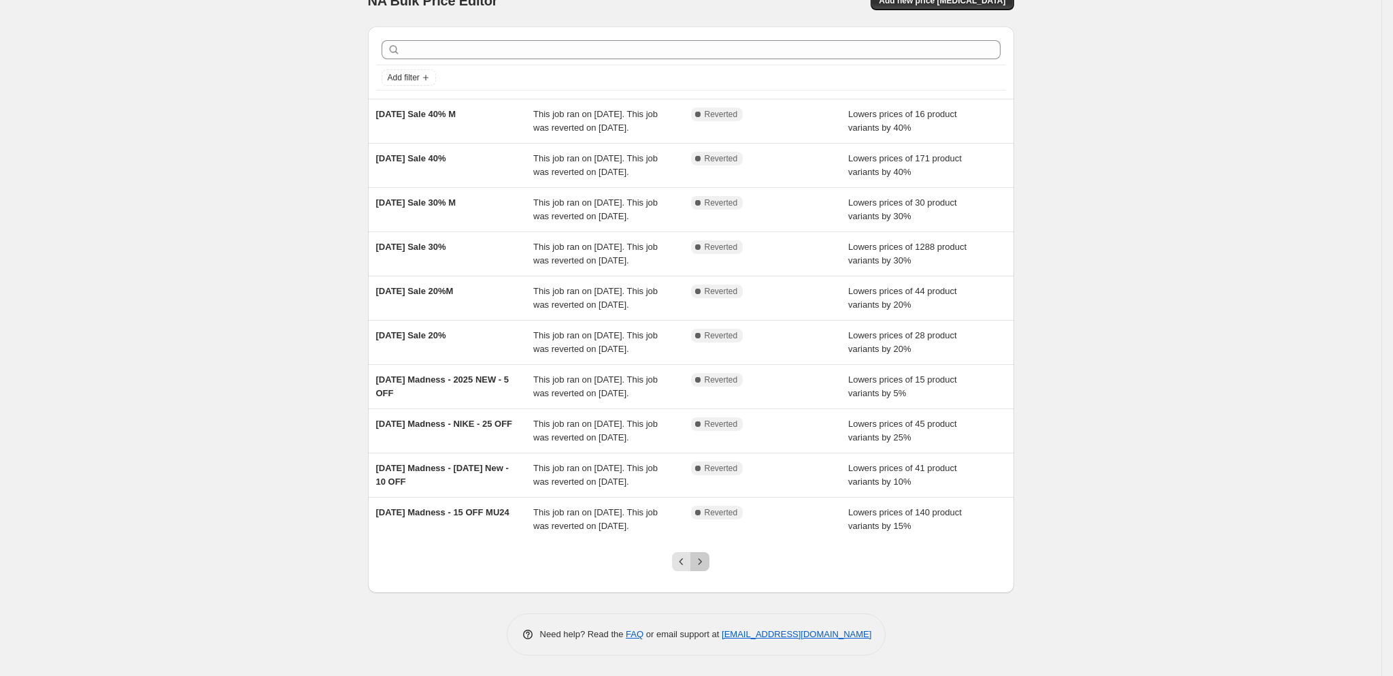
click at [700, 569] on button "Next" at bounding box center [700, 561] width 19 height 19
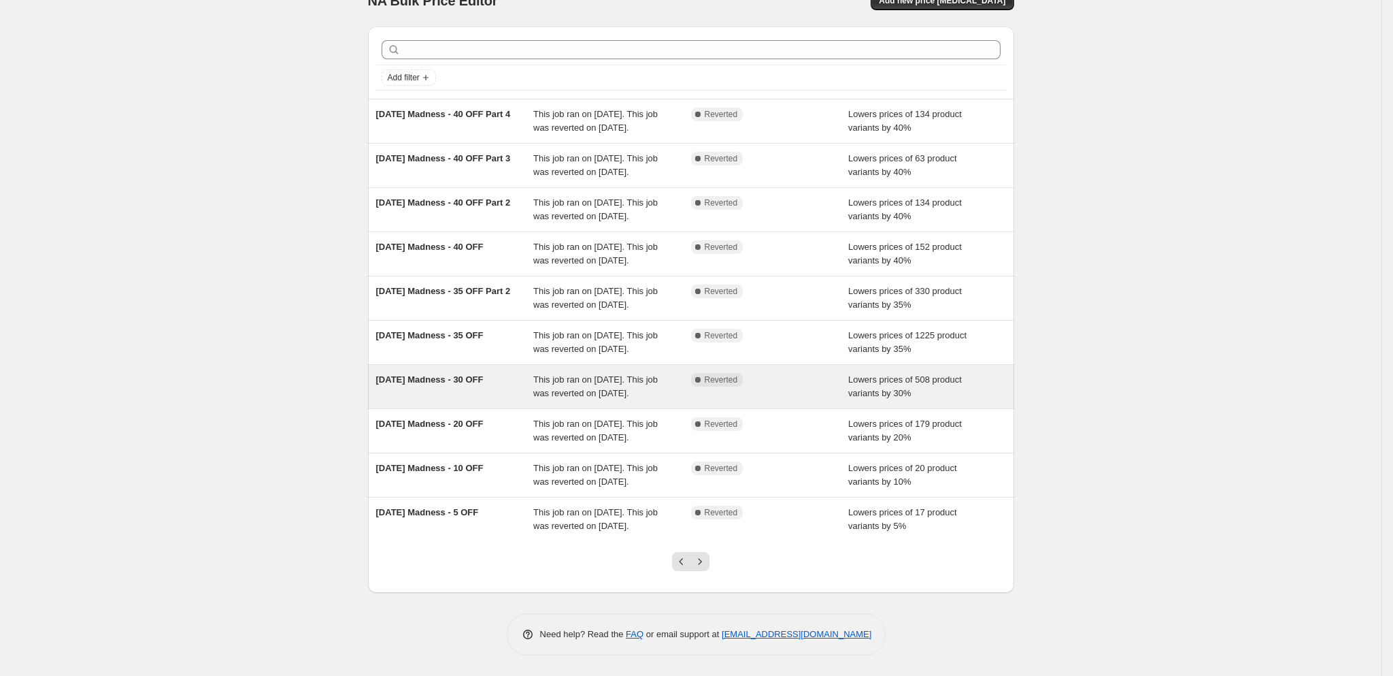
scroll to position [84, 0]
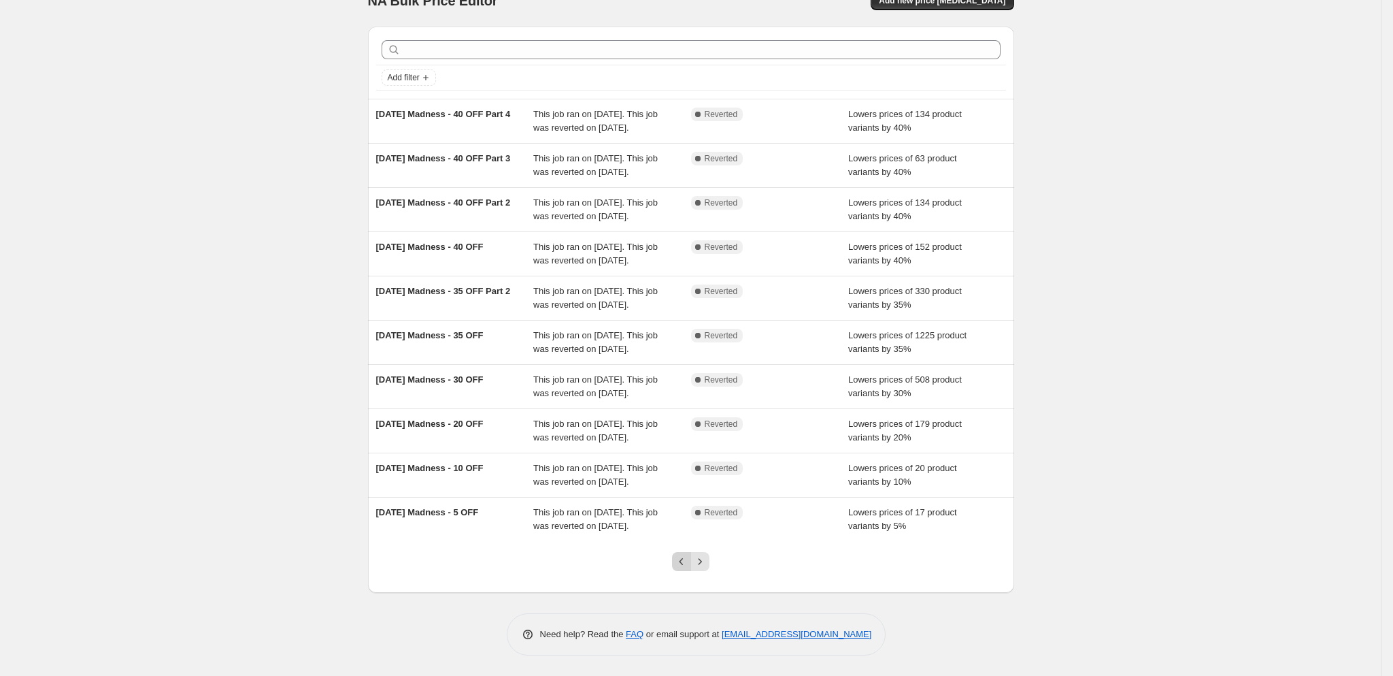
click at [679, 571] on button "Previous" at bounding box center [681, 561] width 19 height 19
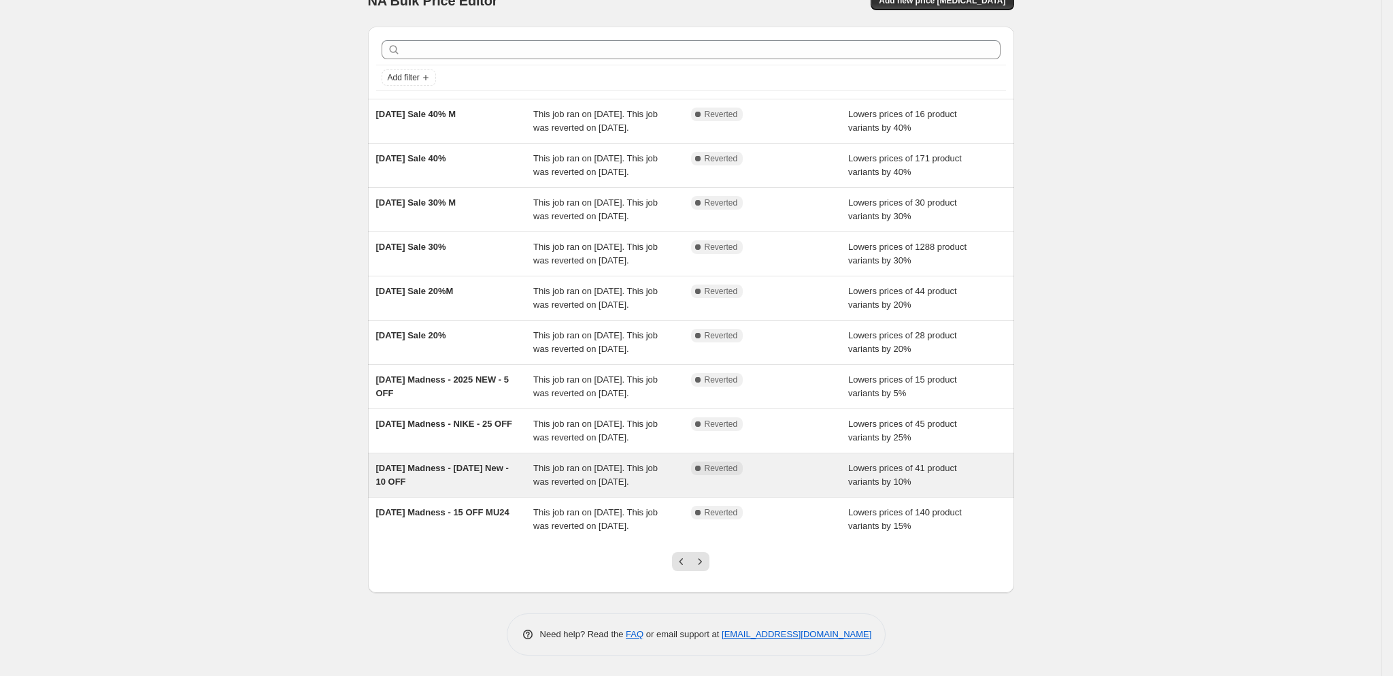
scroll to position [80, 0]
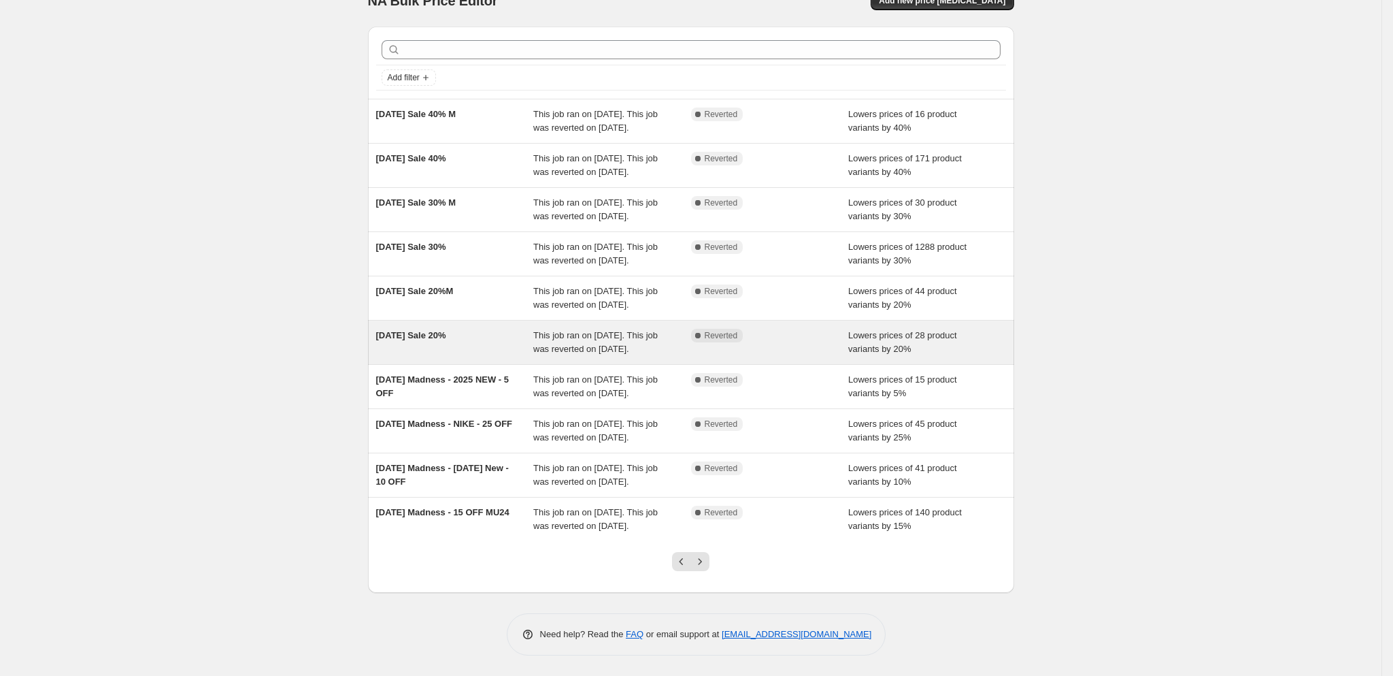
click at [495, 356] on div "2025 Memorial Day Sale 20%" at bounding box center [455, 342] width 158 height 27
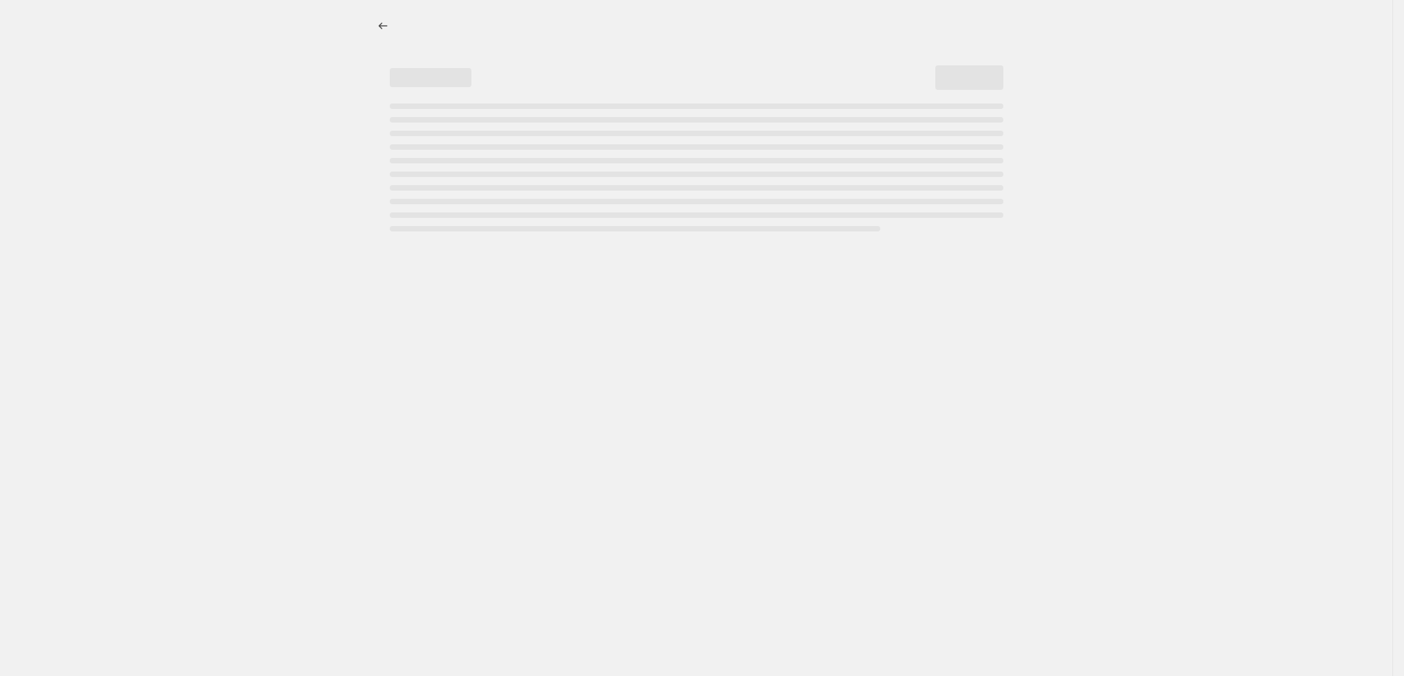
select select "percentage"
select select "tag"
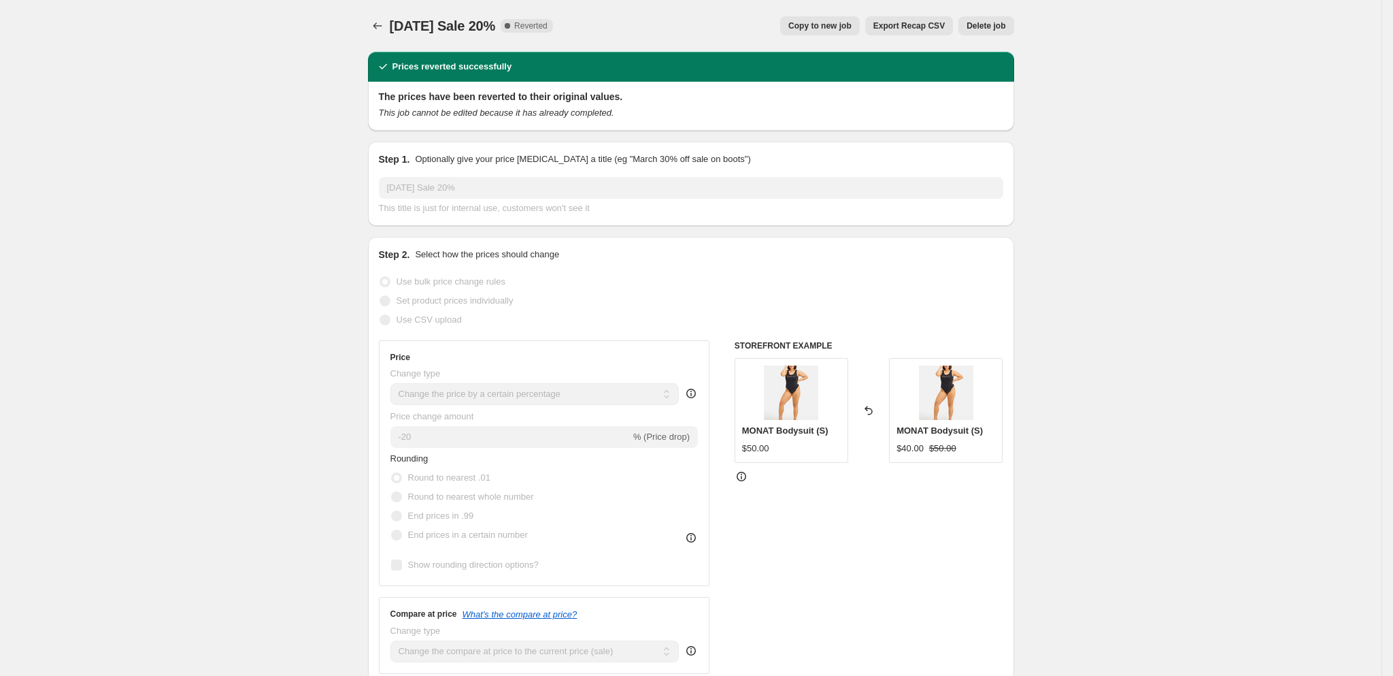
click at [842, 29] on span "Copy to new job" at bounding box center [820, 25] width 63 height 11
select select "percentage"
select select "tag"
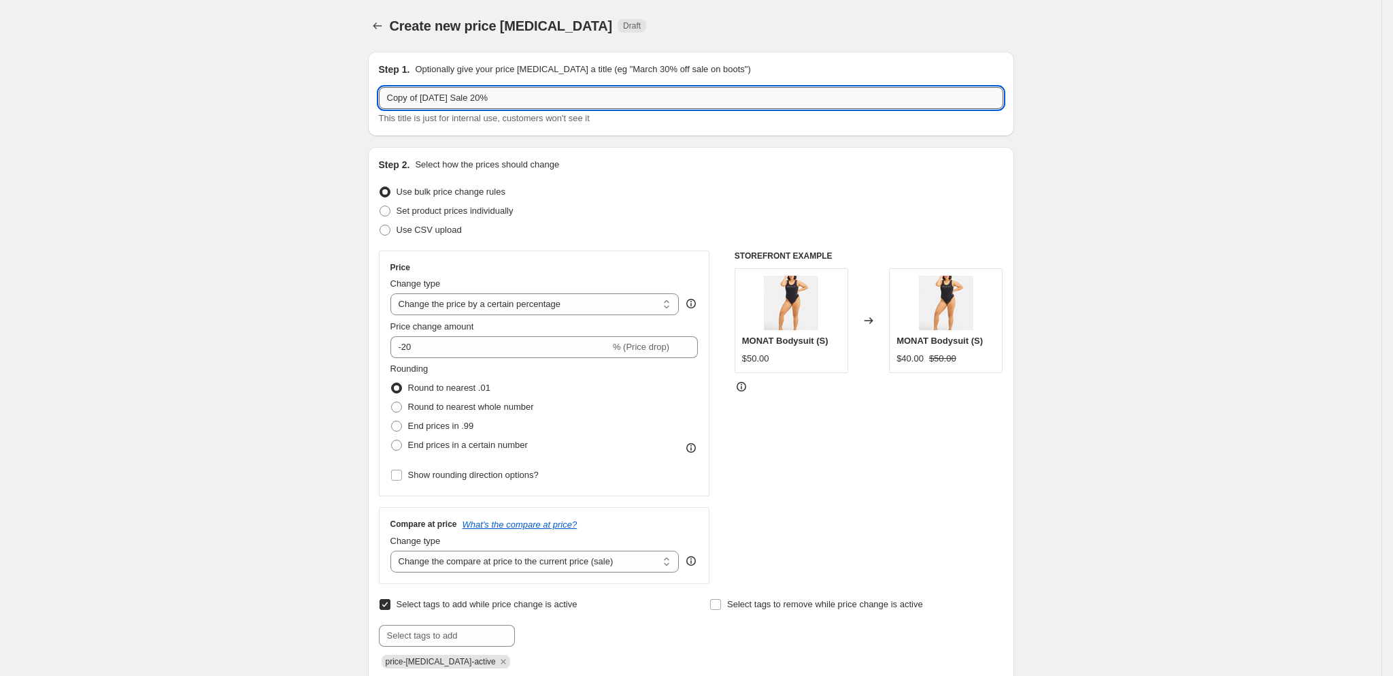
click at [537, 93] on input "Copy of 2025 Memorial Day Sale 20%" at bounding box center [691, 98] width 625 height 22
paste input "[DATE] 25 - 35 OFF"
click at [475, 93] on input "[DATE] 25 - 35 OFF" at bounding box center [691, 98] width 625 height 22
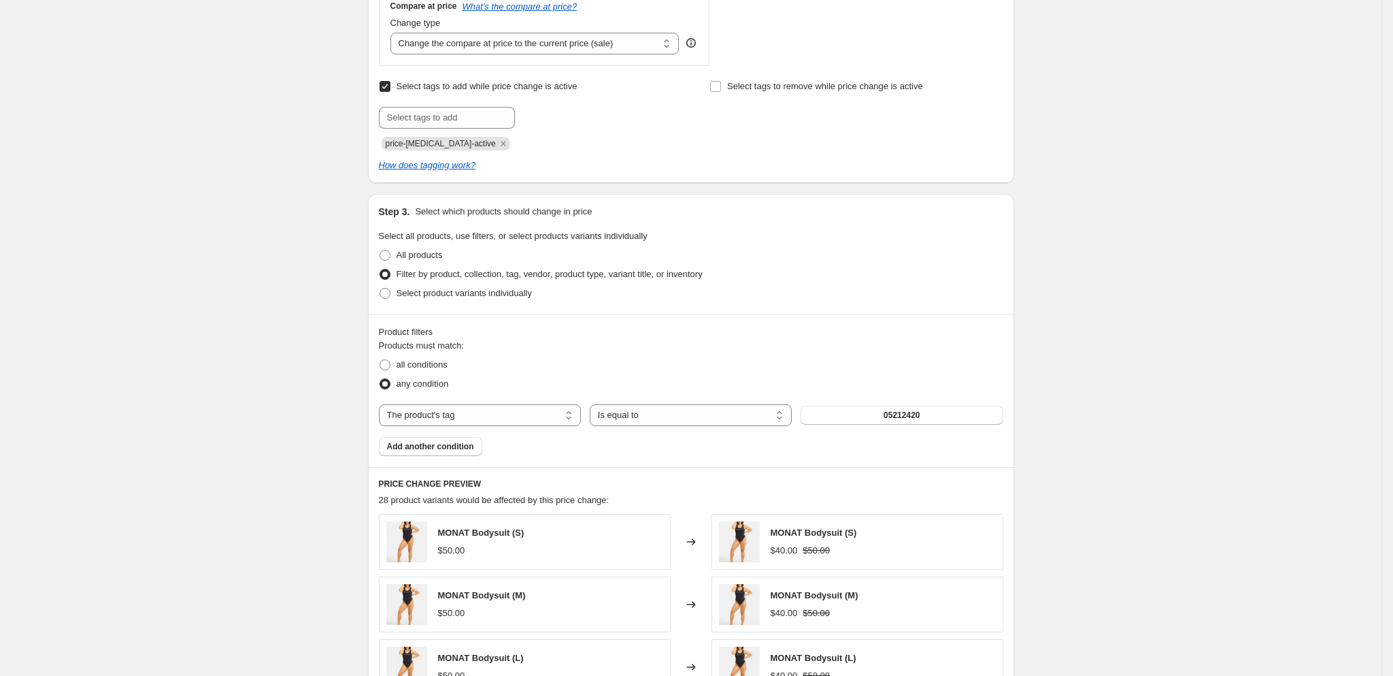
scroll to position [492, 0]
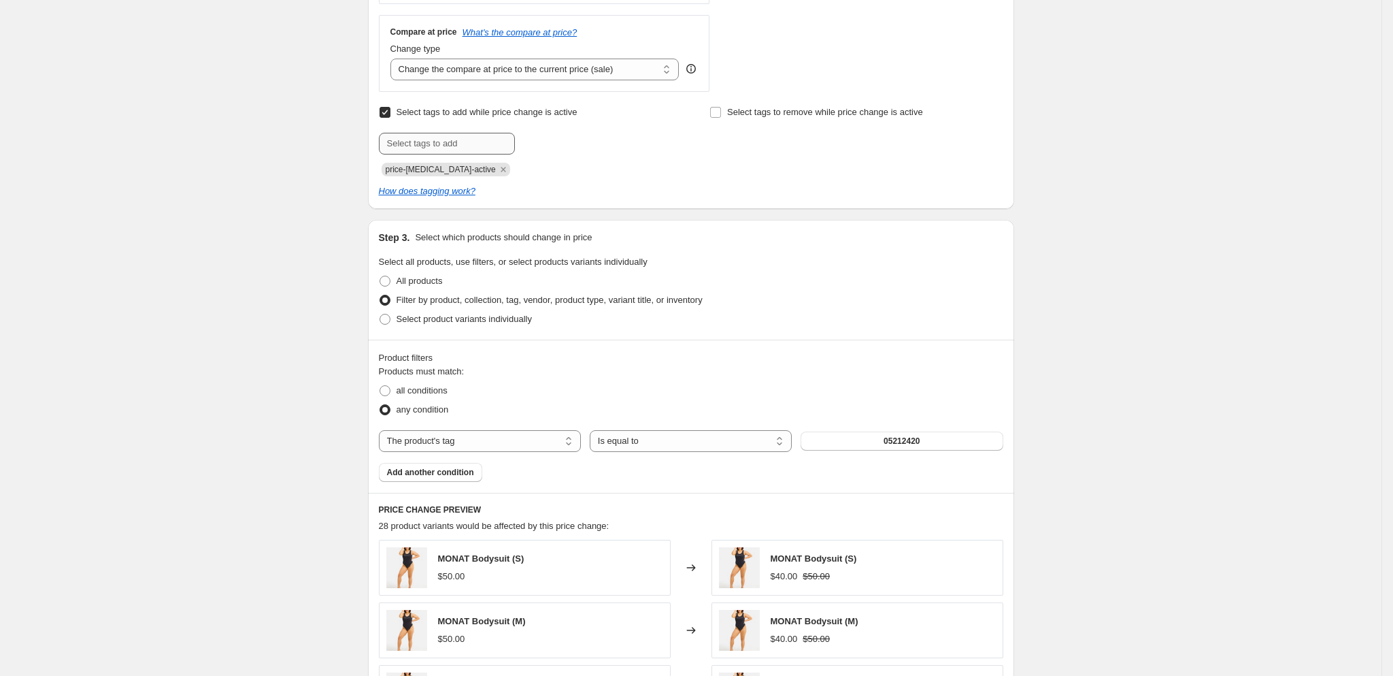
type input "[DATE] 25 - 20 OFF"
click at [415, 148] on input "text" at bounding box center [447, 144] width 136 height 22
type input "LABOR DAY 25"
click at [558, 152] on button "Add LABOR DAY 25" at bounding box center [554, 142] width 73 height 19
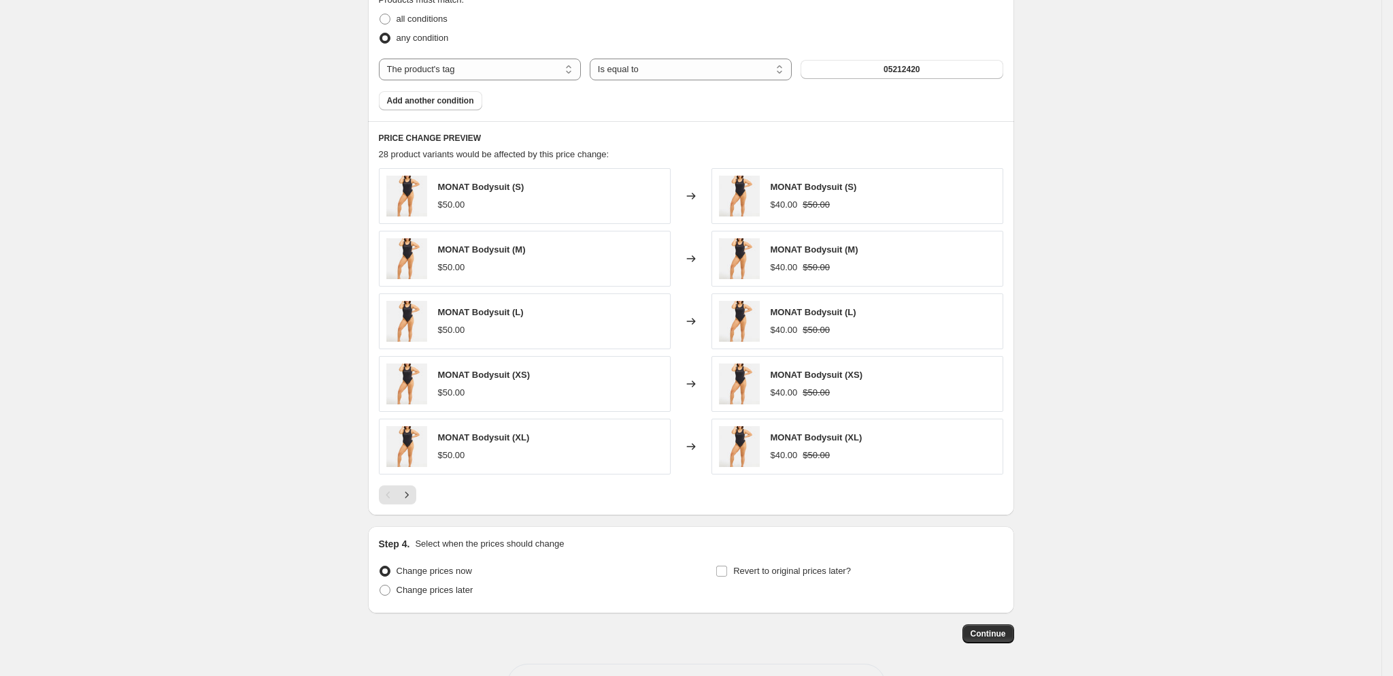
scroll to position [923, 0]
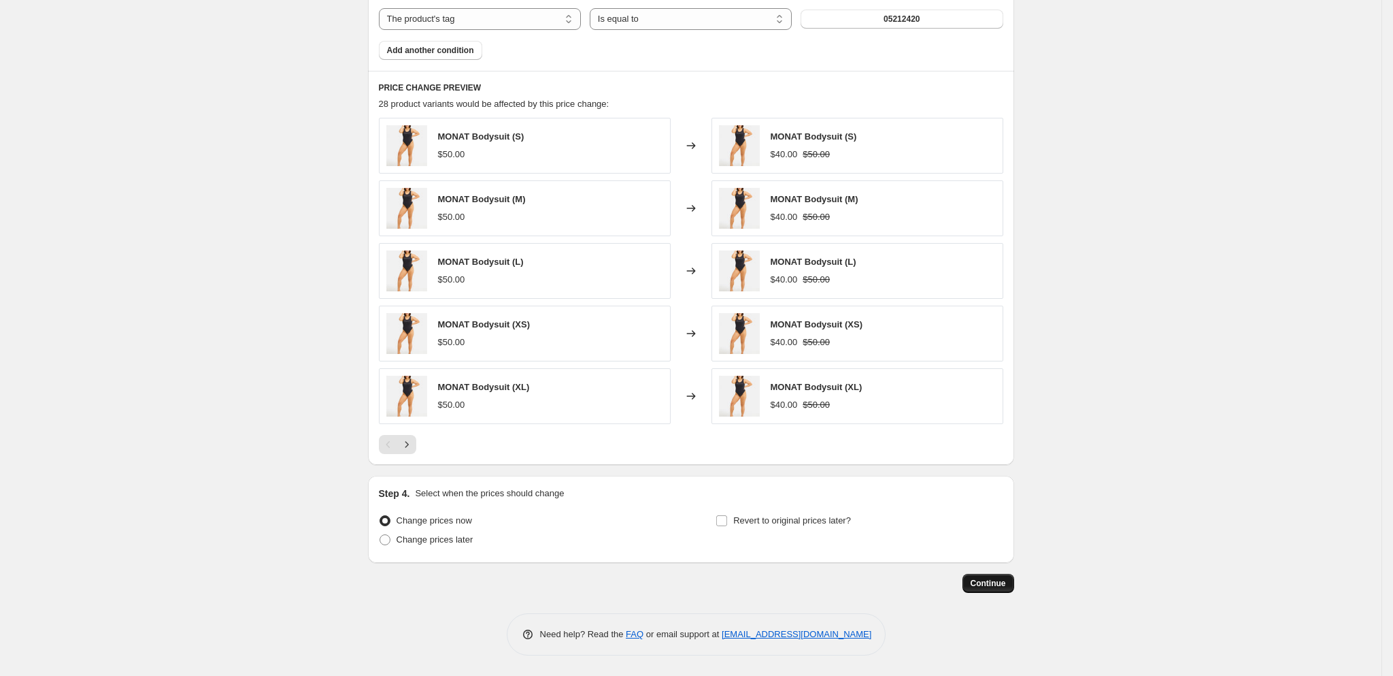
click at [989, 593] on button "Continue" at bounding box center [989, 583] width 52 height 19
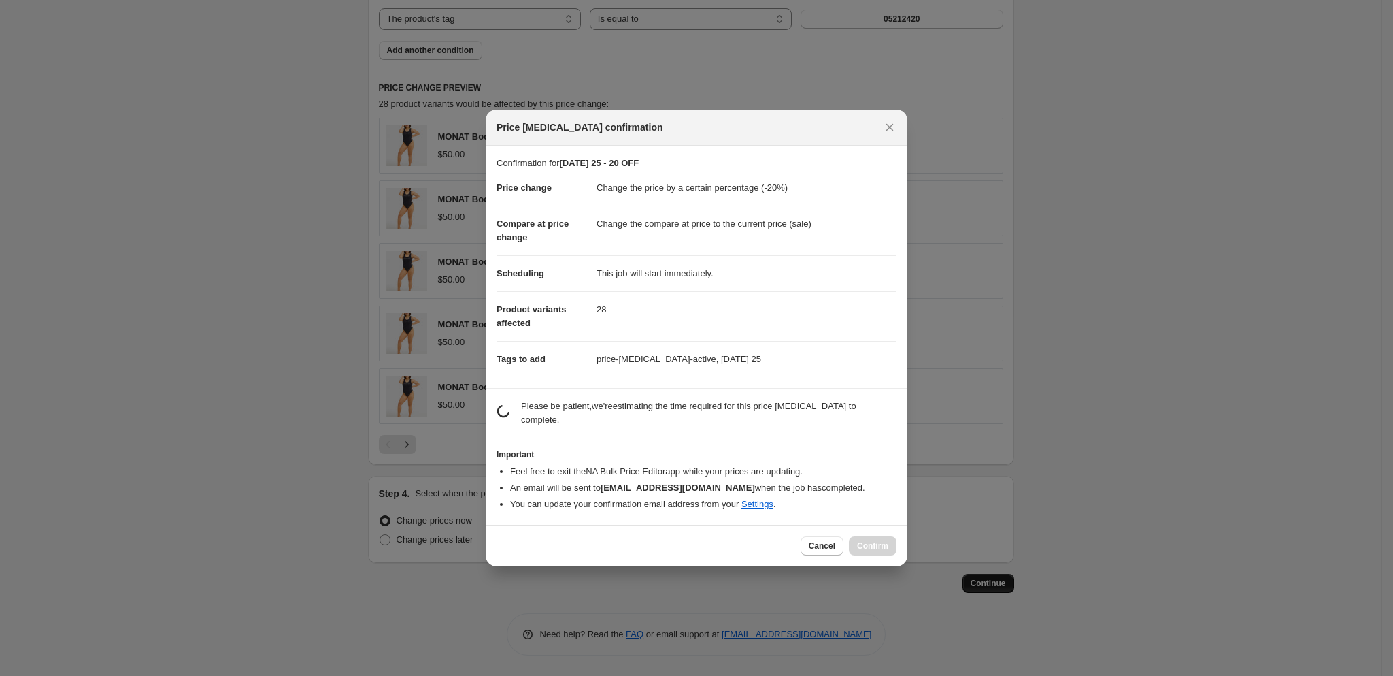
scroll to position [0, 0]
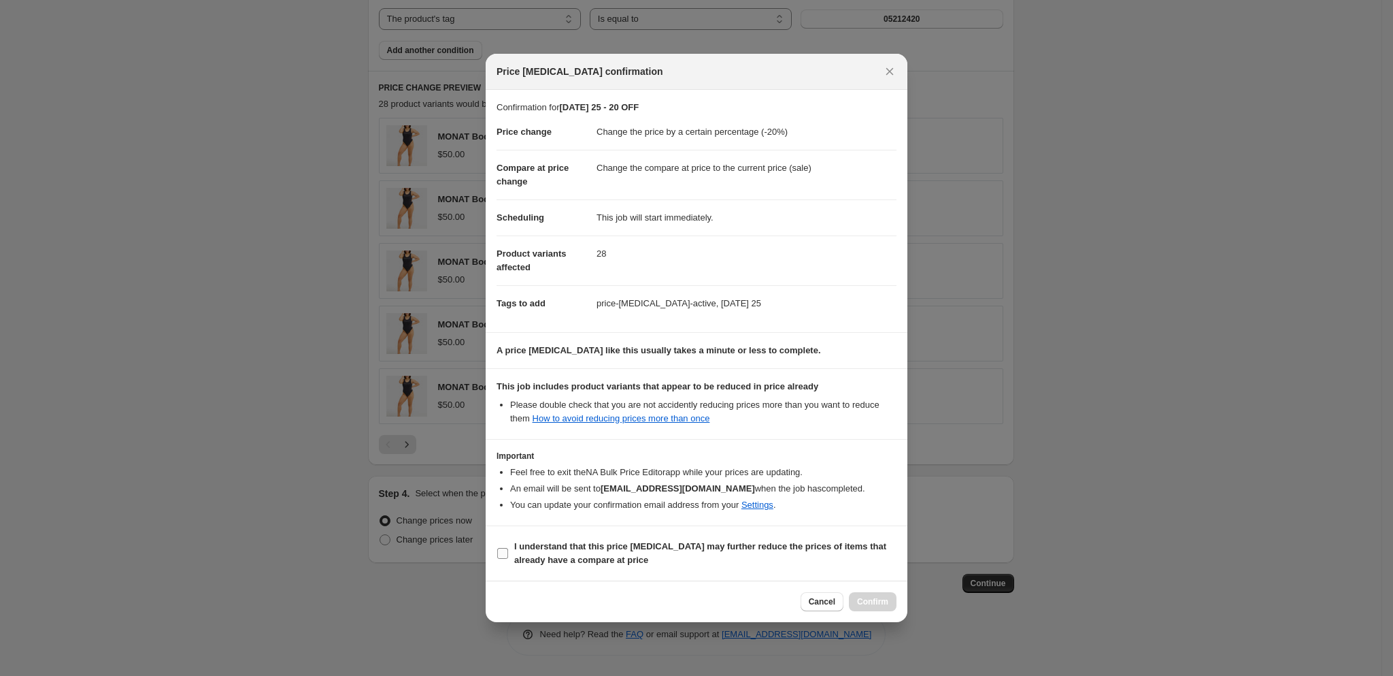
click at [499, 561] on label "I understand that this price change job may further reduce the prices of items …" at bounding box center [697, 553] width 400 height 33
click at [499, 559] on input "I understand that this price change job may further reduce the prices of items …" at bounding box center [502, 553] width 11 height 11
checkbox input "true"
click at [880, 607] on span "Confirm" at bounding box center [872, 601] width 31 height 11
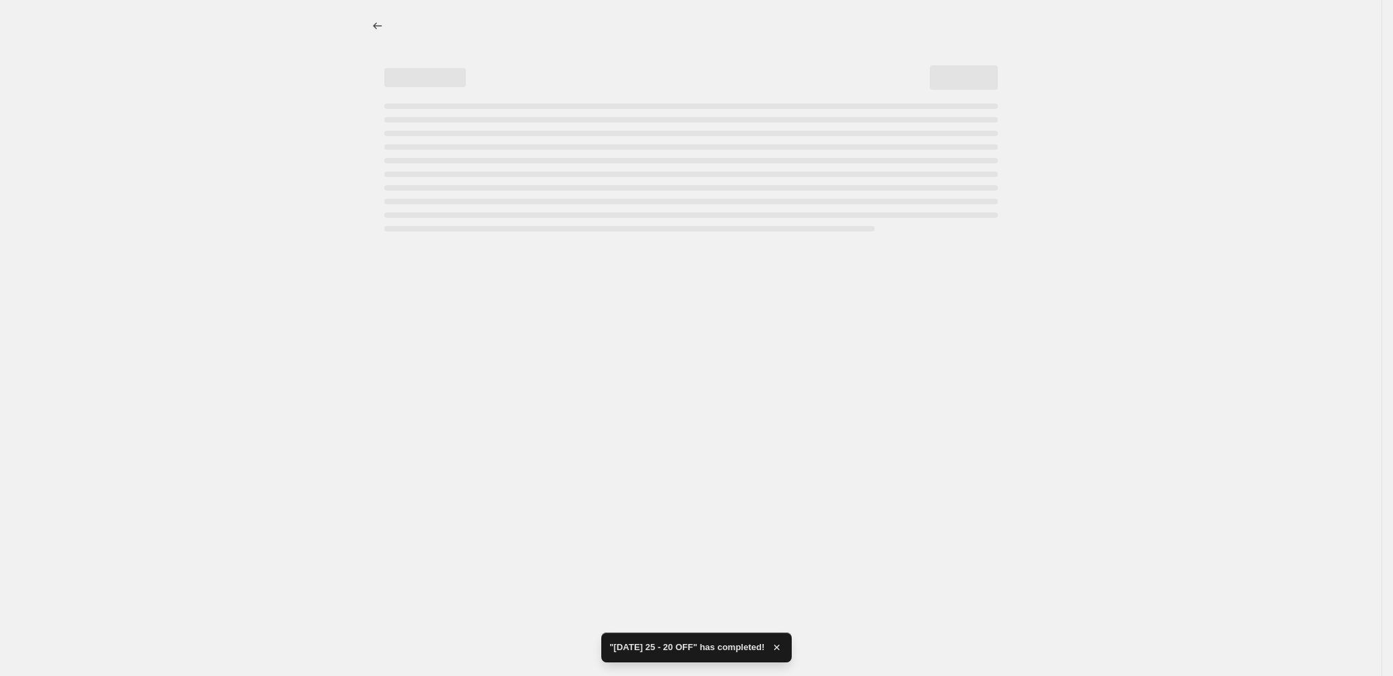
select select "percentage"
select select "tag"
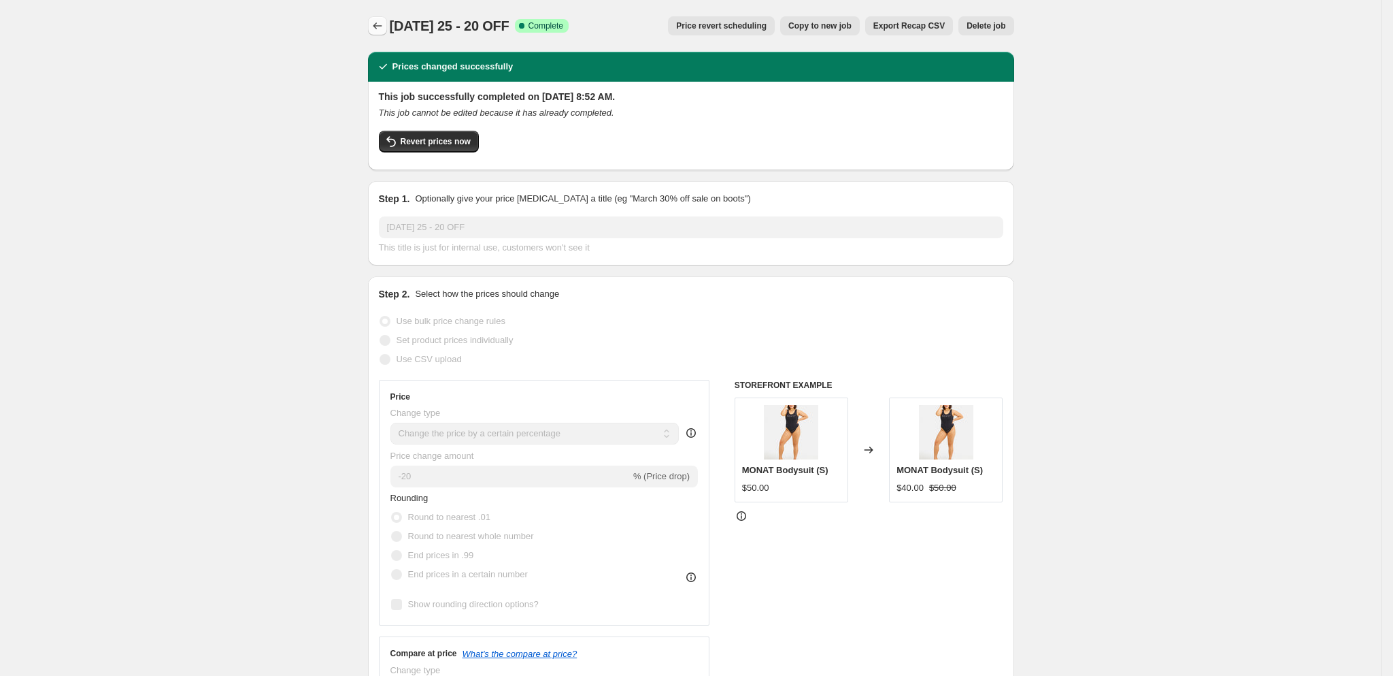
click at [381, 27] on icon "Price change jobs" at bounding box center [378, 26] width 14 height 14
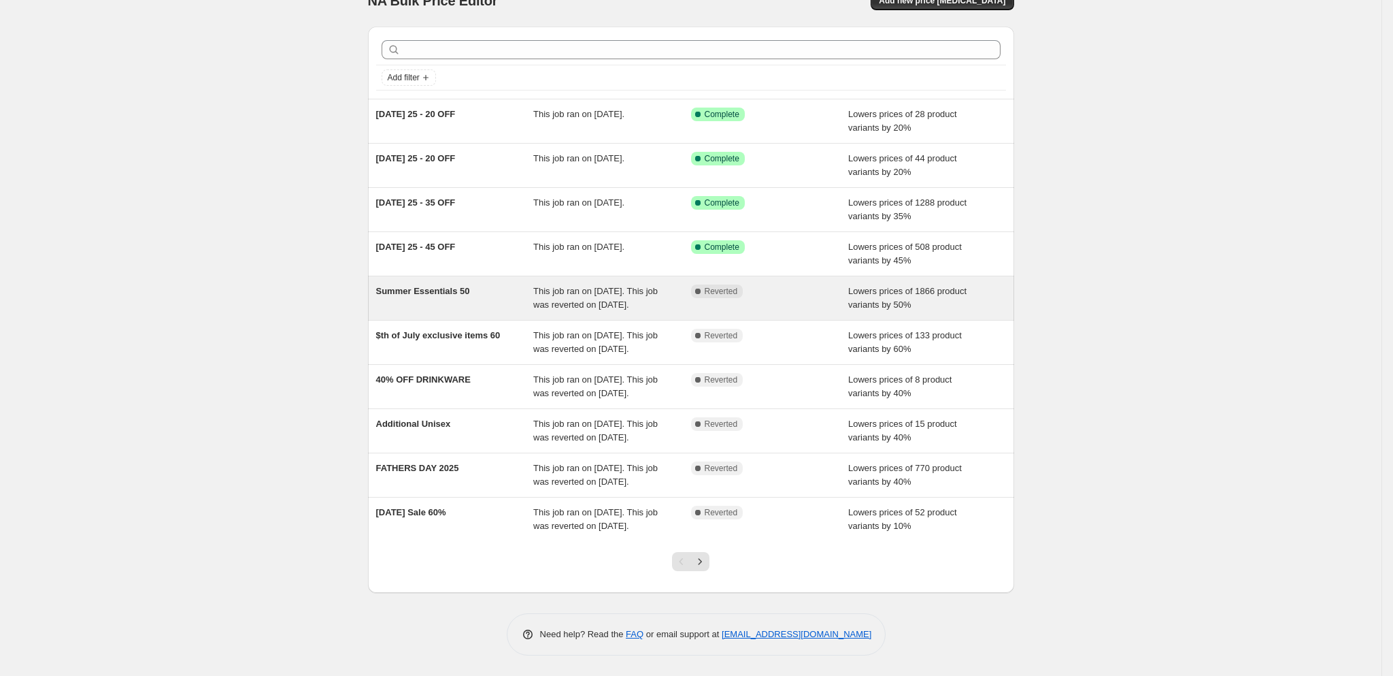
scroll to position [108, 0]
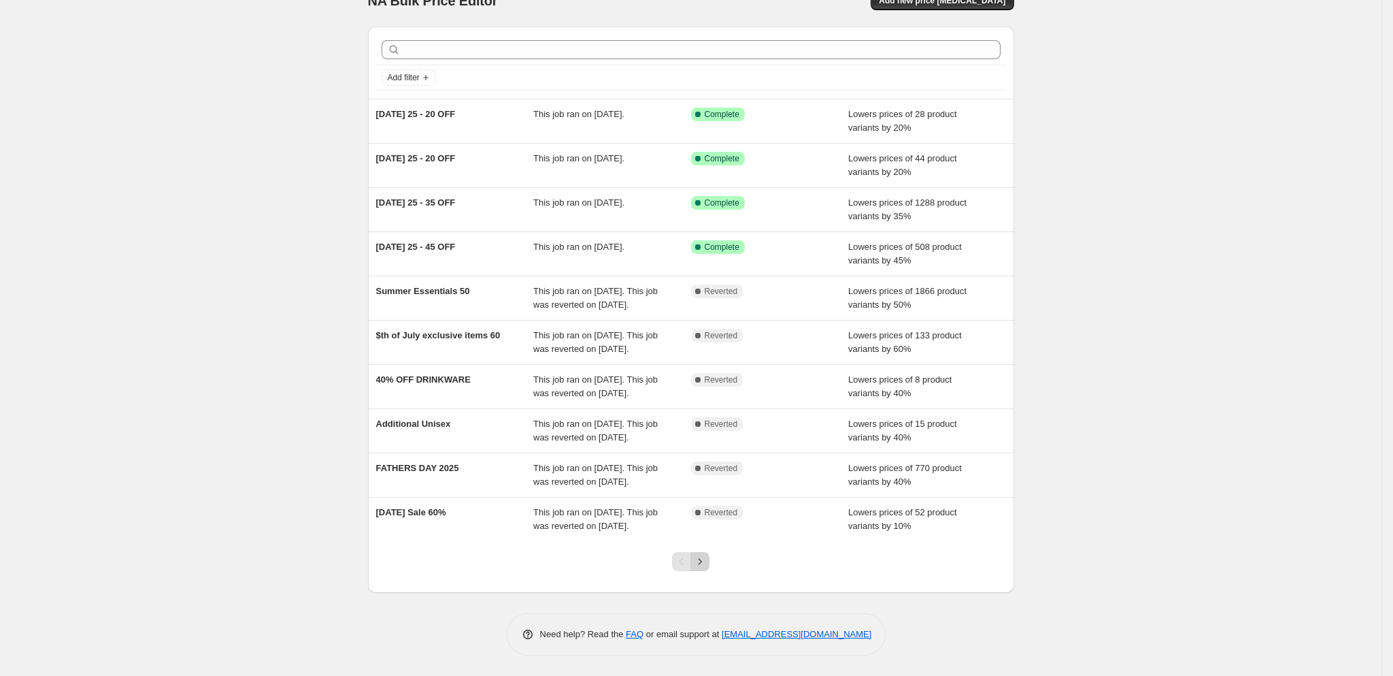
click at [707, 561] on icon "Next" at bounding box center [700, 561] width 14 height 14
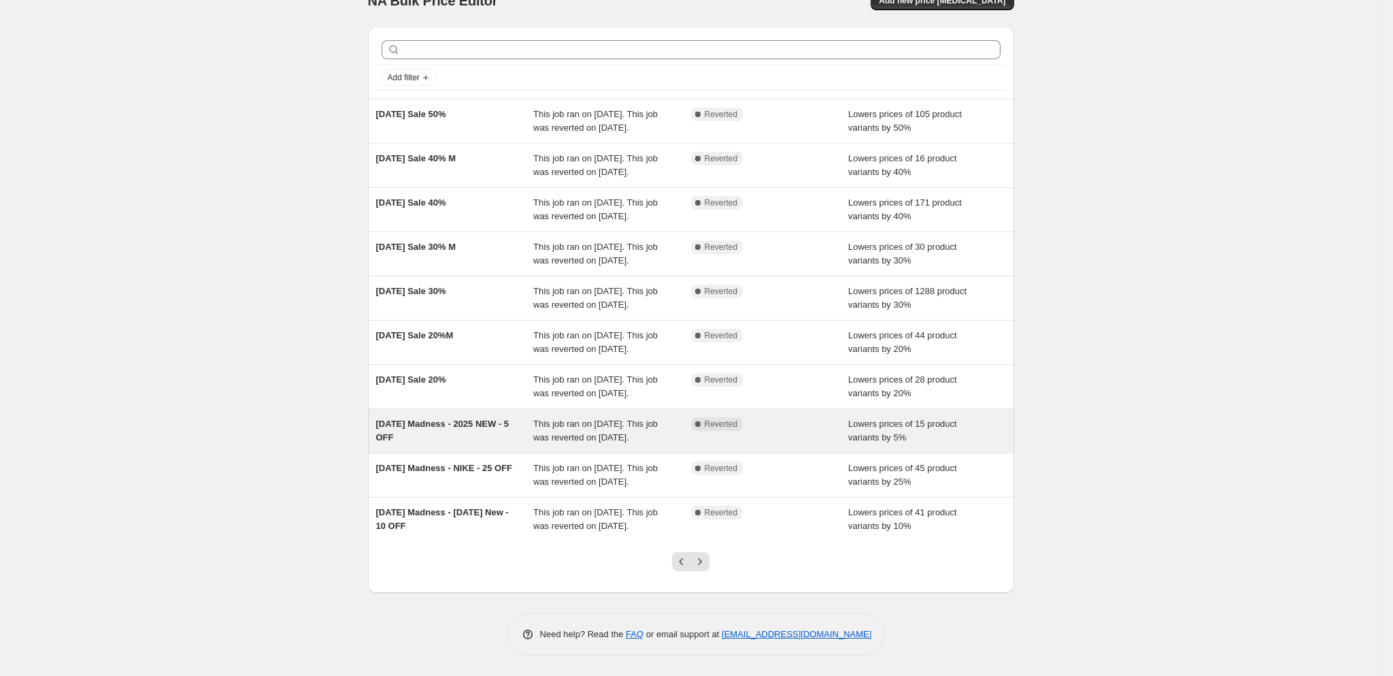
scroll to position [106, 0]
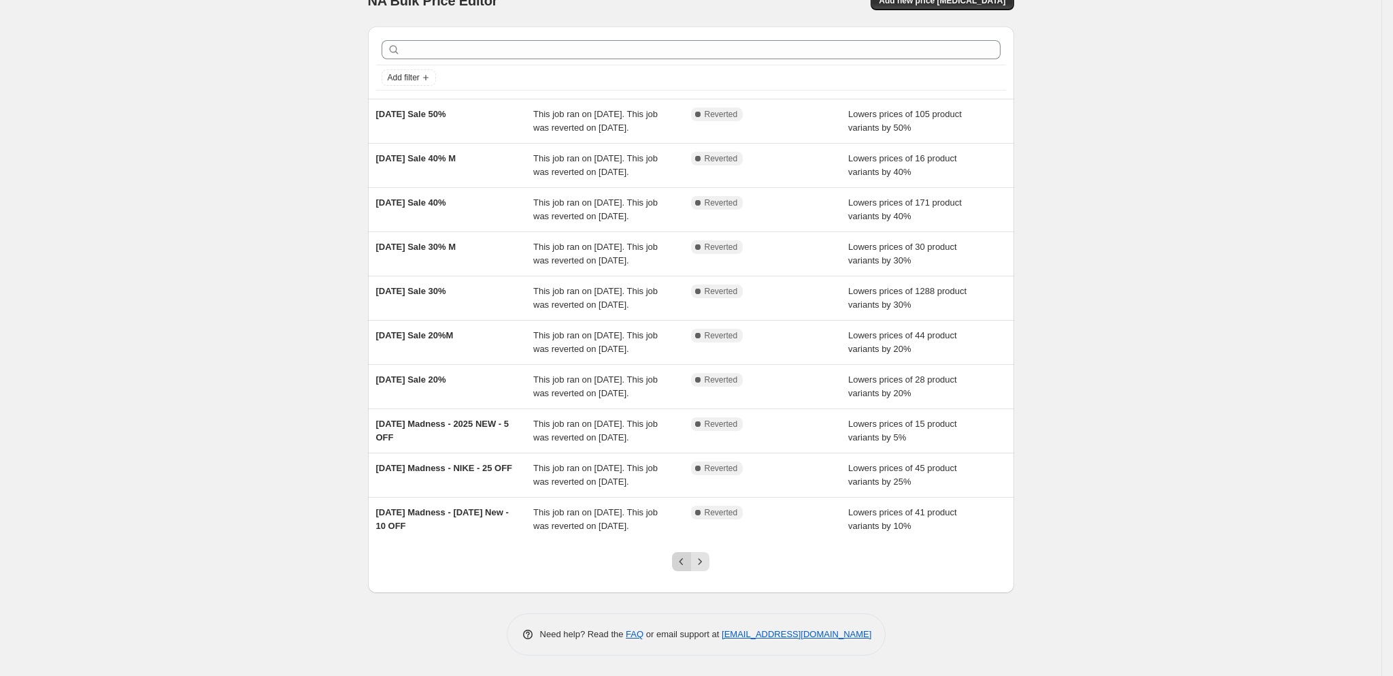
click at [688, 568] on icon "Previous" at bounding box center [682, 561] width 14 height 14
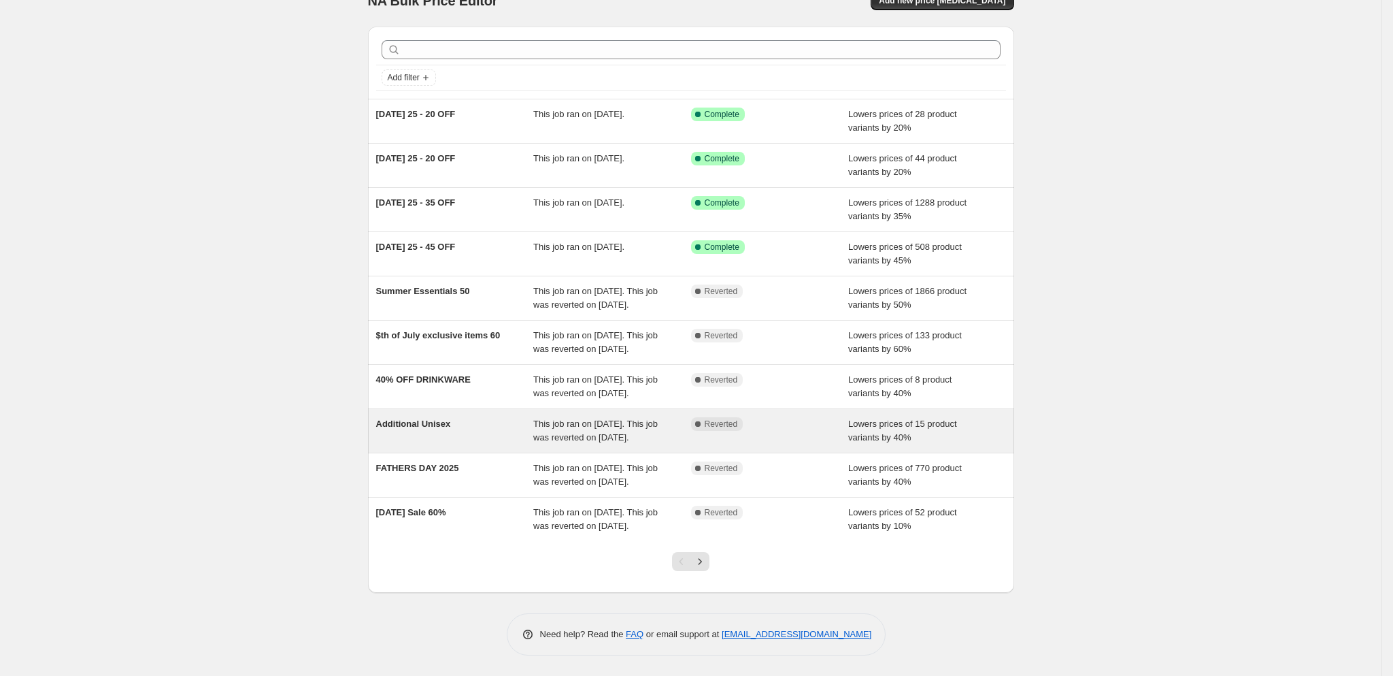
scroll to position [108, 0]
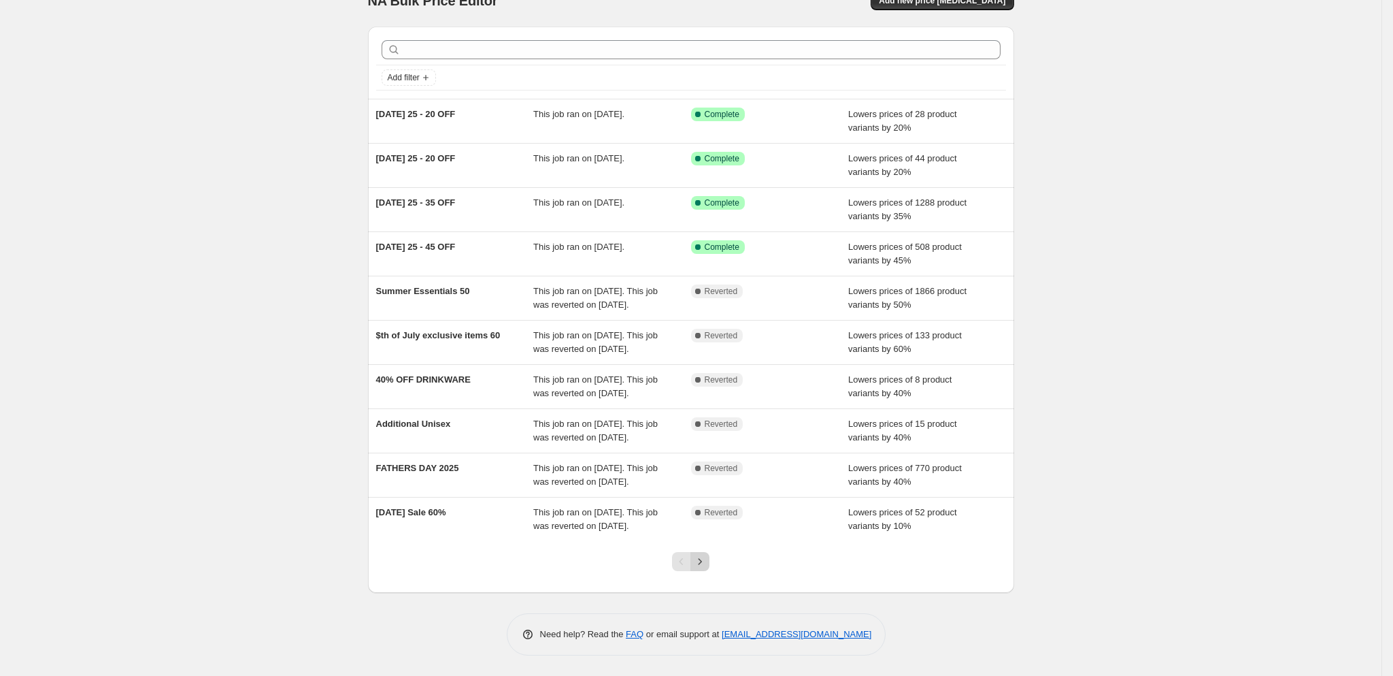
click at [707, 559] on icon "Next" at bounding box center [700, 561] width 14 height 14
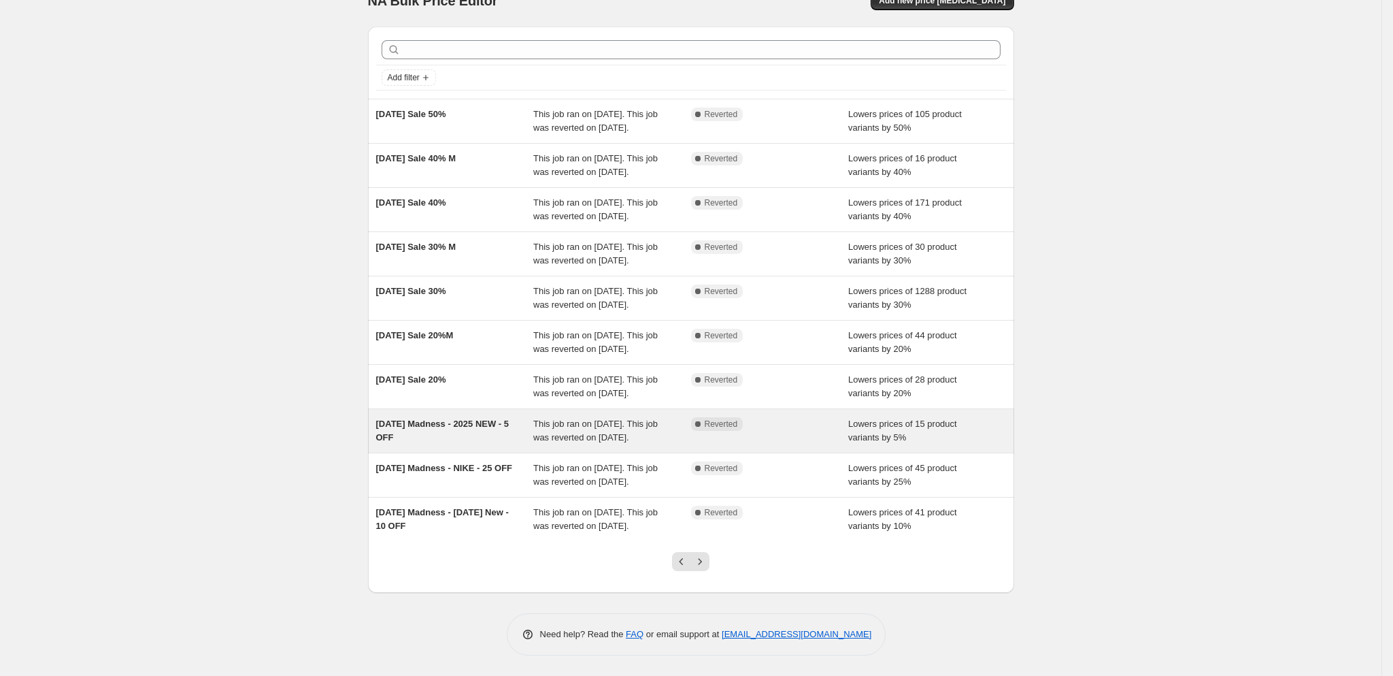
scroll to position [162, 0]
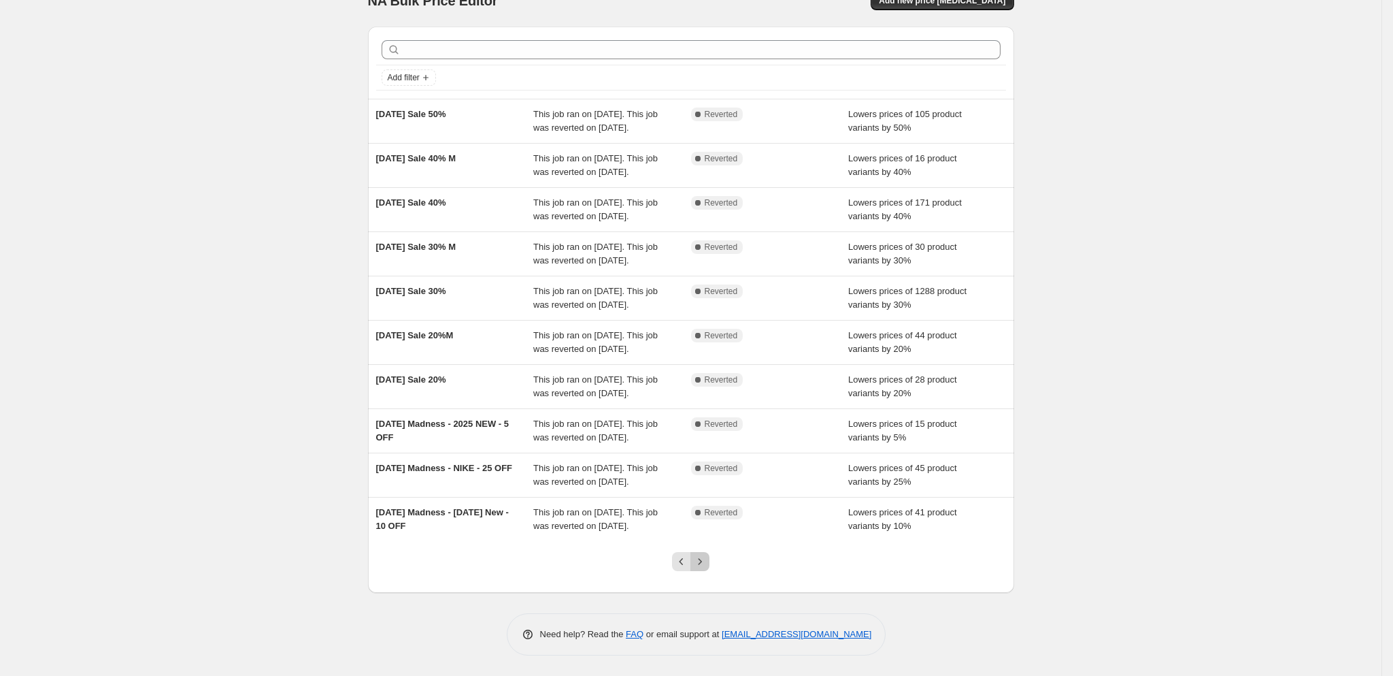
click at [710, 565] on button "Next" at bounding box center [700, 561] width 19 height 19
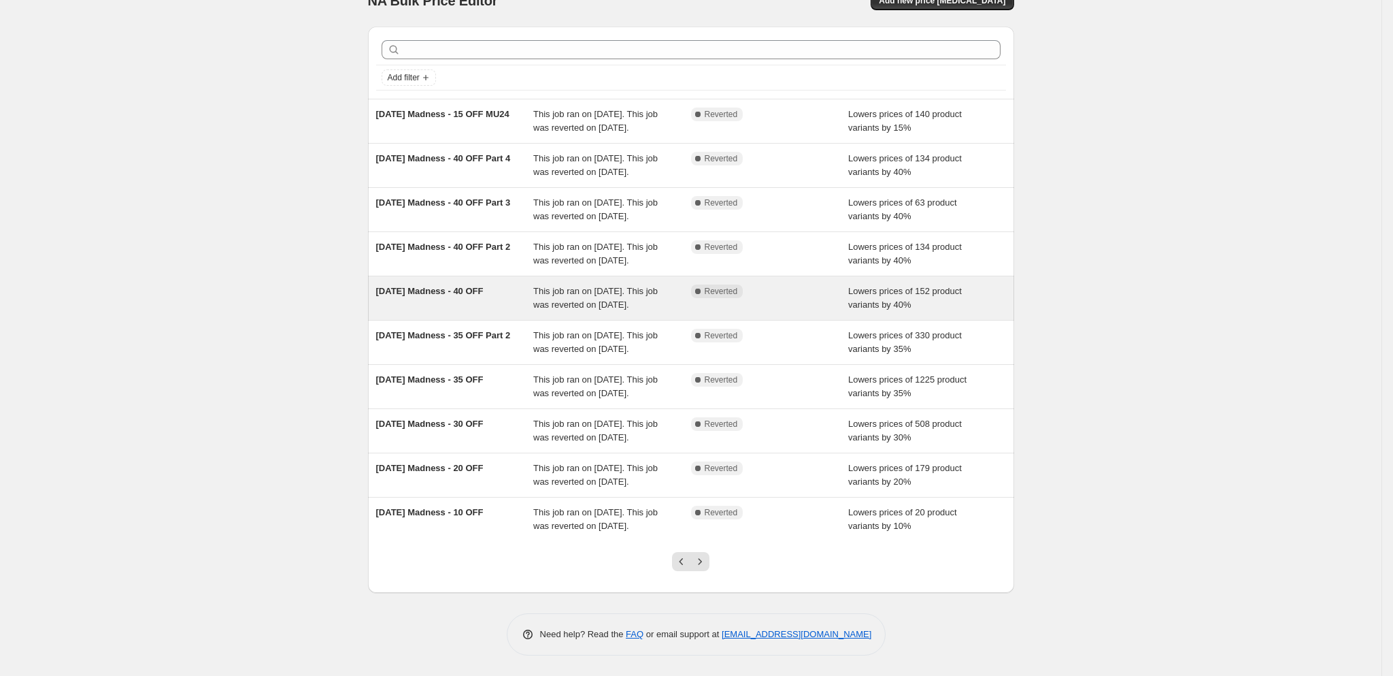
scroll to position [135, 0]
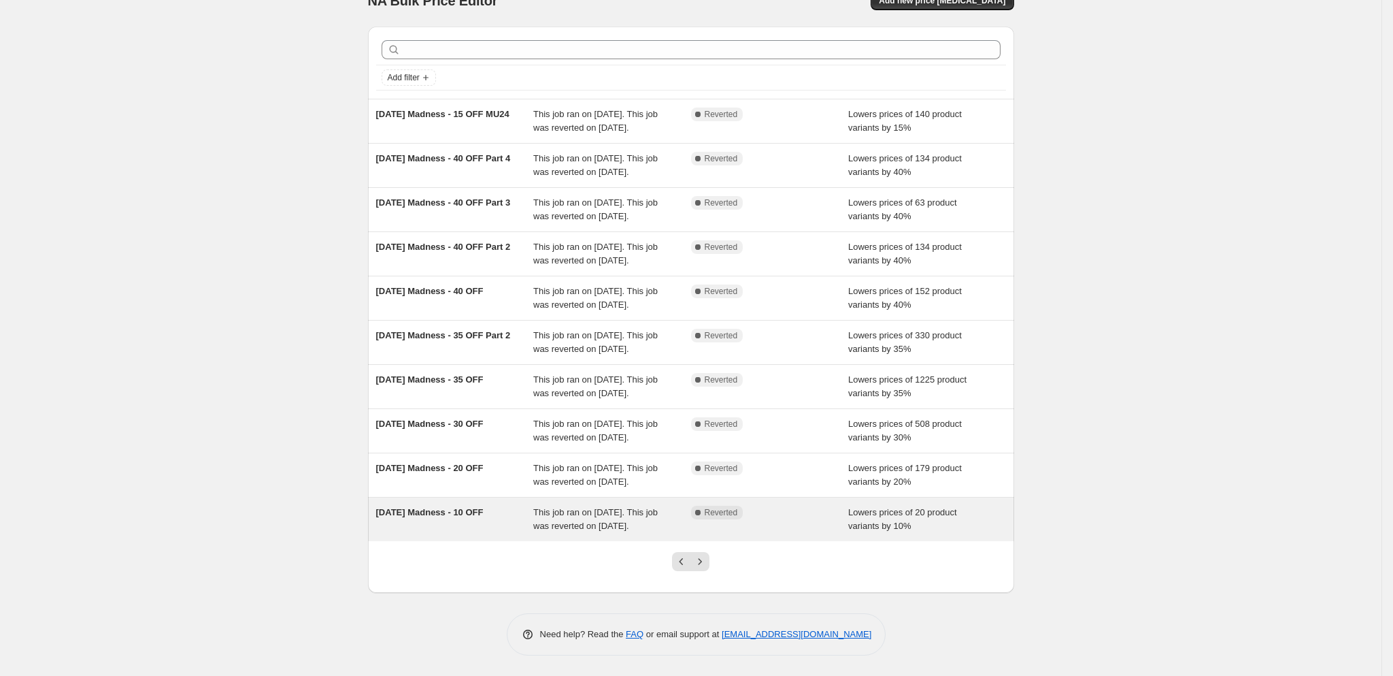
click at [459, 516] on div "2025 March Madness - 10 OFF This job ran on March 20, 2025. This job was revert…" at bounding box center [691, 519] width 646 height 44
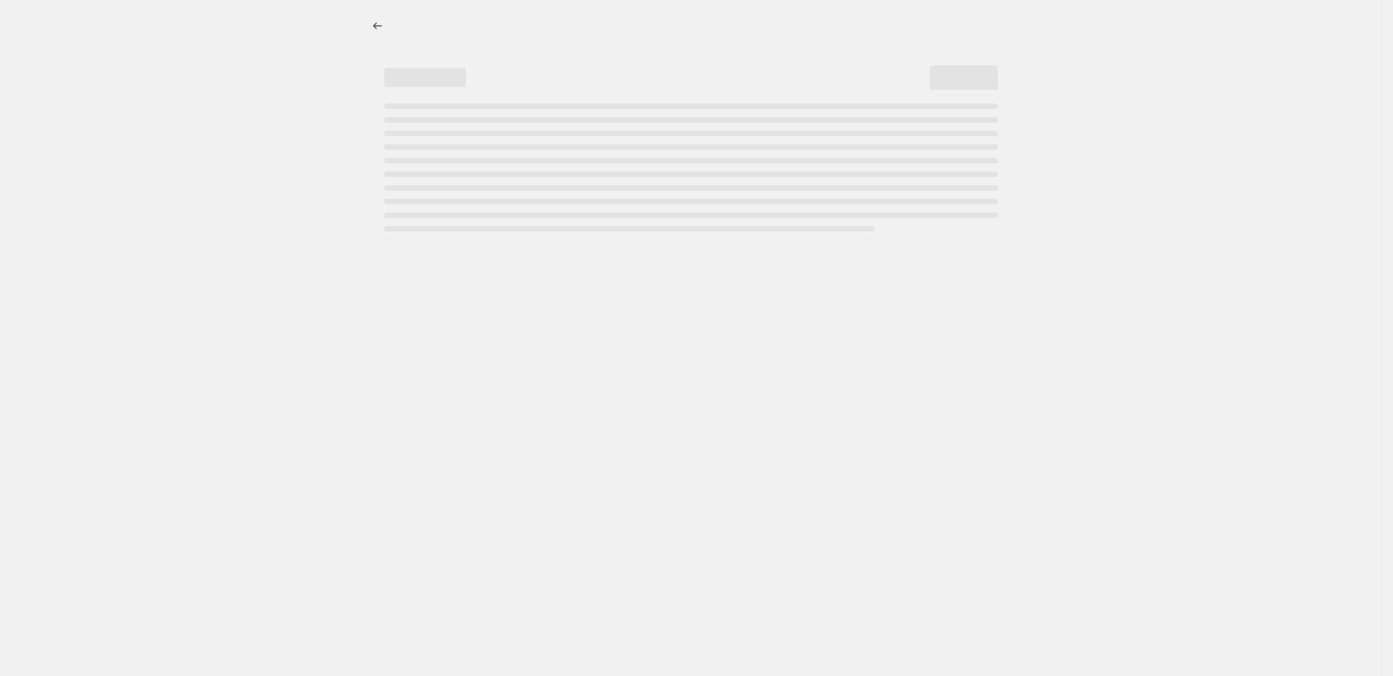
select select "percentage"
select select "tag"
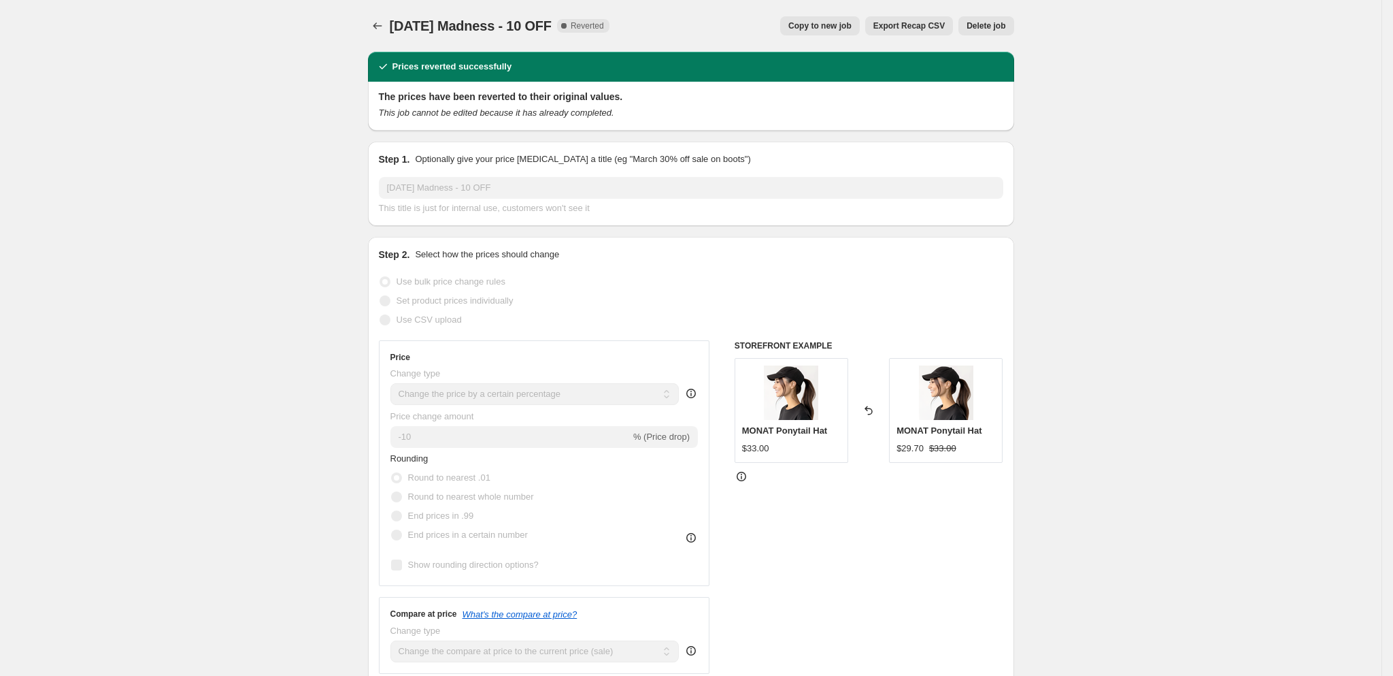
click at [822, 30] on span "Copy to new job" at bounding box center [820, 25] width 63 height 11
select select "percentage"
select select "tag"
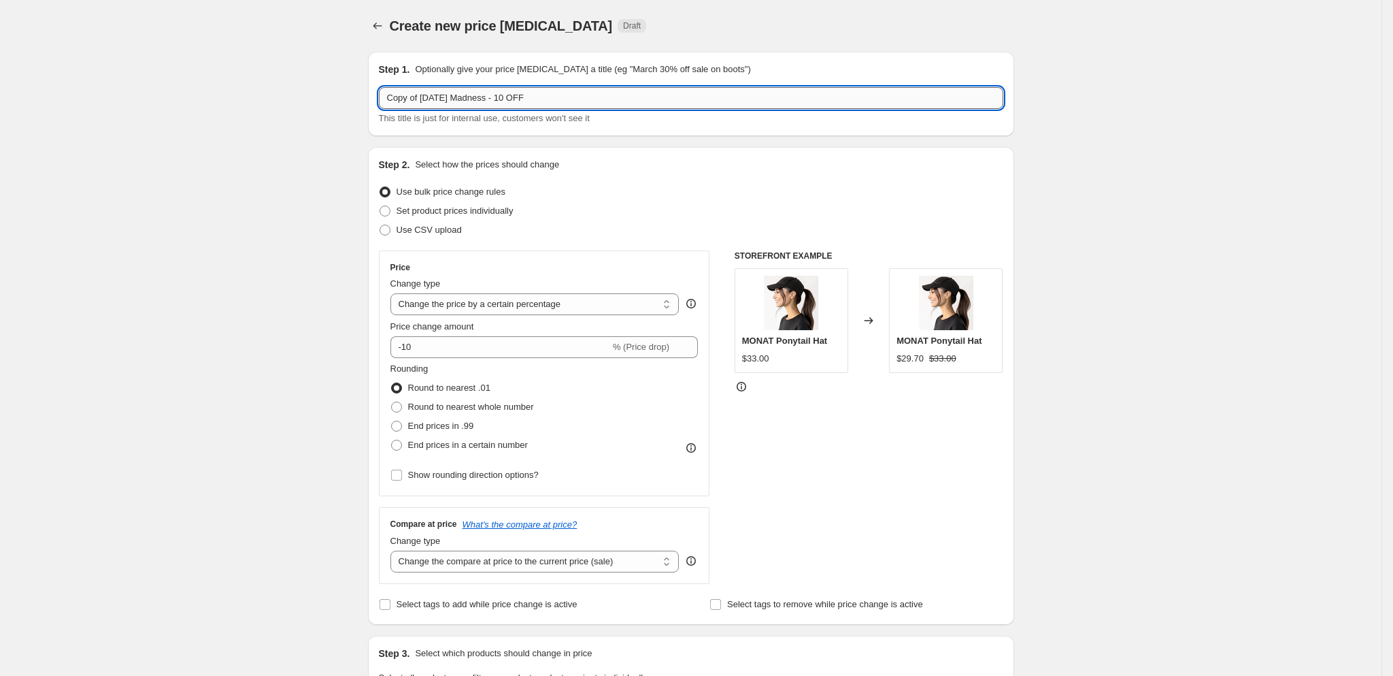
click at [574, 91] on input "Copy of 2025 March Madness - 10 OFF" at bounding box center [691, 98] width 625 height 22
paste input "[DATE] 25 - 35 OFF"
click at [478, 96] on input "[DATE] 25 - 35 OFF" at bounding box center [691, 98] width 625 height 22
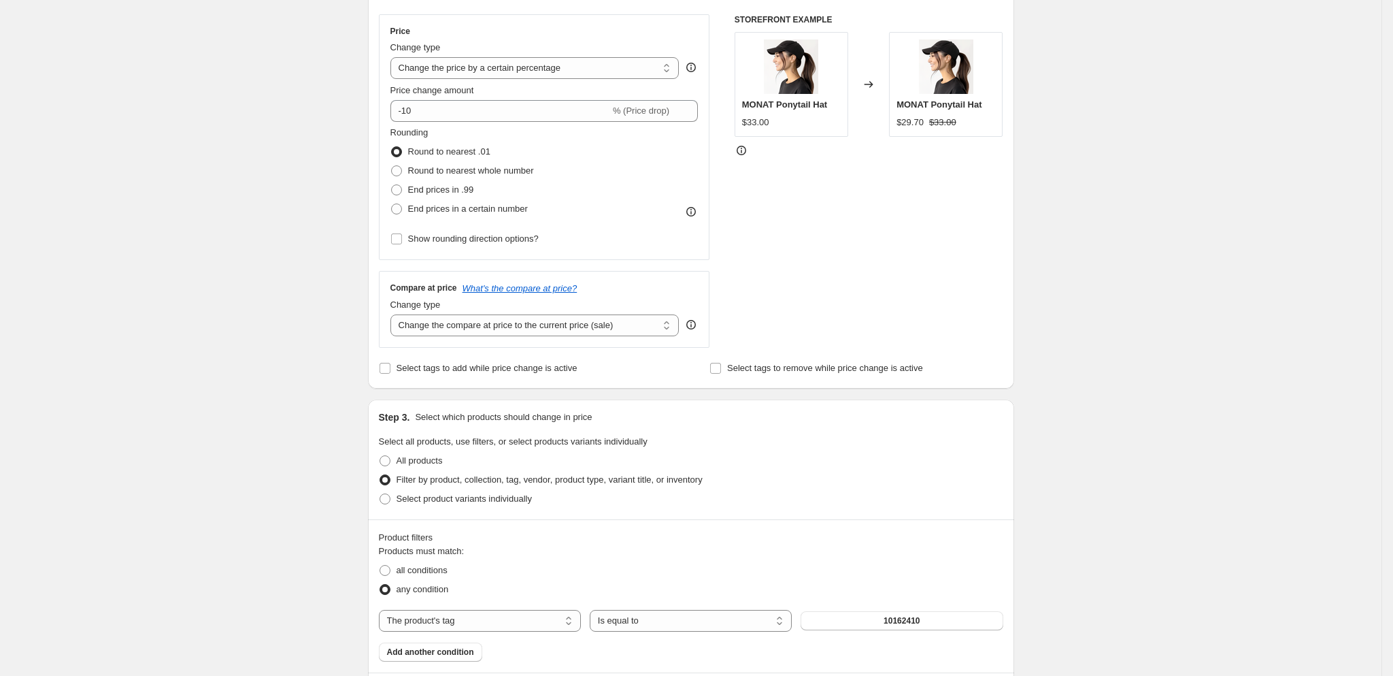
scroll to position [350, 0]
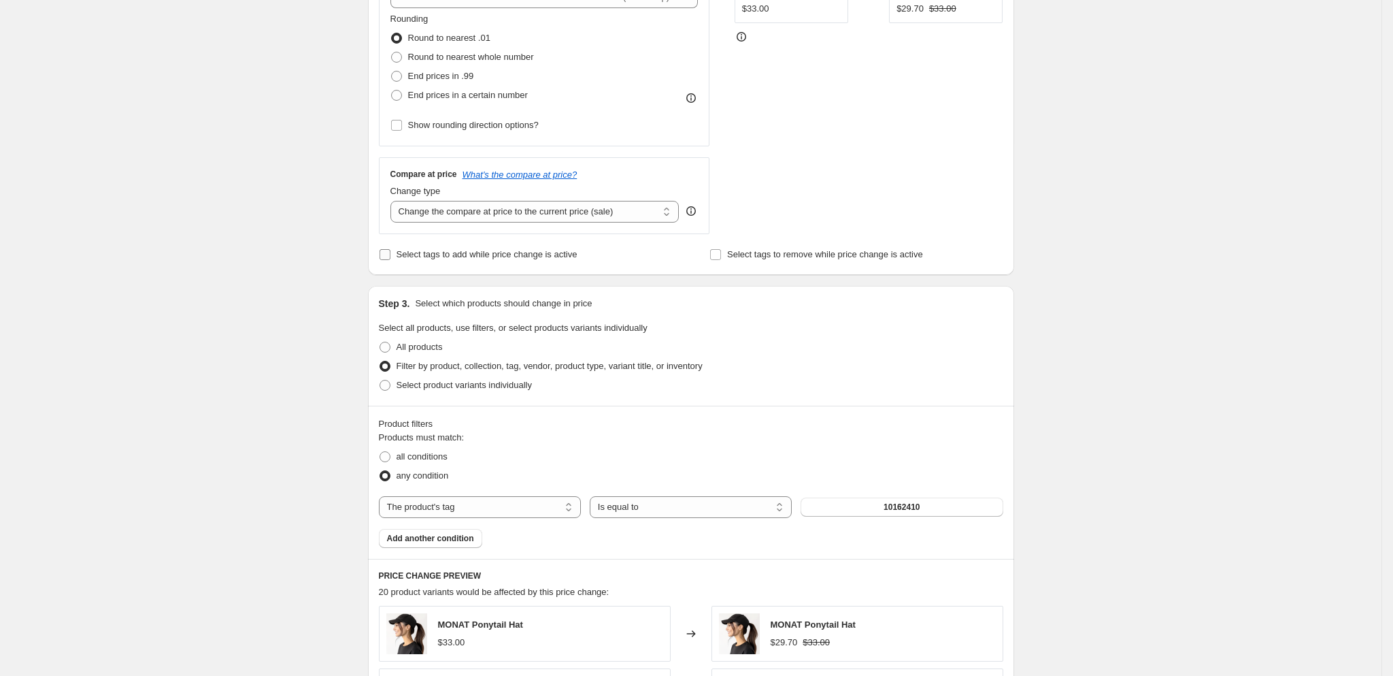
type input "LABOR DAY 25 - 10 OFF"
click at [432, 259] on span "Select tags to add while price change is active" at bounding box center [487, 254] width 181 height 10
click at [391, 259] on input "Select tags to add while price change is active" at bounding box center [385, 254] width 11 height 11
checkbox input "true"
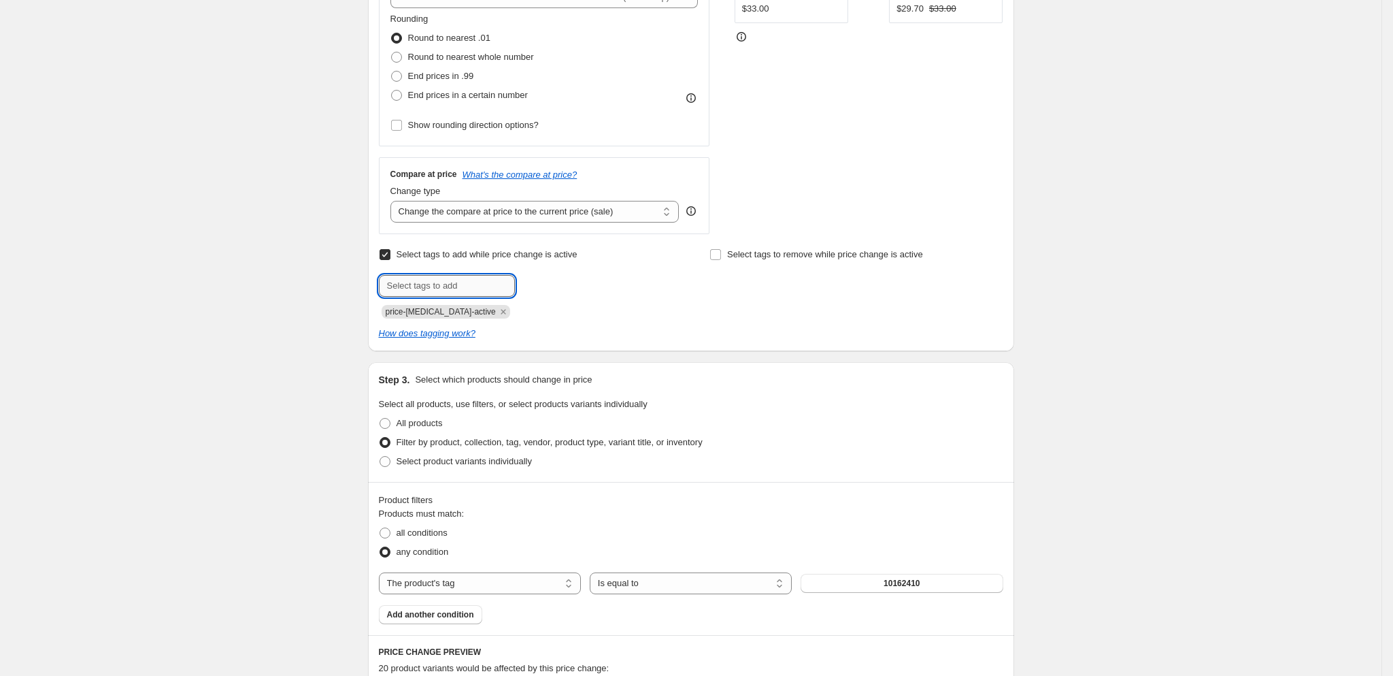
click at [431, 280] on input "text" at bounding box center [447, 286] width 136 height 22
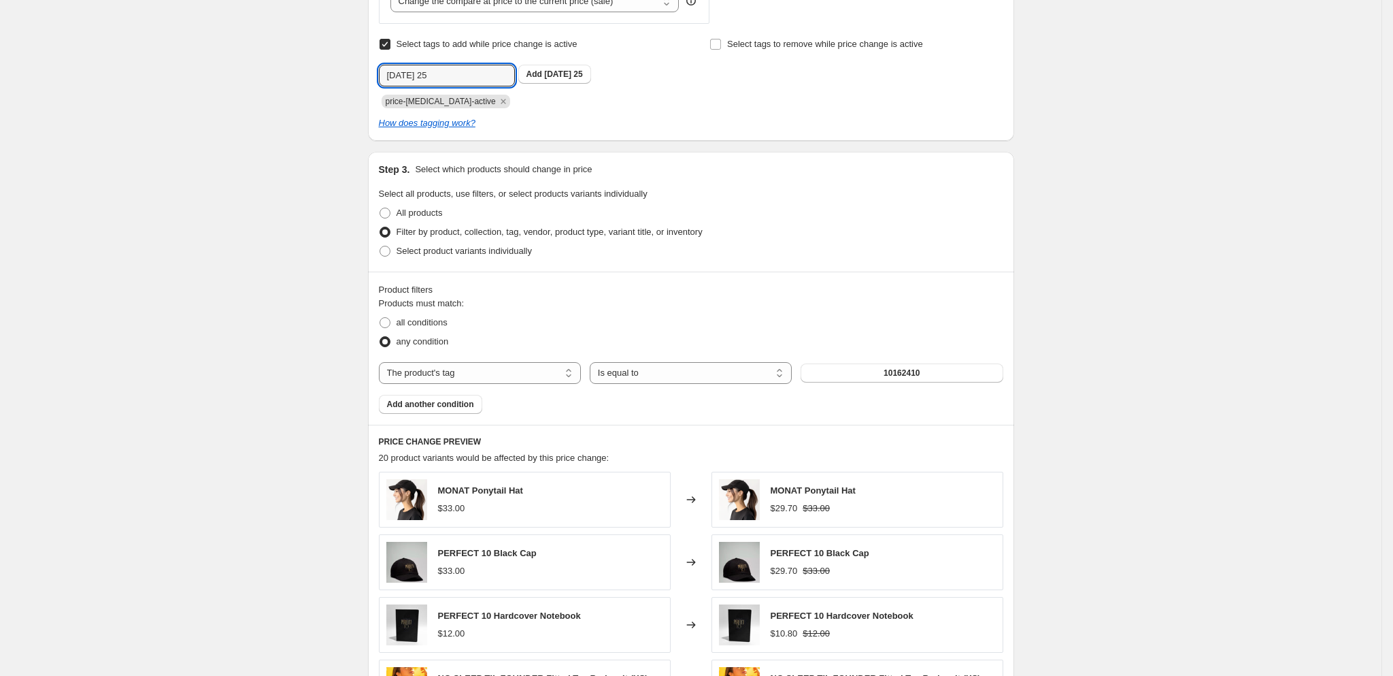
scroll to position [554, 0]
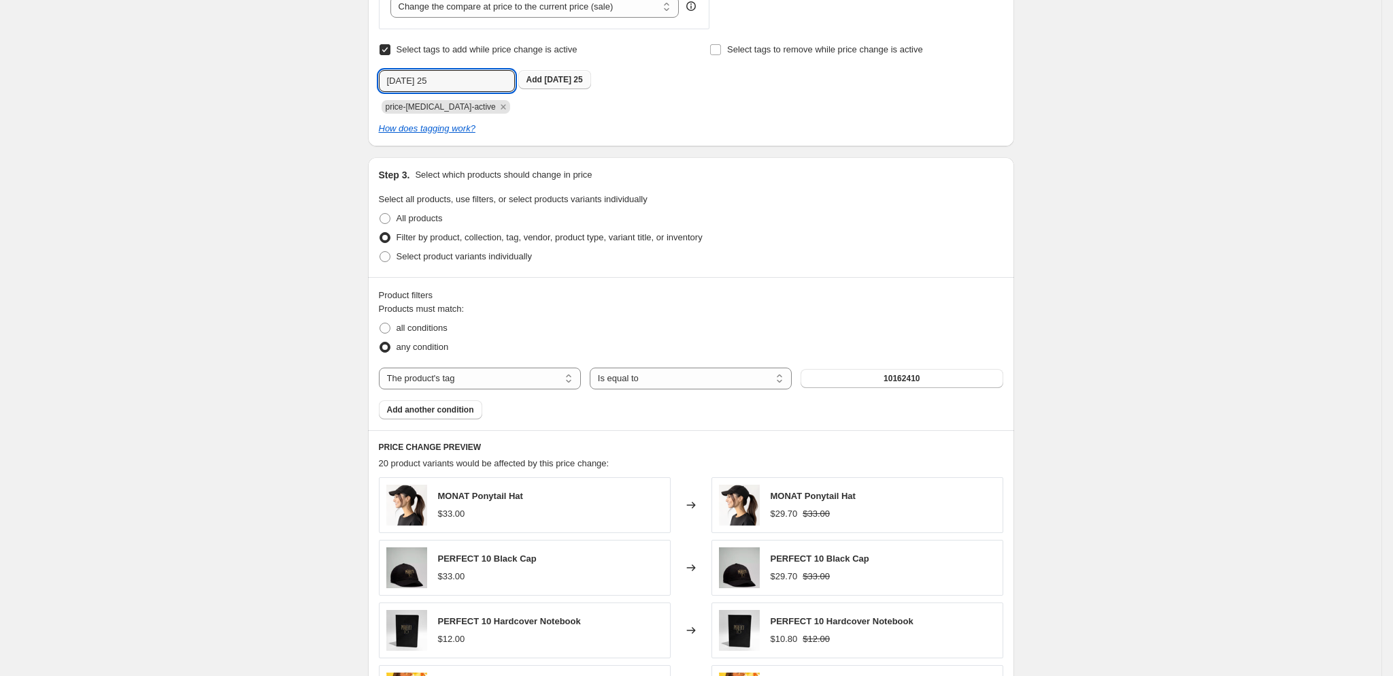
type input "LABOR DAY 25"
click at [582, 84] on span "LABOR DAY 25" at bounding box center [563, 80] width 38 height 10
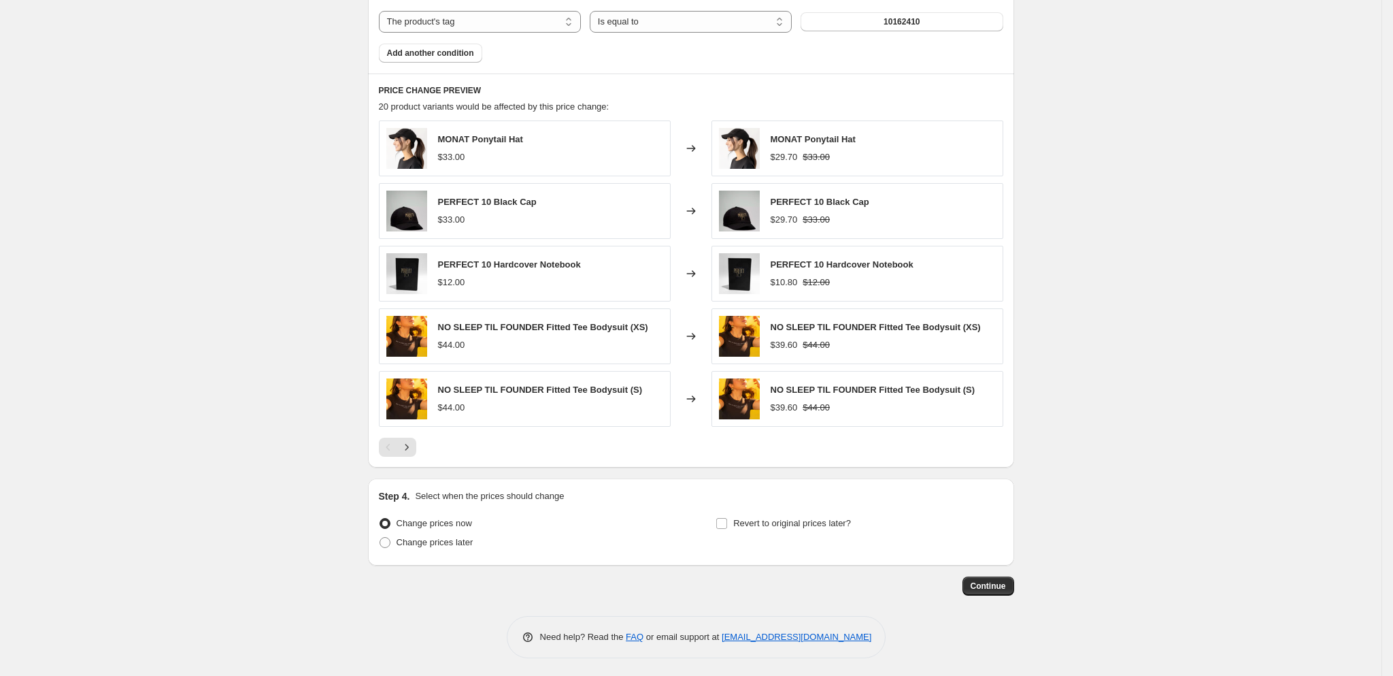
scroll to position [923, 0]
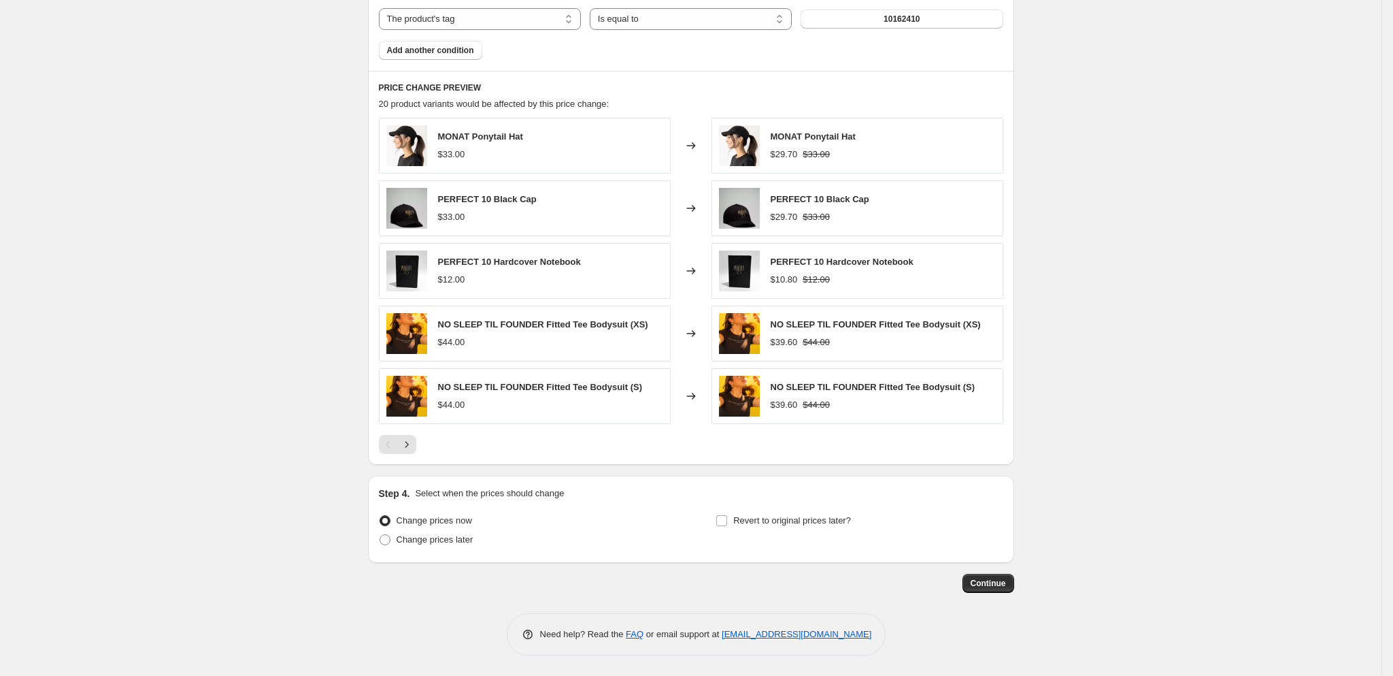
drag, startPoint x: 1001, startPoint y: 578, endPoint x: 1087, endPoint y: 254, distance: 335.8
click at [414, 437] on icon "Next" at bounding box center [407, 444] width 14 height 14
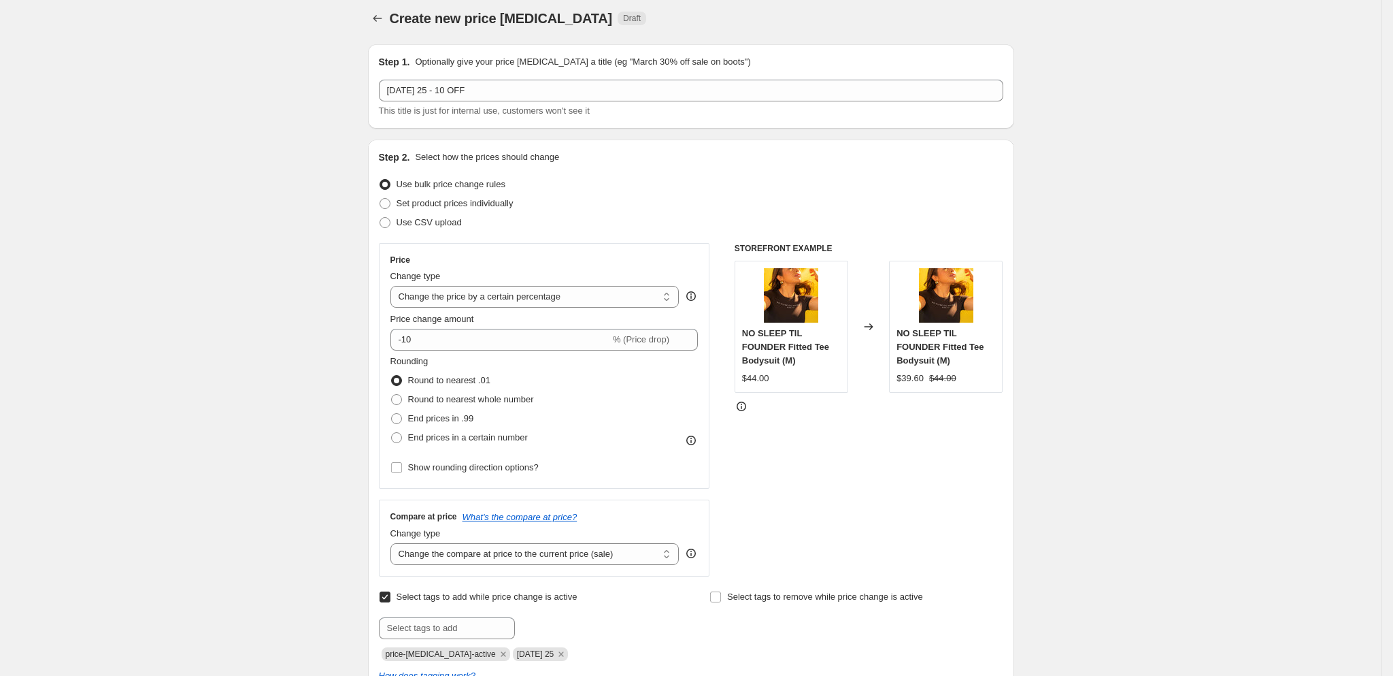
scroll to position [0, 0]
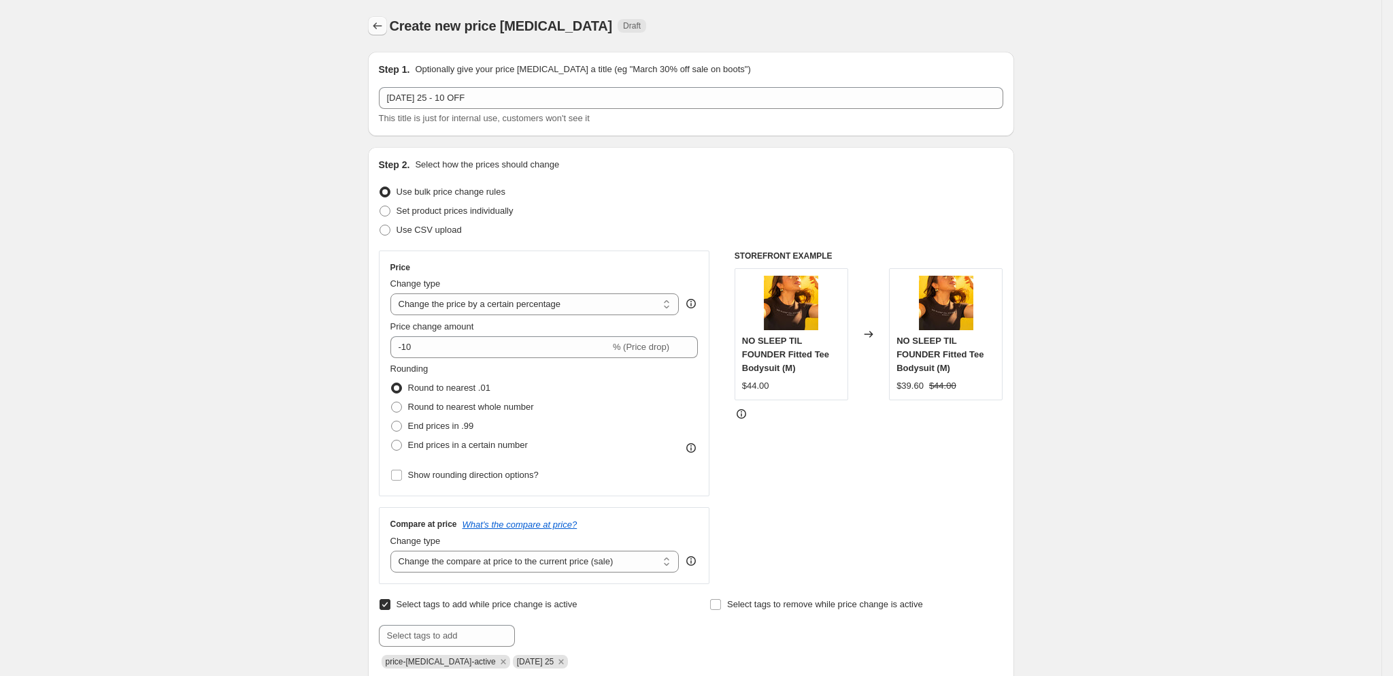
click at [378, 29] on icon "Price change jobs" at bounding box center [378, 26] width 14 height 14
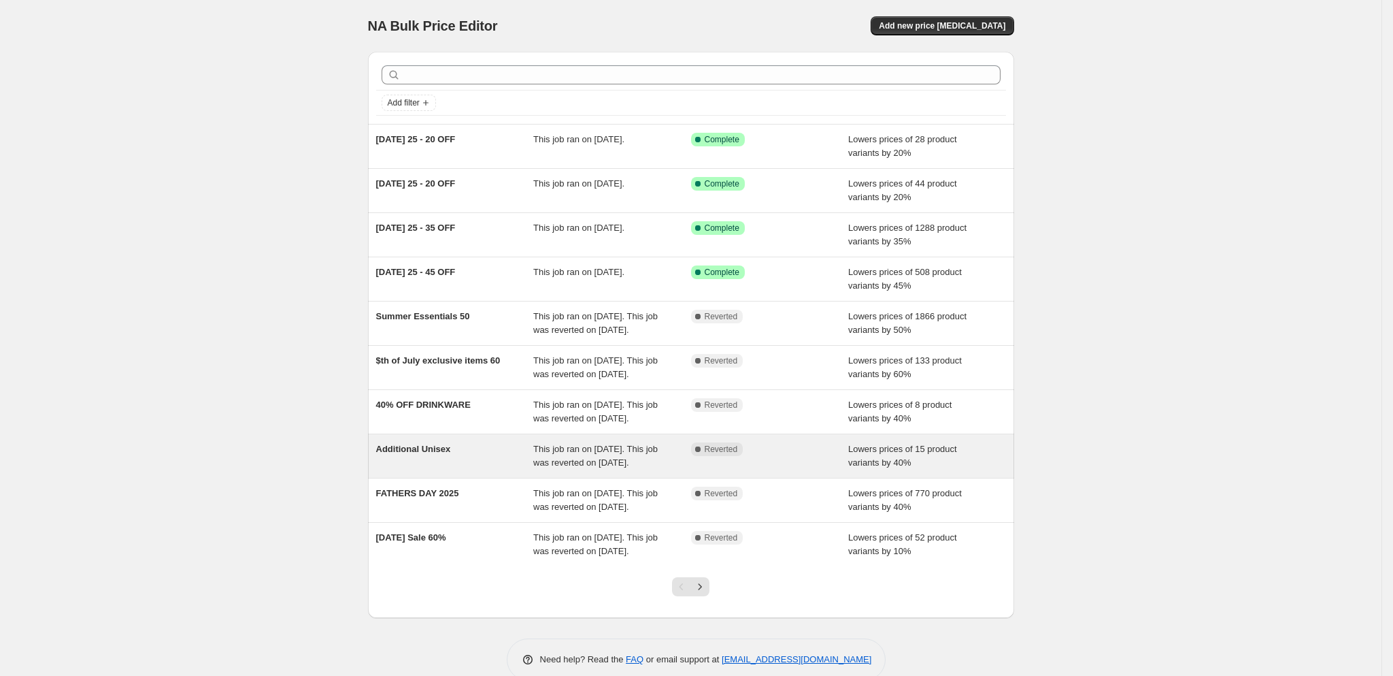
scroll to position [108, 0]
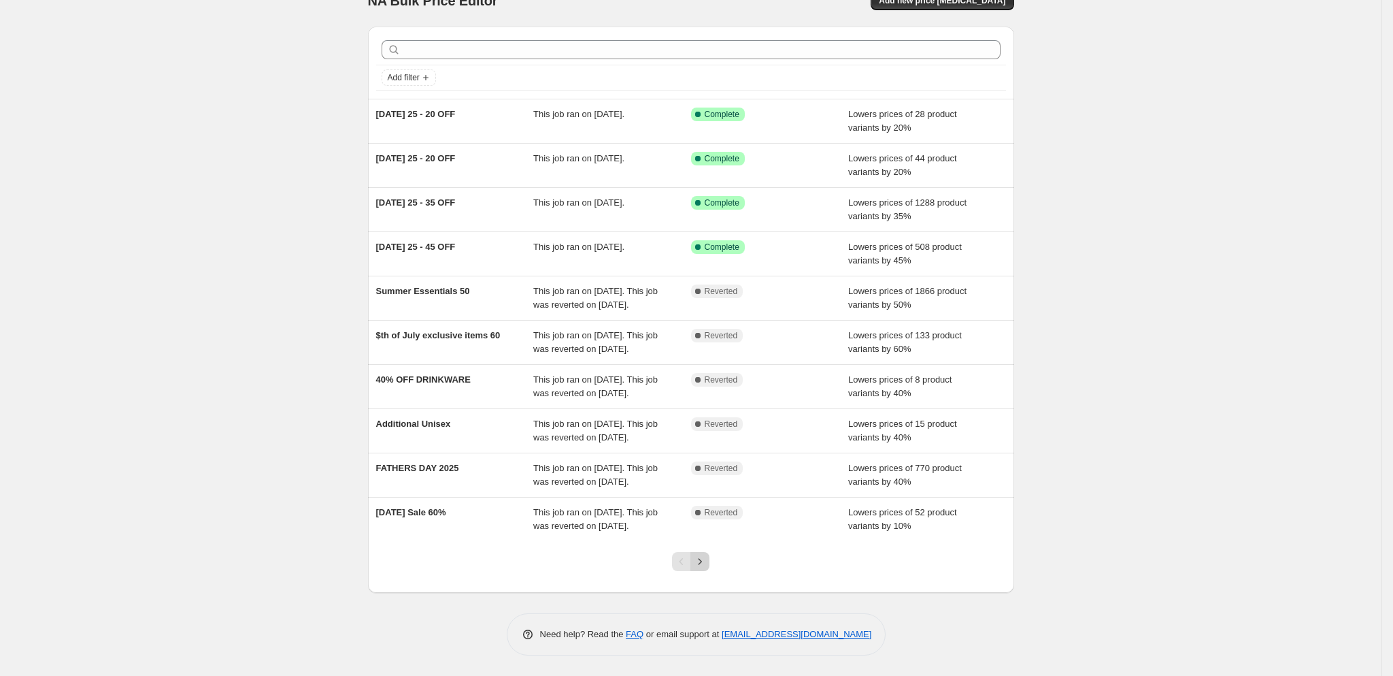
click at [701, 564] on icon "Next" at bounding box center [700, 561] width 14 height 14
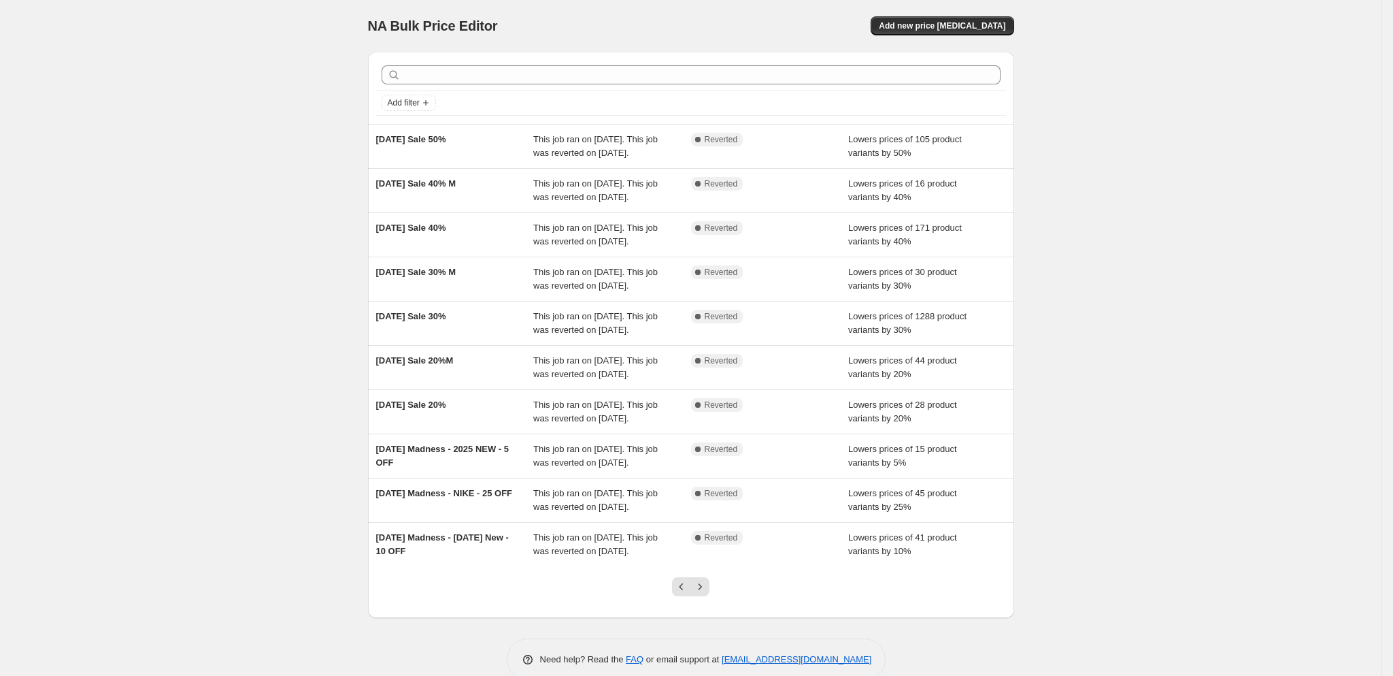
scroll to position [162, 0]
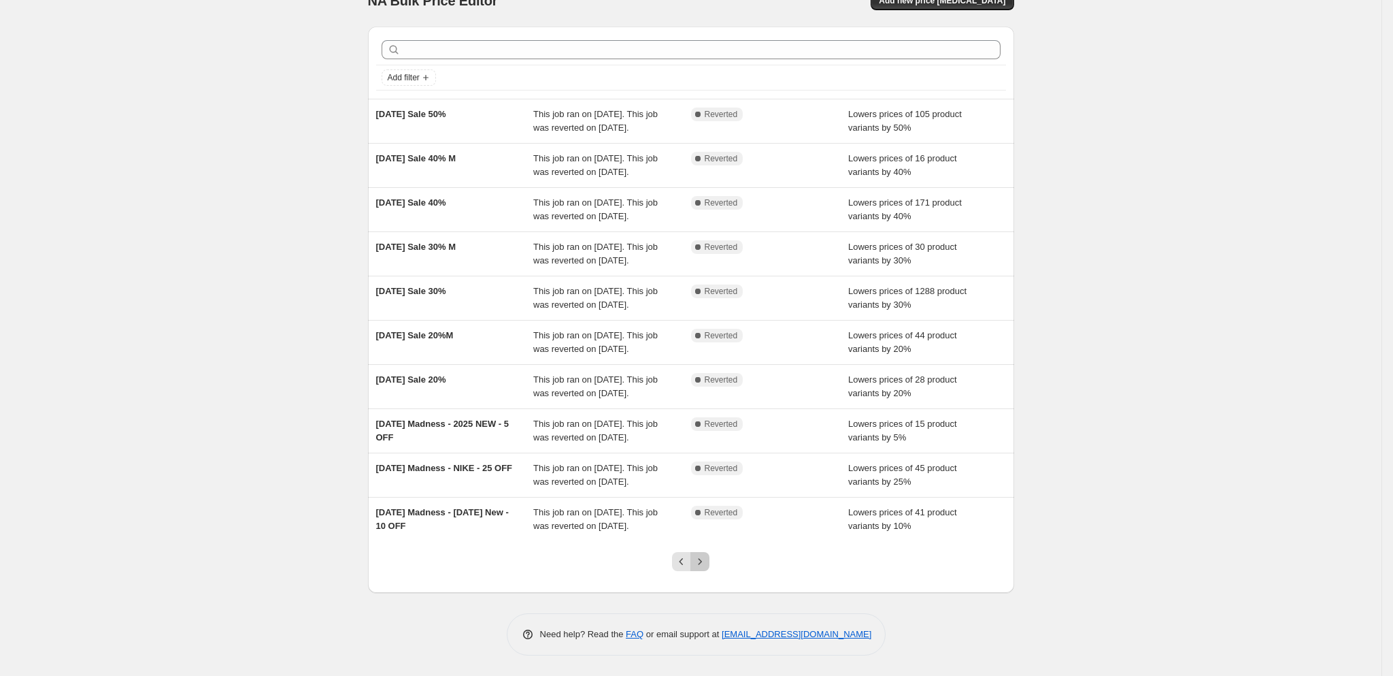
click at [701, 564] on icon "Next" at bounding box center [700, 561] width 14 height 14
click at [695, 571] on button "Next" at bounding box center [700, 561] width 19 height 19
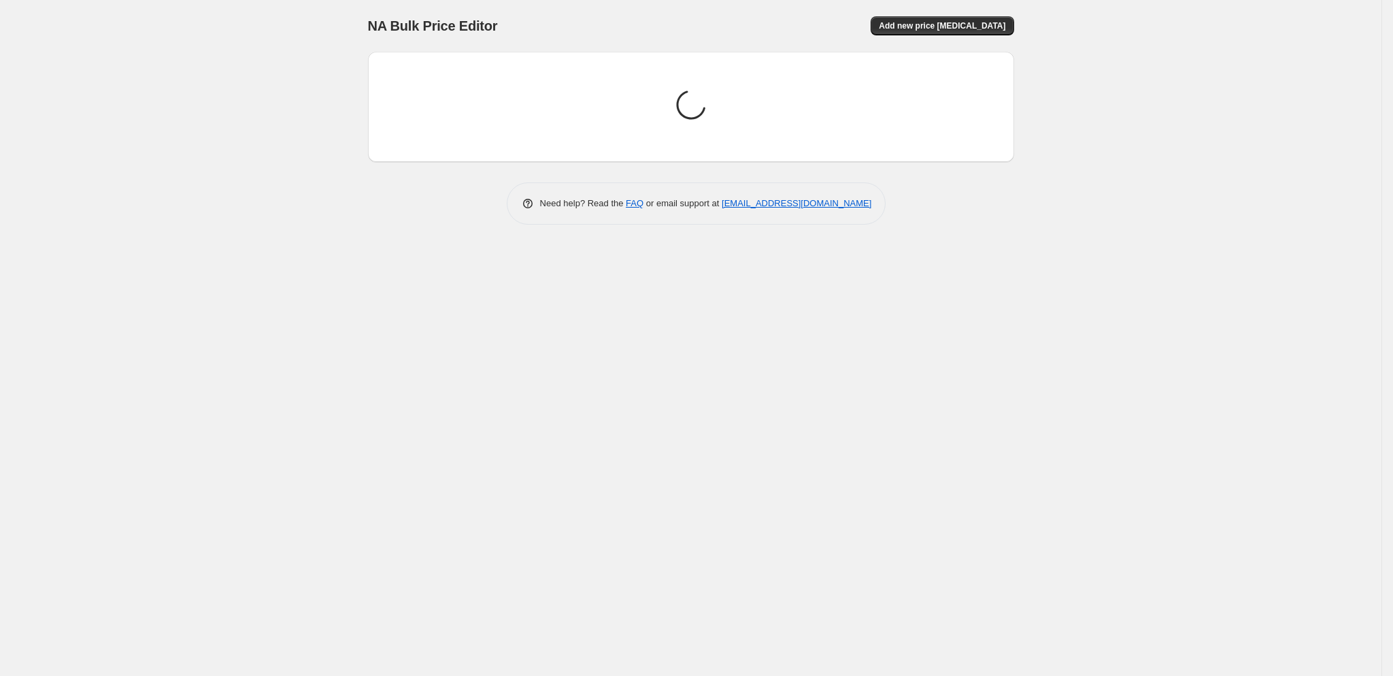
scroll to position [0, 0]
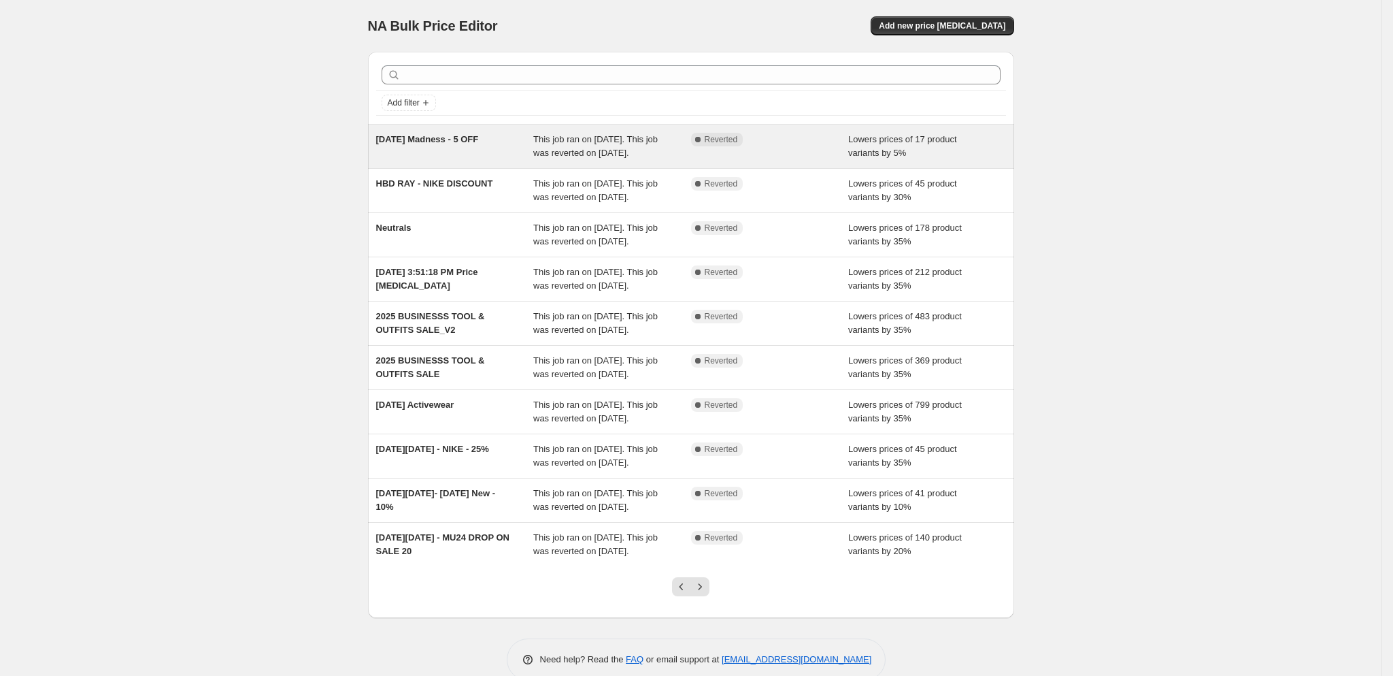
click at [440, 168] on div "2025 March Madness - 5 OFF This job ran on March 20, 2025. This job was reverte…" at bounding box center [691, 147] width 646 height 44
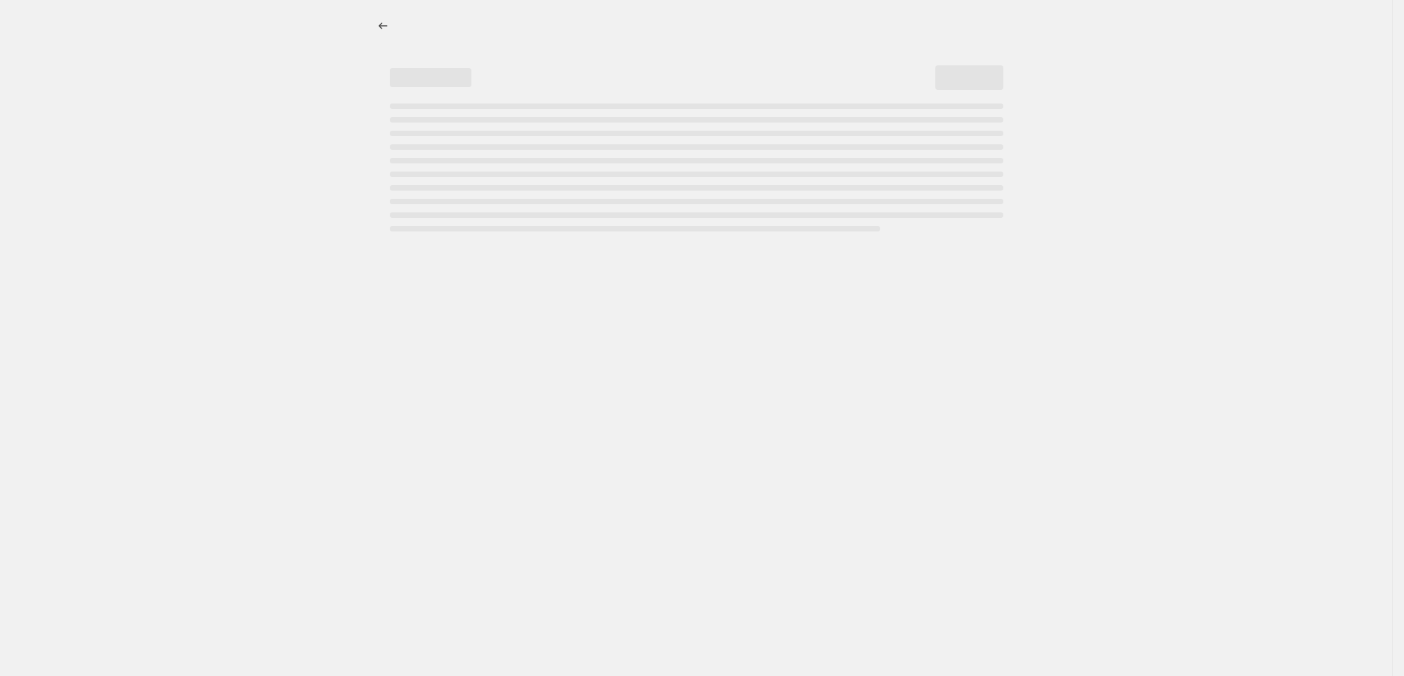
select select "percentage"
select select "tag"
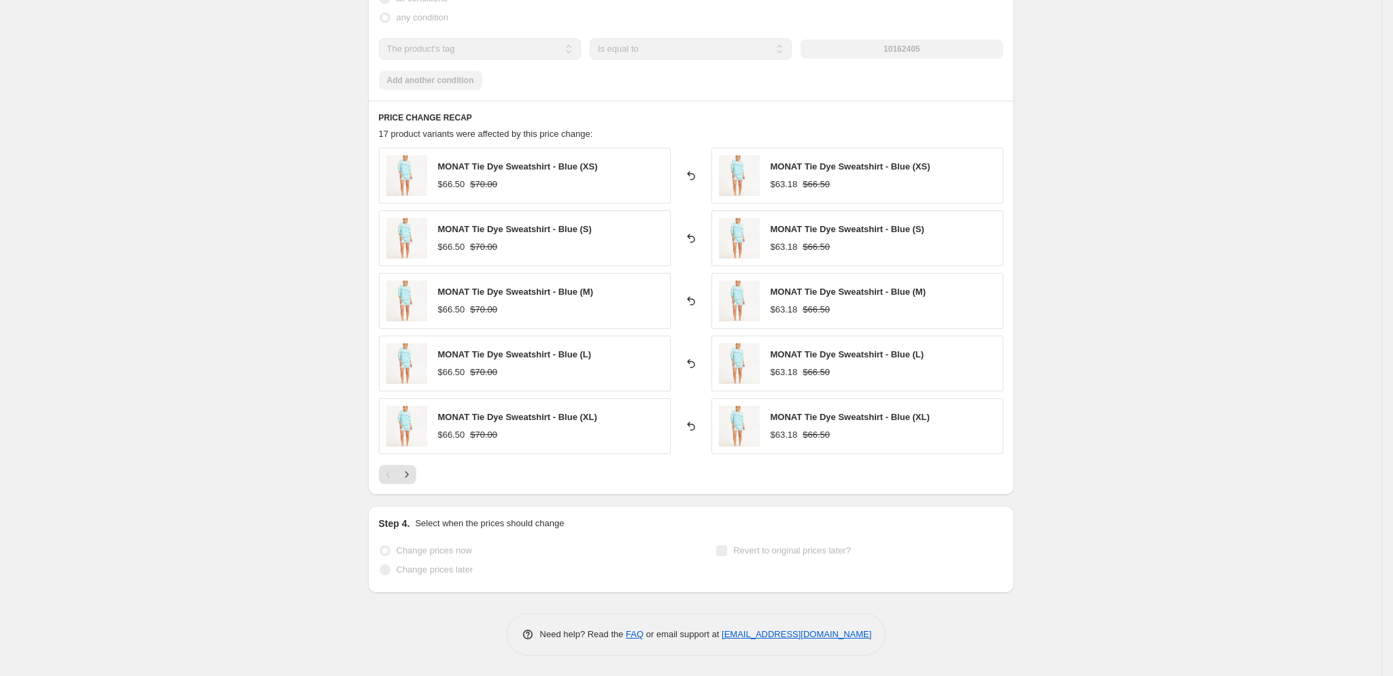
scroll to position [907, 0]
click at [416, 476] on button "Next" at bounding box center [406, 474] width 19 height 19
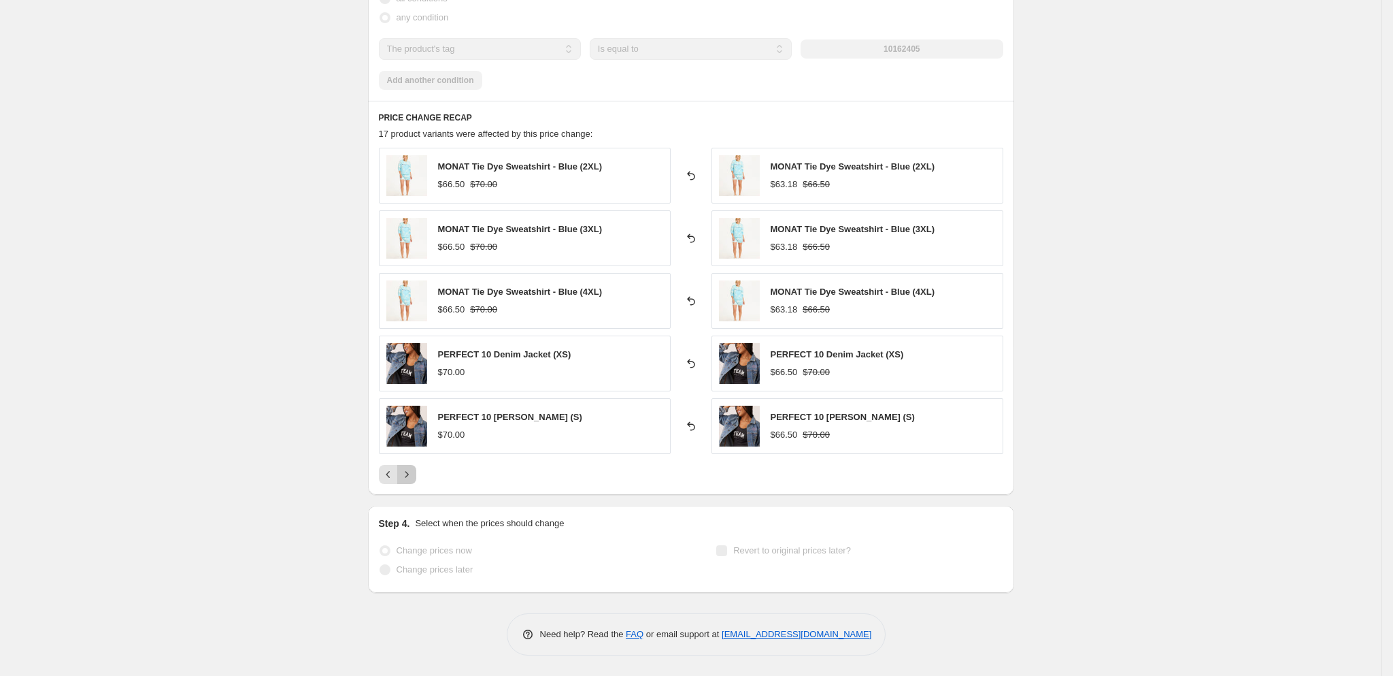
click at [416, 476] on button "Next" at bounding box center [406, 474] width 19 height 19
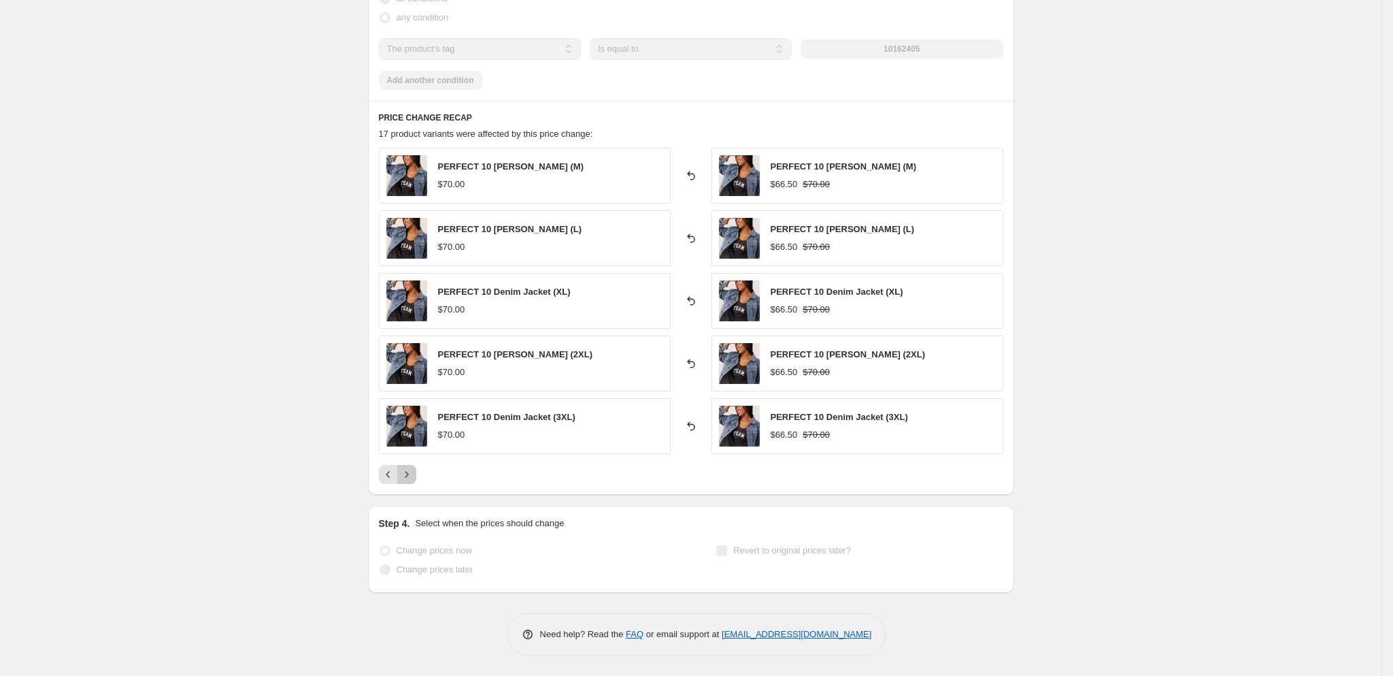
click at [416, 476] on button "Next" at bounding box center [406, 474] width 19 height 19
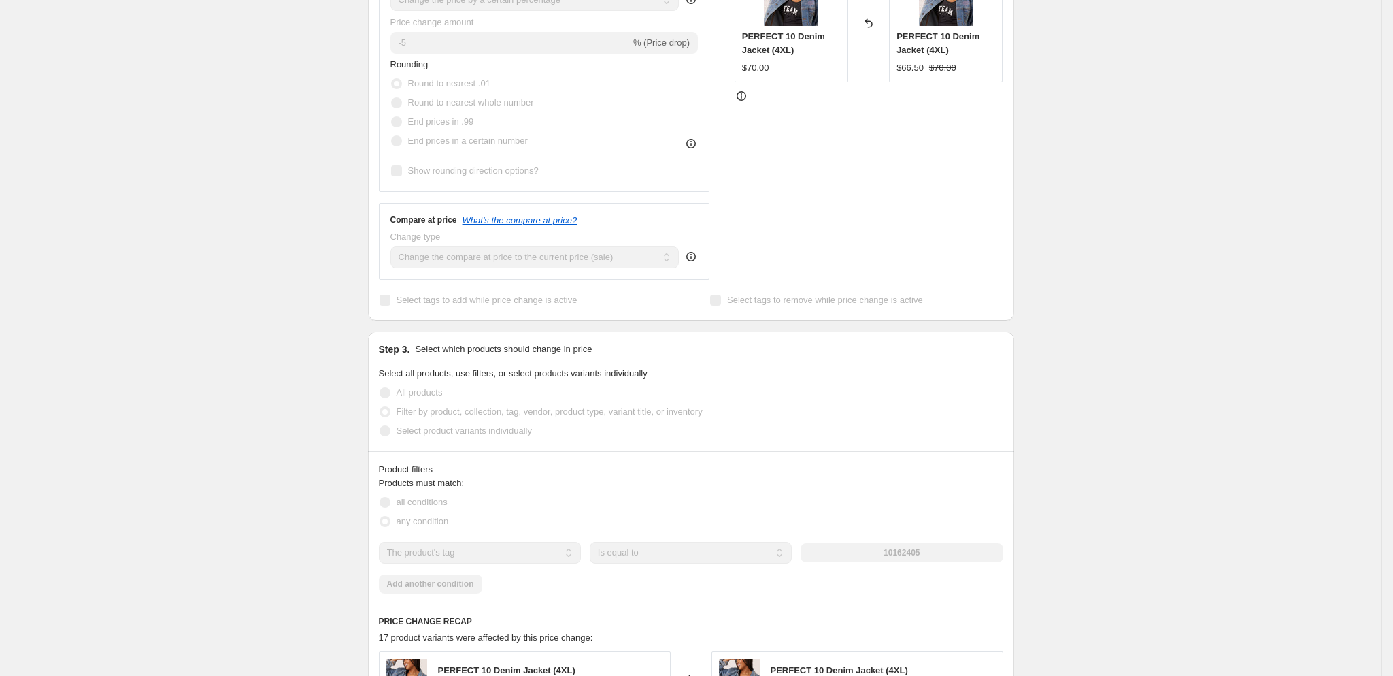
scroll to position [0, 0]
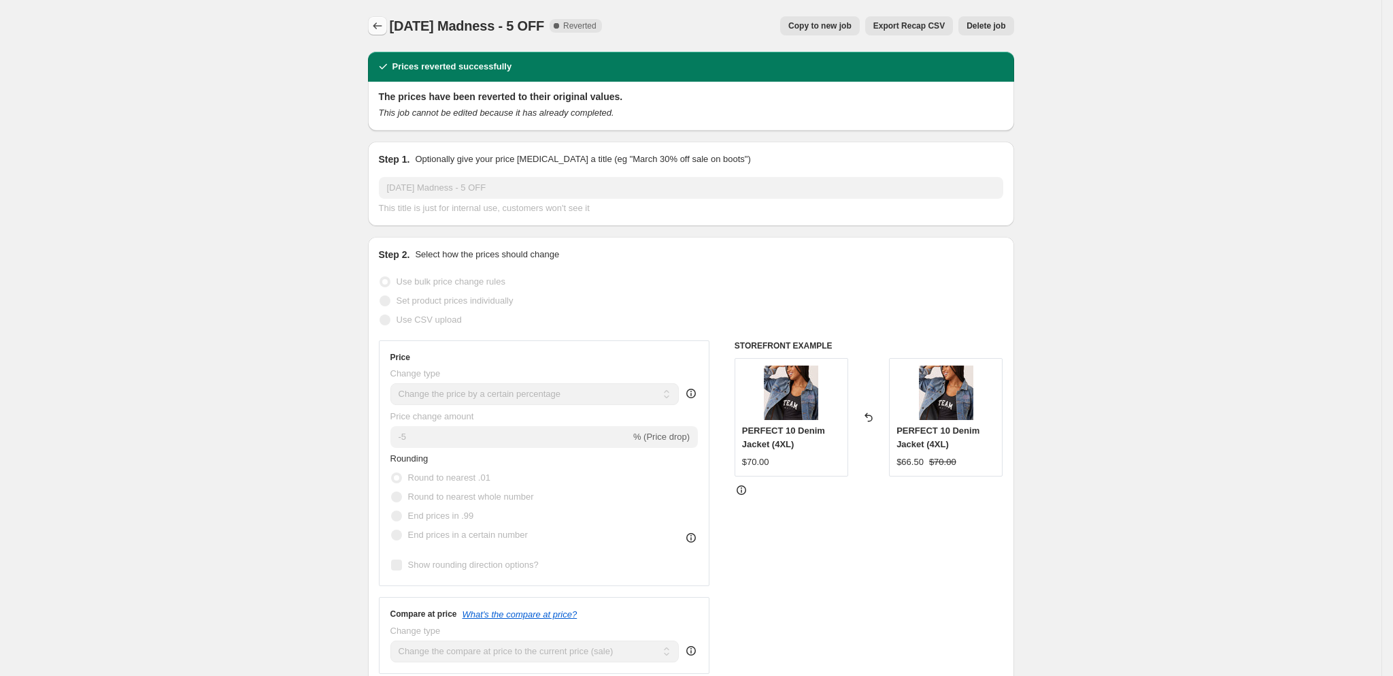
click at [376, 26] on icon "Price change jobs" at bounding box center [378, 26] width 14 height 14
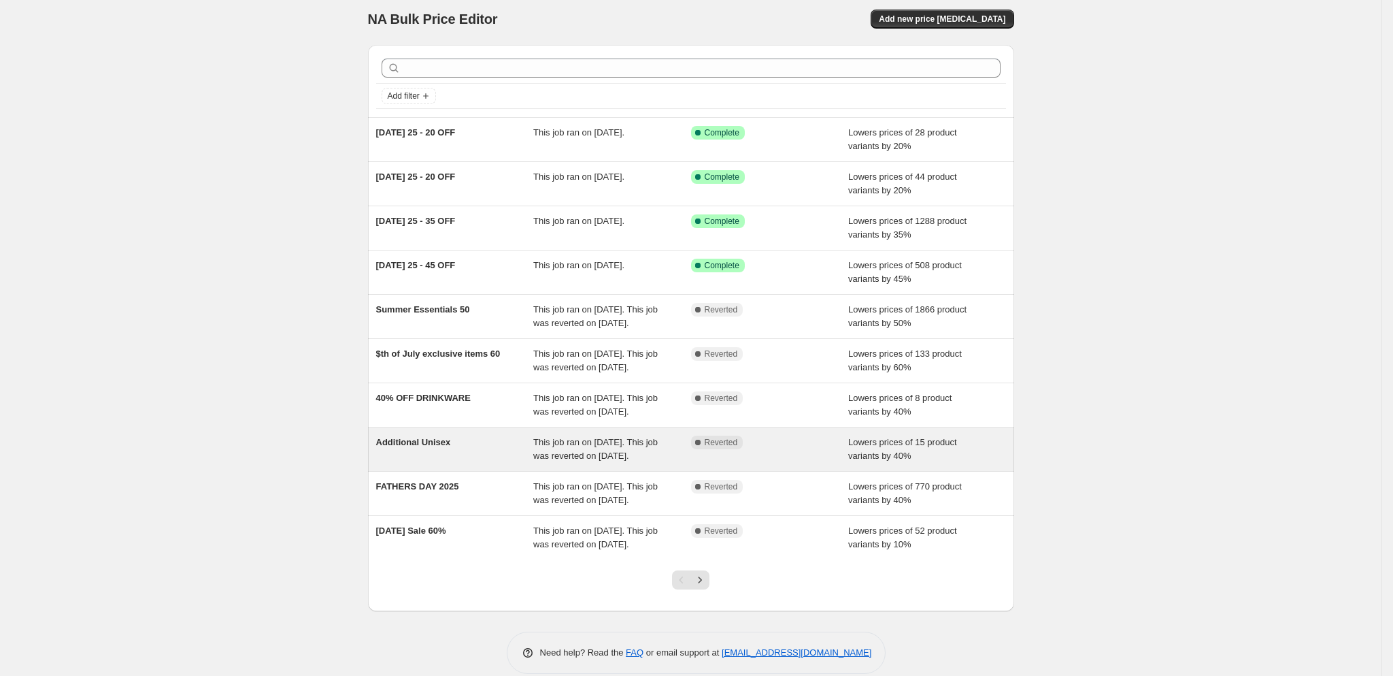
scroll to position [108, 0]
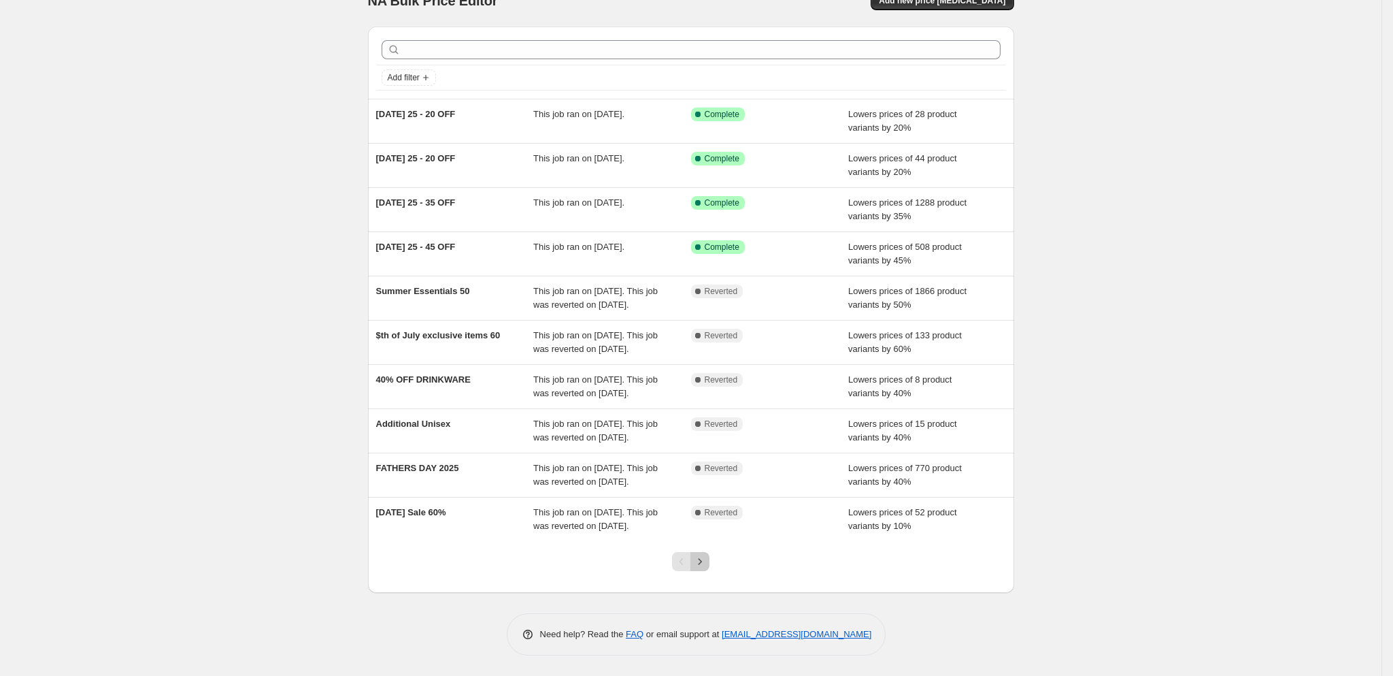
click at [710, 561] on button "Next" at bounding box center [700, 561] width 19 height 19
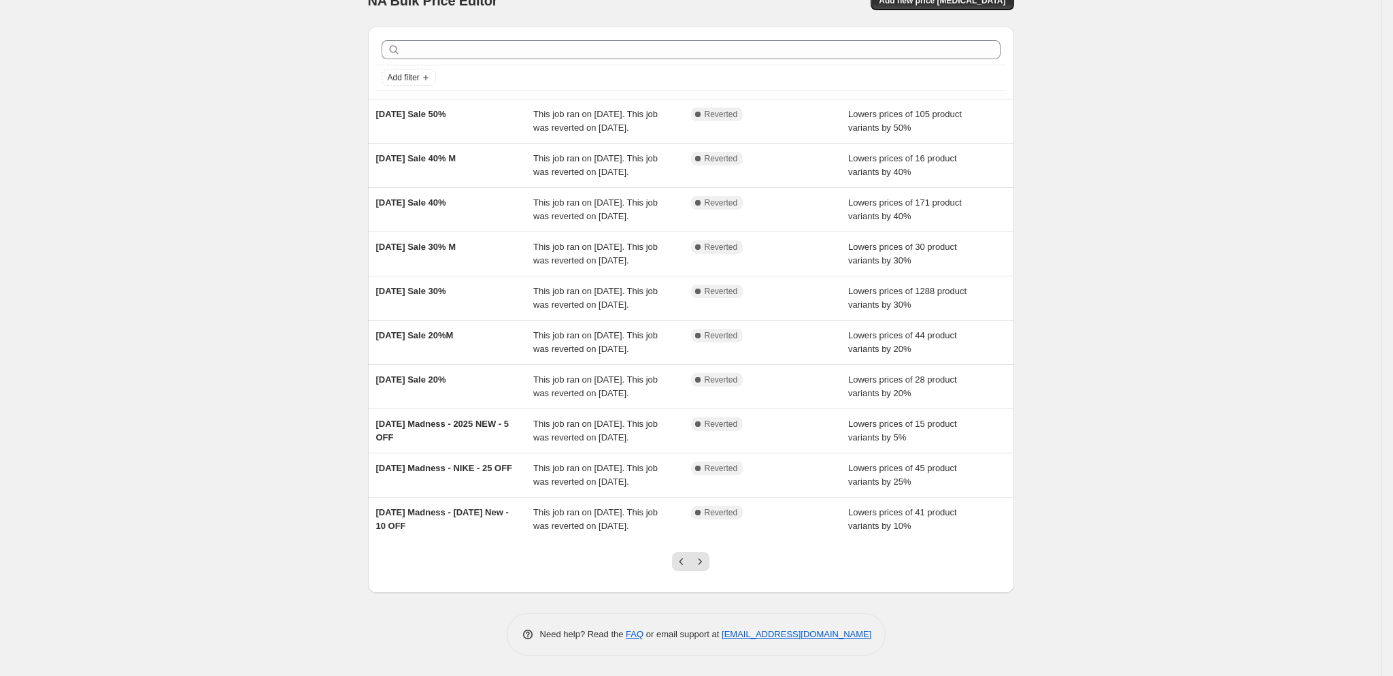
scroll to position [122, 0]
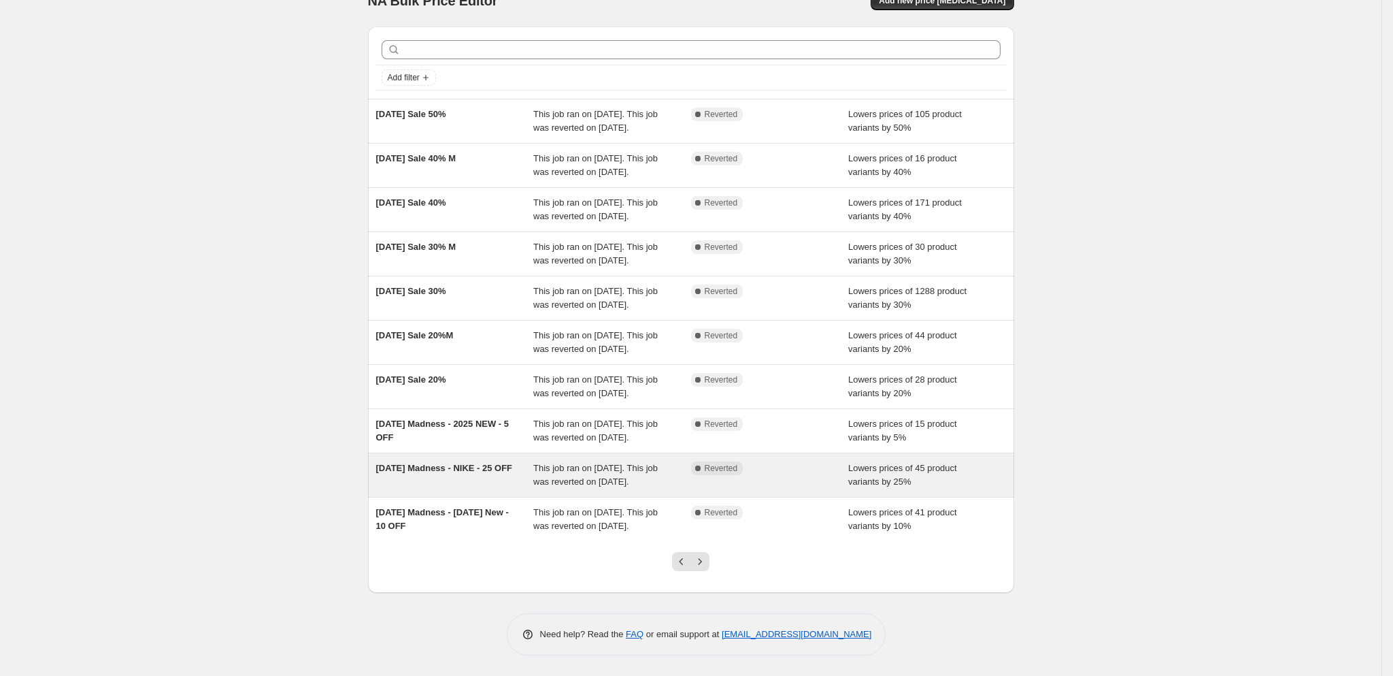
click at [496, 488] on div "2025 March Madness - NIKE - 25 OFF" at bounding box center [455, 474] width 158 height 27
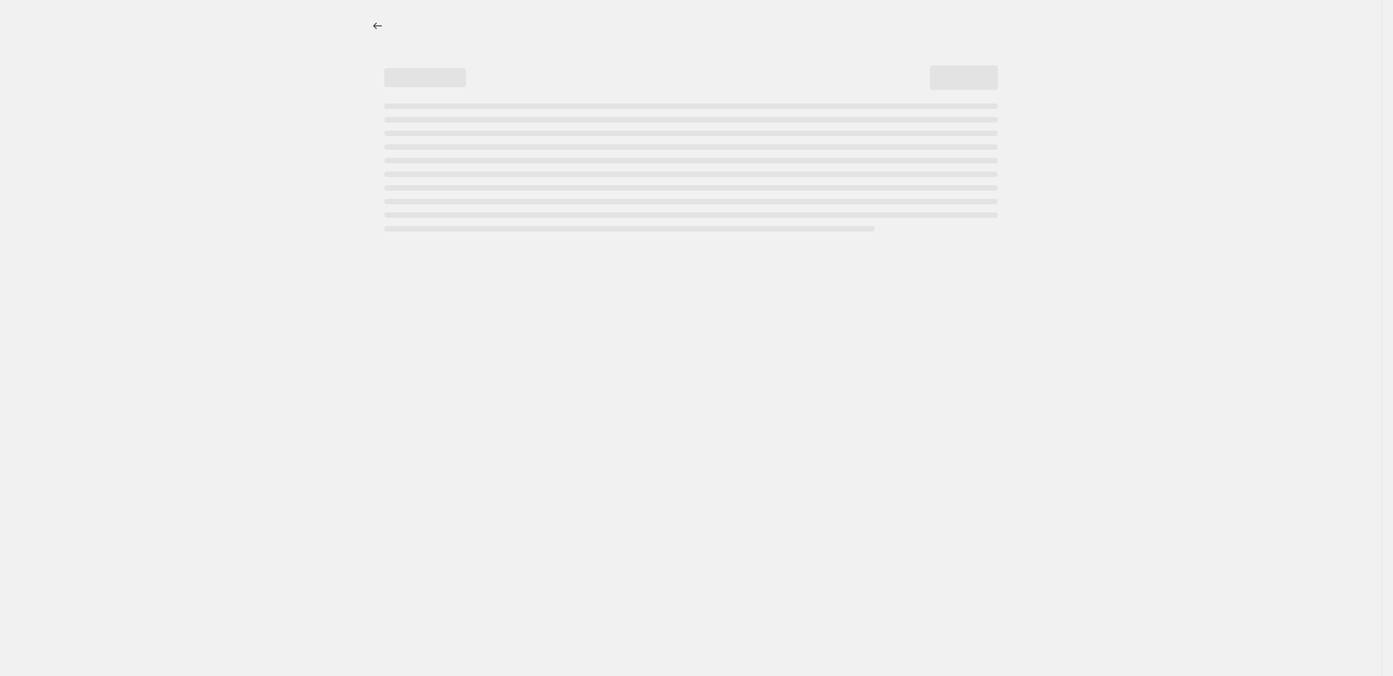
select select "percentage"
select select "tag"
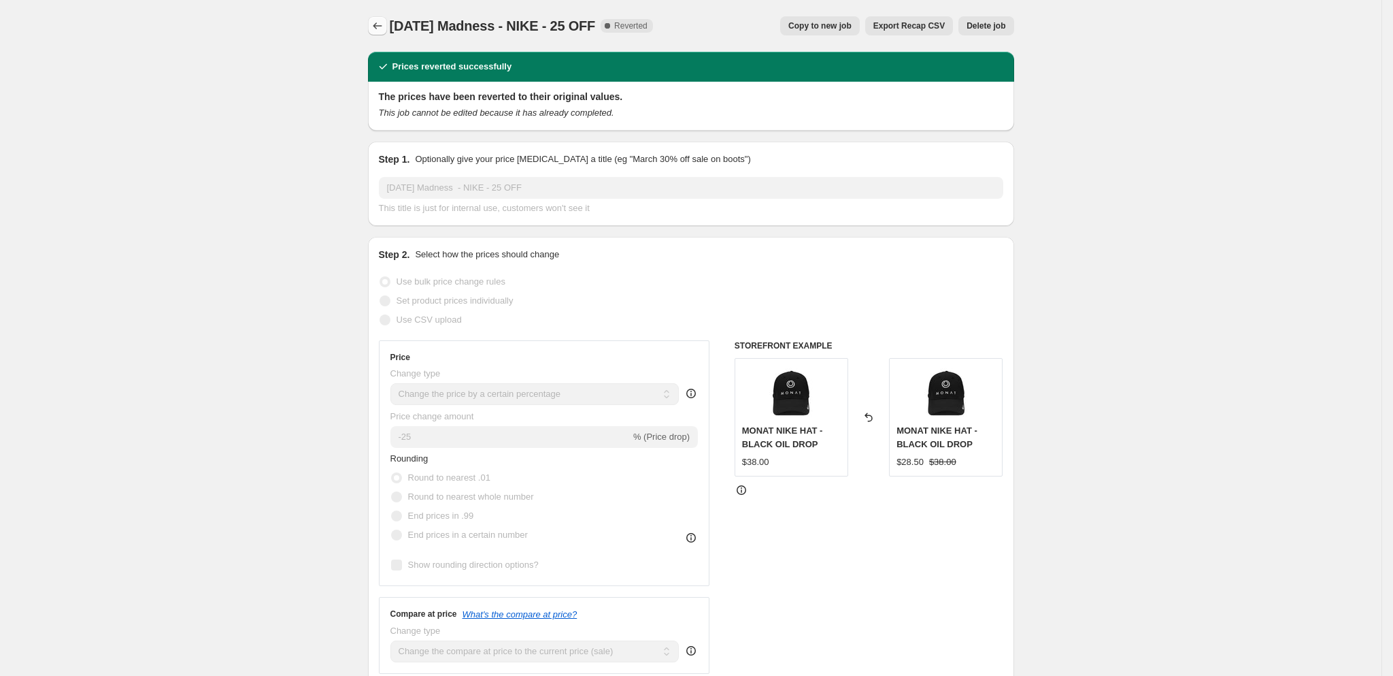
click at [378, 28] on icon "Price change jobs" at bounding box center [378, 26] width 14 height 14
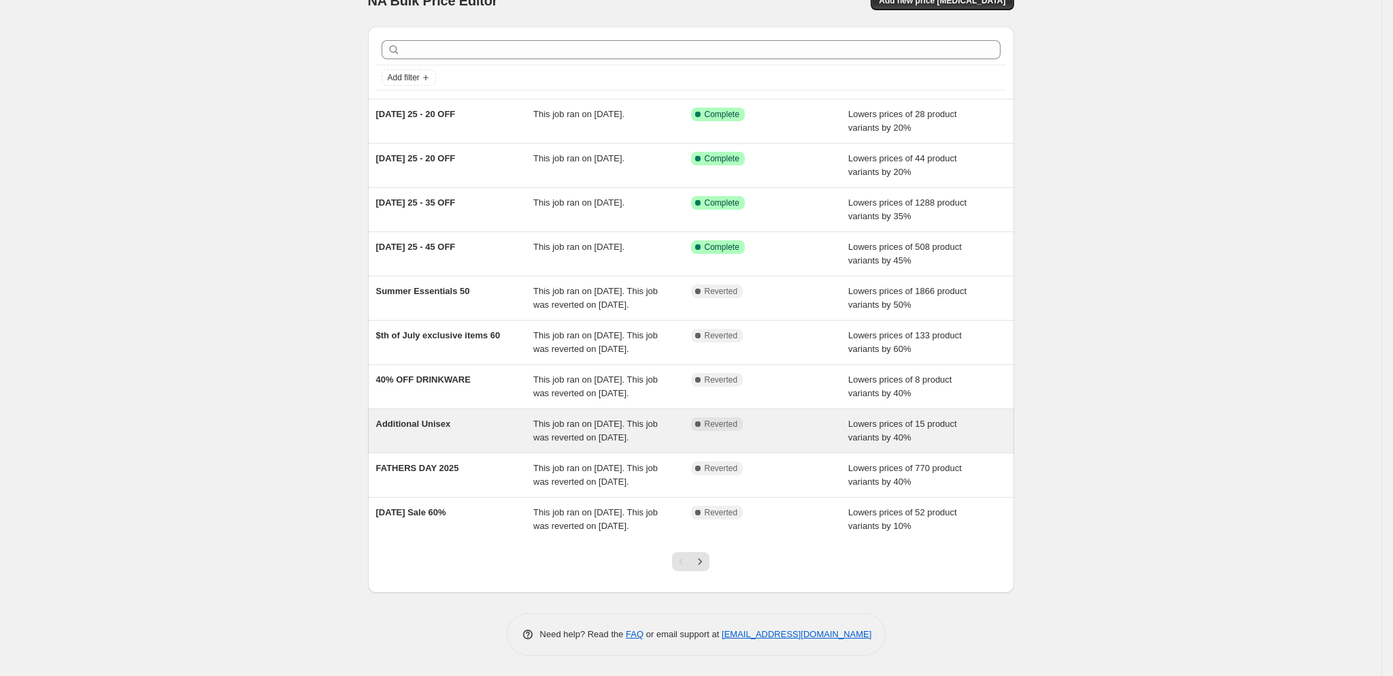
scroll to position [98, 0]
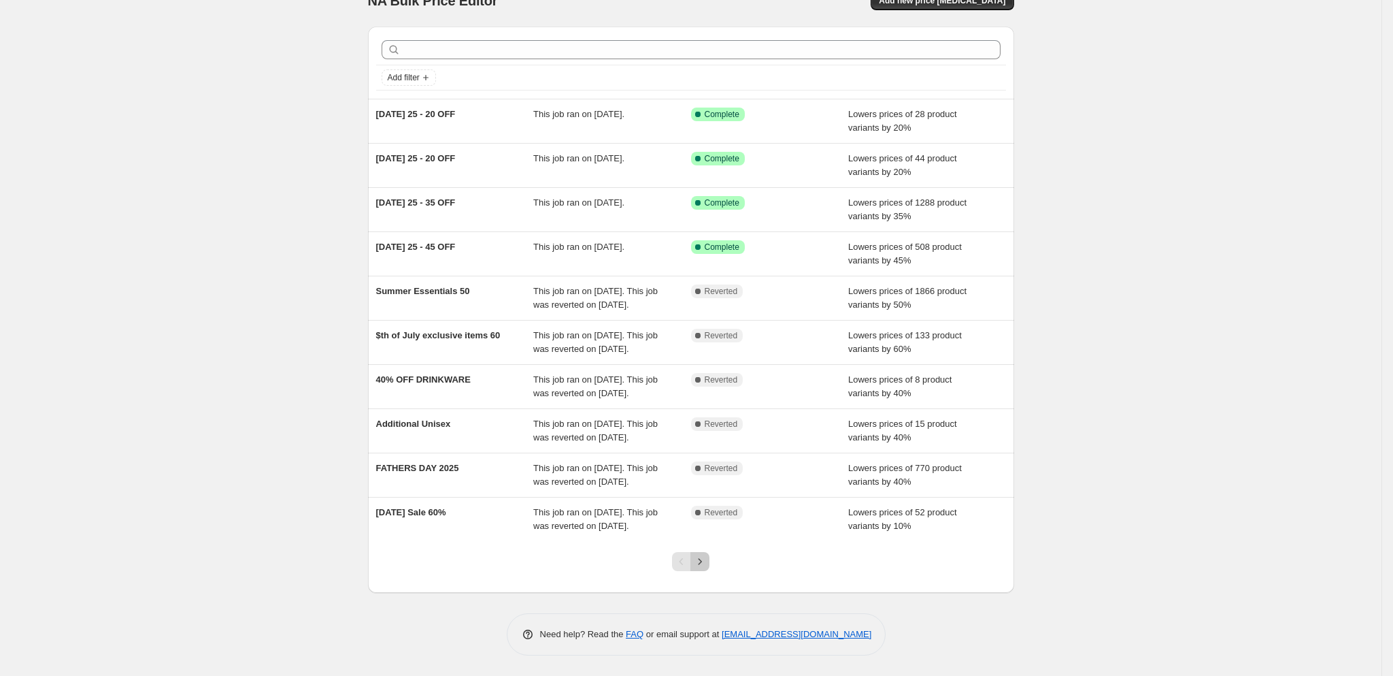
click at [707, 567] on icon "Next" at bounding box center [700, 561] width 14 height 14
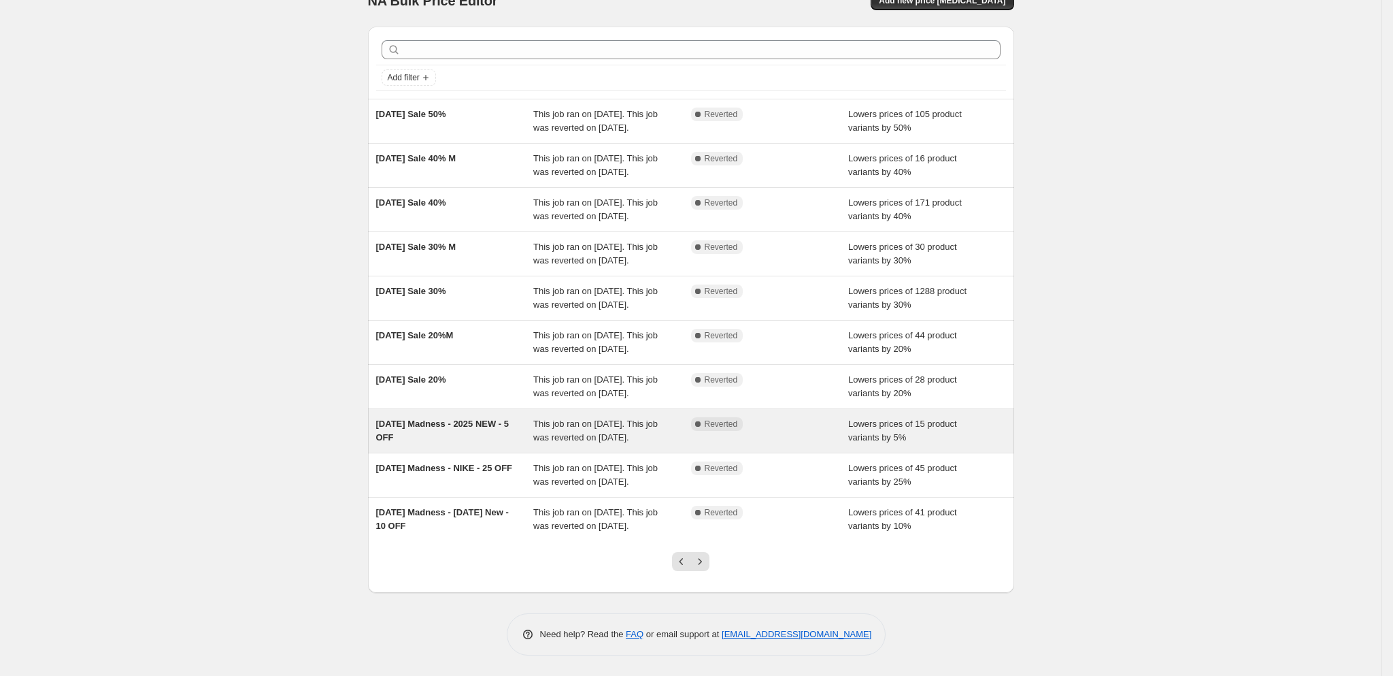
scroll to position [162, 0]
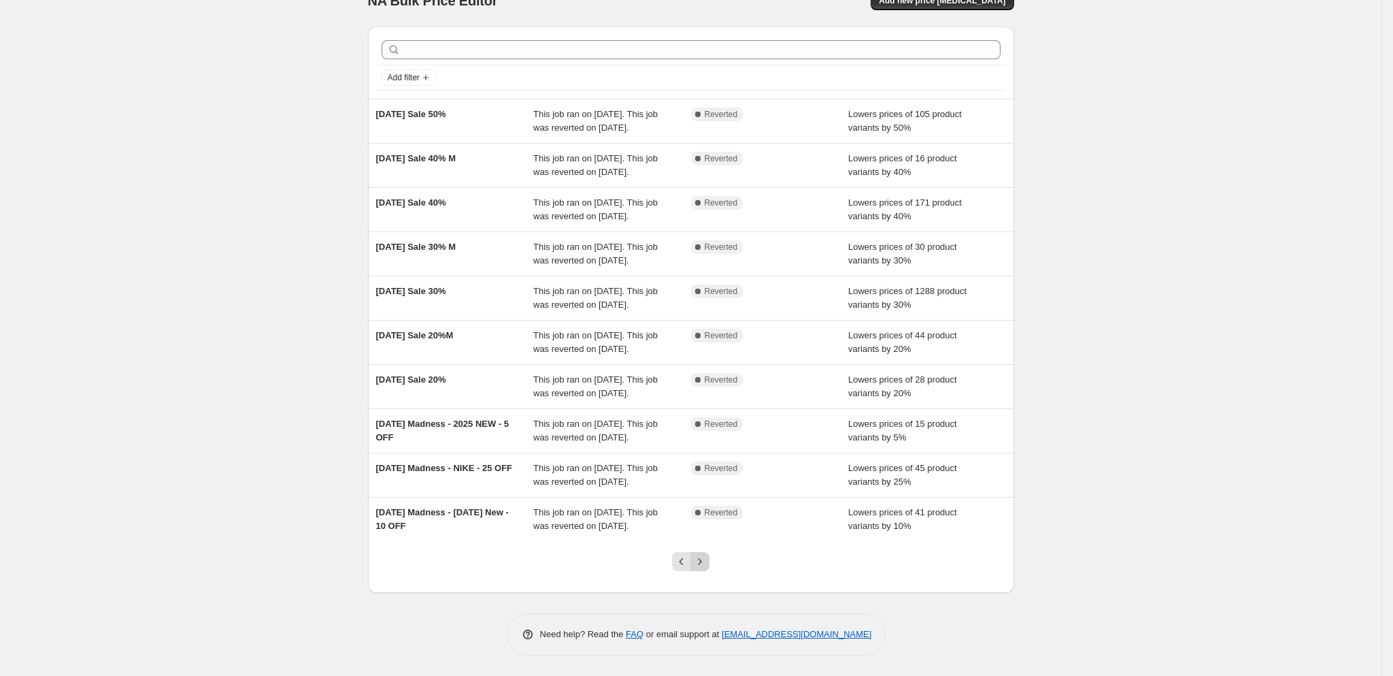
click at [705, 560] on icon "Next" at bounding box center [700, 561] width 14 height 14
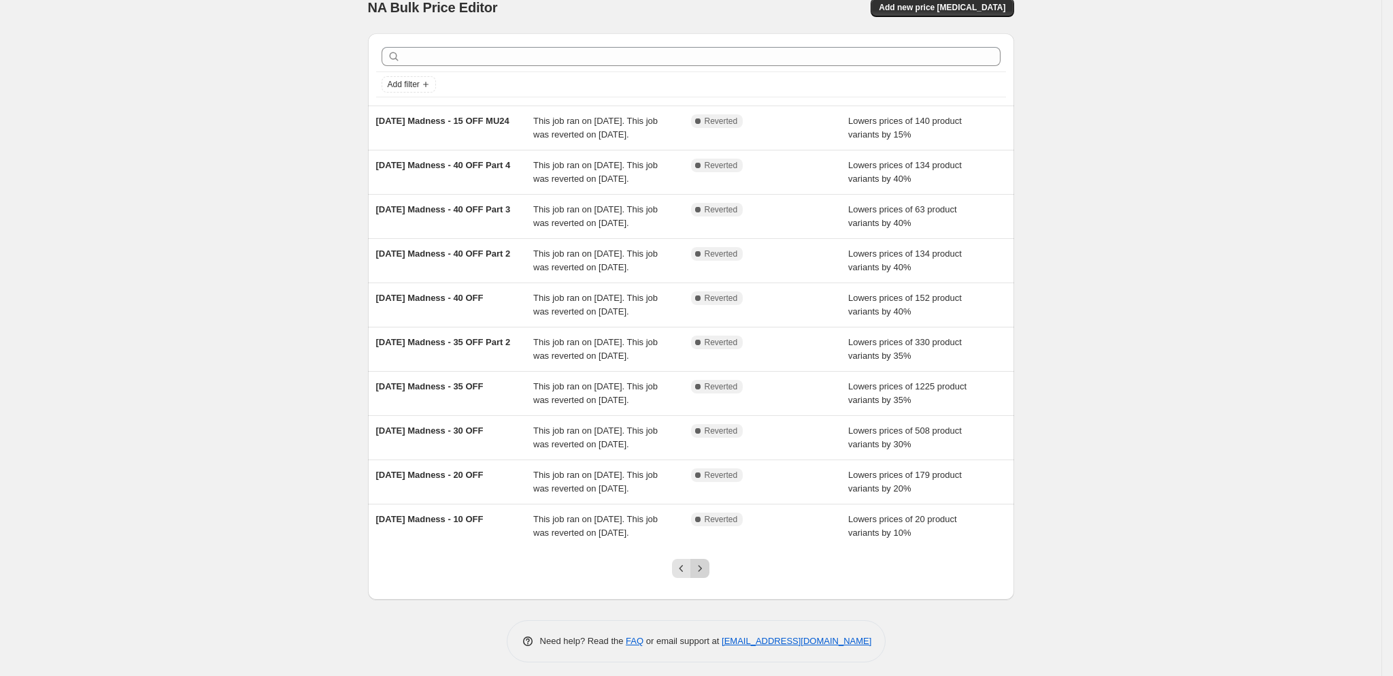
scroll to position [120, 0]
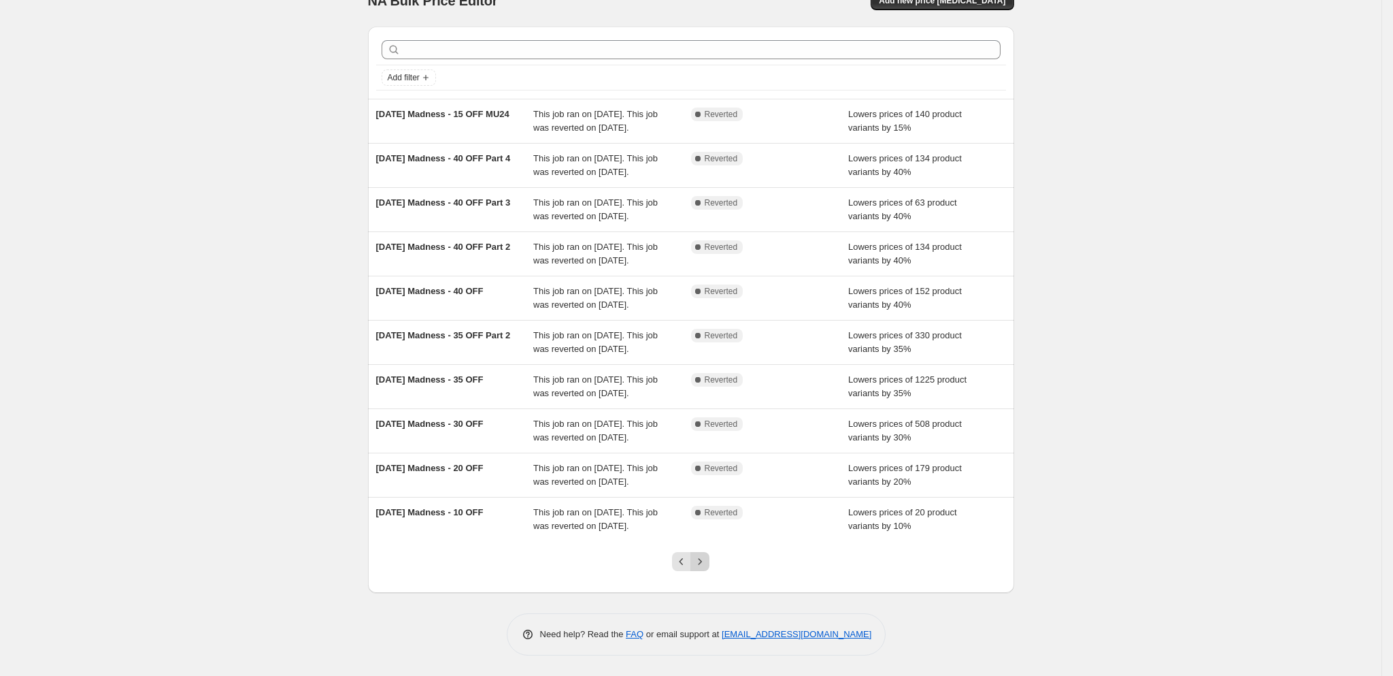
click at [707, 568] on icon "Next" at bounding box center [700, 561] width 14 height 14
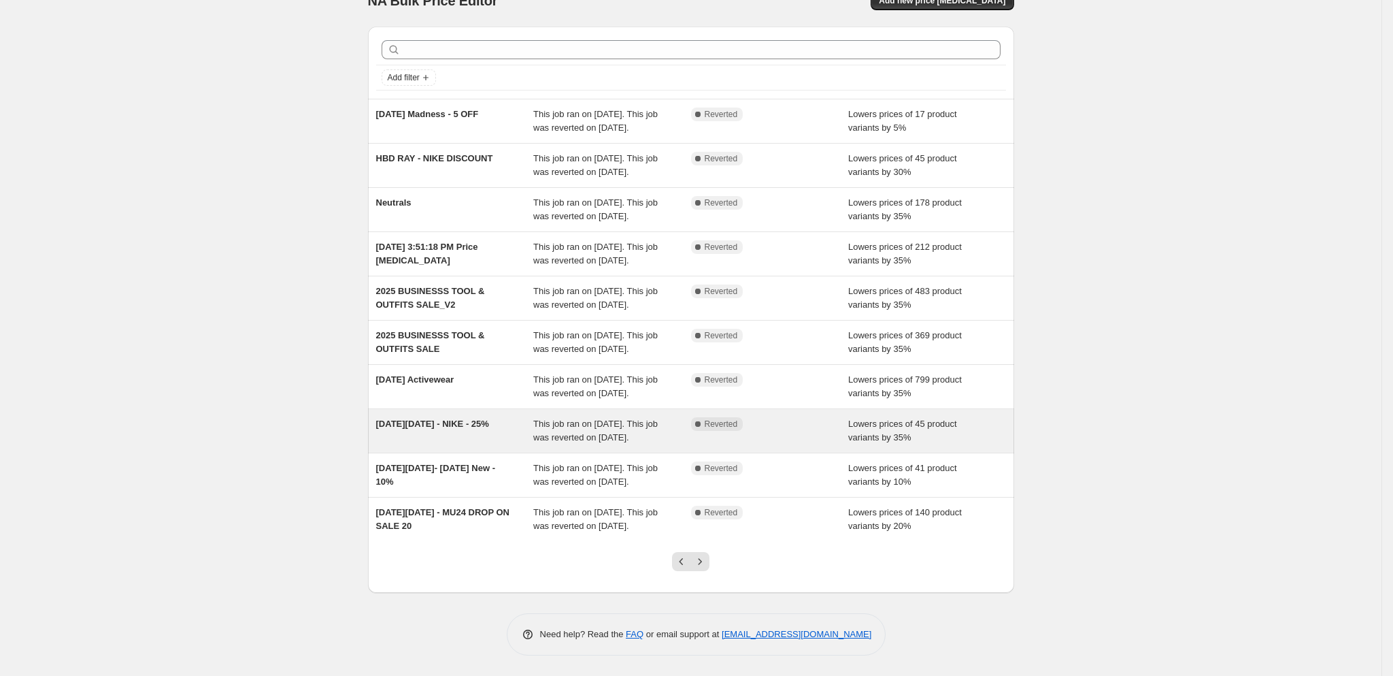
scroll to position [162, 0]
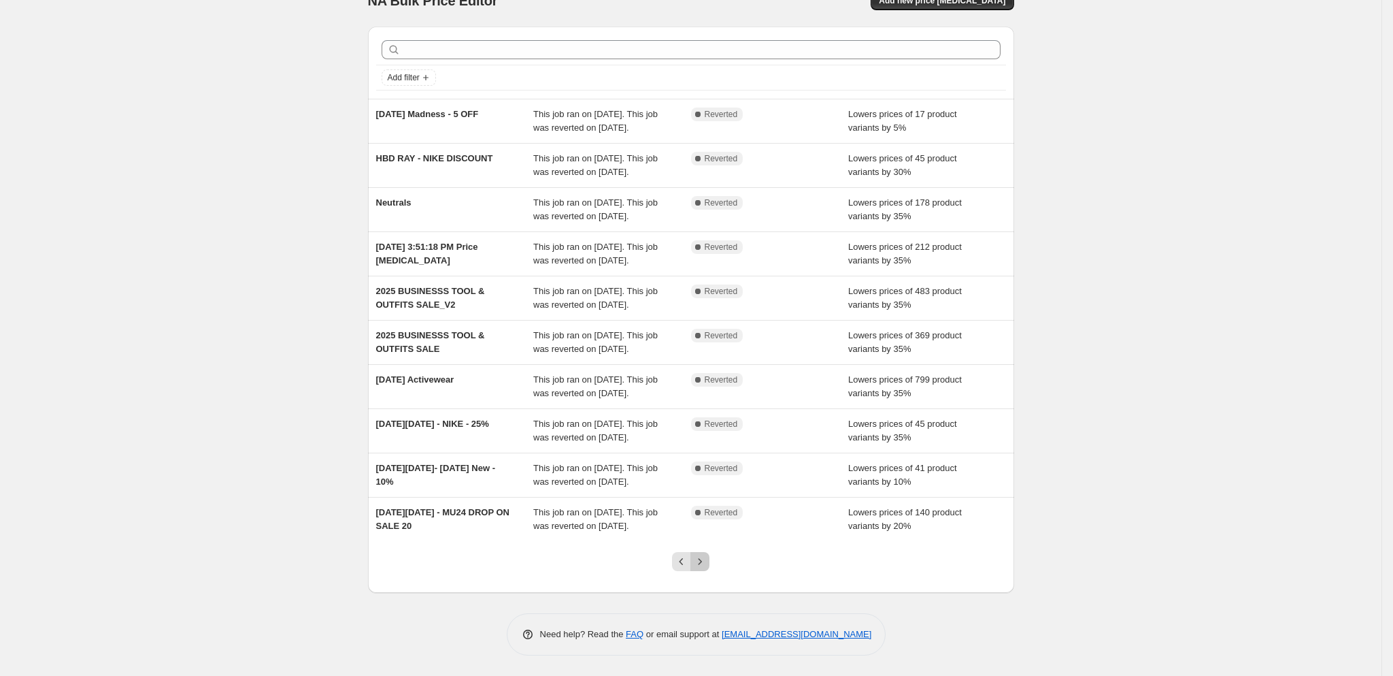
click at [708, 554] on button "Next" at bounding box center [700, 561] width 19 height 19
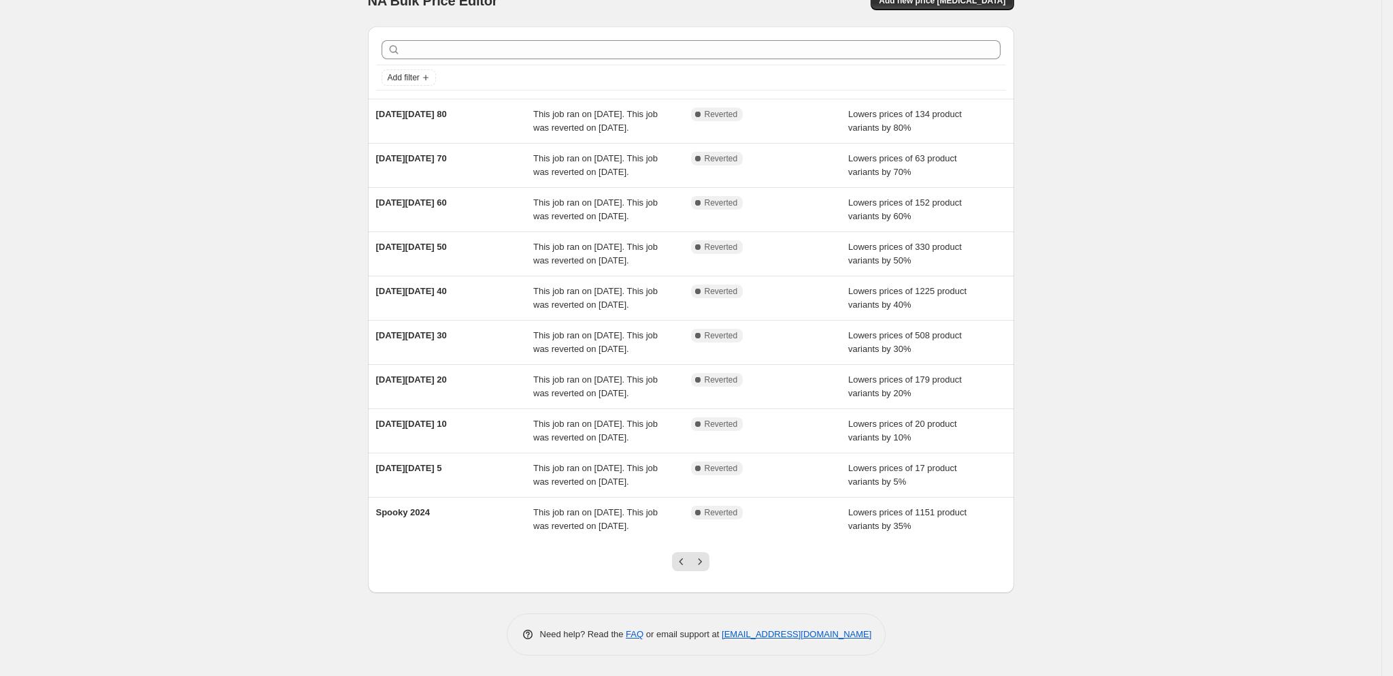
scroll to position [94, 0]
click at [689, 568] on icon "Previous" at bounding box center [682, 561] width 14 height 14
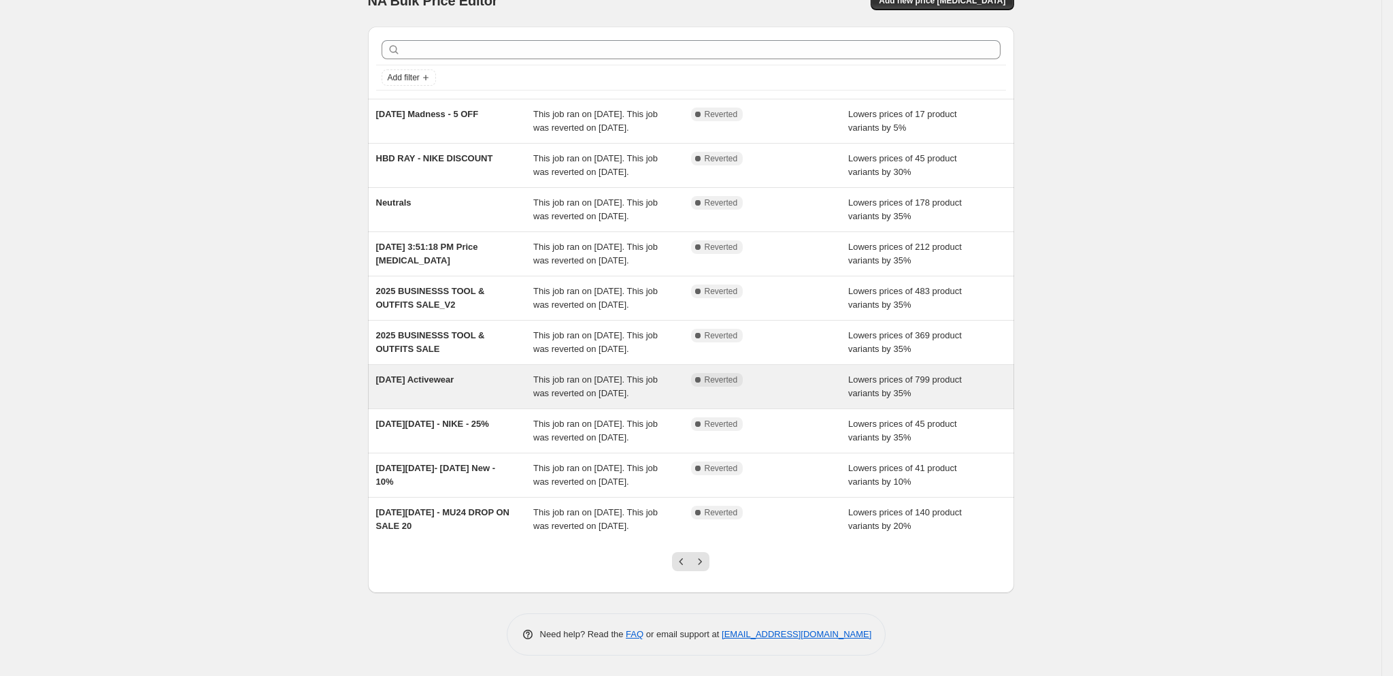
scroll to position [96, 0]
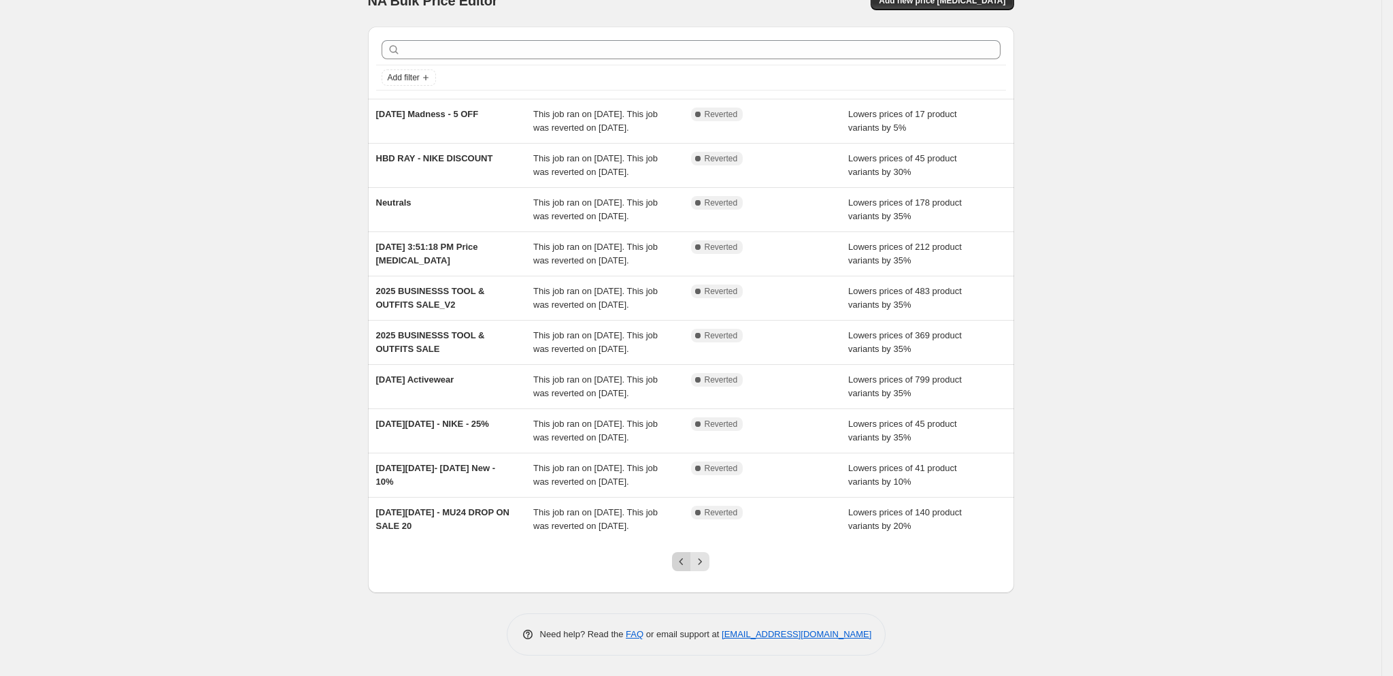
click at [680, 568] on icon "Previous" at bounding box center [682, 561] width 14 height 14
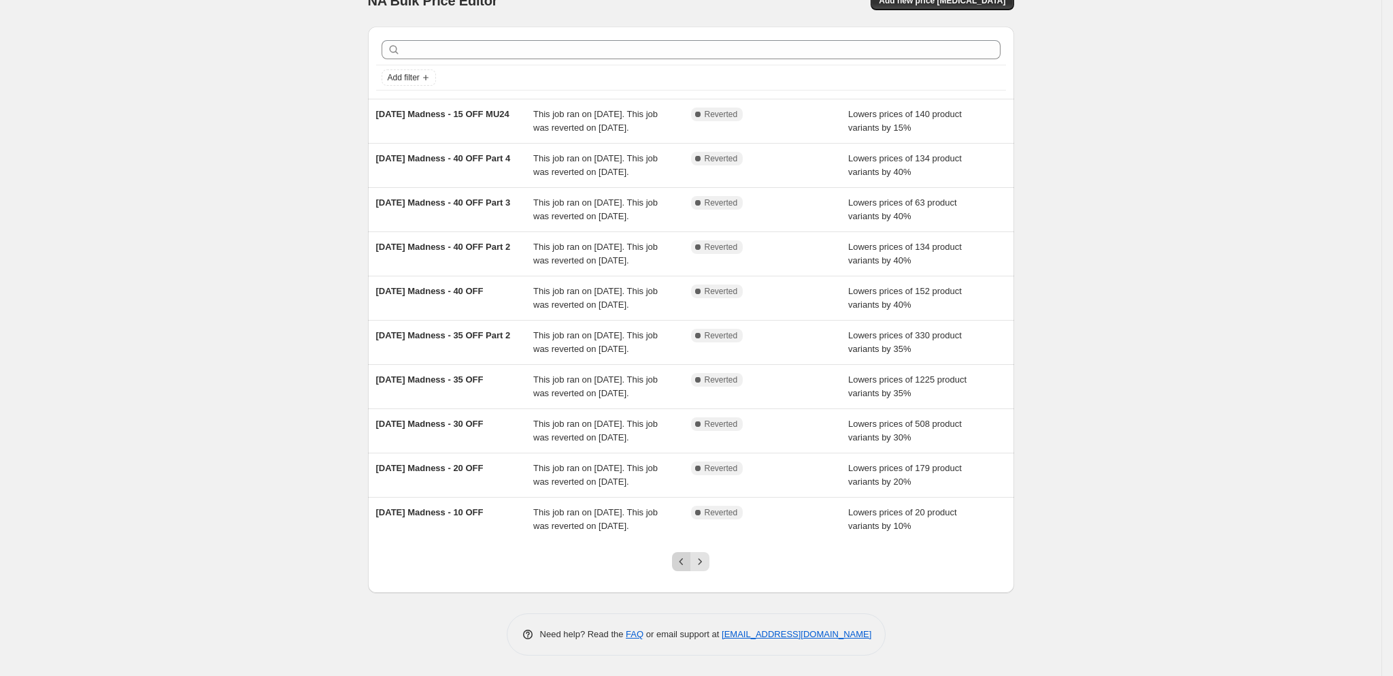
click at [681, 568] on icon "Previous" at bounding box center [682, 561] width 14 height 14
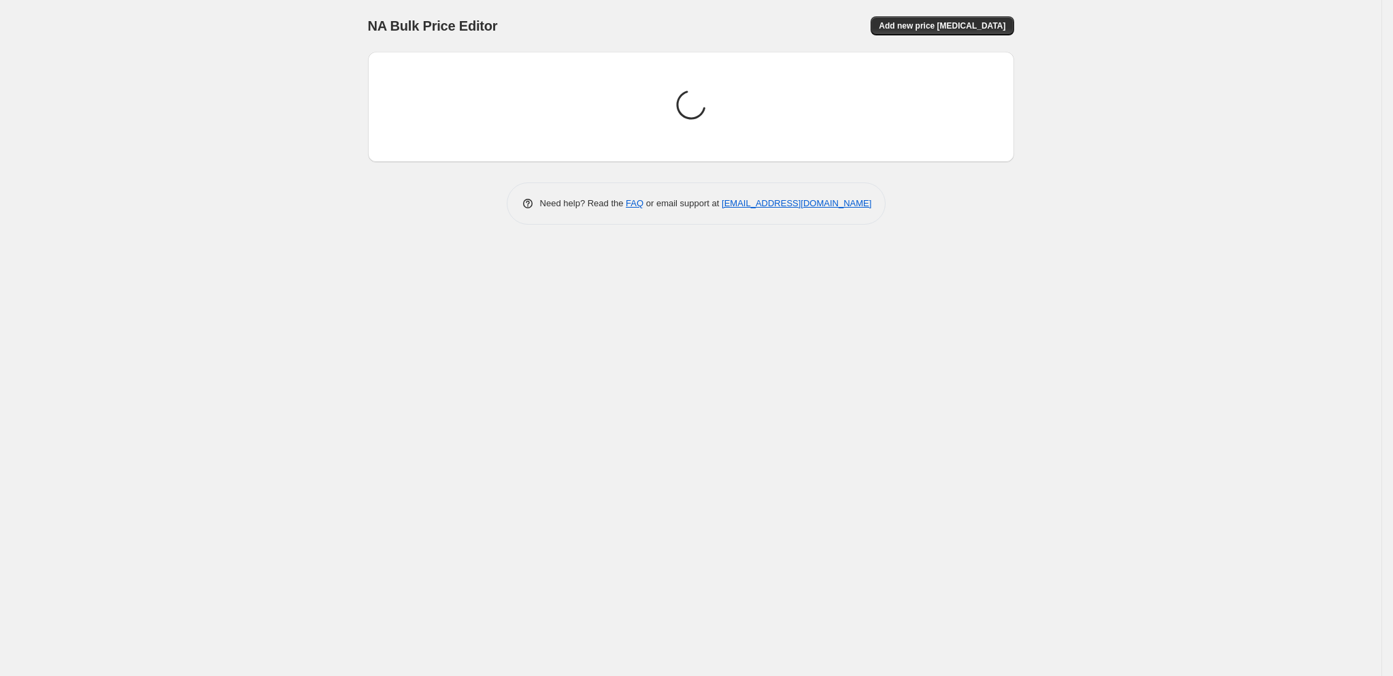
scroll to position [0, 0]
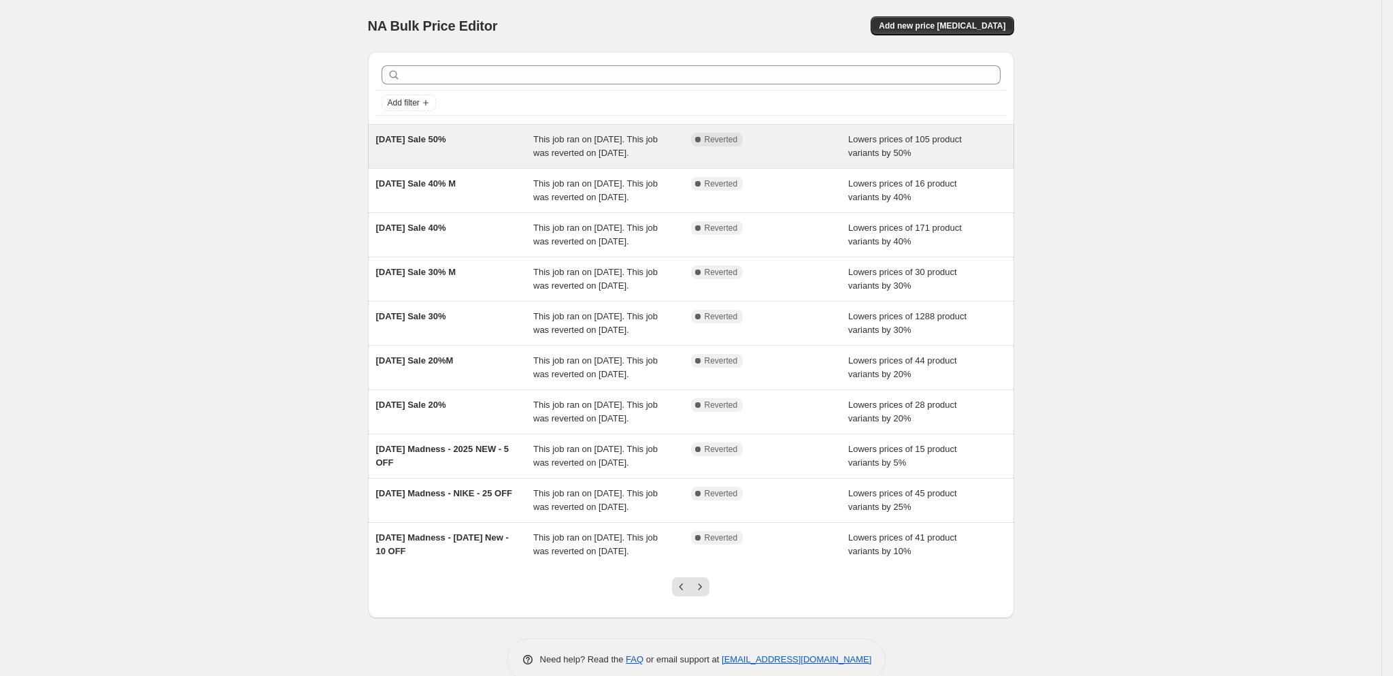
click at [491, 160] on div "2025 Memorial Day Sale 50%" at bounding box center [455, 146] width 158 height 27
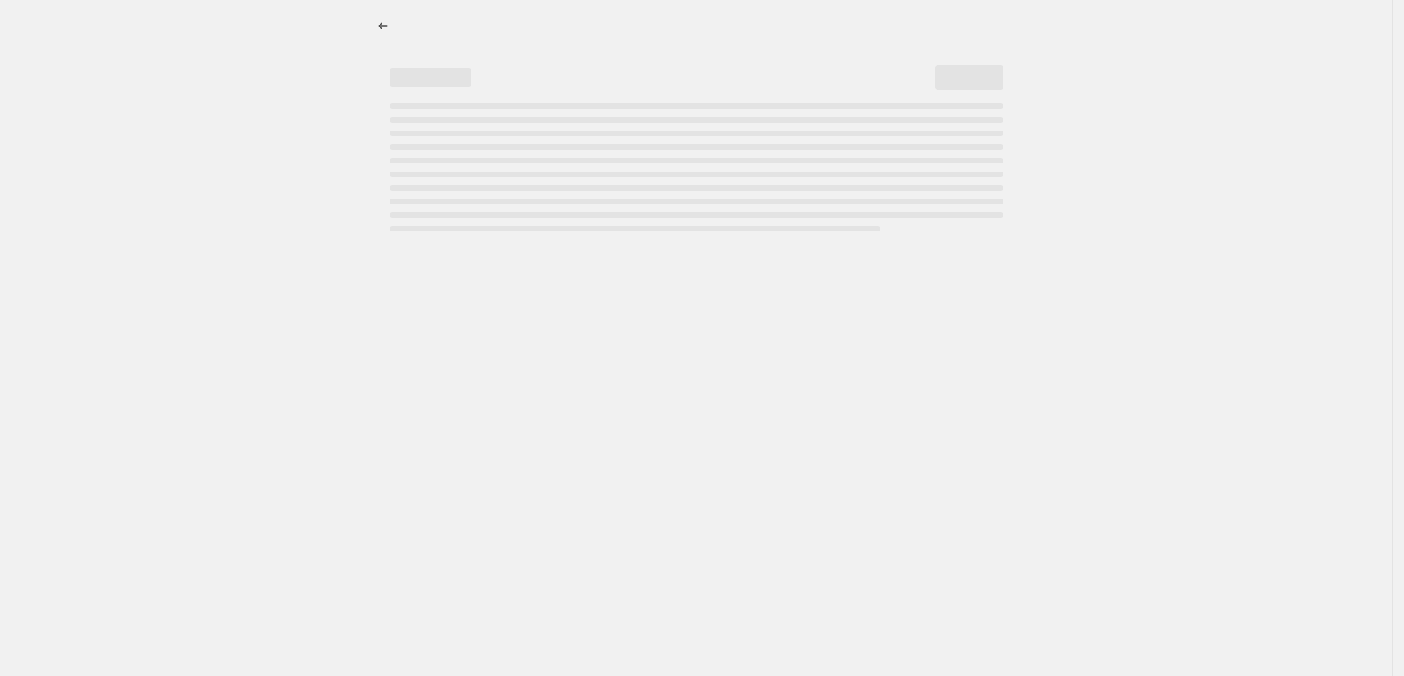
select select "percentage"
select select "tag"
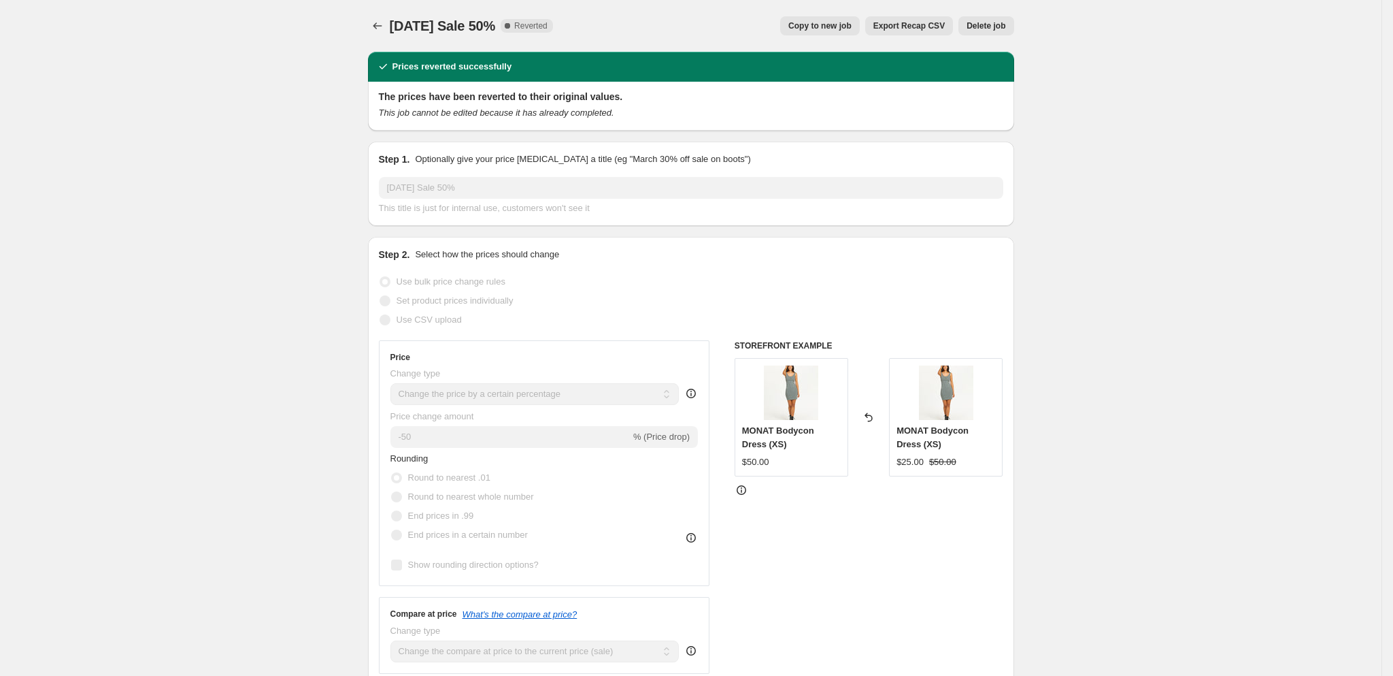
click at [827, 25] on span "Copy to new job" at bounding box center [820, 25] width 63 height 11
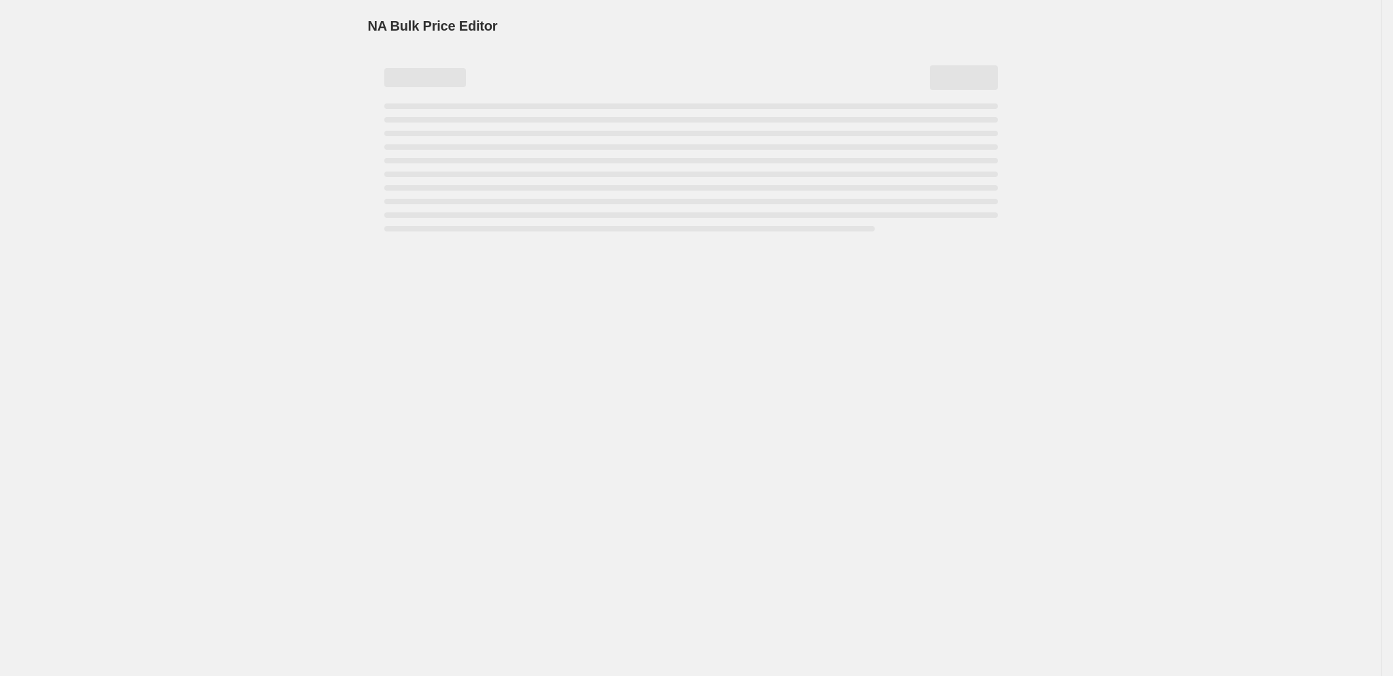
select select "percentage"
select select "tag"
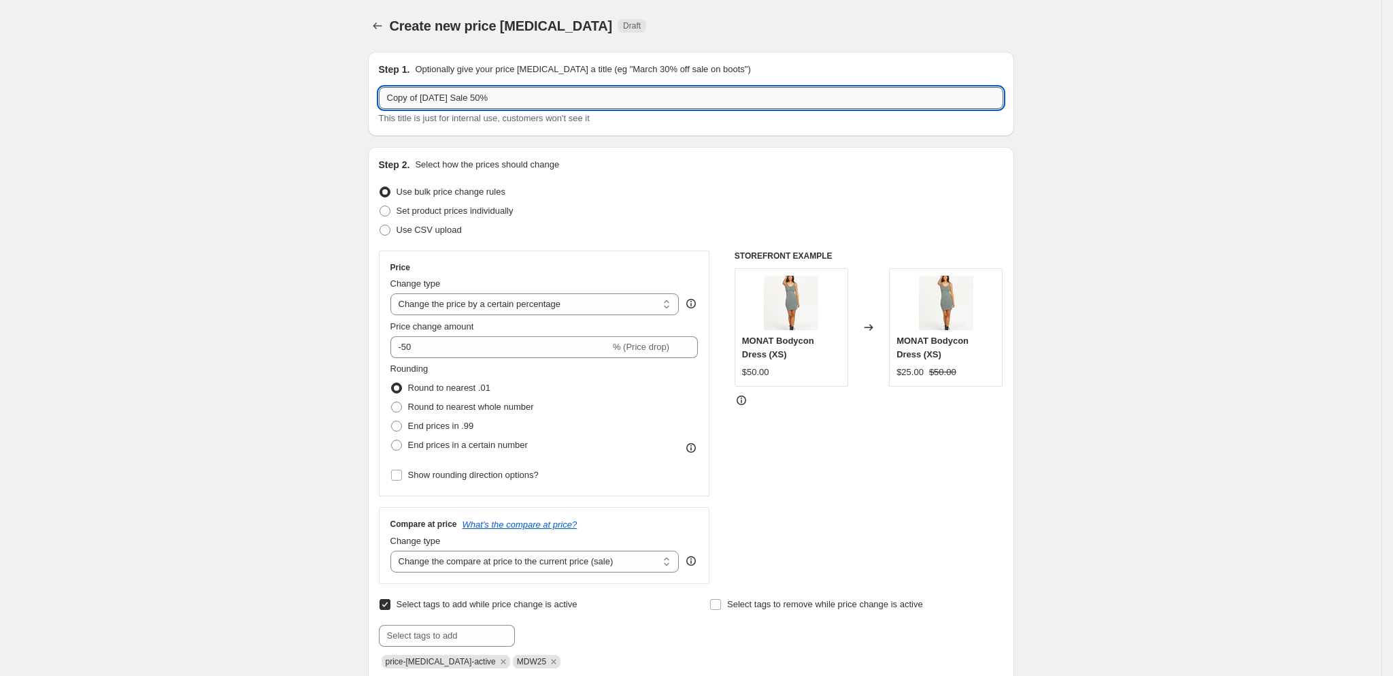
click at [520, 107] on input "Copy of 2025 Memorial Day Sale 50%" at bounding box center [691, 98] width 625 height 22
paste input "[DATE] 25 - 35 OFF"
click at [476, 99] on input "[DATE] 25 - 35 OFF" at bounding box center [691, 98] width 625 height 22
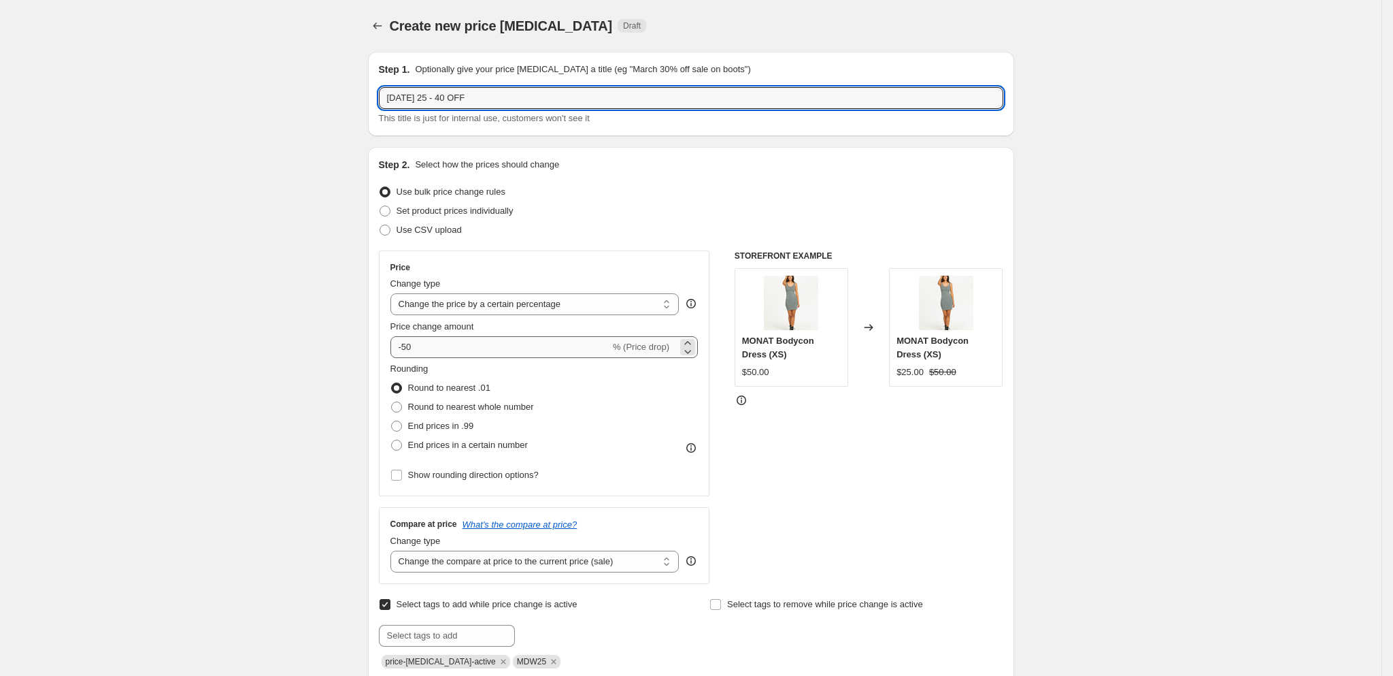
type input "[DATE] 25 - 40 OFF"
click at [416, 350] on input "-50" at bounding box center [501, 347] width 220 height 22
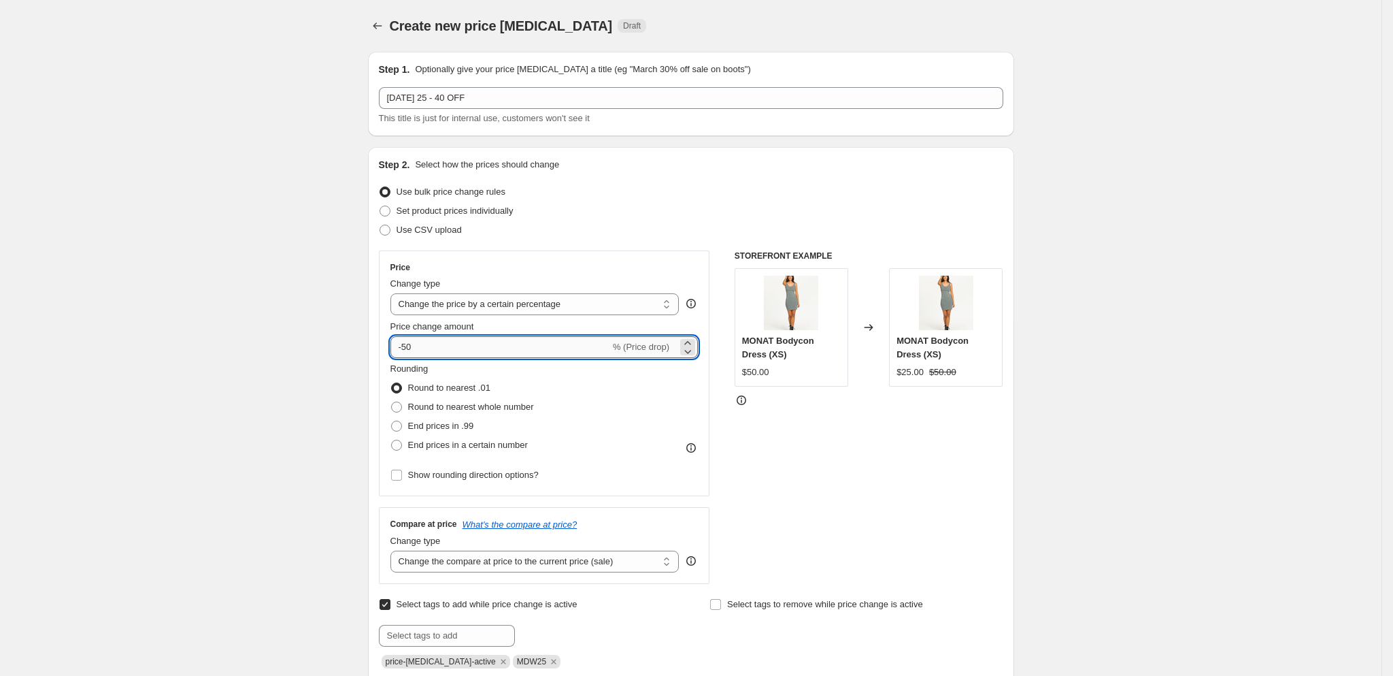
type input "-5"
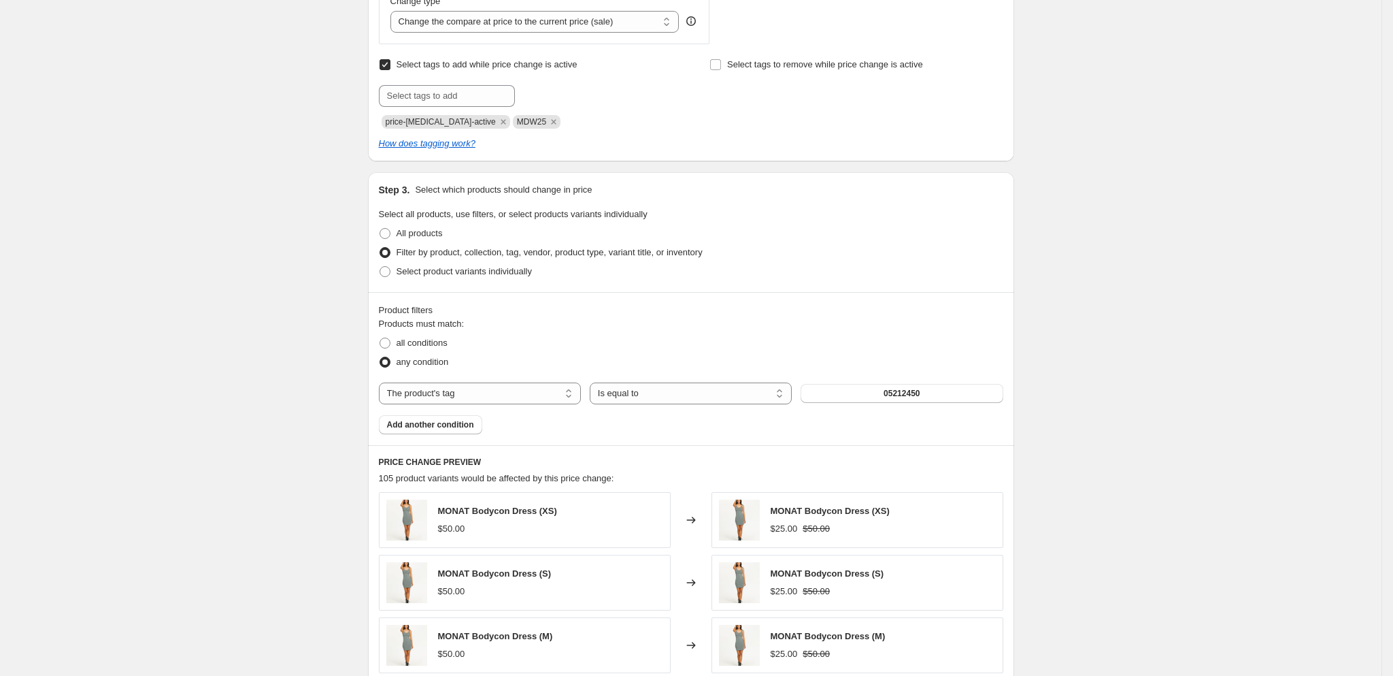
scroll to position [538, 0]
type input "-40"
click at [469, 100] on input "text" at bounding box center [447, 97] width 136 height 22
type input "LABOR DAY 25"
click at [537, 101] on b "Add" at bounding box center [535, 96] width 16 height 10
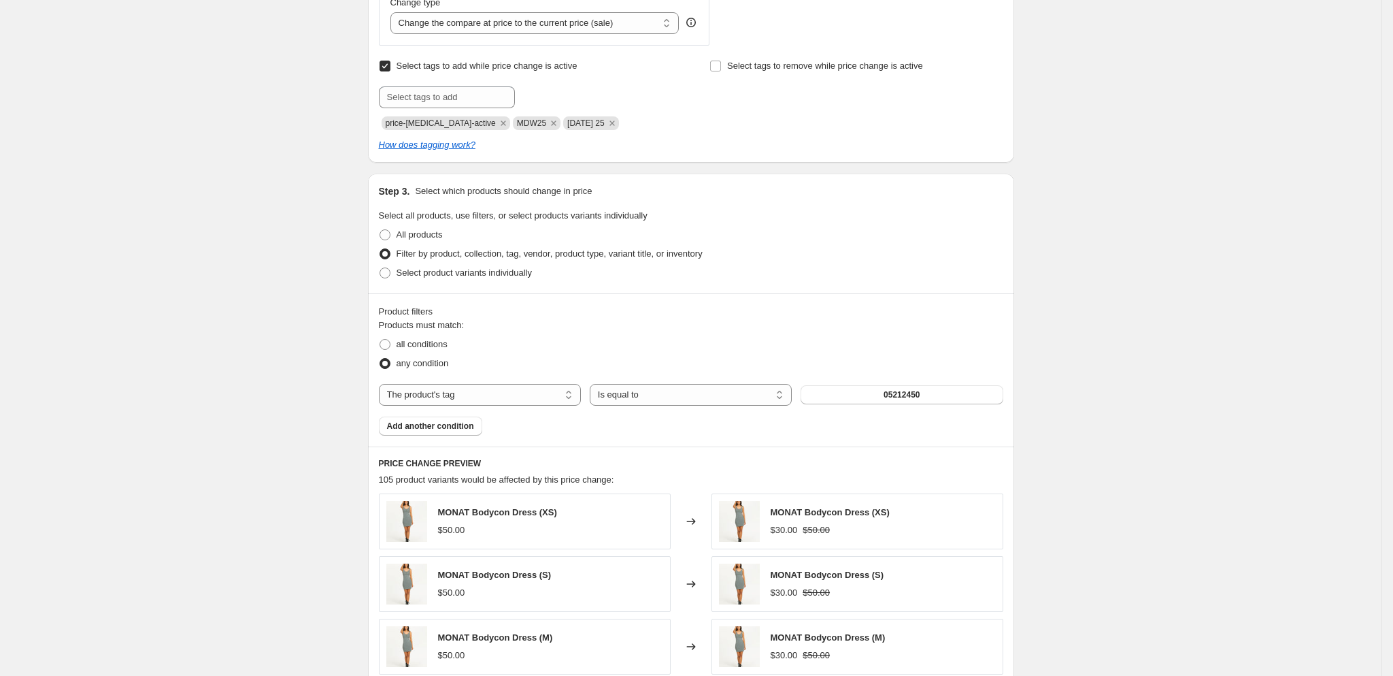
scroll to position [923, 0]
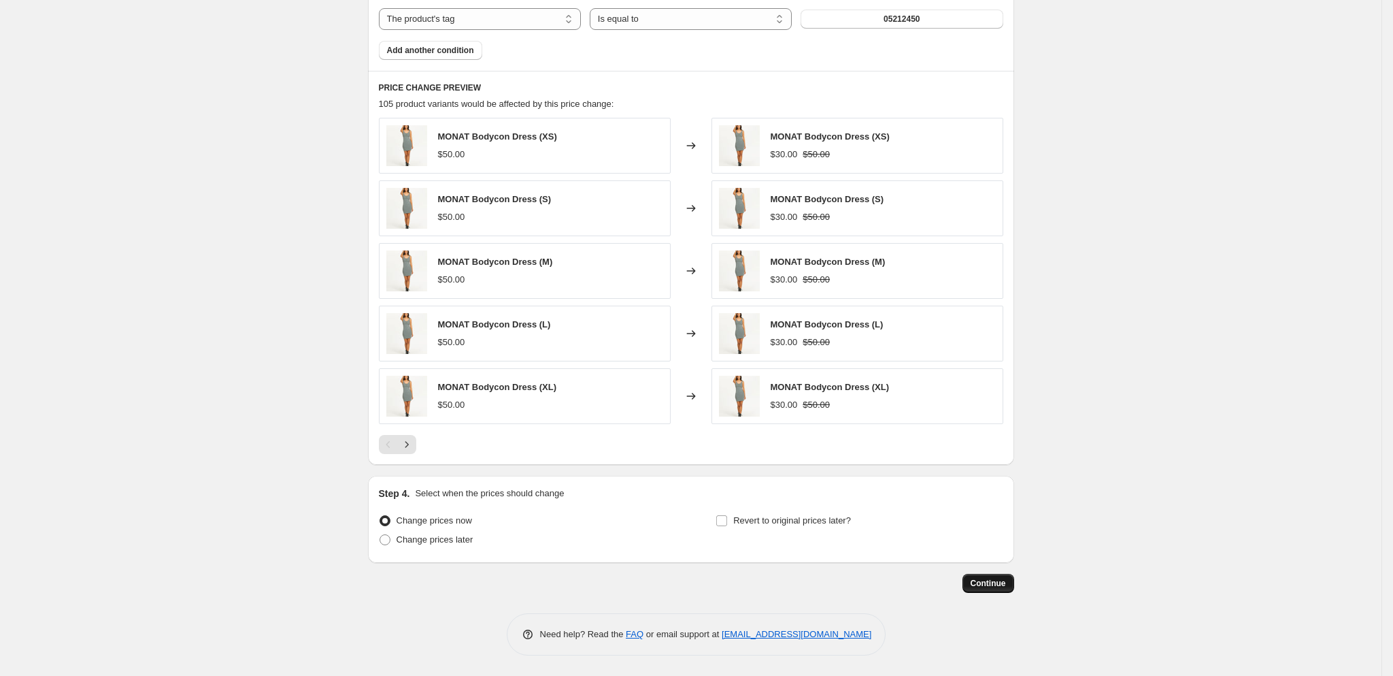
click at [1006, 578] on span "Continue" at bounding box center [988, 583] width 35 height 11
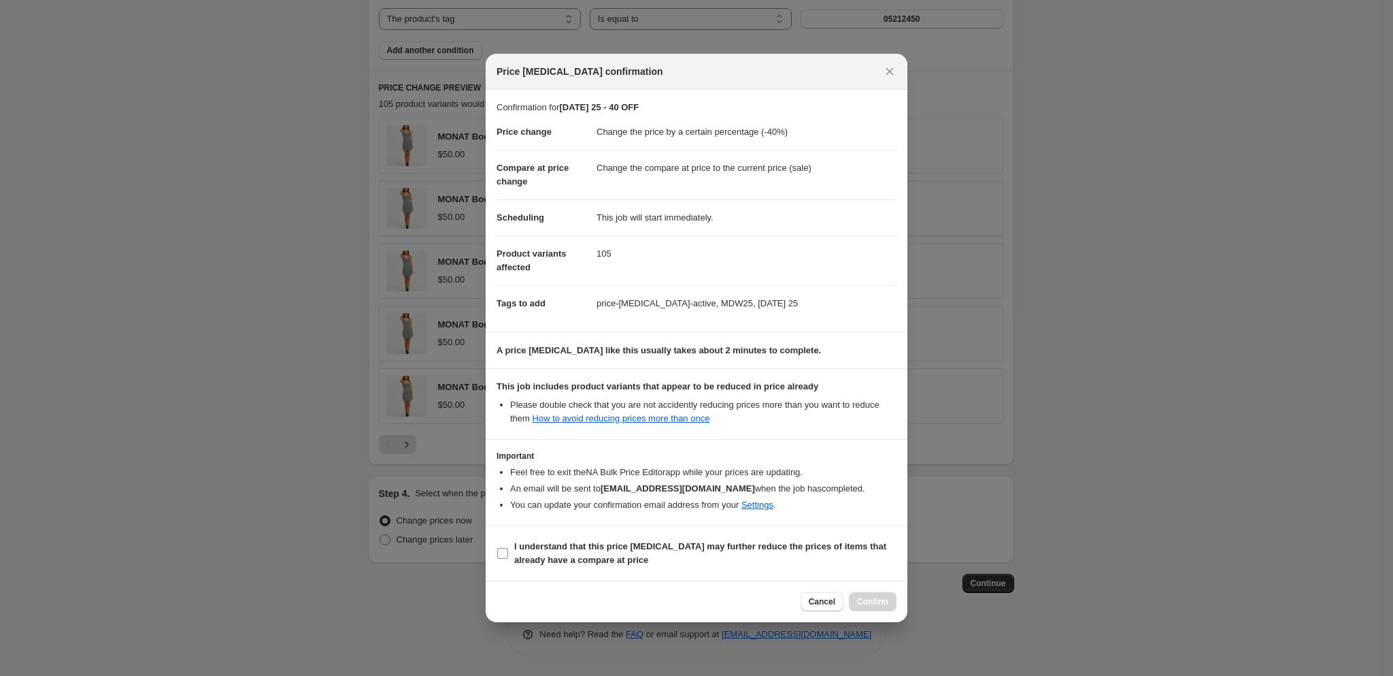
click at [541, 559] on b "I understand that this price change job may further reduce the prices of items …" at bounding box center [700, 553] width 372 height 24
click at [508, 559] on input "I understand that this price change job may further reduce the prices of items …" at bounding box center [502, 553] width 11 height 11
checkbox input "true"
click at [867, 599] on span "Confirm" at bounding box center [872, 601] width 31 height 11
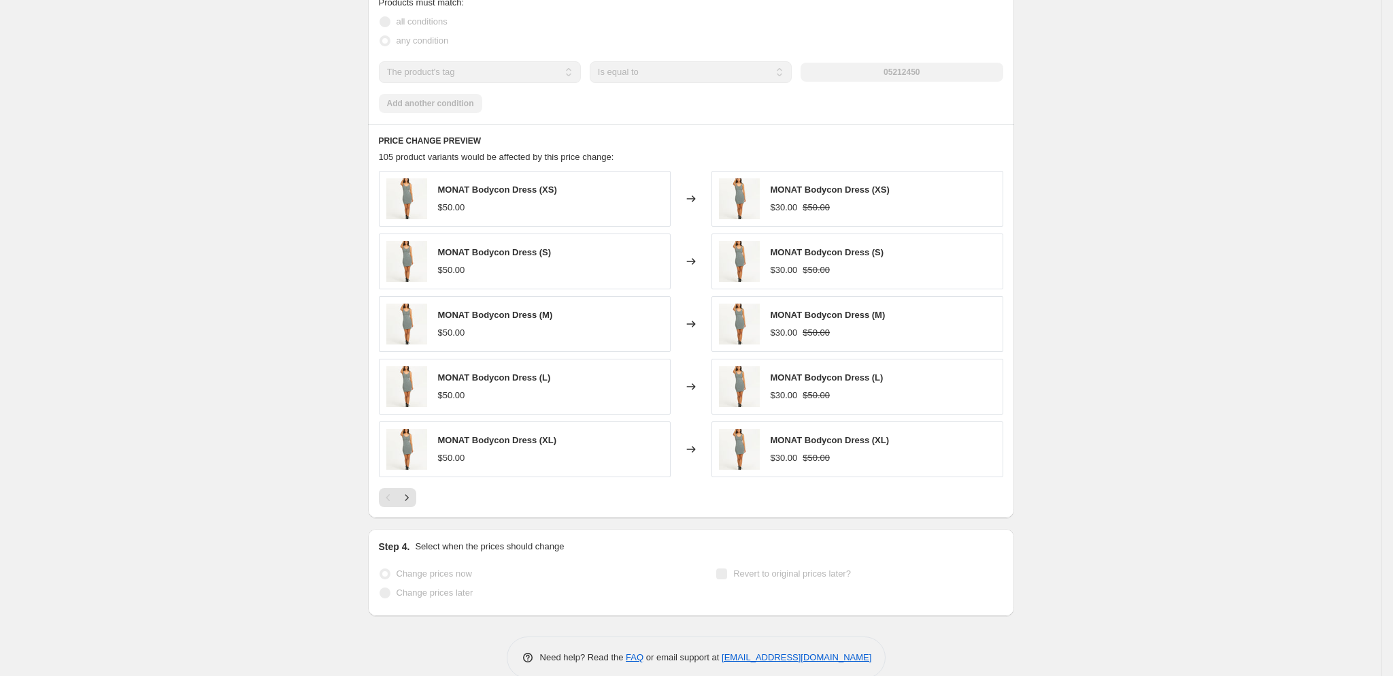
scroll to position [958, 0]
select select "percentage"
select select "tag"
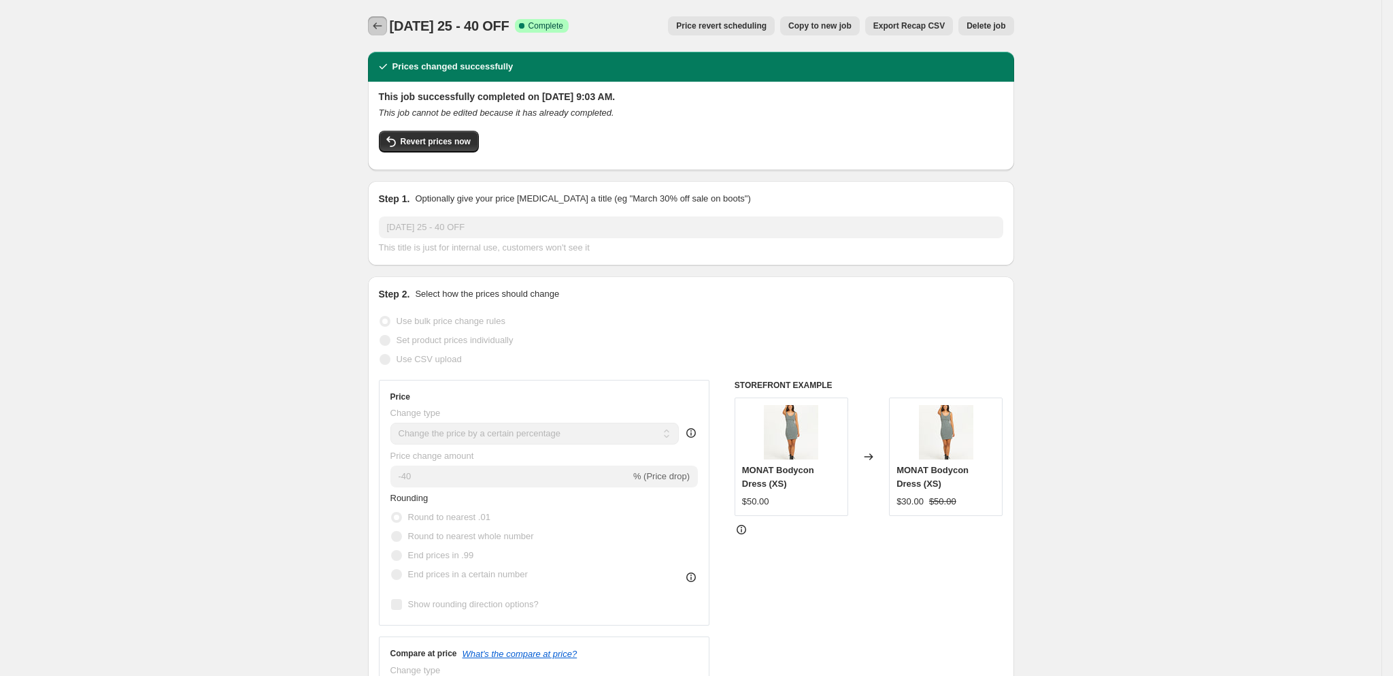
click at [384, 29] on icon "Price change jobs" at bounding box center [378, 26] width 14 height 14
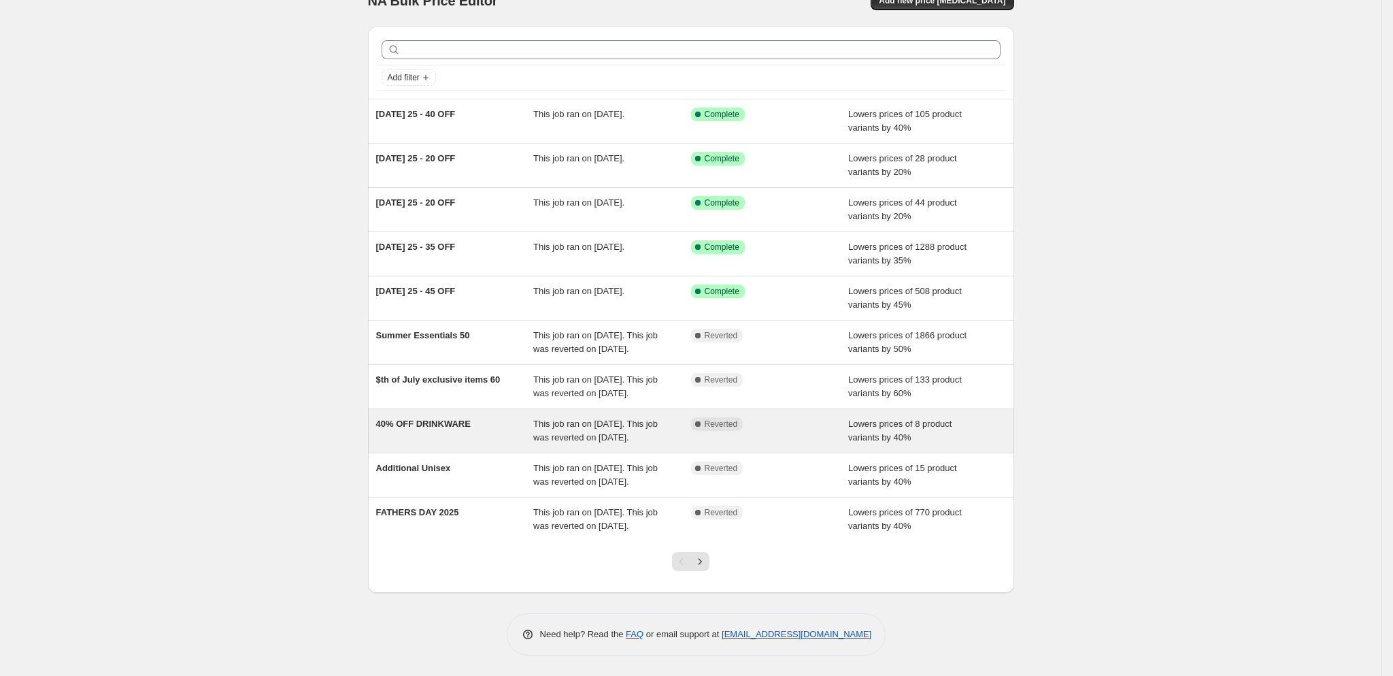
scroll to position [68, 0]
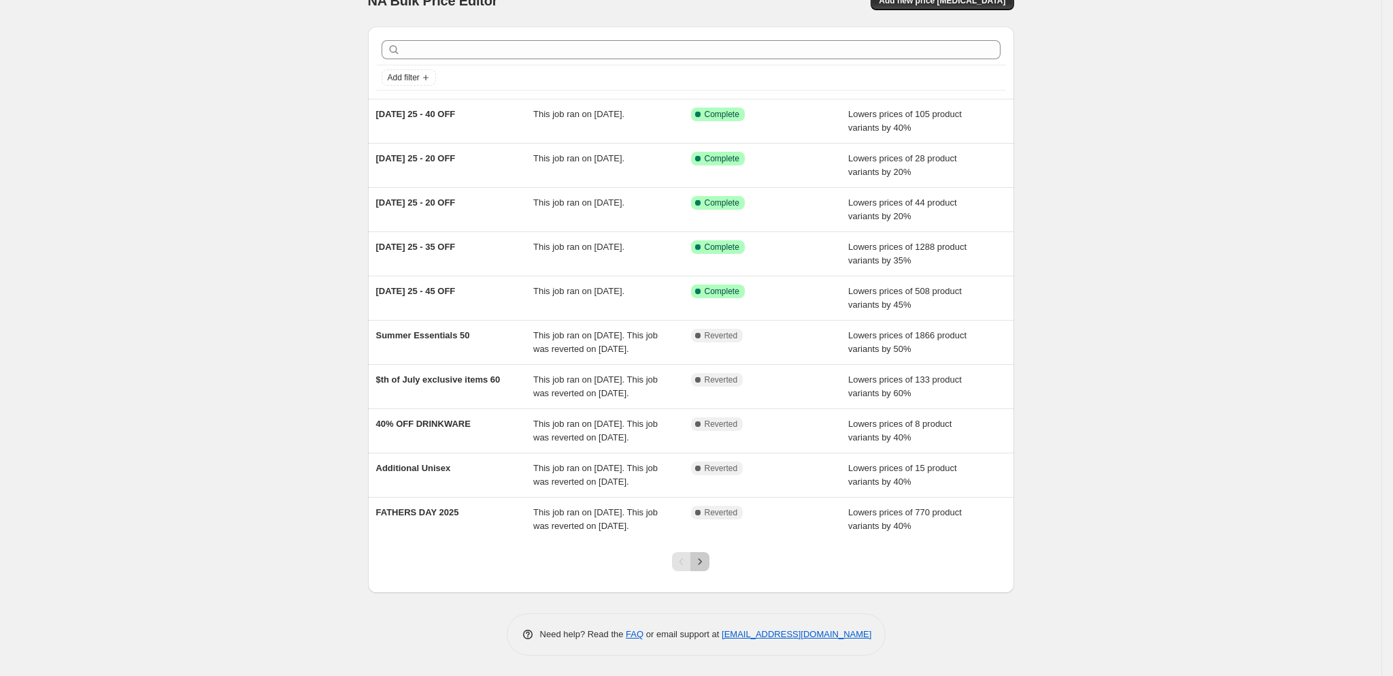
click at [707, 568] on icon "Next" at bounding box center [700, 561] width 14 height 14
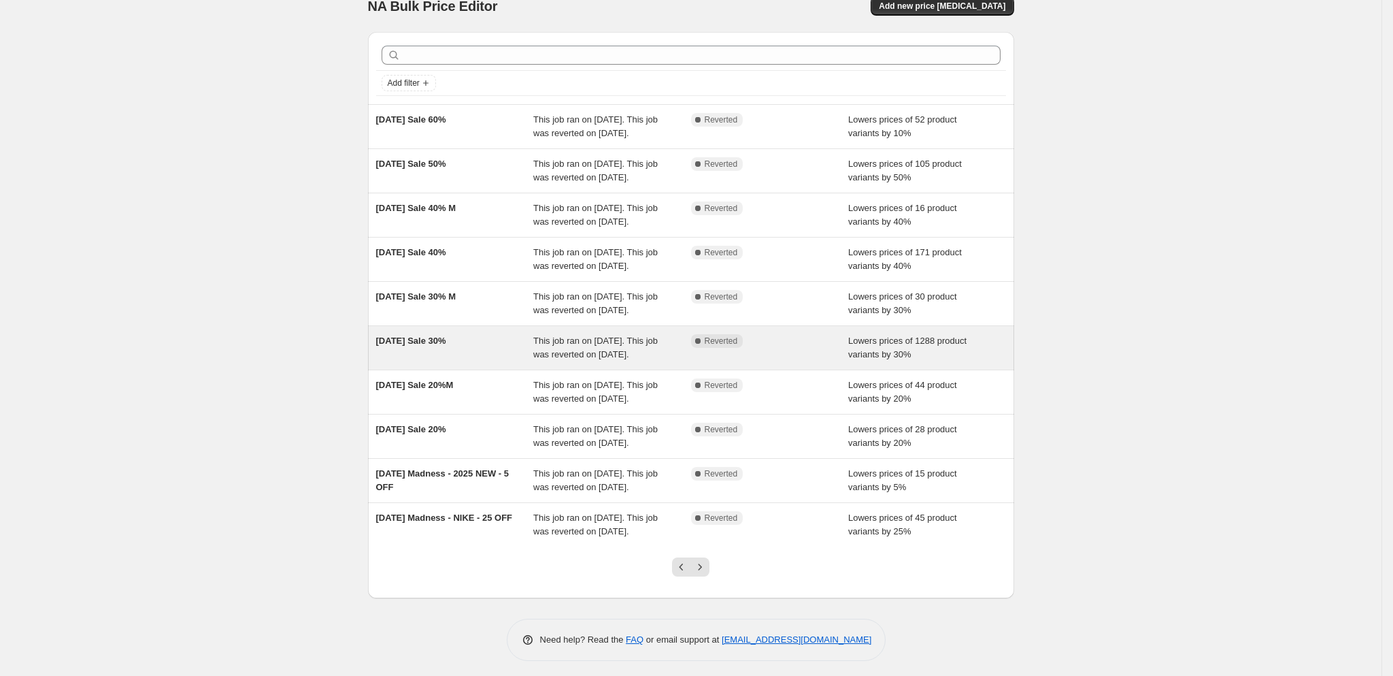
scroll to position [21, 0]
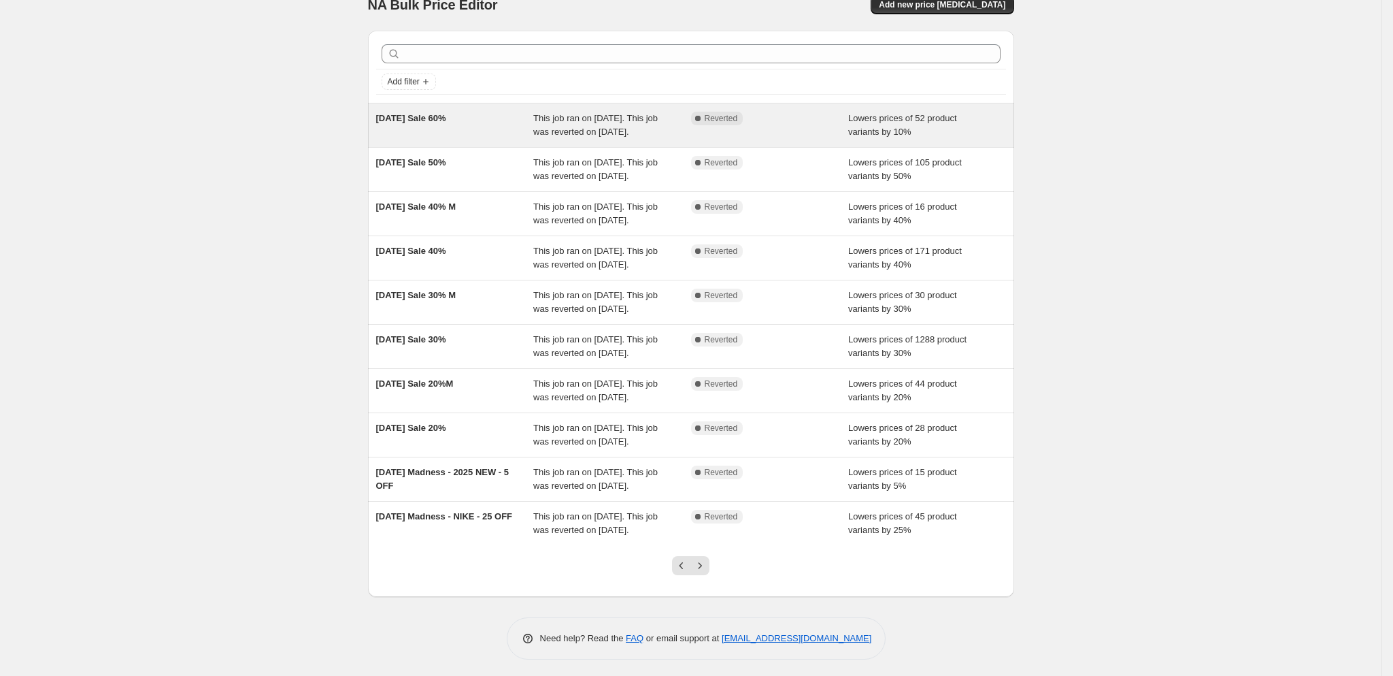
click at [486, 125] on div "2025 Memorial Day Sale 60%" at bounding box center [455, 125] width 158 height 27
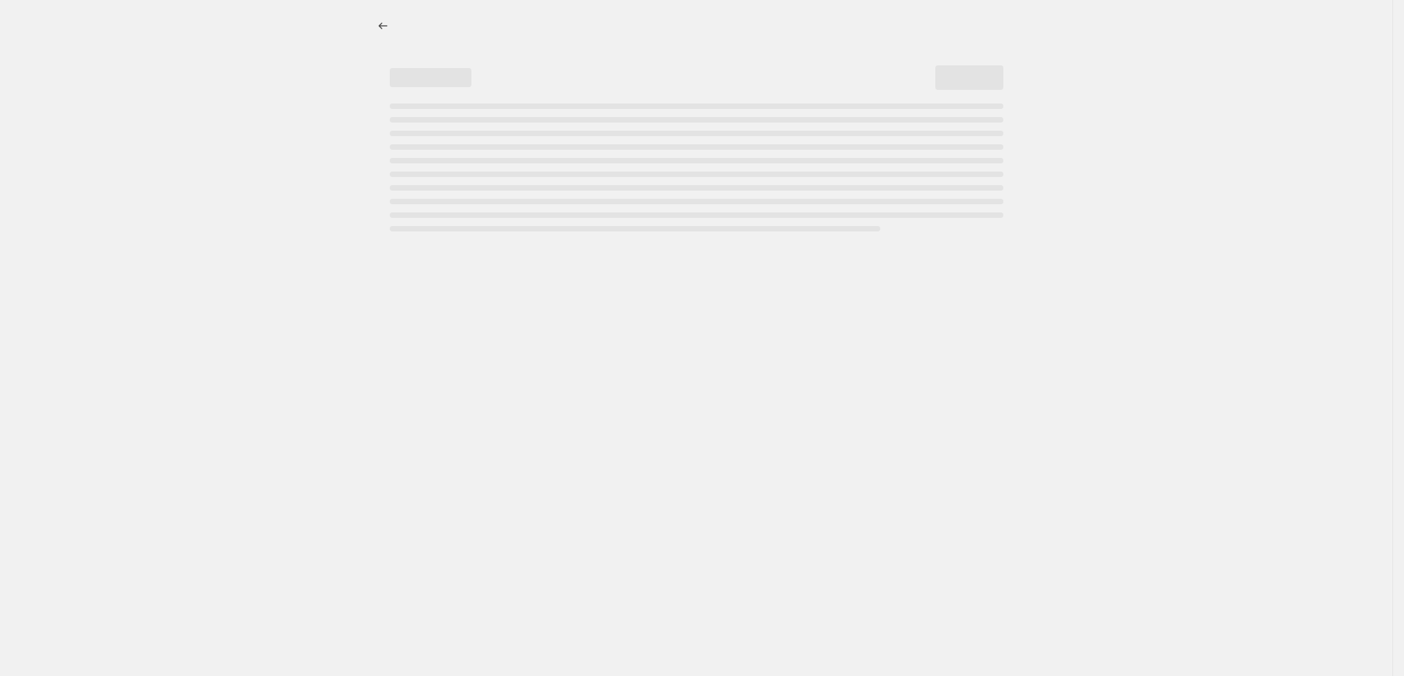
select select "percentage"
select select "tag"
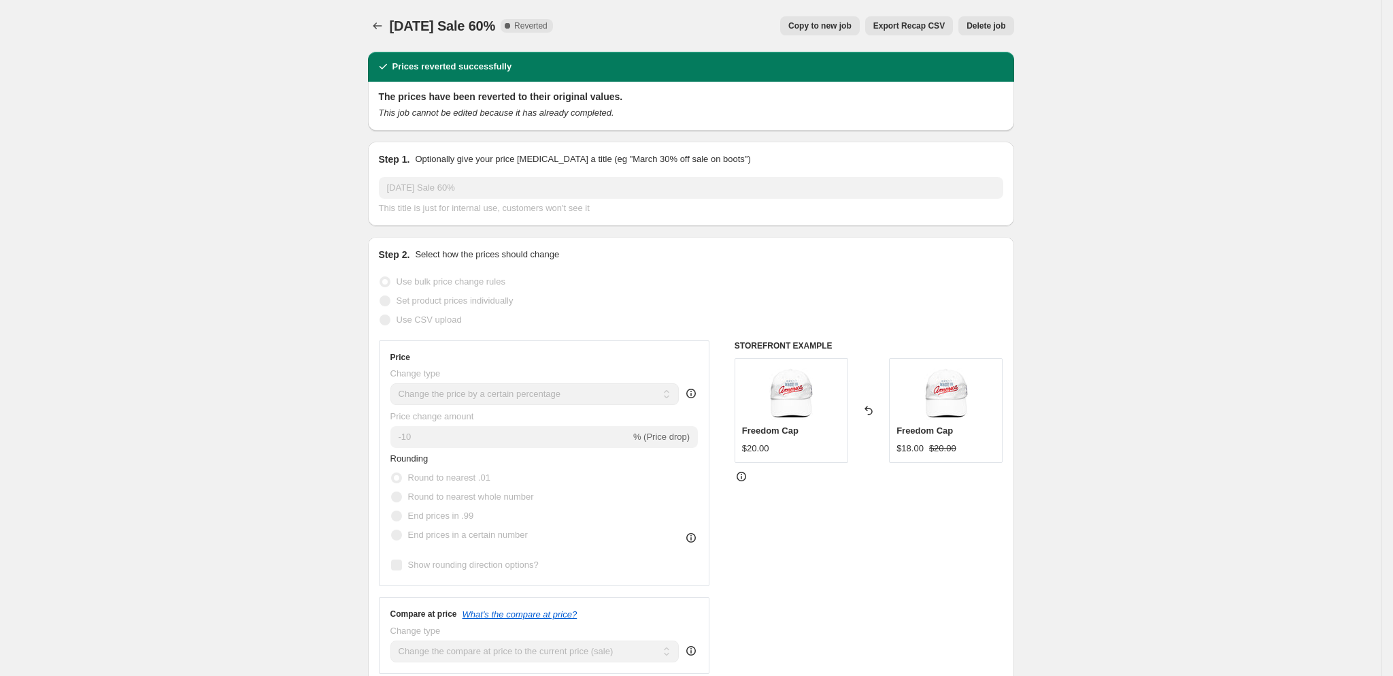
click at [801, 27] on span "Copy to new job" at bounding box center [820, 25] width 63 height 11
select select "percentage"
select select "tag"
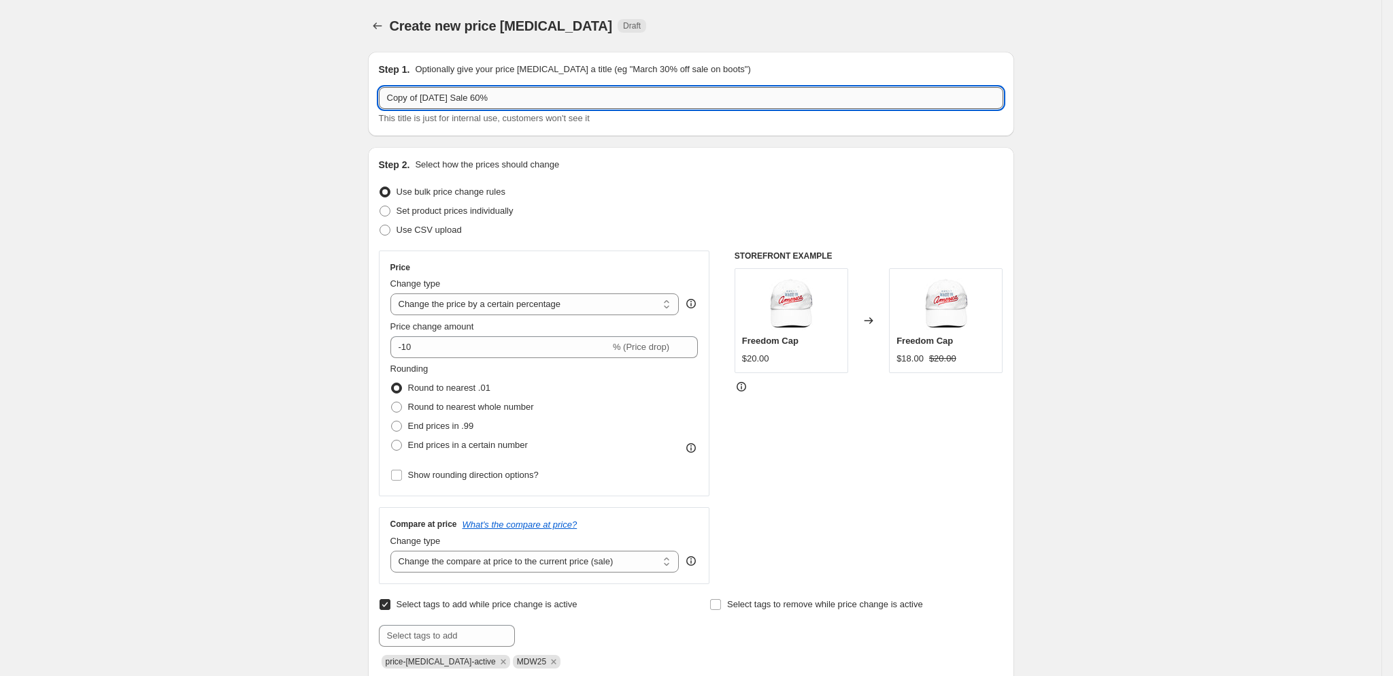
click at [558, 107] on input "Copy of 2025 Memorial Day Sale 60%" at bounding box center [691, 98] width 625 height 22
paste input "[DATE] 25 - 35 OFF"
click at [476, 99] on input "[DATE] 25 - 35 OFF" at bounding box center [691, 98] width 625 height 22
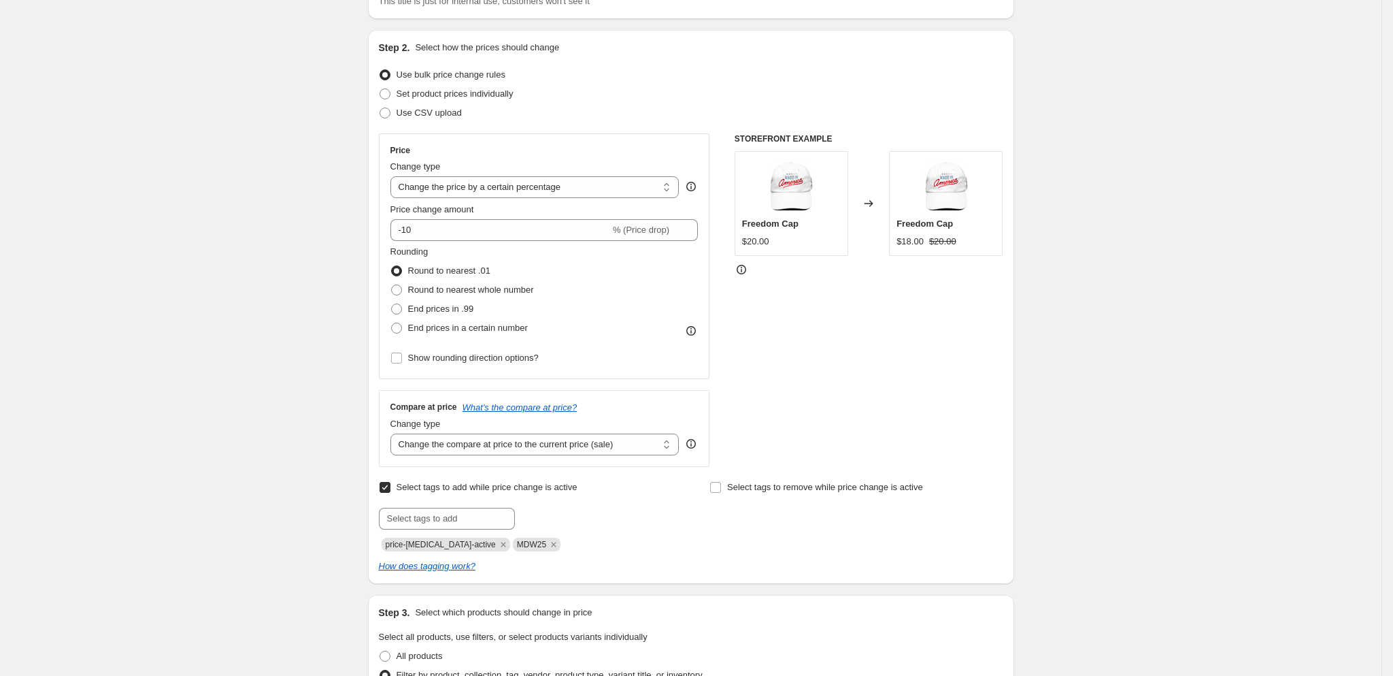
scroll to position [45, 0]
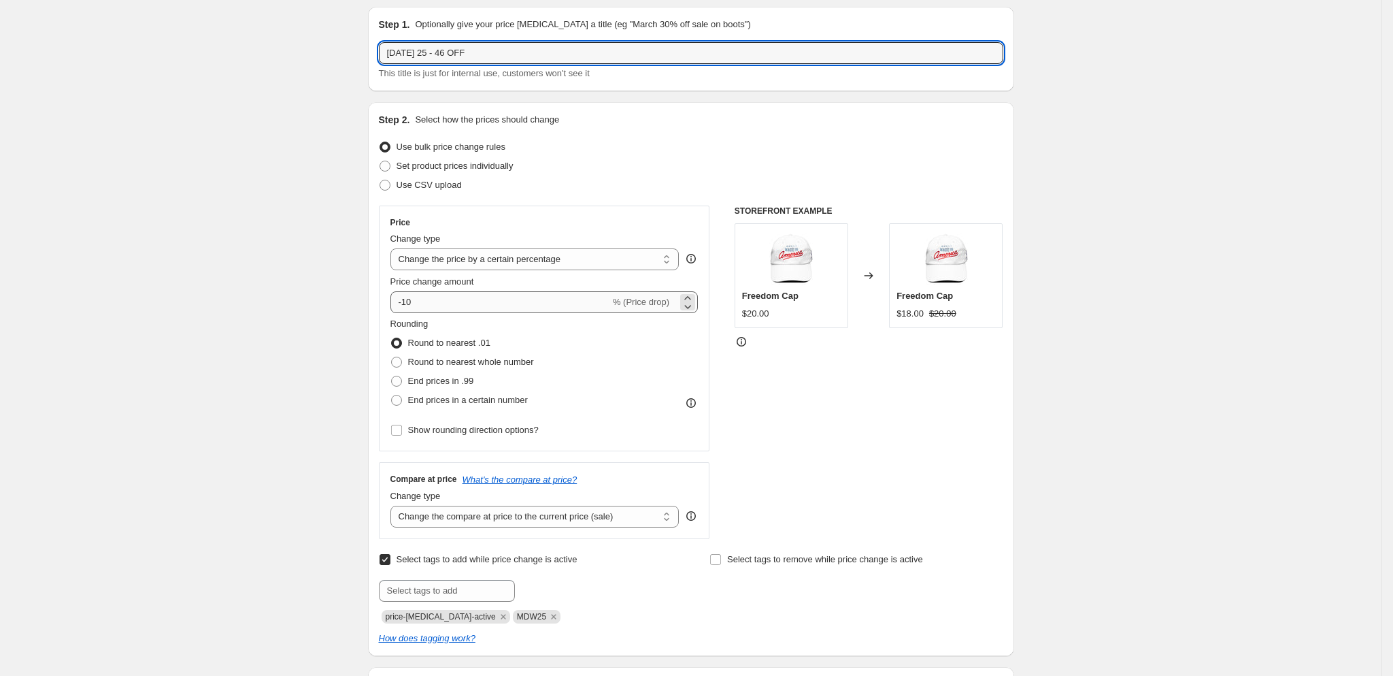
type input "LABOR DAY 25 - 46 OFF"
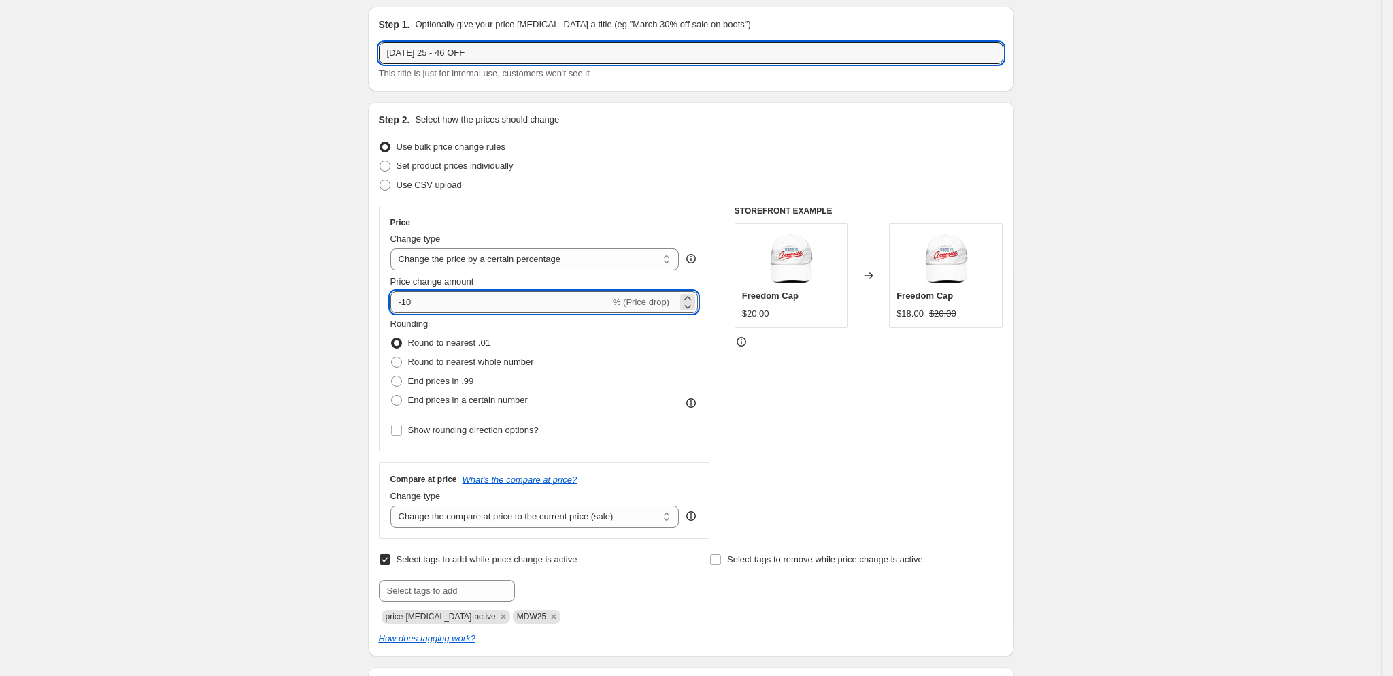
click at [448, 297] on input "-10" at bounding box center [501, 302] width 220 height 22
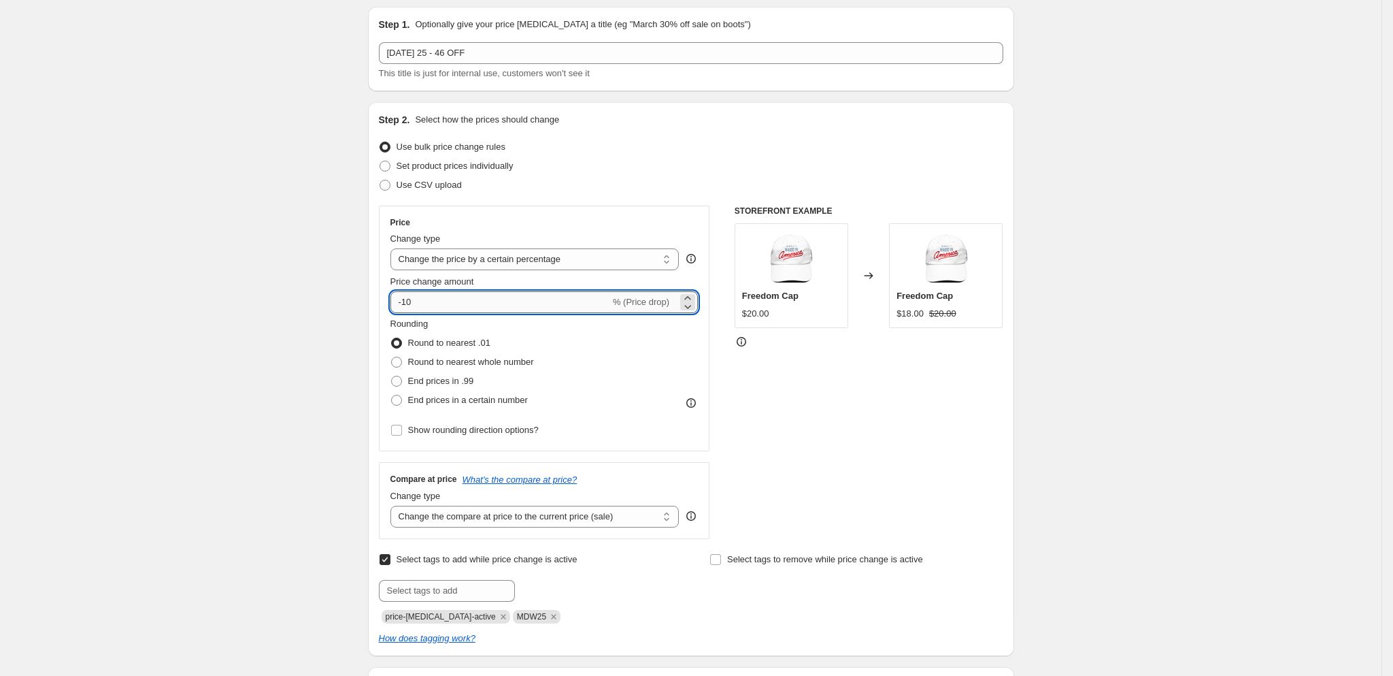
type input "-1"
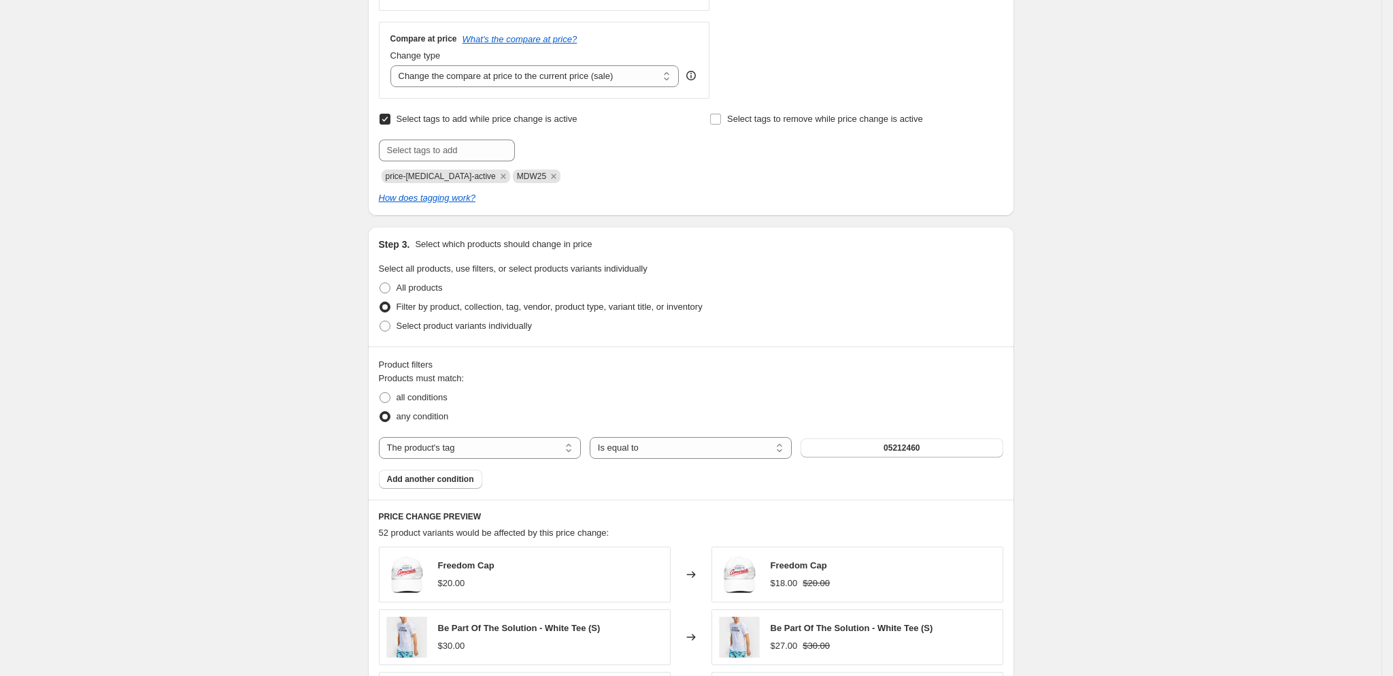
scroll to position [480, 0]
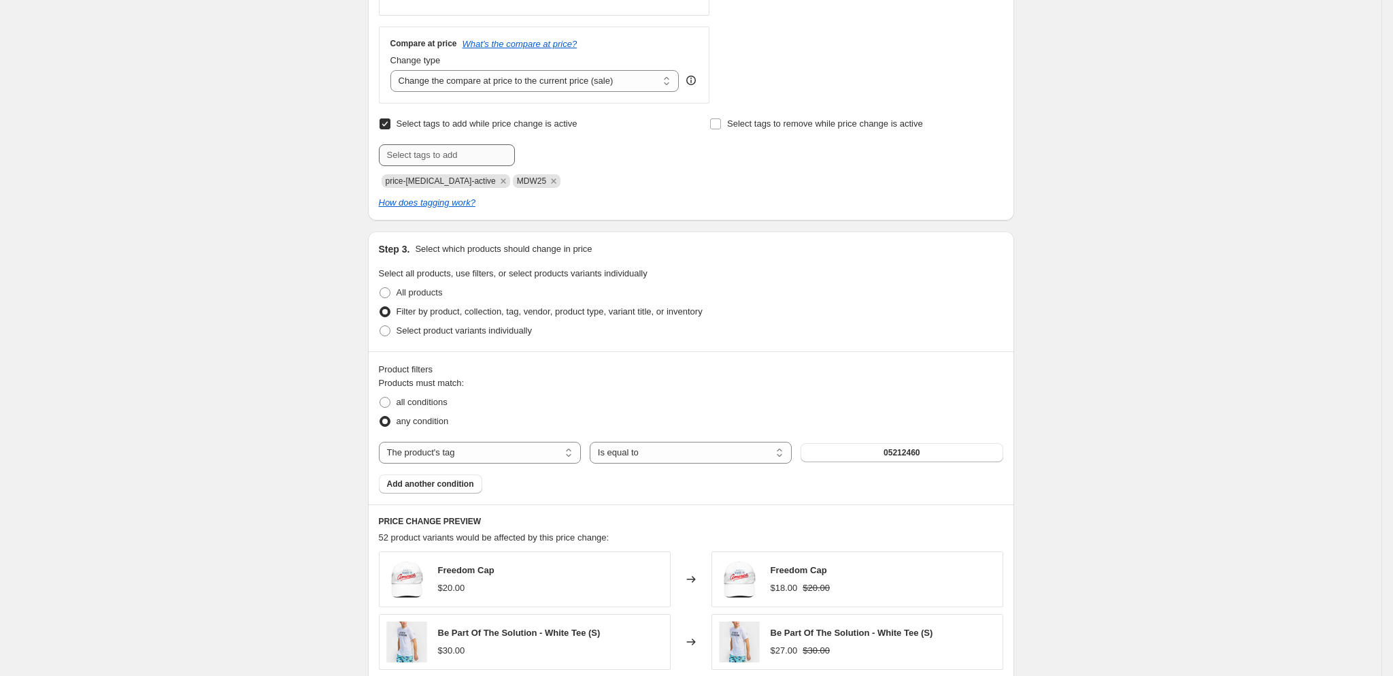
type input "-46"
click at [456, 165] on input "text" at bounding box center [447, 155] width 136 height 22
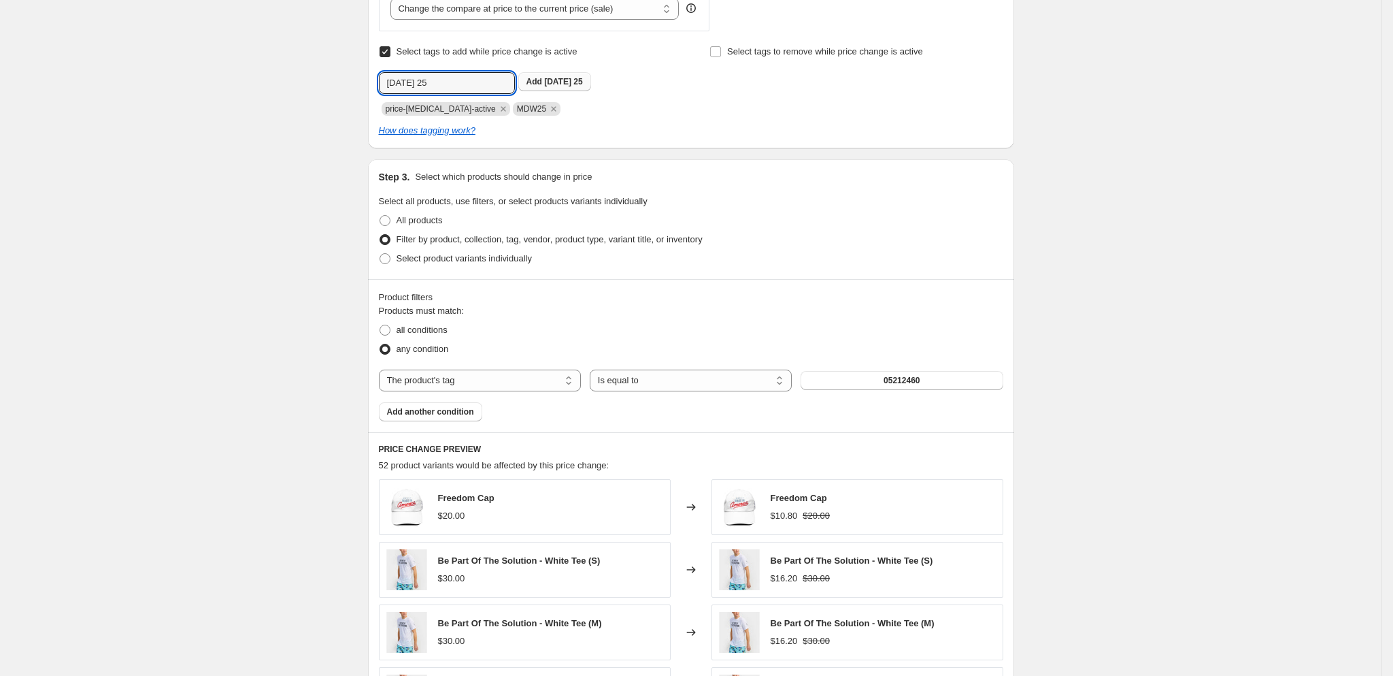
scroll to position [554, 0]
type input "LABOR DAY 25"
click at [562, 77] on button "Add LABOR DAY 25" at bounding box center [554, 80] width 73 height 19
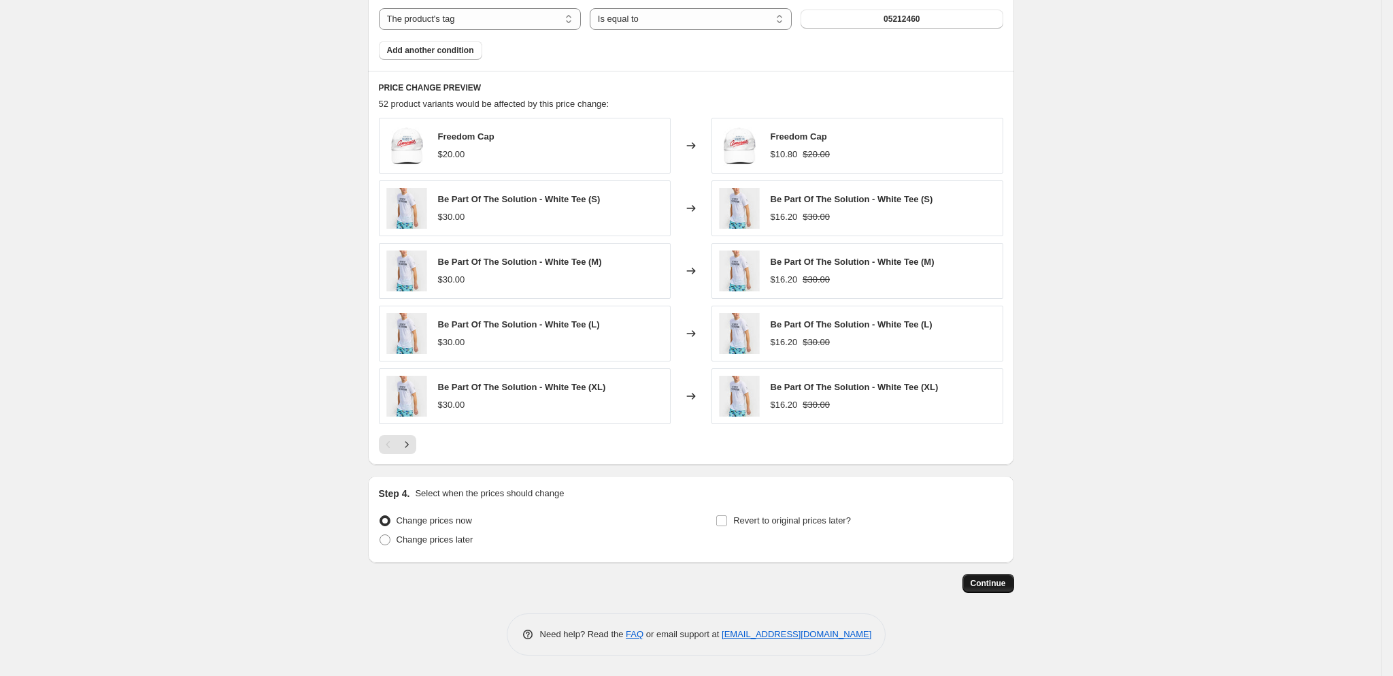
click at [999, 584] on span "Continue" at bounding box center [988, 583] width 35 height 11
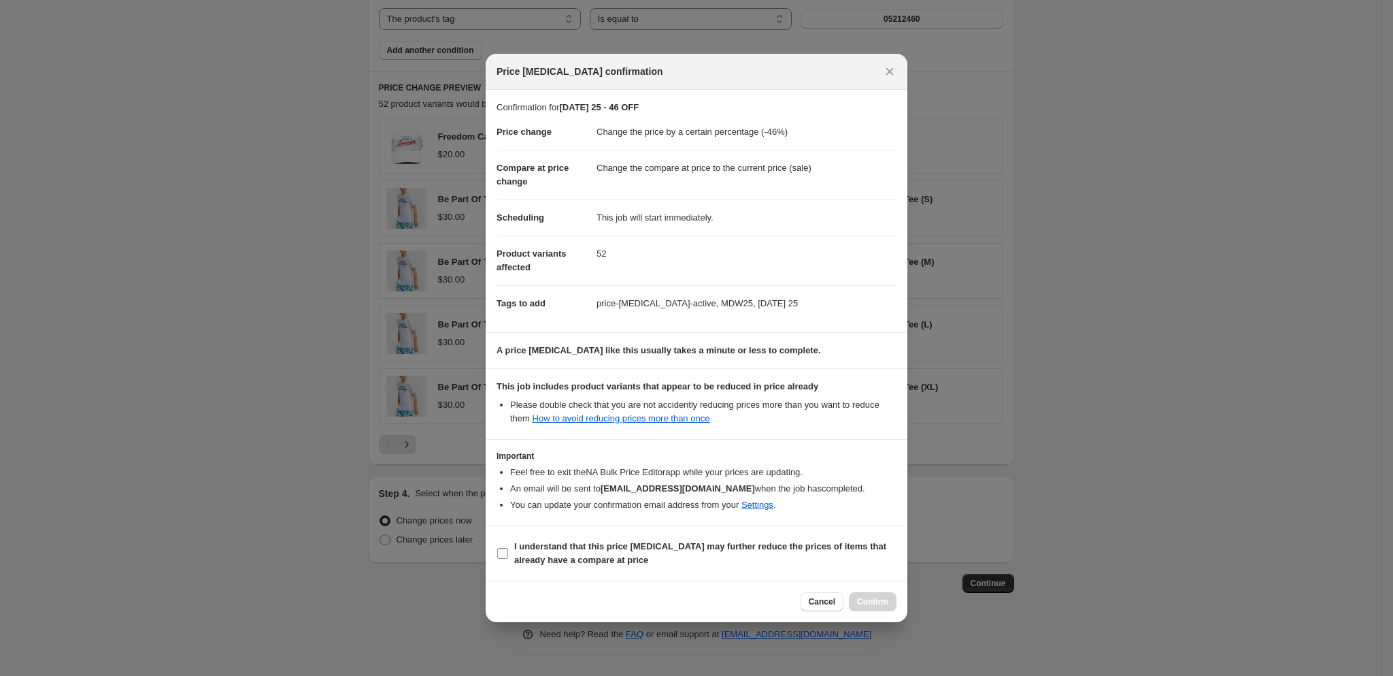
click at [510, 557] on label "I understand that this price change job may further reduce the prices of items …" at bounding box center [697, 553] width 400 height 33
click at [508, 557] on input "I understand that this price change job may further reduce the prices of items …" at bounding box center [502, 553] width 11 height 11
checkbox input "true"
click at [882, 610] on button "Confirm" at bounding box center [873, 601] width 48 height 19
